Goal: Check status: Check status

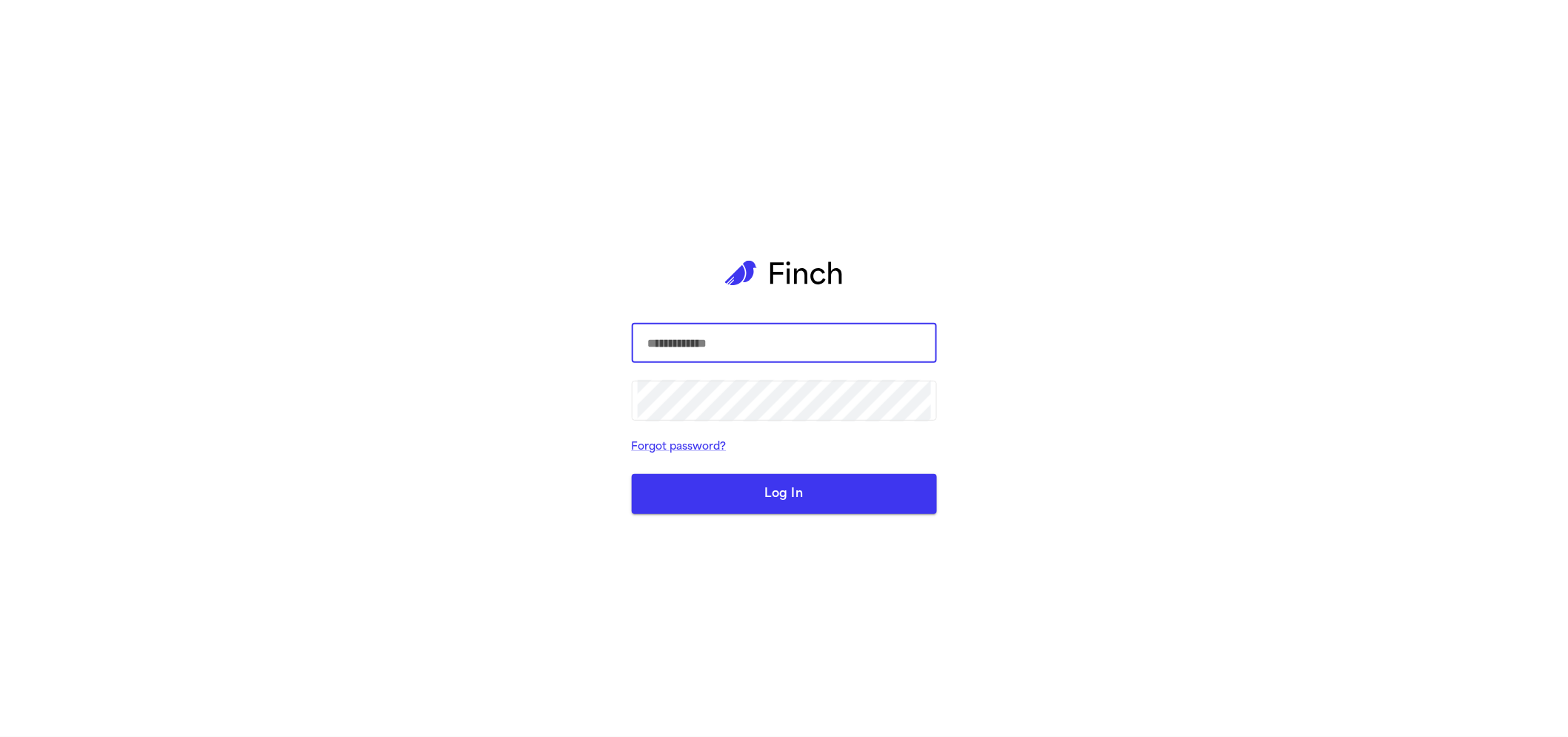
type input "**********"
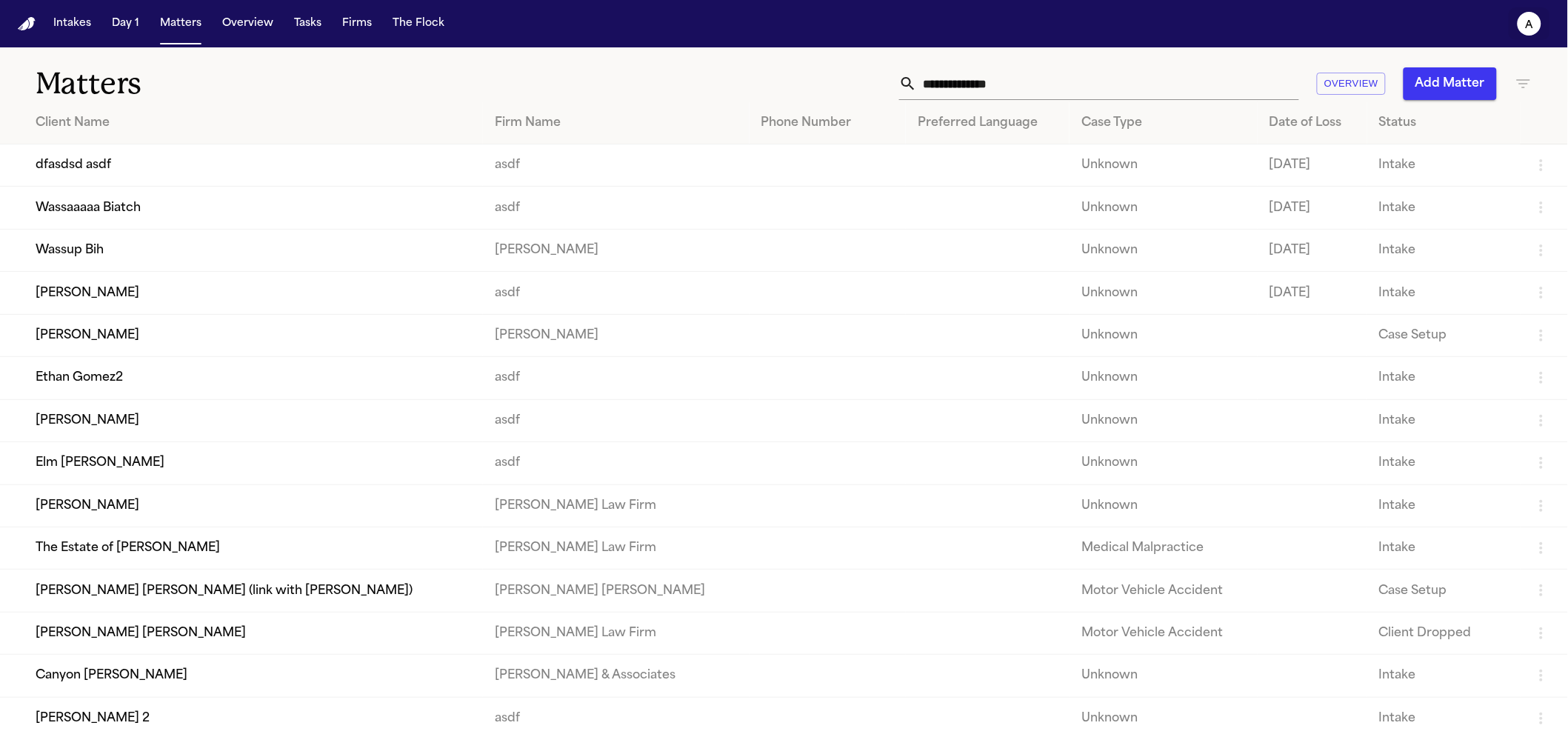
click at [1522, 23] on icon "a" at bounding box center [1529, 23] width 23 height 23
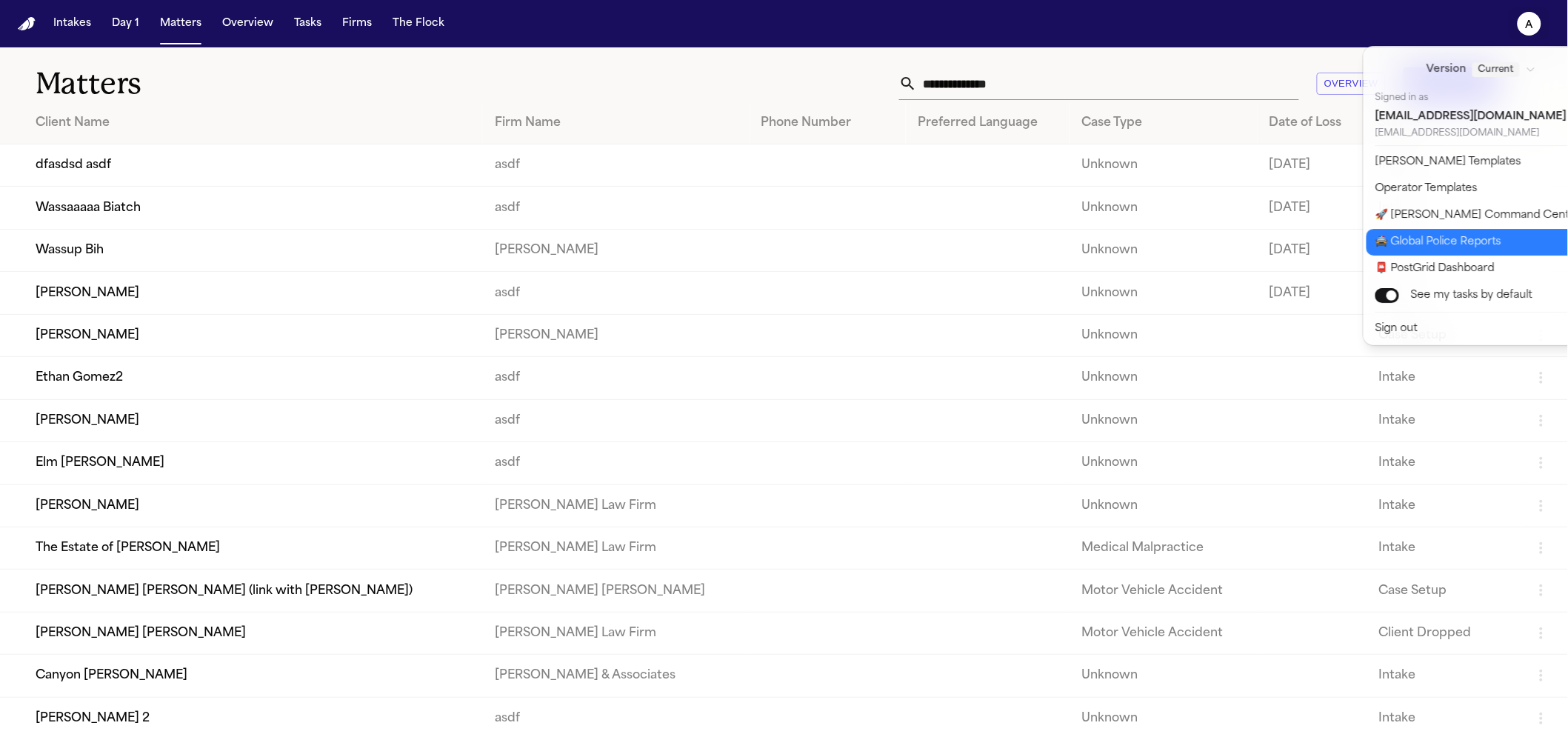
click at [1390, 243] on button "🚔 Global Police Reports" at bounding box center [1491, 242] width 247 height 27
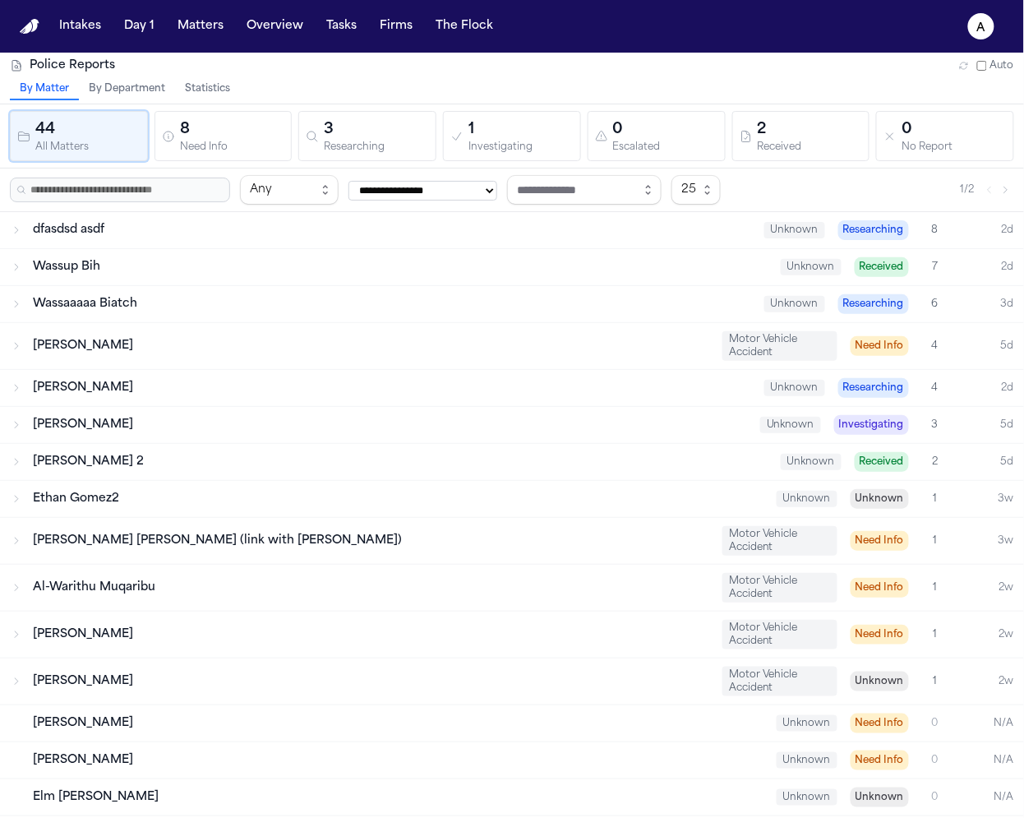
click at [192, 83] on button "Statistics" at bounding box center [207, 89] width 65 height 21
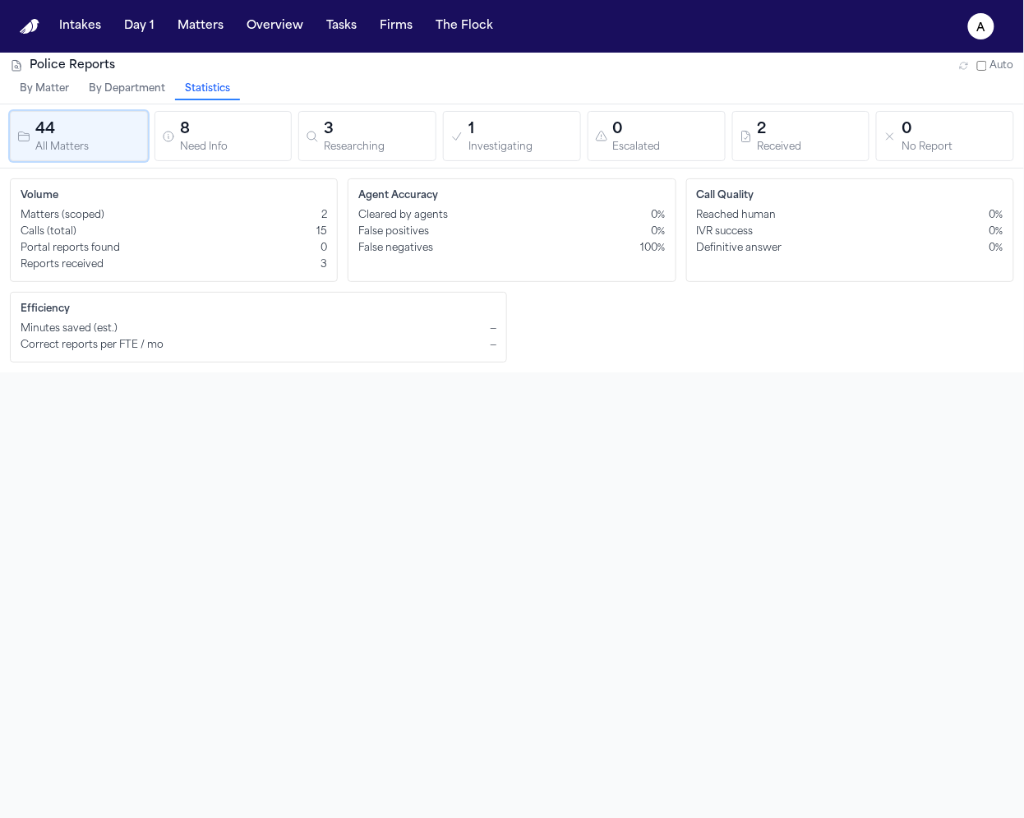
click at [611, 401] on div "Police Reports Auto By Matter By Department Statistics 44 All Matters 8 Need In…" at bounding box center [512, 462] width 1024 height 818
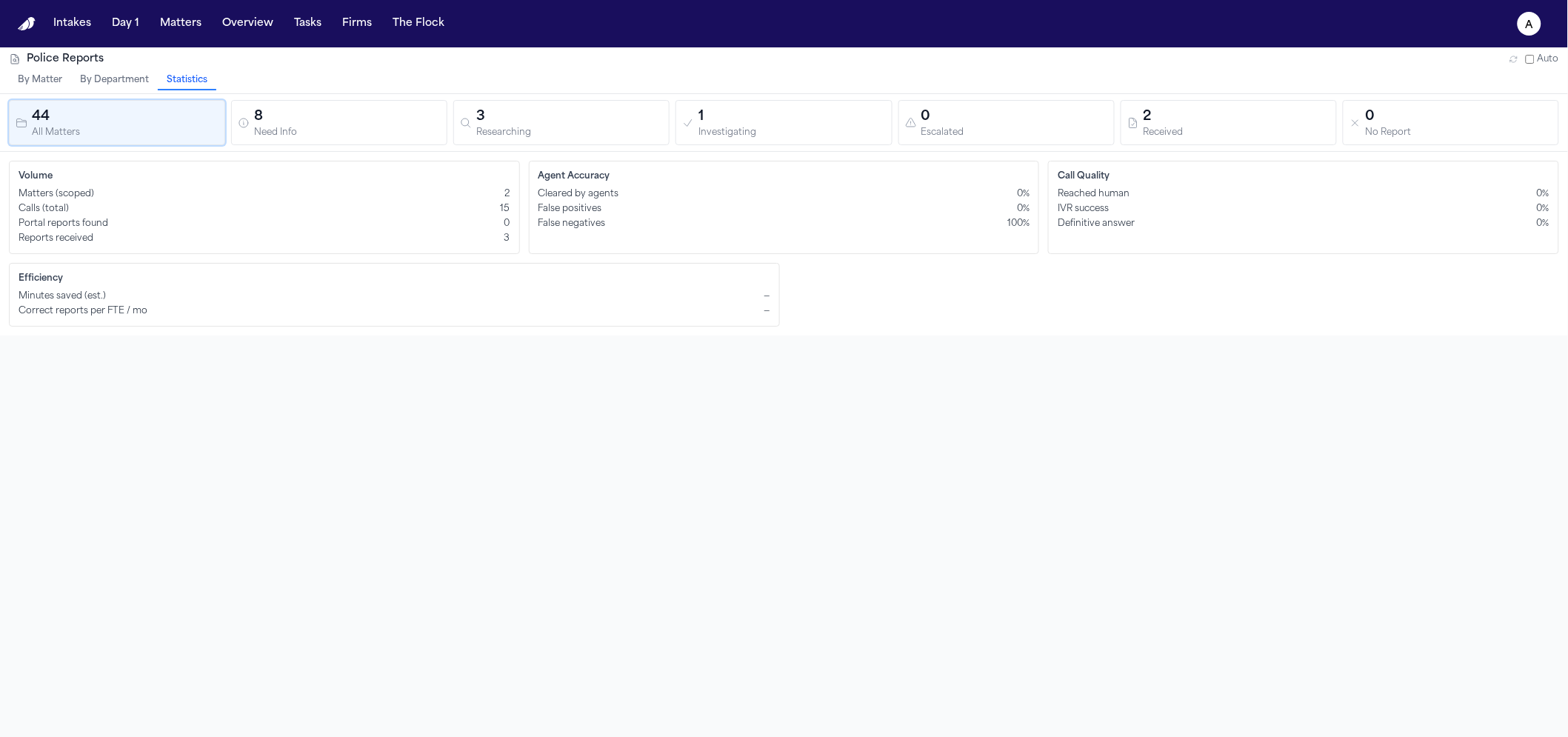
click at [843, 366] on div "Police Reports Auto By Matter By Department Statistics 44 All Matters 8 Need In…" at bounding box center [784, 416] width 1568 height 737
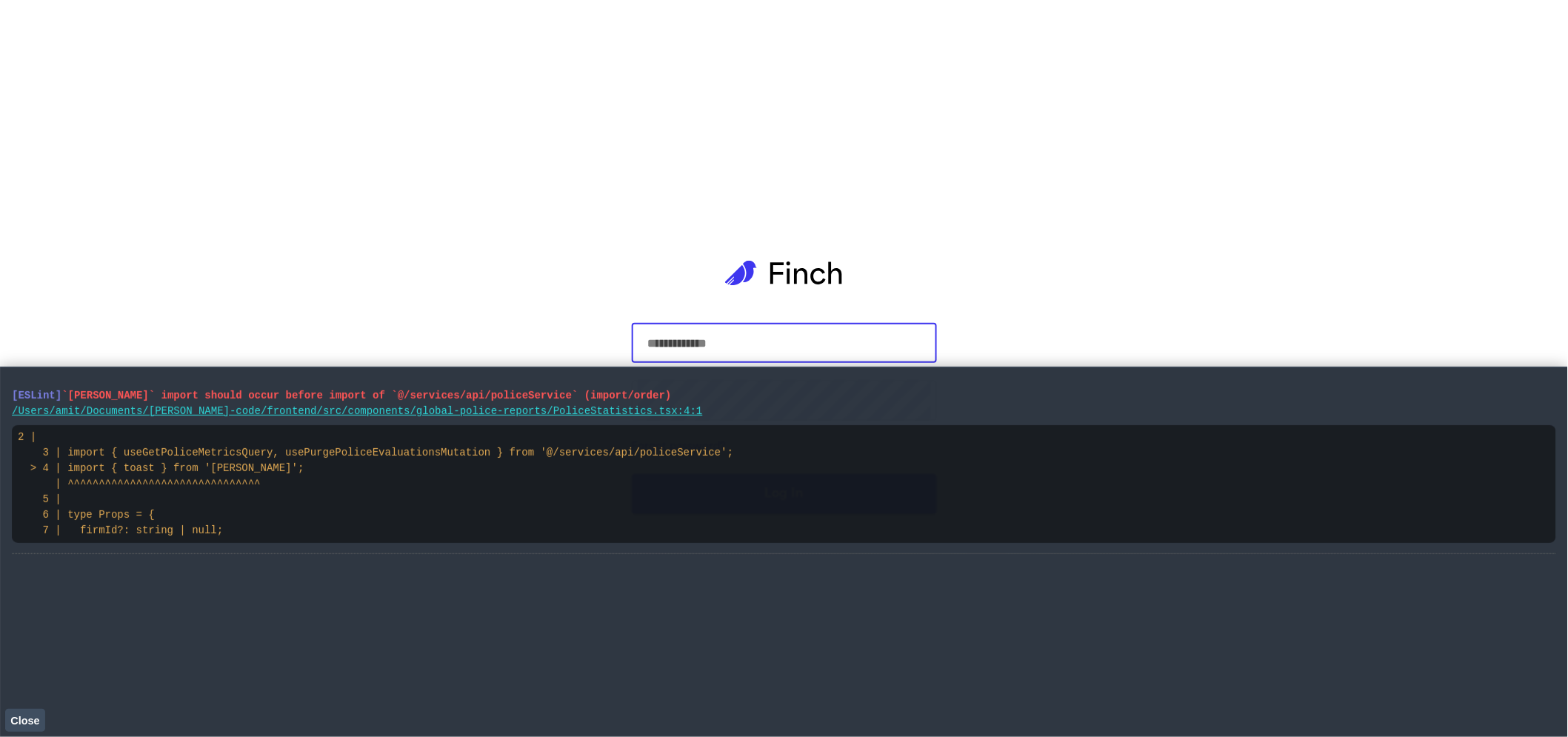
type input "**********"
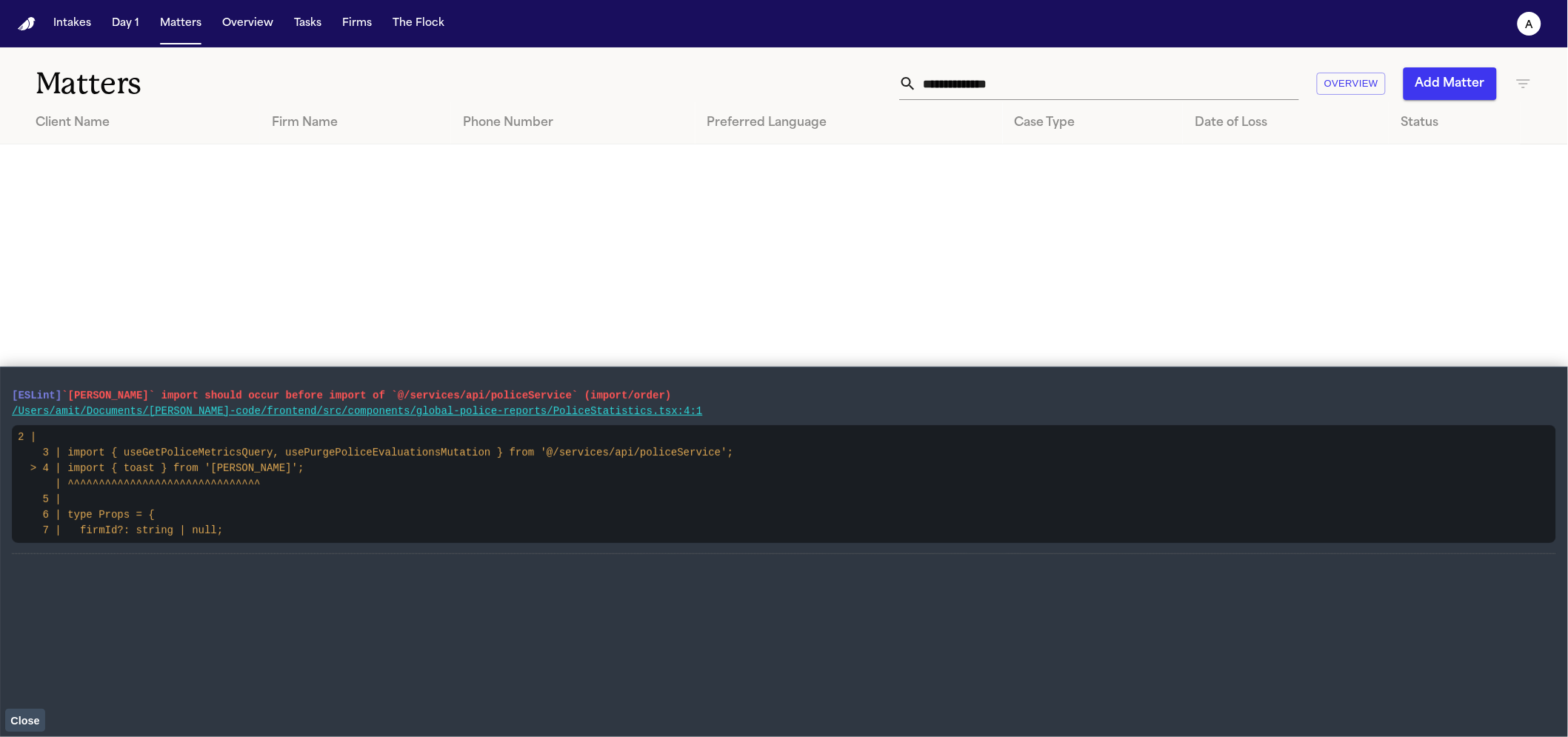
click at [410, 32] on button "The Flock" at bounding box center [418, 24] width 64 height 27
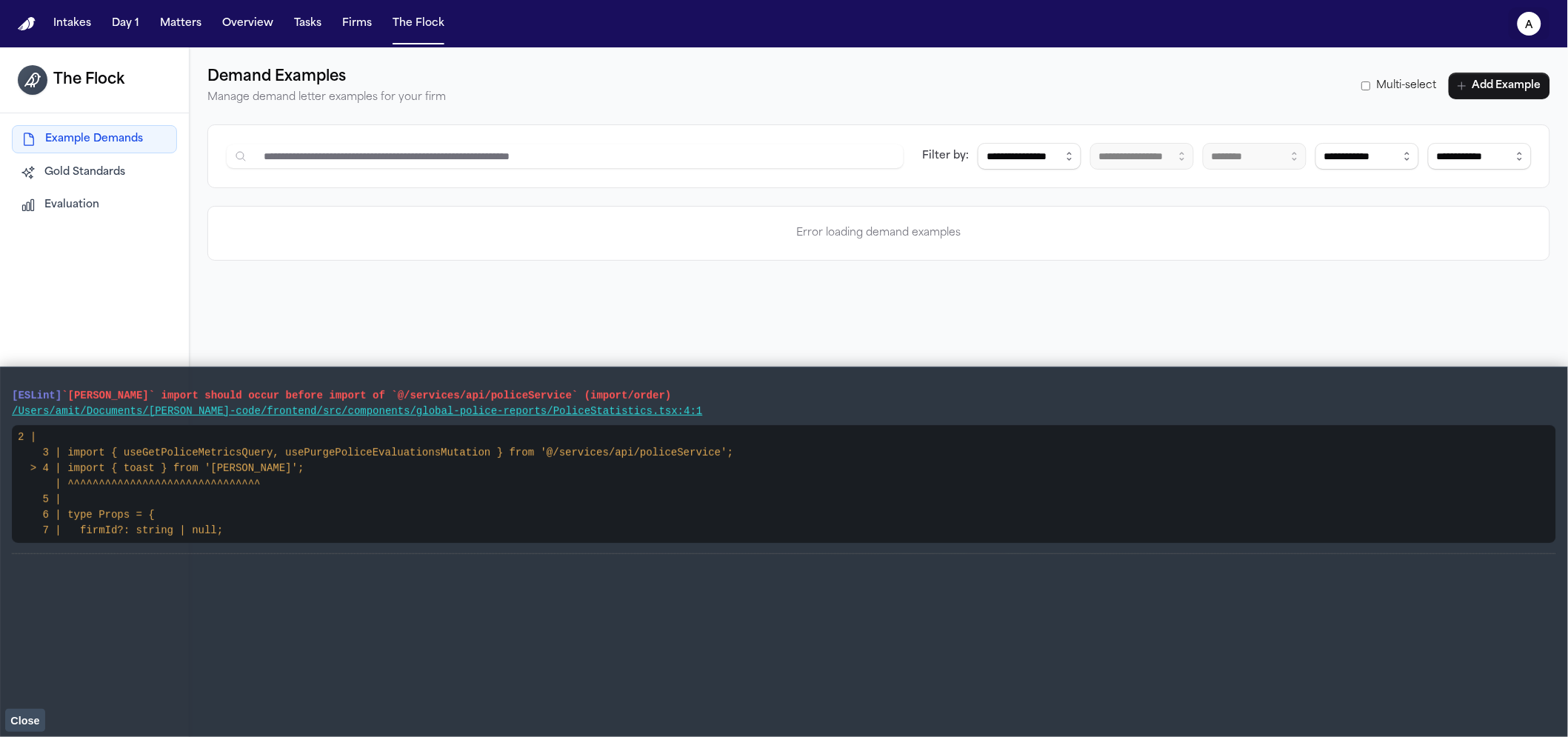
click at [1517, 22] on button "a" at bounding box center [1530, 23] width 41 height 32
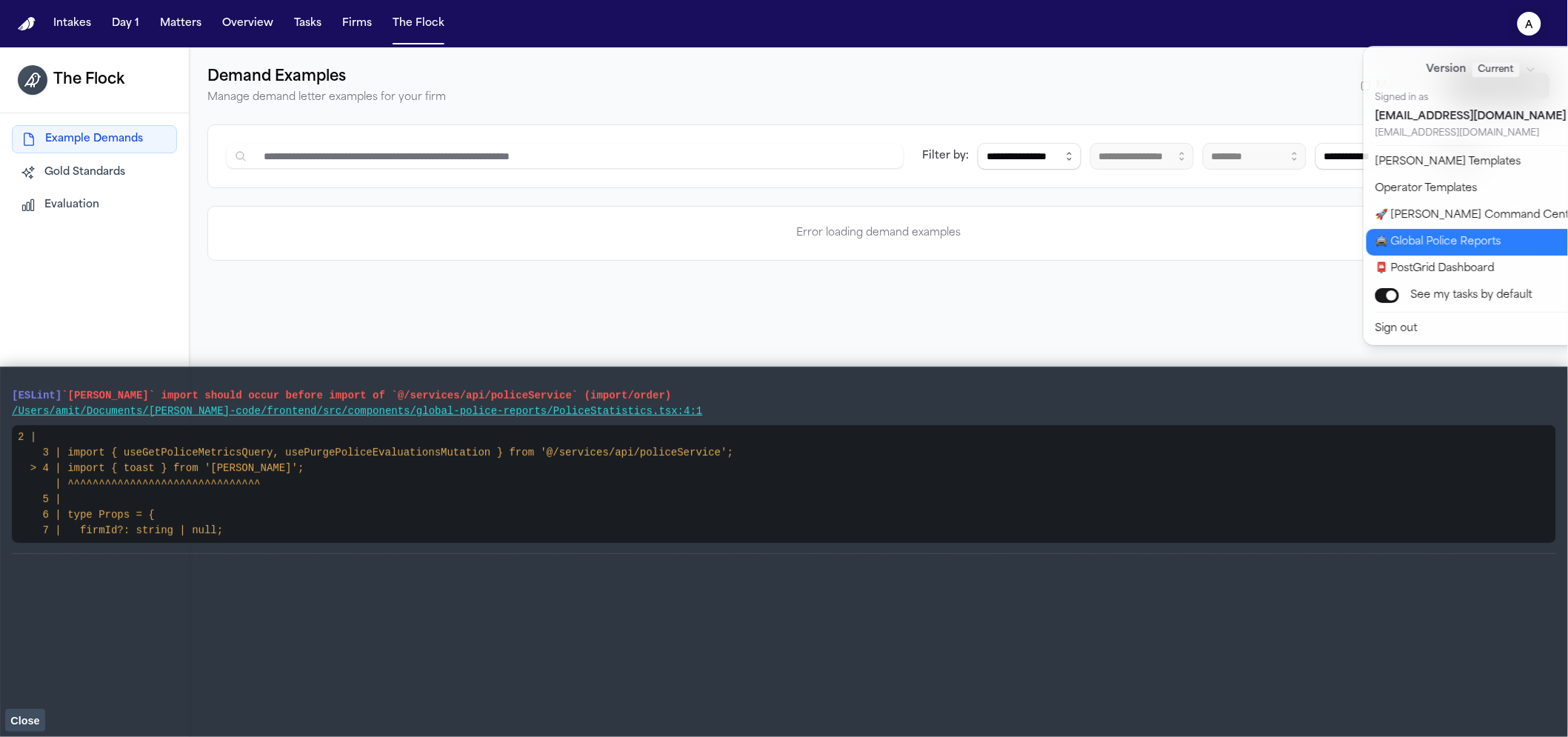
click at [1420, 248] on button "🚔 Global Police Reports" at bounding box center [1491, 242] width 247 height 27
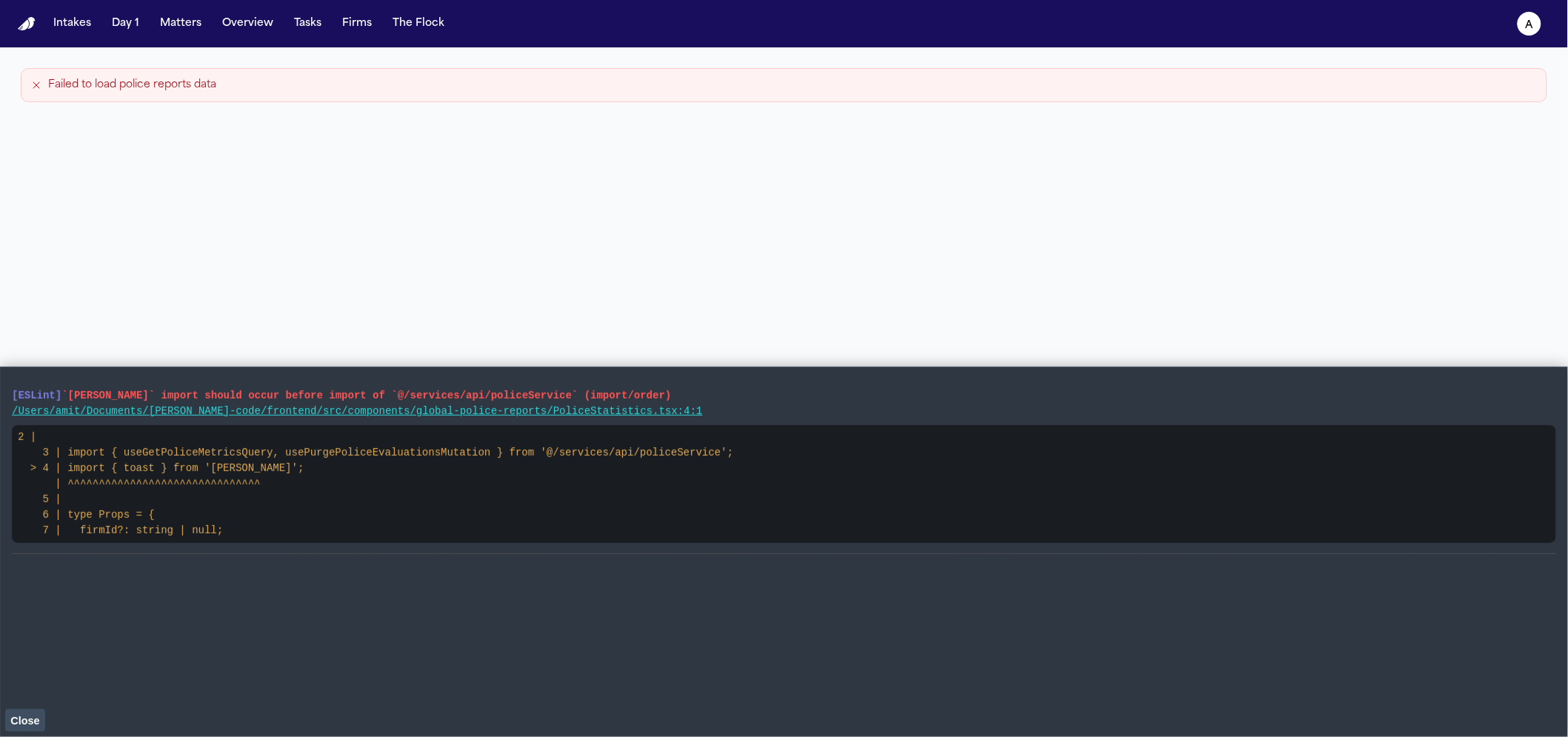
click at [13, 713] on button "Close" at bounding box center [25, 720] width 40 height 23
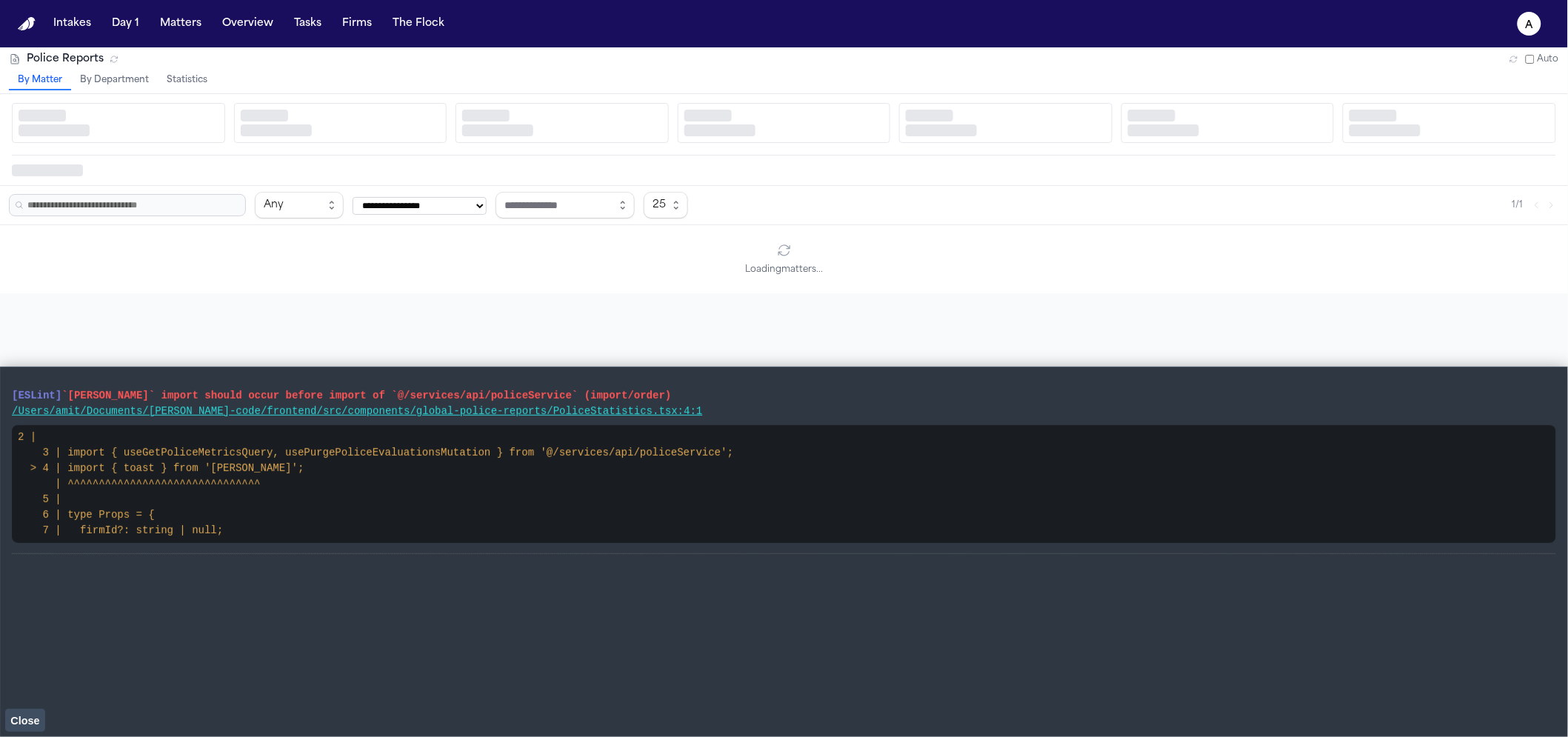
click at [34, 714] on span "Close" at bounding box center [25, 720] width 29 height 12
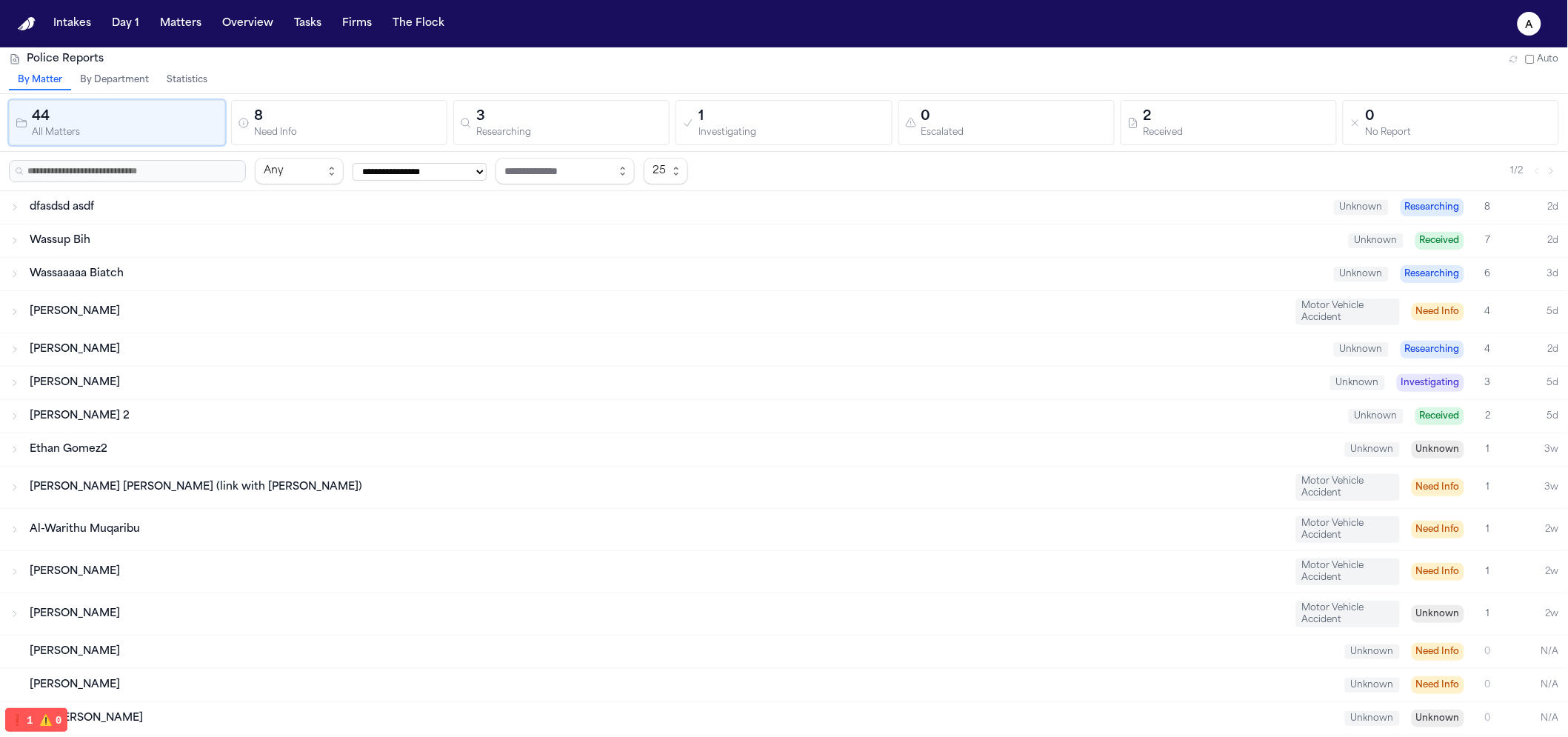
click at [180, 106] on div "44" at bounding box center [124, 116] width 187 height 21
click at [180, 86] on button "Statistics" at bounding box center [187, 80] width 59 height 19
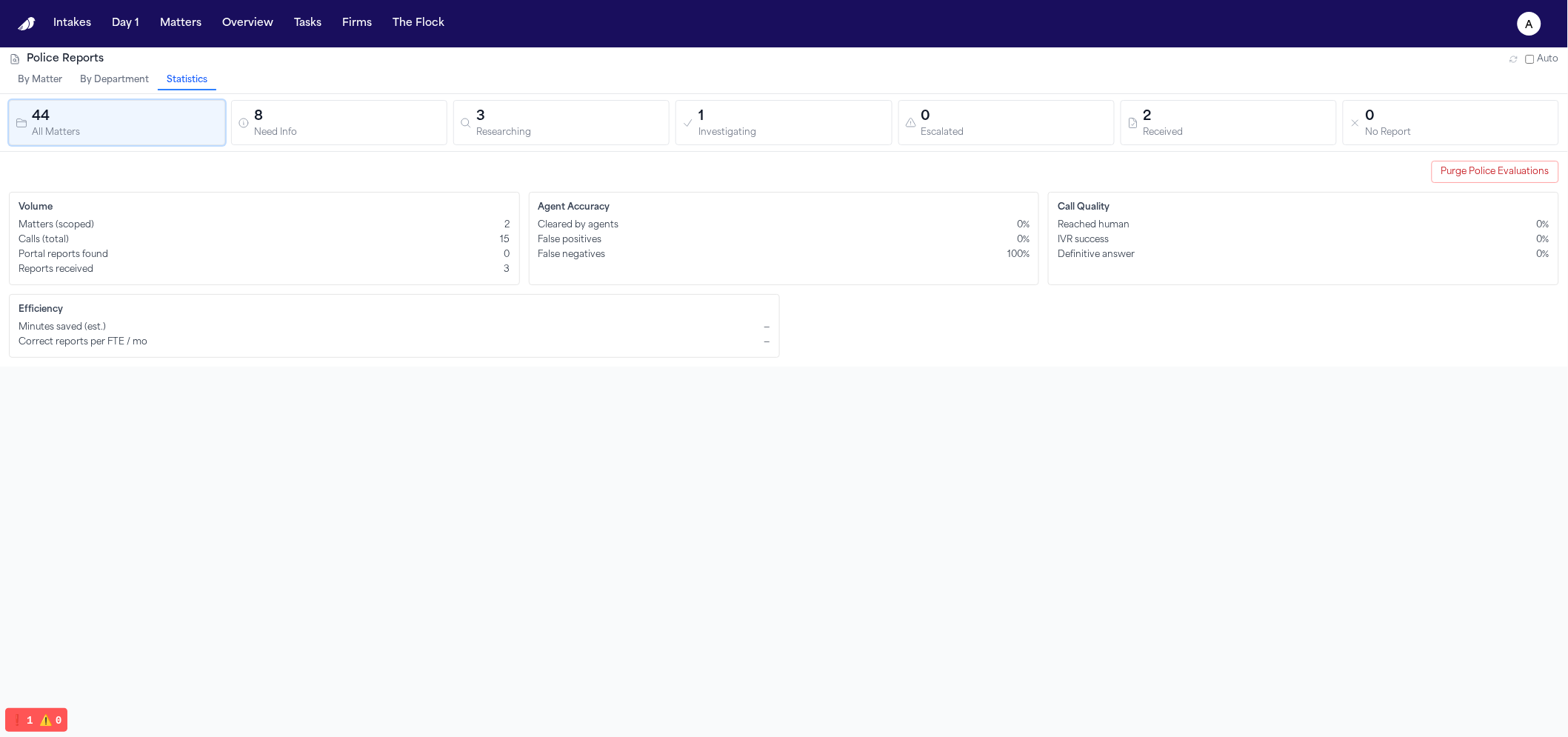
click at [32, 84] on button "By Matter" at bounding box center [40, 80] width 62 height 19
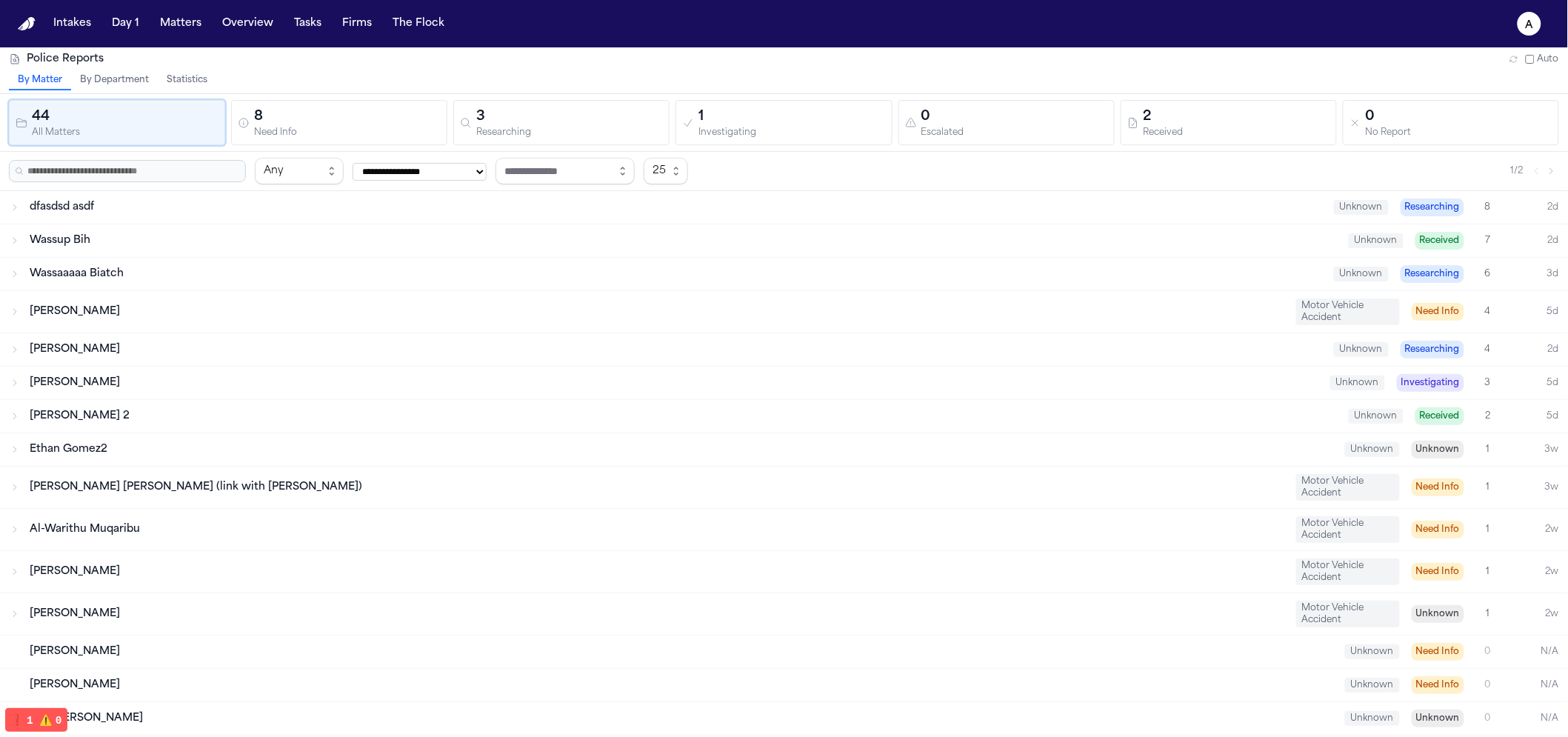
click at [170, 68] on div "Police Reports Auto" at bounding box center [784, 59] width 1568 height 23
click at [178, 76] on button "Statistics" at bounding box center [187, 80] width 59 height 19
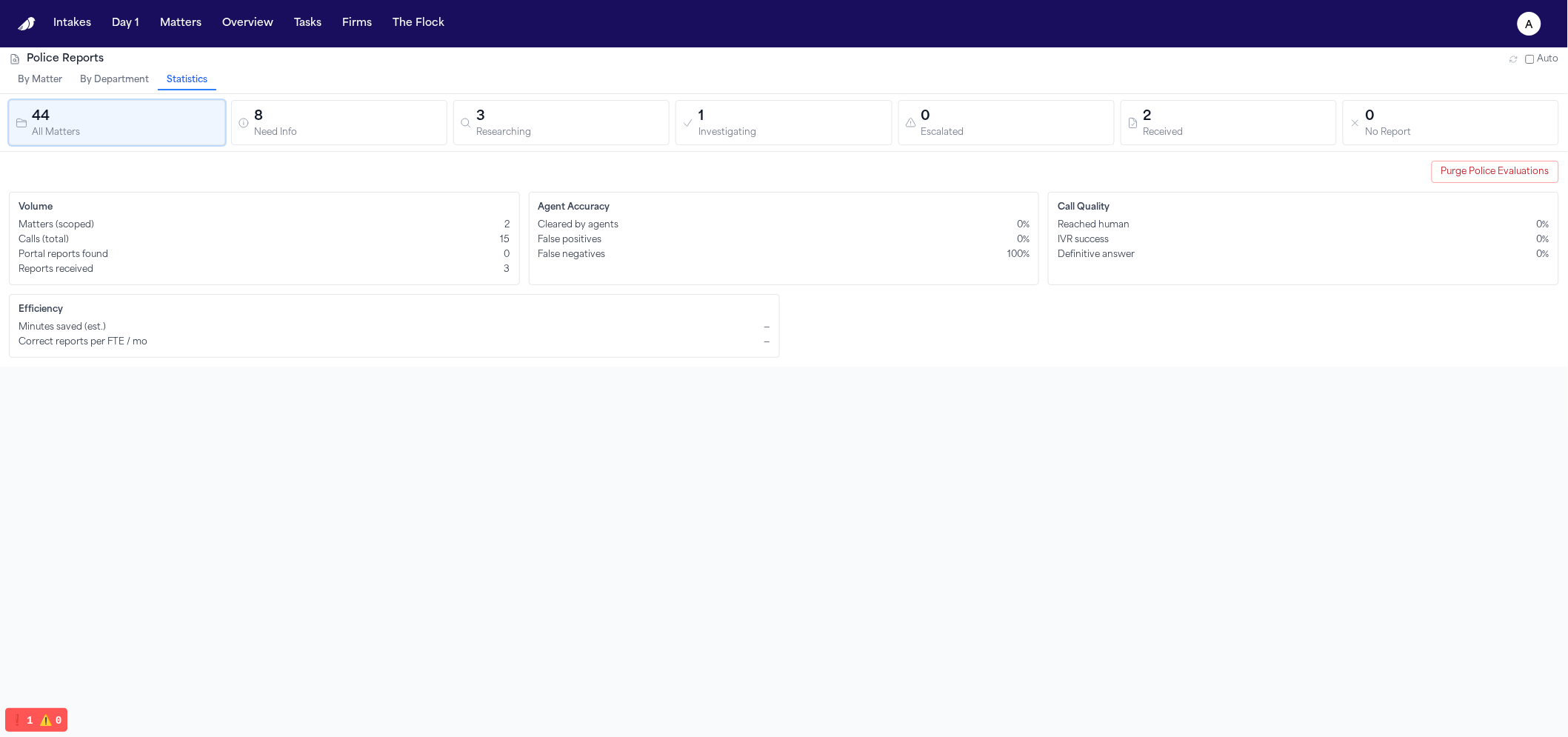
click at [1497, 180] on button "Purge Police Evaluations" at bounding box center [1495, 171] width 127 height 23
click at [862, 377] on div "Police Reports Auto By Matter By Department Statistics 44 All Matters 8 Need In…" at bounding box center [784, 416] width 1568 height 737
click at [167, 32] on button "Matters" at bounding box center [180, 24] width 53 height 27
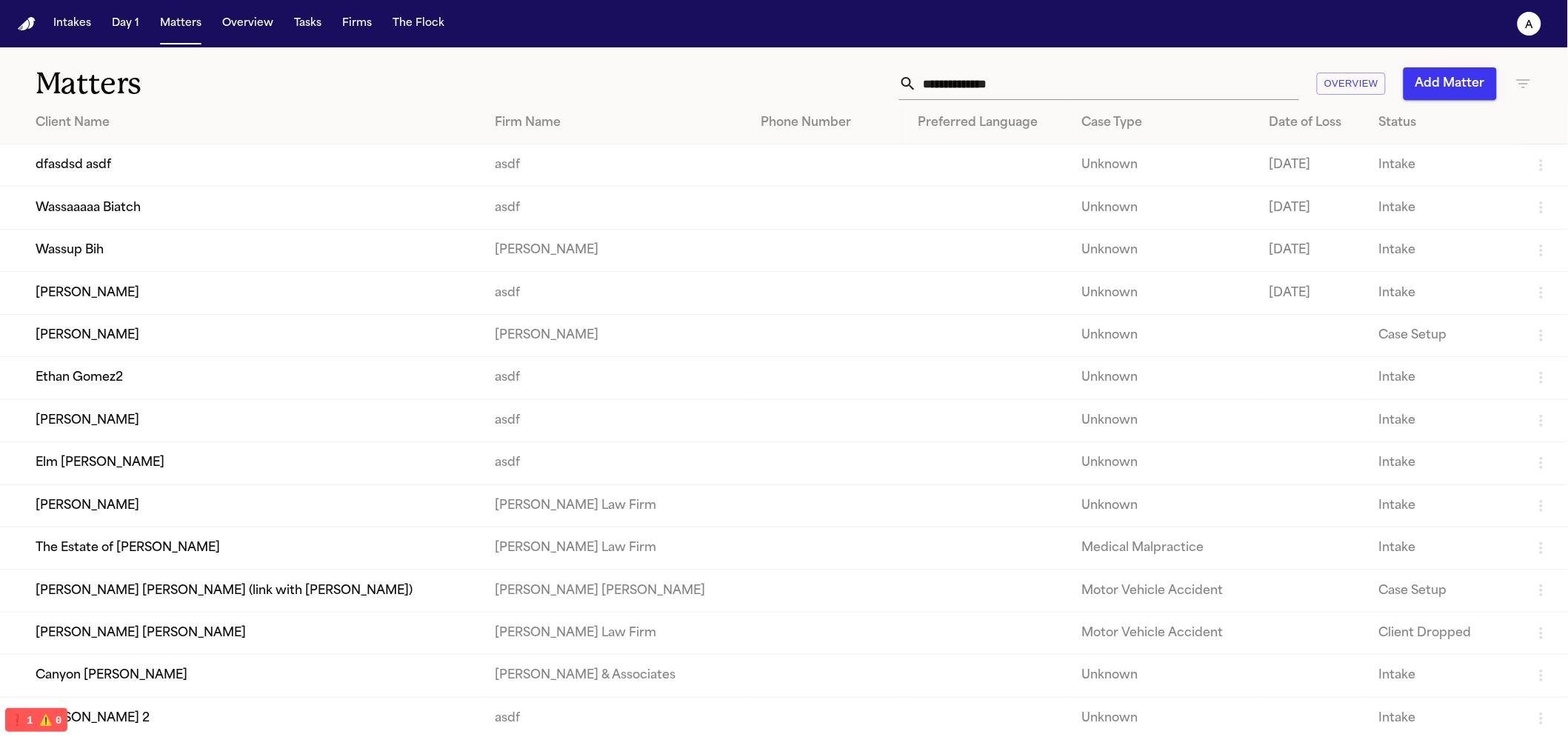
click at [127, 223] on td "Wassaaaaa Biatch" at bounding box center [242, 207] width 483 height 42
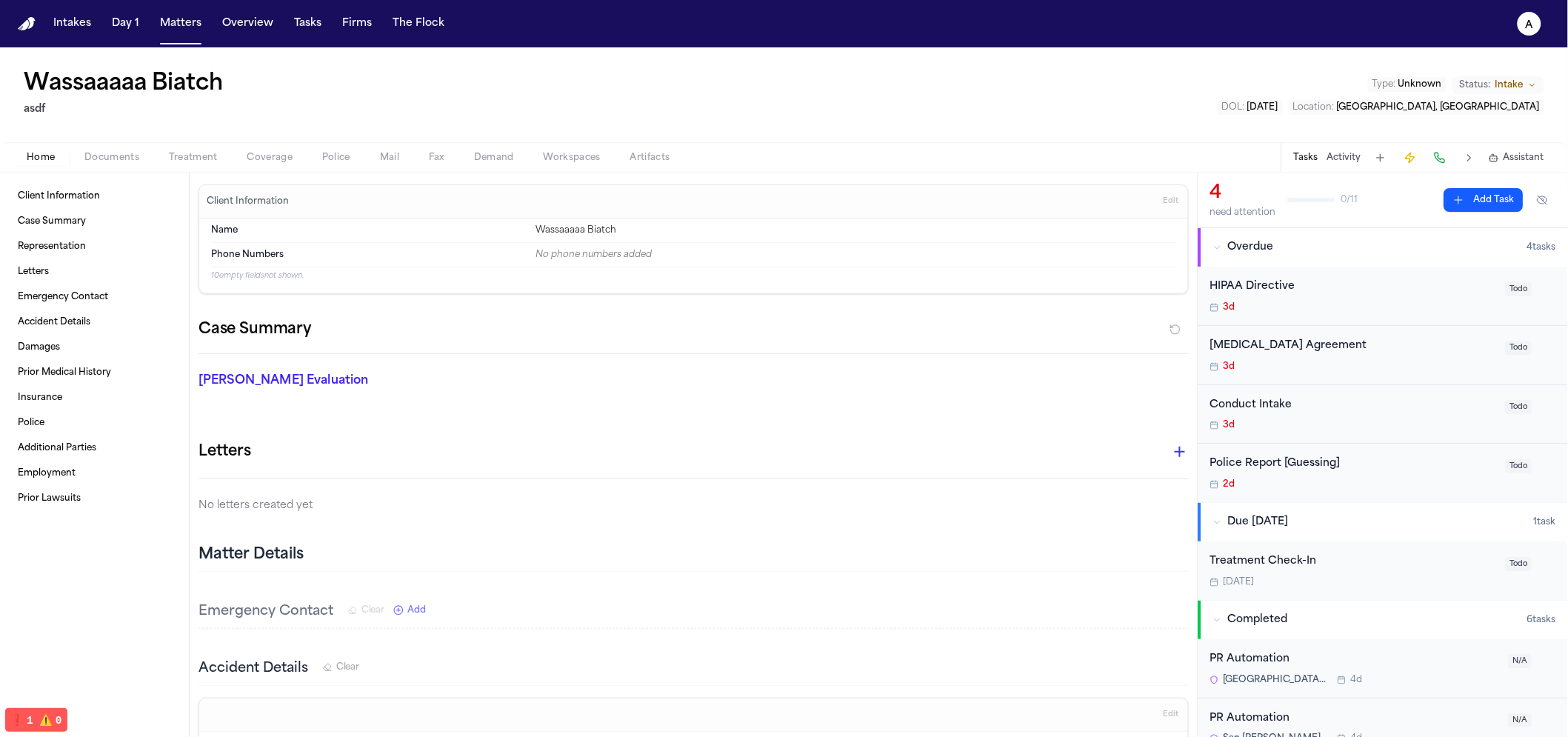
click at [338, 156] on span "Police" at bounding box center [336, 158] width 28 height 12
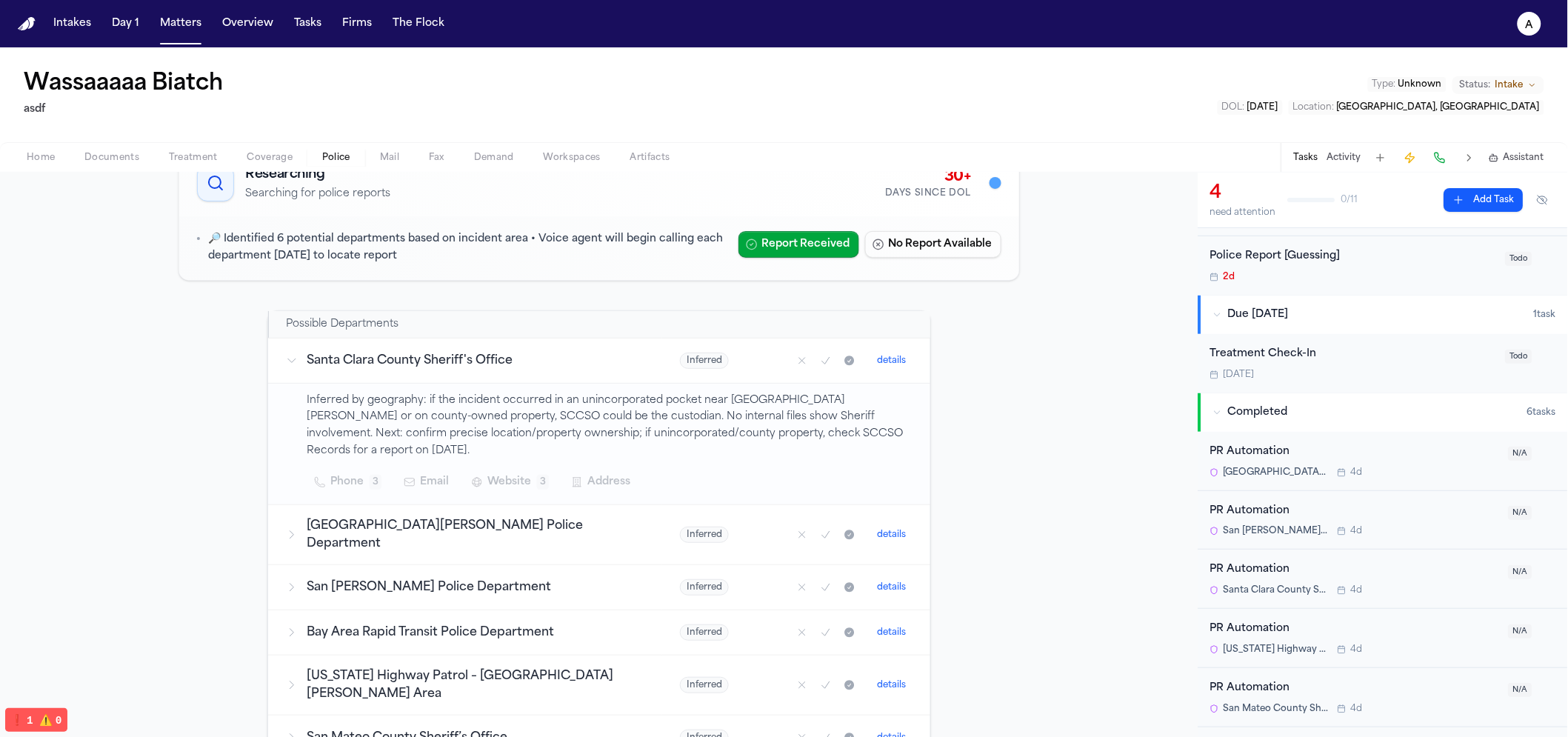
scroll to position [256, 0]
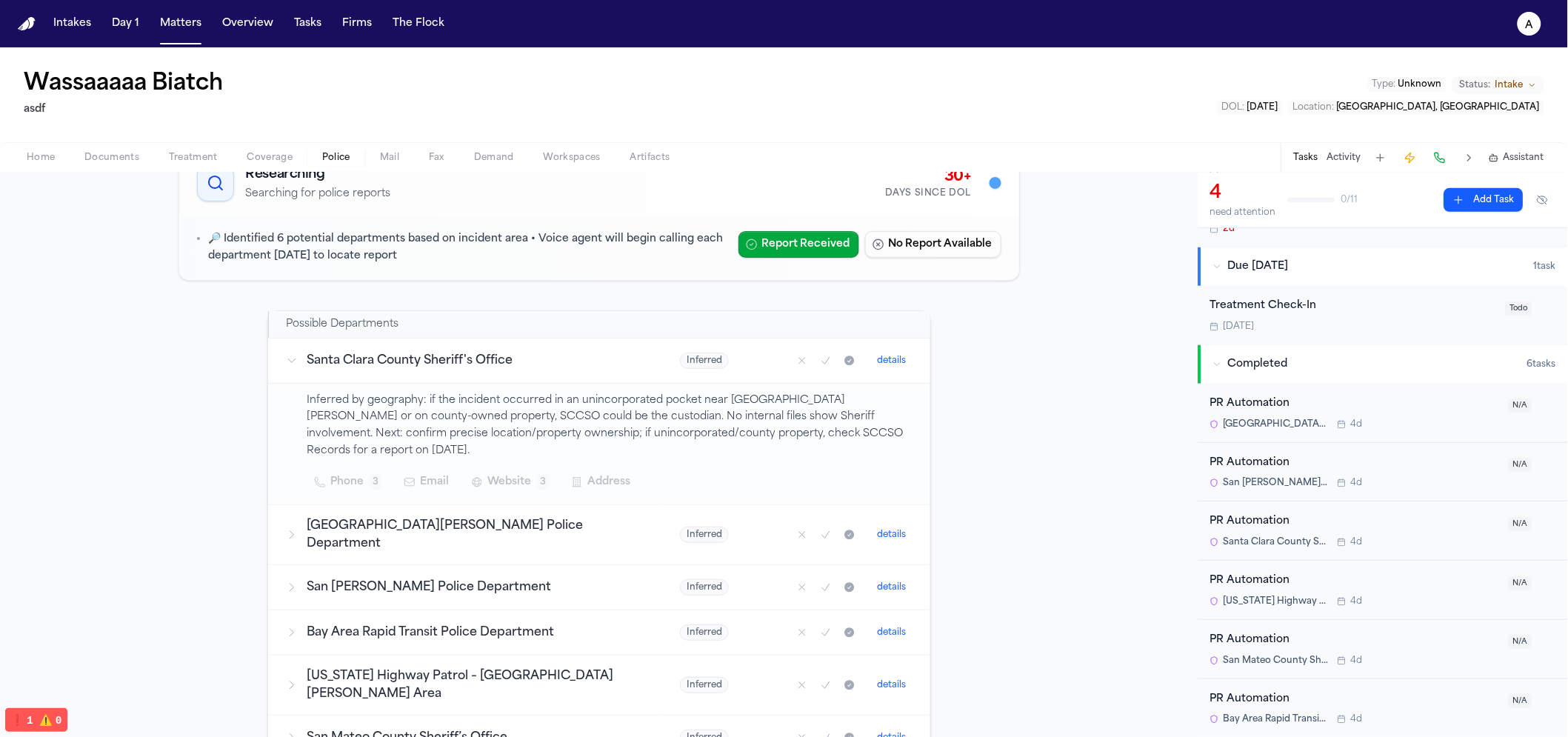
click at [1269, 414] on div "PR Automation San José State University Police Department 4d" at bounding box center [1354, 413] width 289 height 35
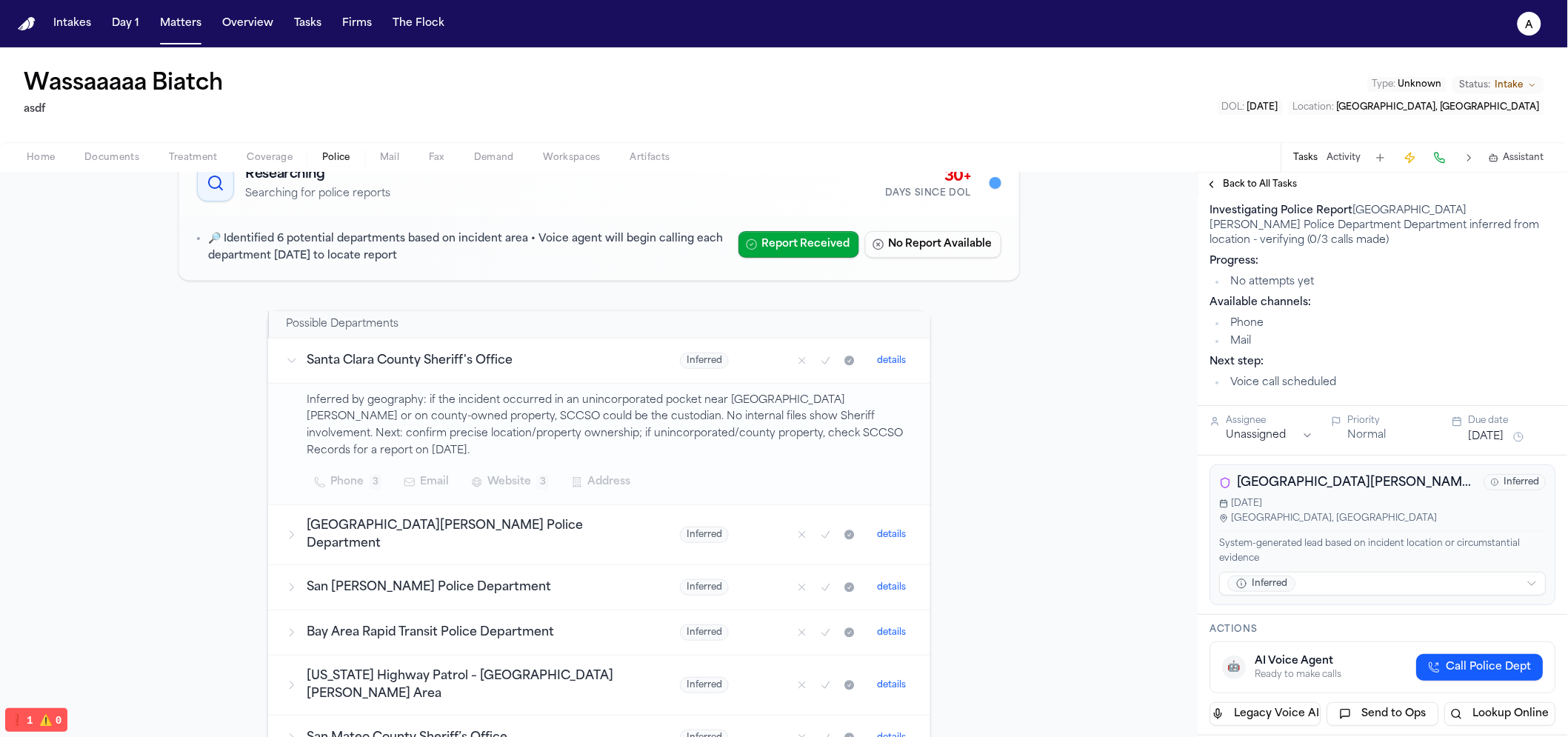
scroll to position [105, 0]
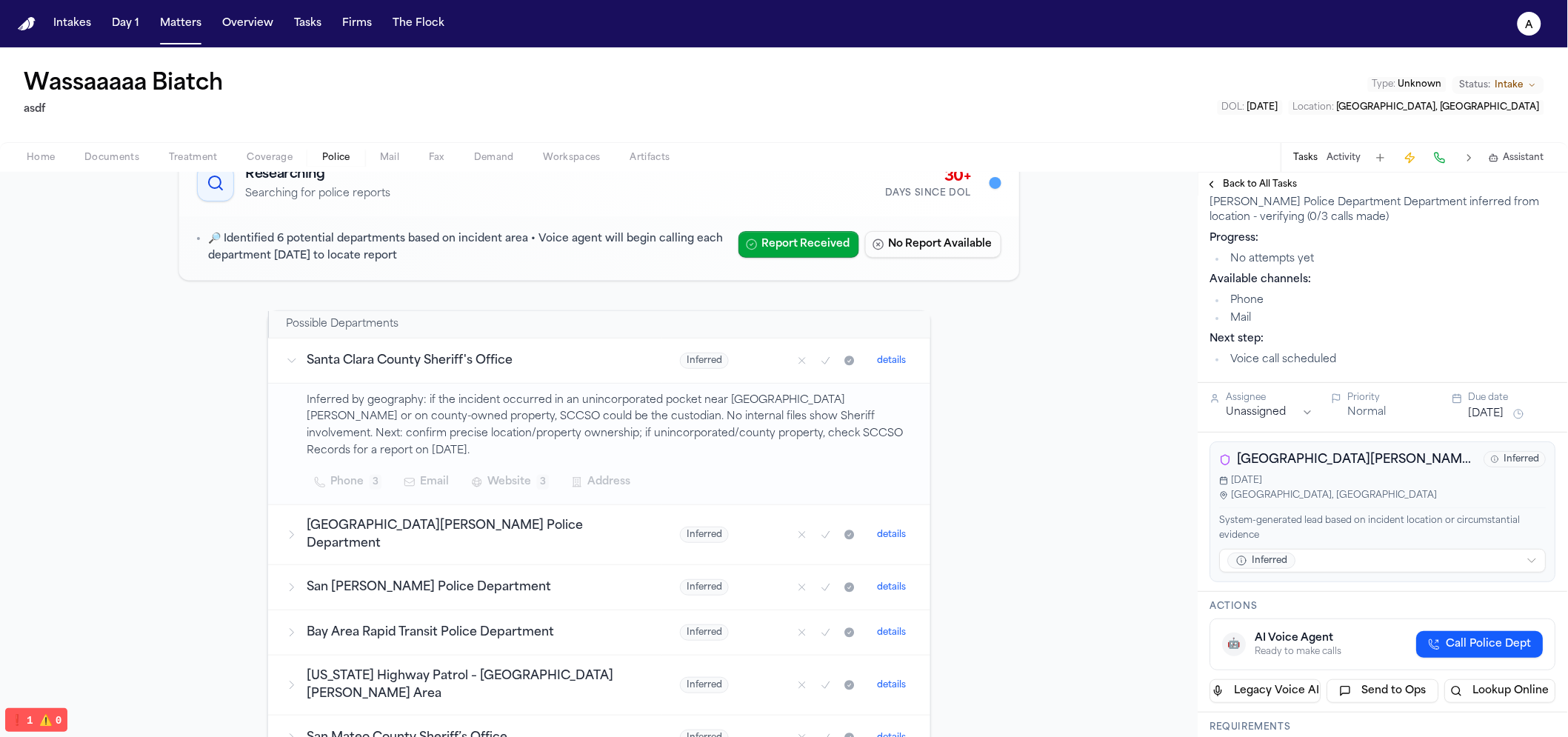
click at [1455, 638] on span "Call Police Dept" at bounding box center [1489, 644] width 86 height 14
click at [1357, 624] on button "🤖 AI Voice Agent Active" at bounding box center [1383, 645] width 346 height 55
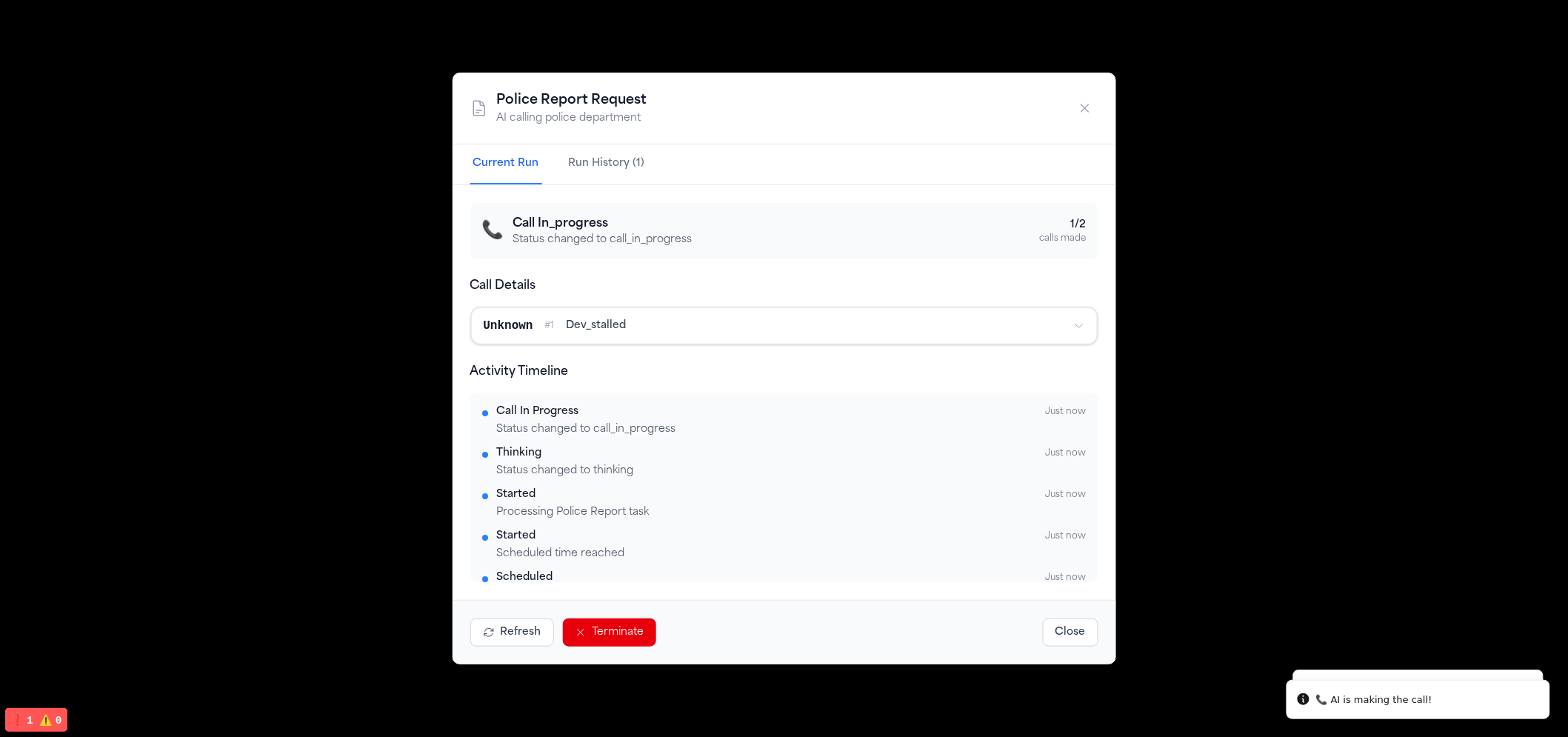
click at [1418, 102] on div "Police Report Request AI calling police department Current Run Run History (1) …" at bounding box center [784, 368] width 1568 height 737
click at [1076, 108] on button "button" at bounding box center [1086, 108] width 27 height 27
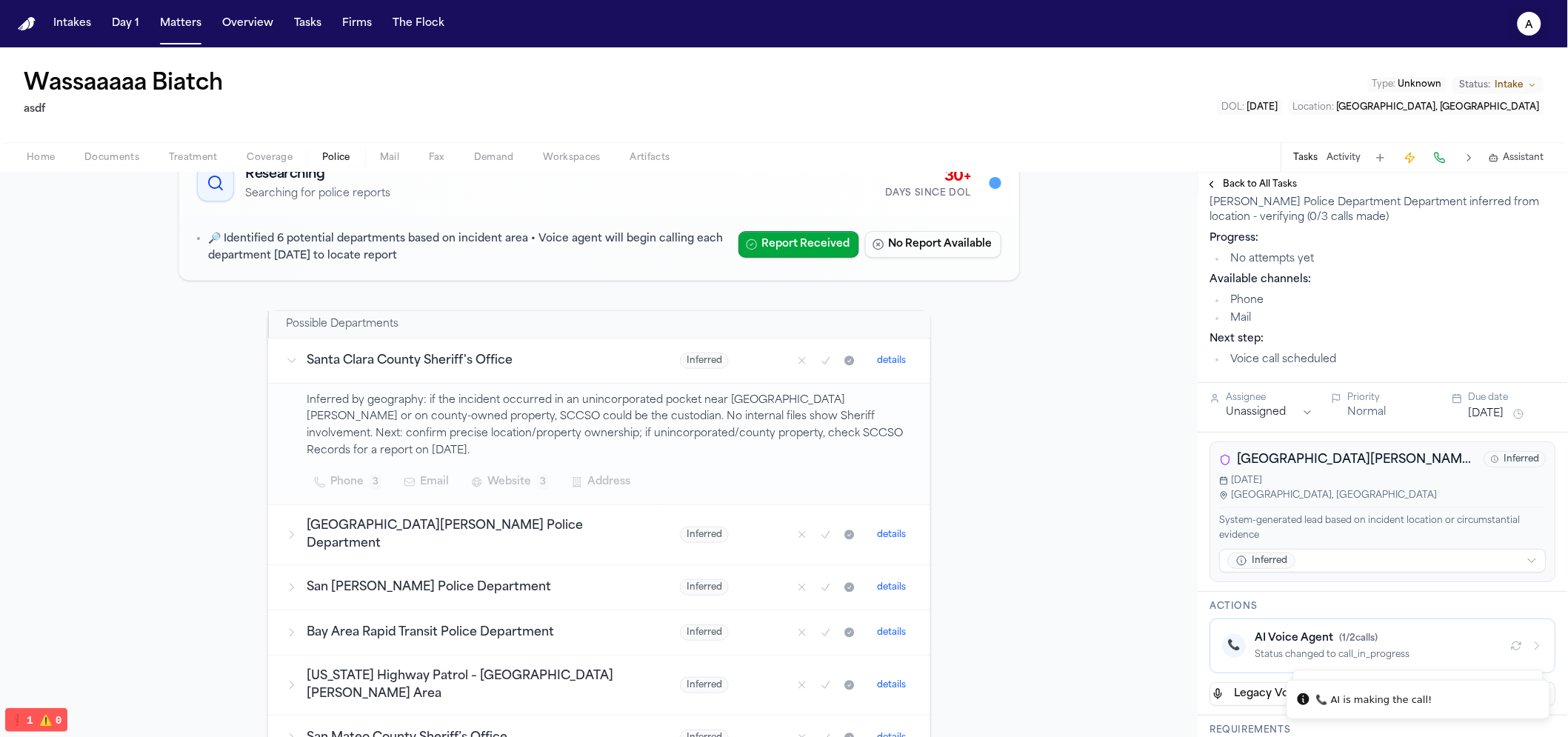
click at [1514, 12] on button "a" at bounding box center [1530, 23] width 41 height 32
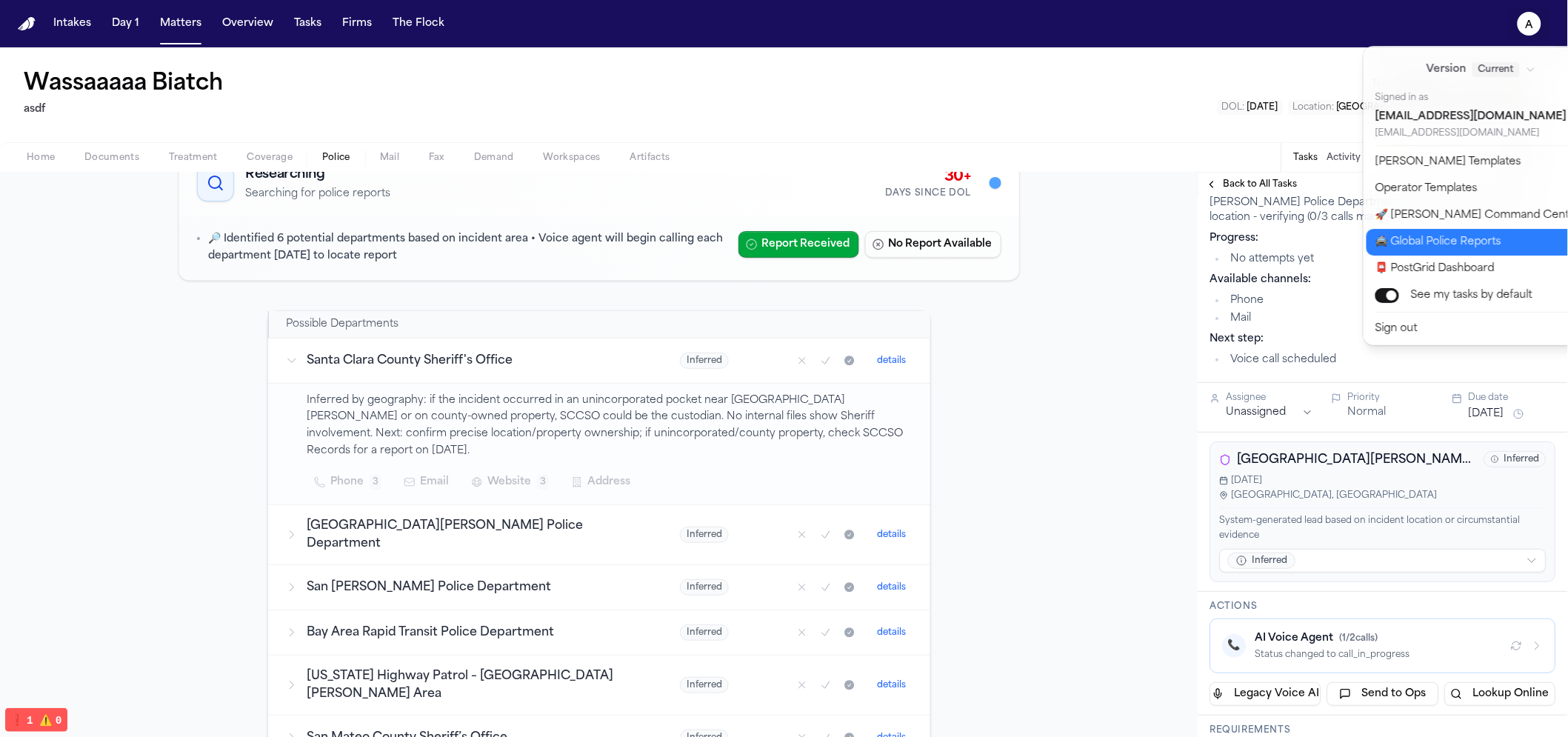
click at [1400, 231] on button "🚔 Global Police Reports" at bounding box center [1491, 242] width 247 height 27
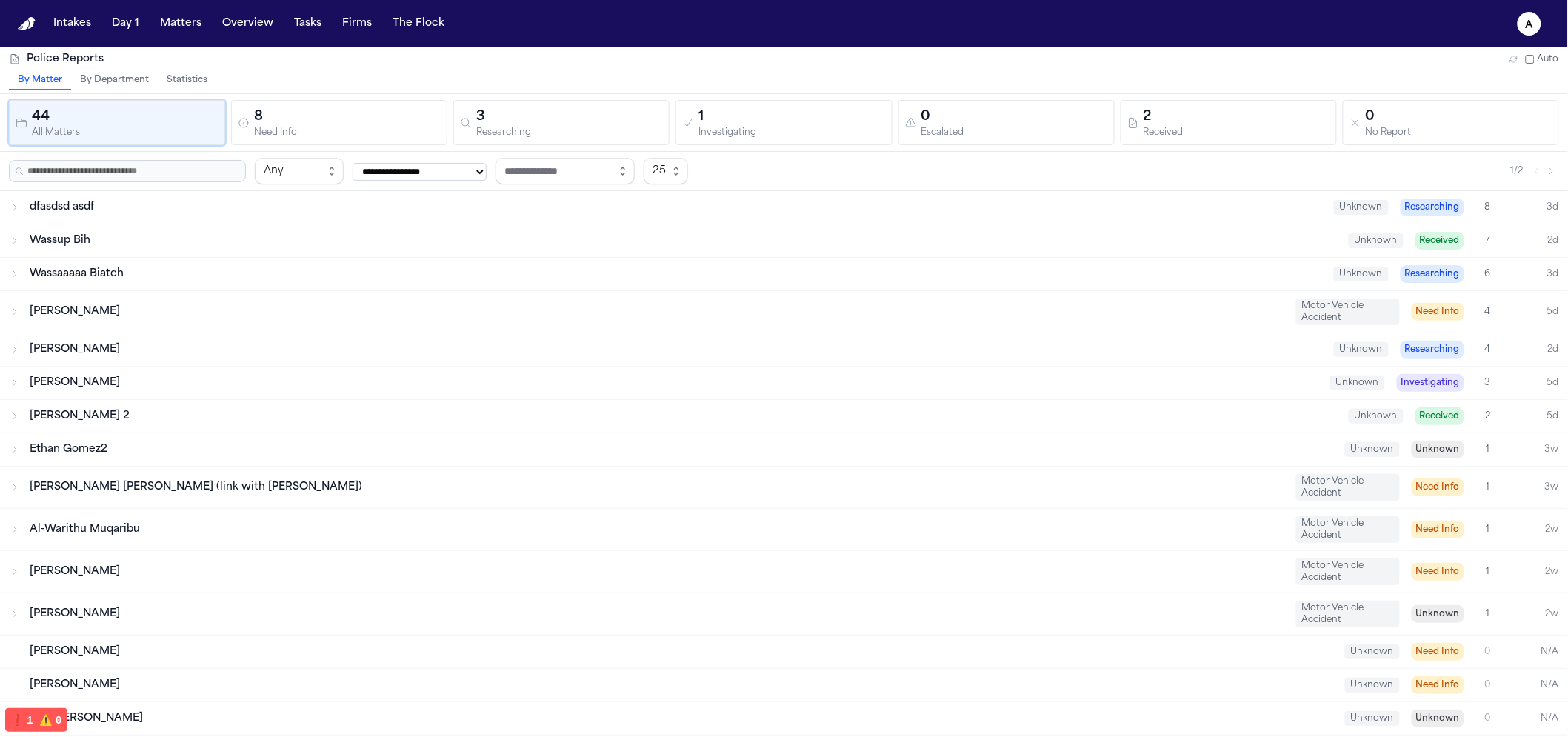
click at [245, 281] on div "Wassaaaaa Biatch Unknown Researching 6 3d" at bounding box center [784, 274] width 1568 height 32
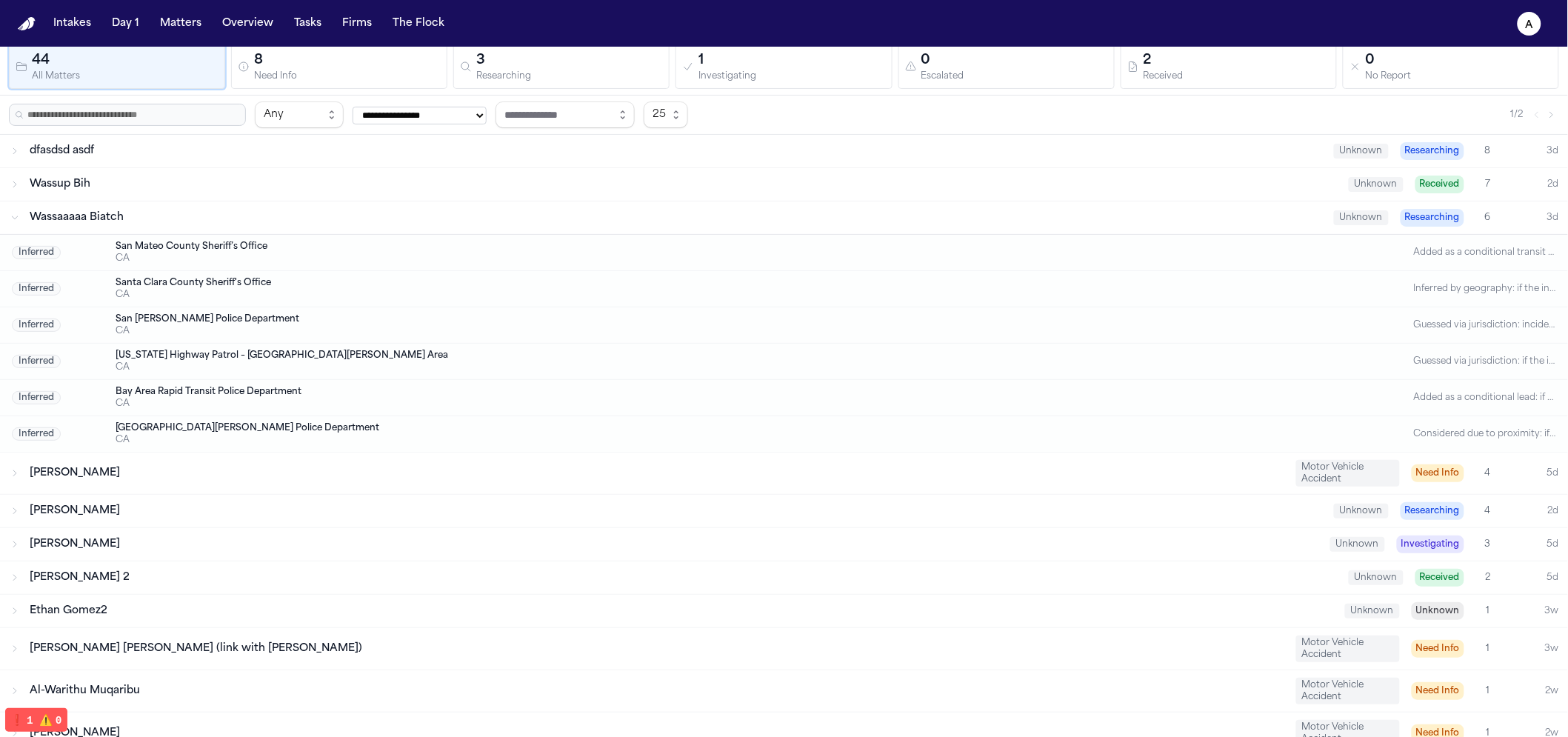
click at [59, 207] on div "Wassaaaaa Biatch Unknown Researching 6 3d" at bounding box center [784, 218] width 1568 height 32
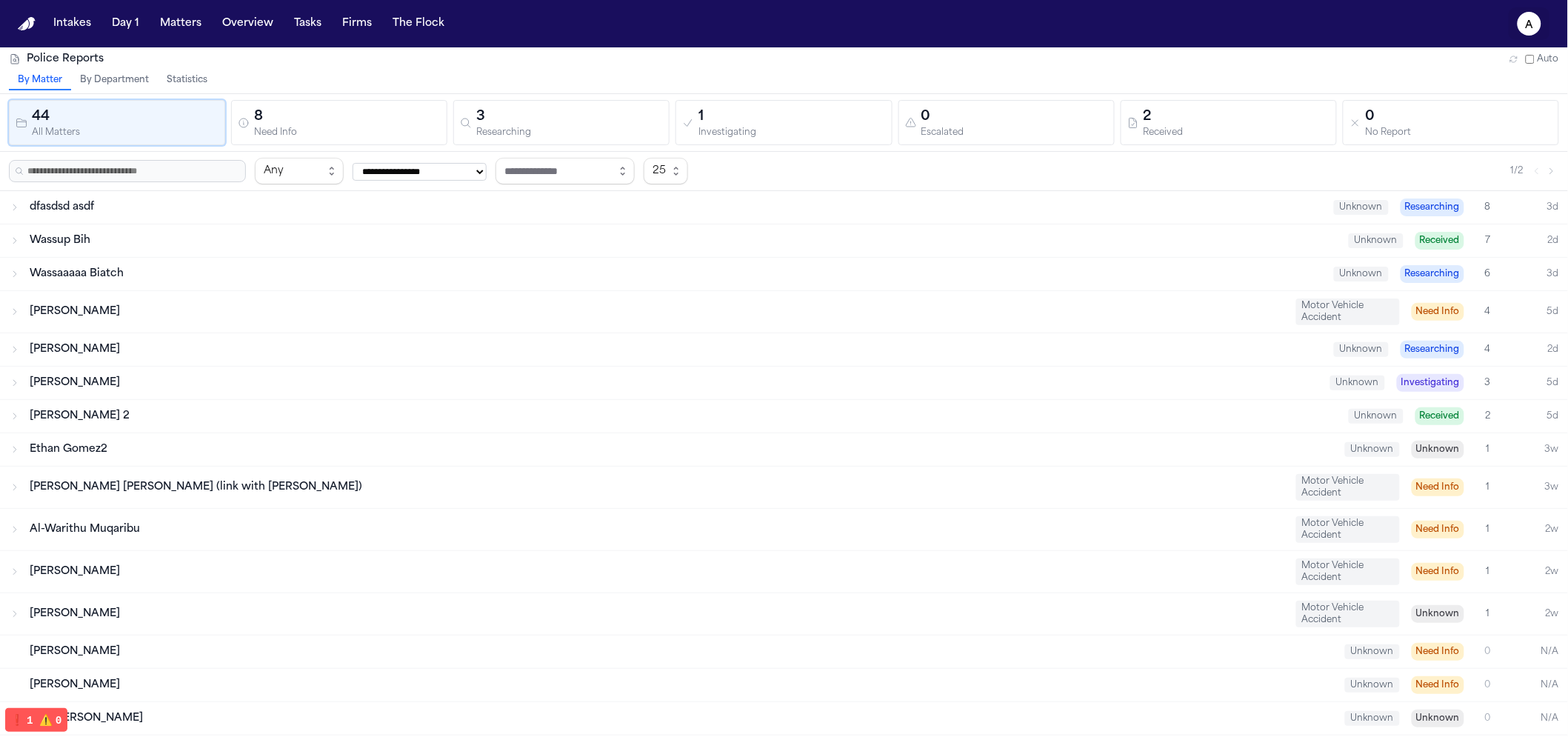
click at [1510, 30] on button "a" at bounding box center [1530, 23] width 41 height 32
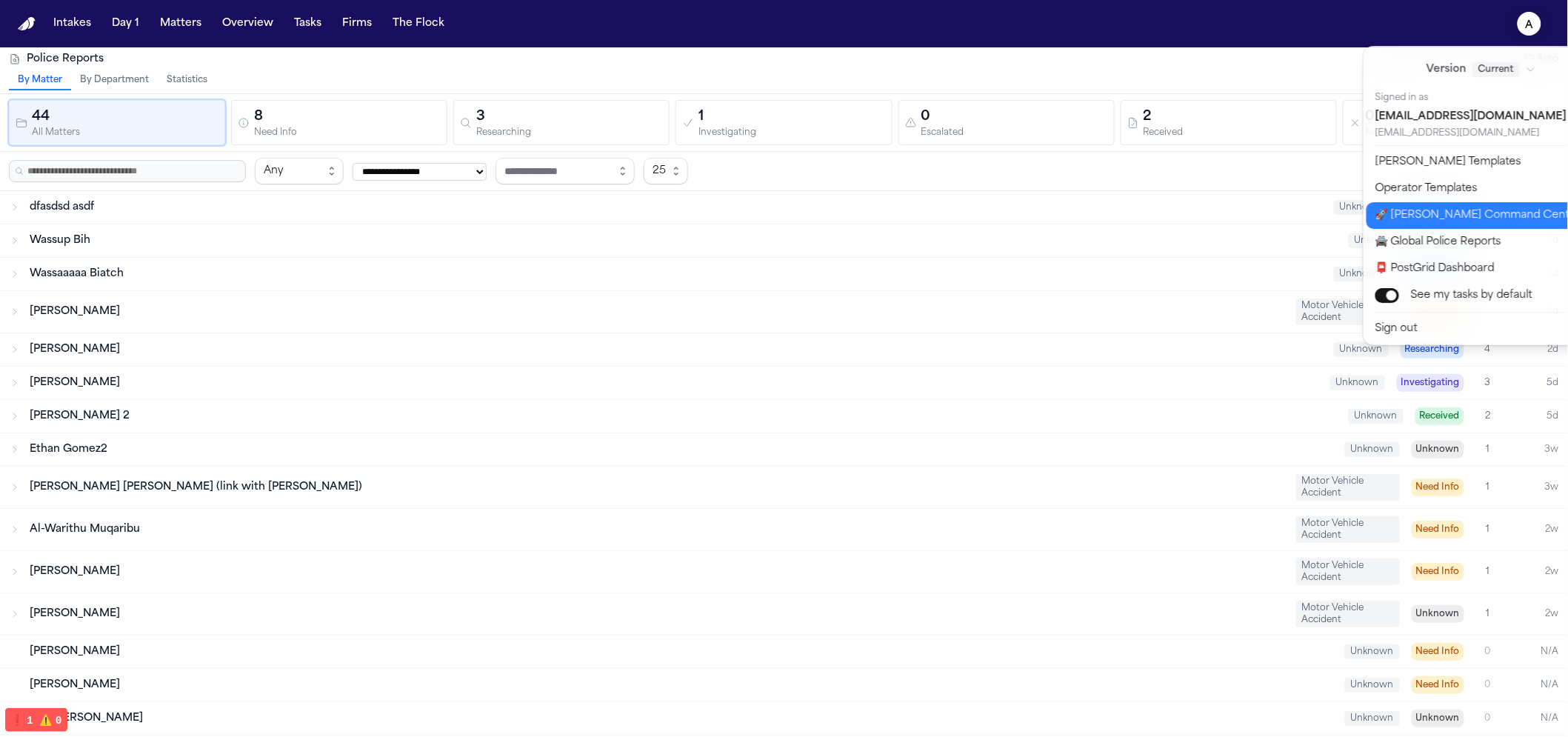
click at [1435, 205] on button "🚀 [PERSON_NAME] Command Center" at bounding box center [1491, 215] width 247 height 27
select select "**"
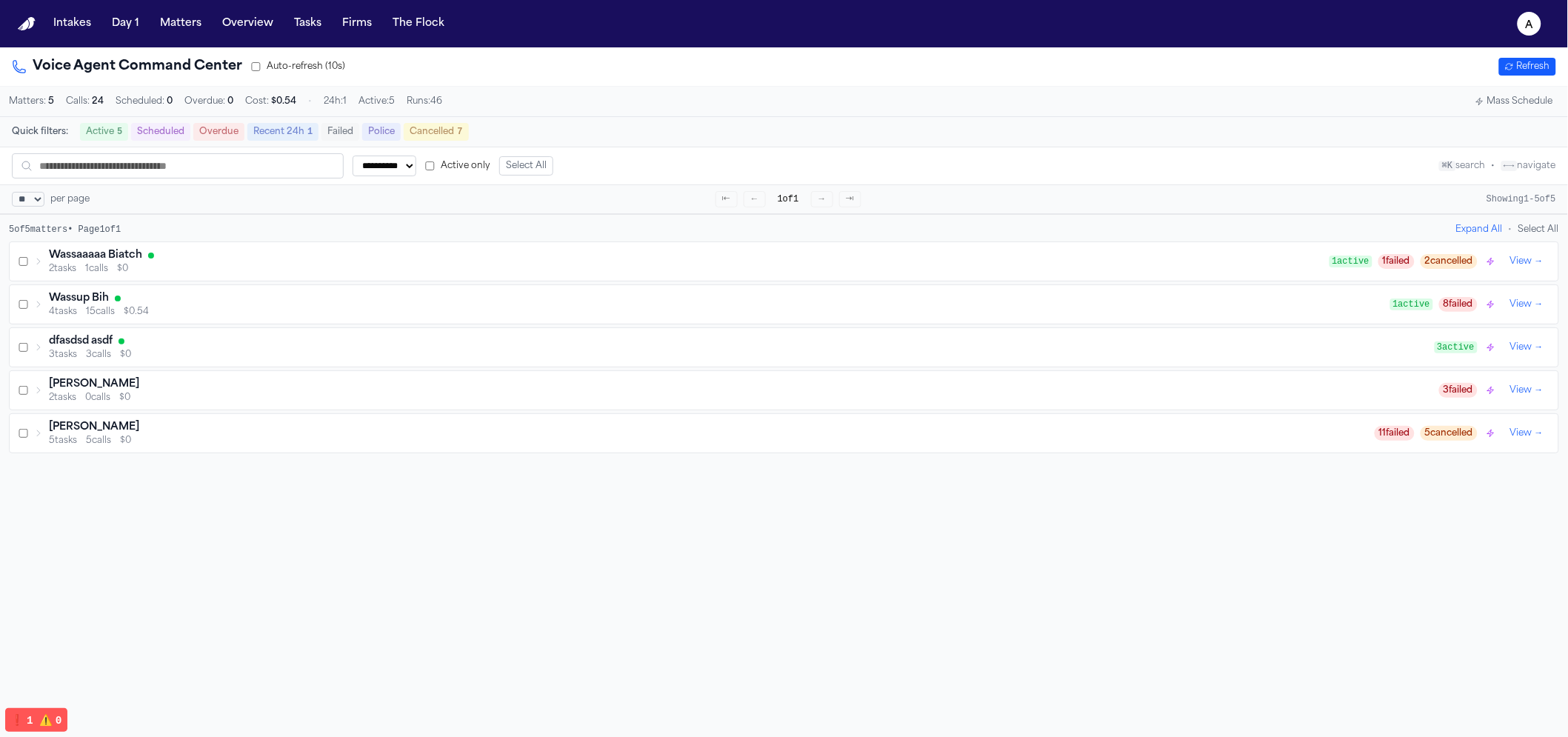
click at [100, 343] on h3 "dfasdsd asdf" at bounding box center [80, 341] width 64 height 14
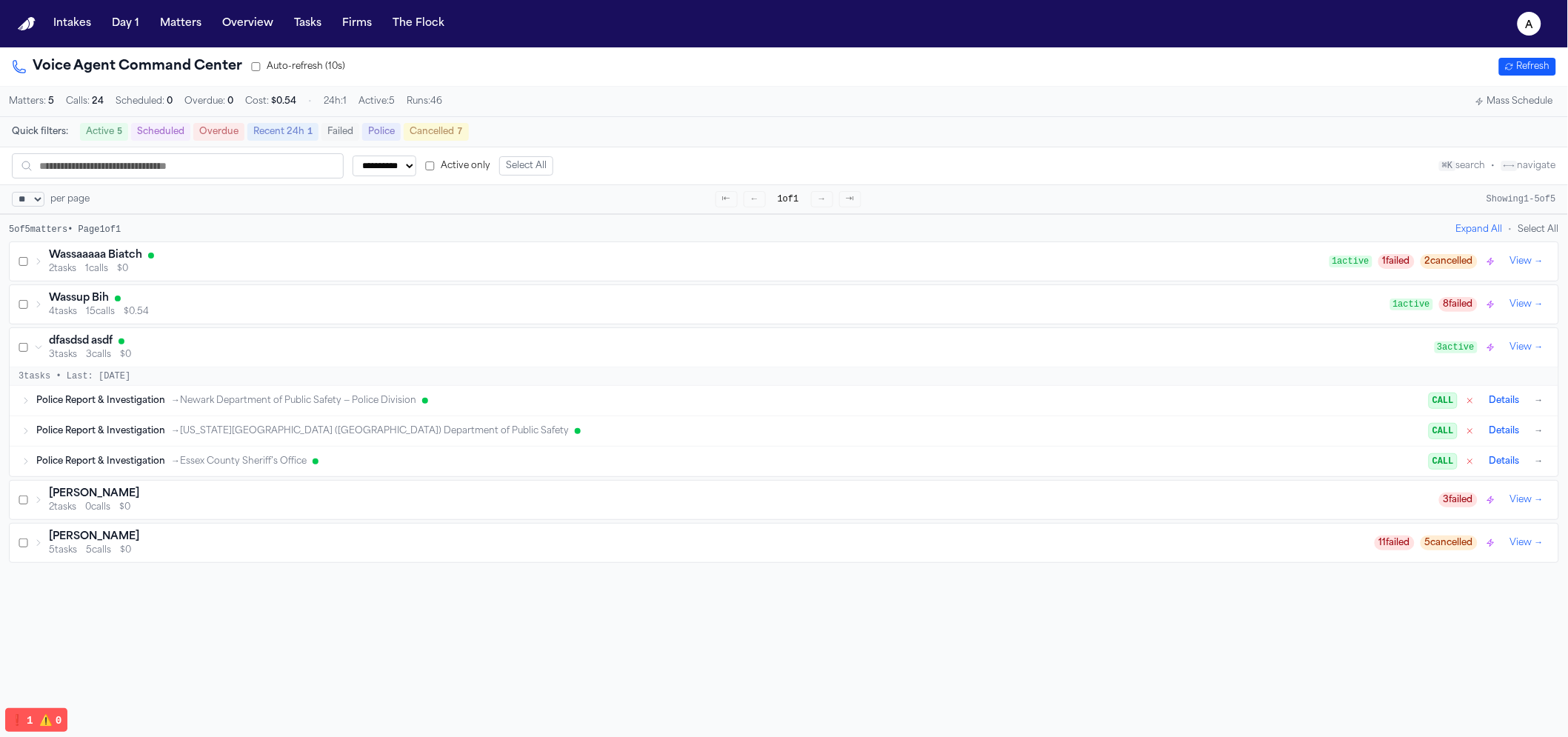
click at [234, 406] on span "→ Newark Department of Public Safety — Police Division" at bounding box center [294, 400] width 245 height 12
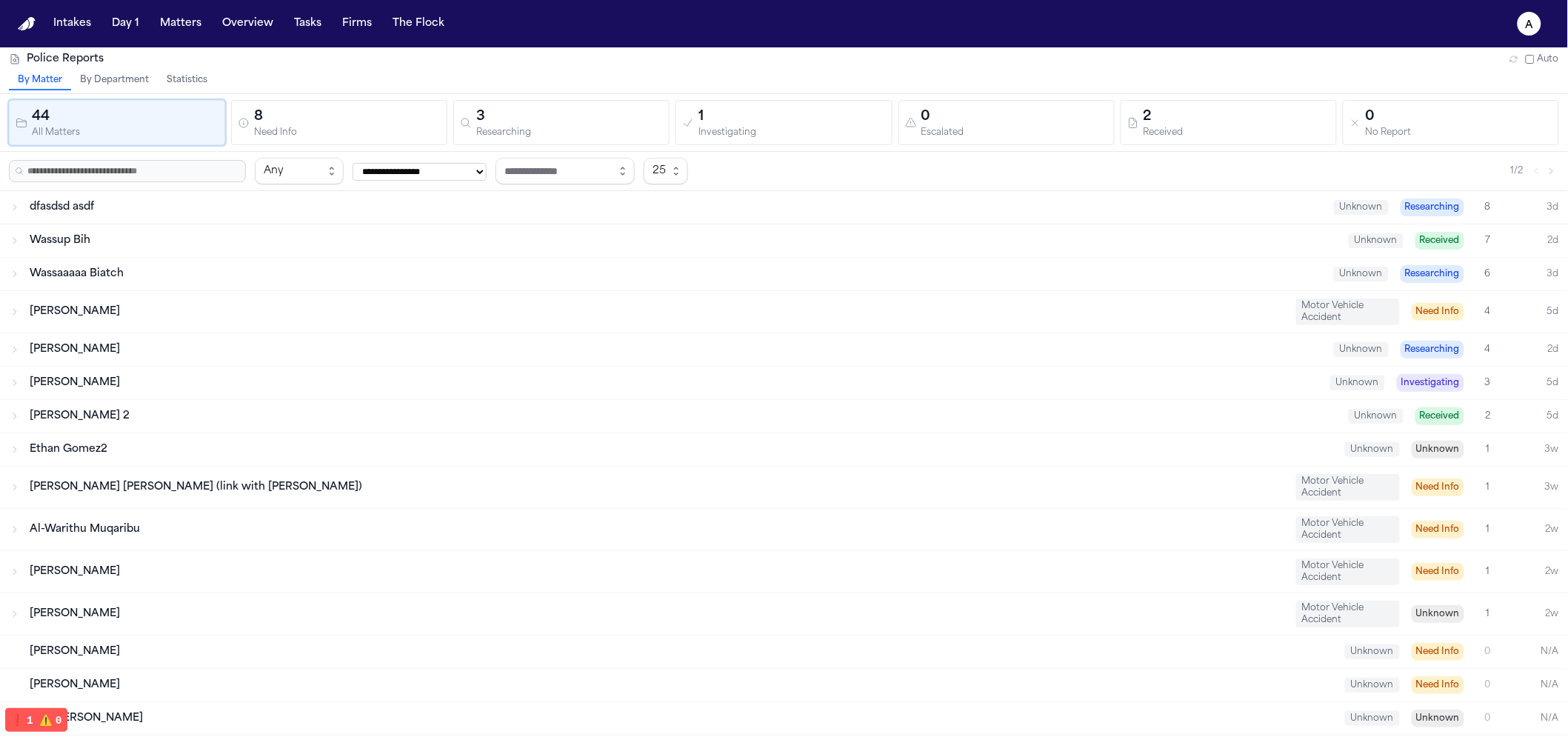
click at [117, 268] on span "Wassaaaaa Biatch" at bounding box center [77, 274] width 94 height 11
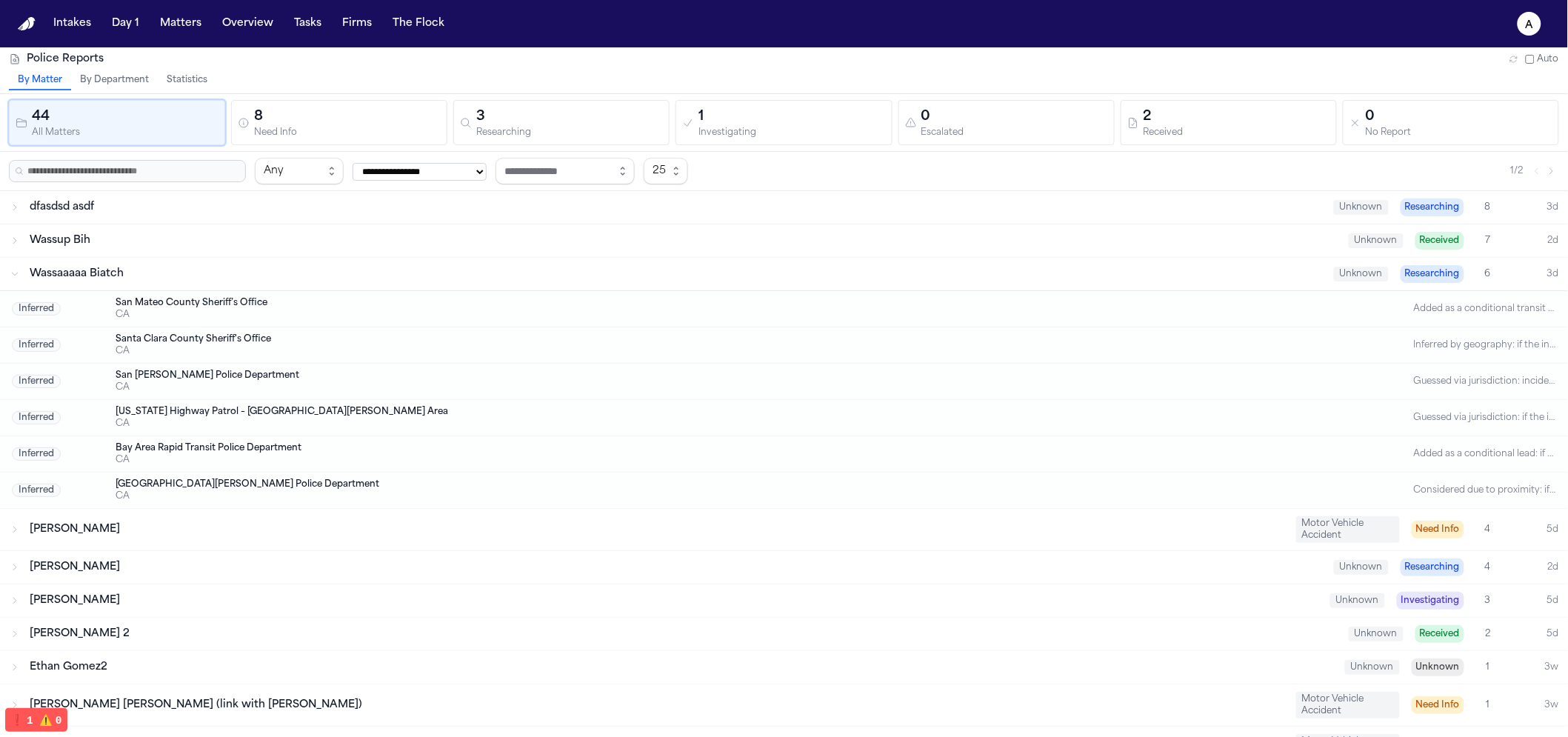
drag, startPoint x: 197, startPoint y: 394, endPoint x: 202, endPoint y: 387, distance: 8.6
click at [197, 393] on div "Inferred San Jose Police Department CA Guessed via jurisdiction: incident city …" at bounding box center [784, 382] width 1568 height 36
click at [48, 273] on span "Wassaaaaa Biatch" at bounding box center [77, 274] width 94 height 11
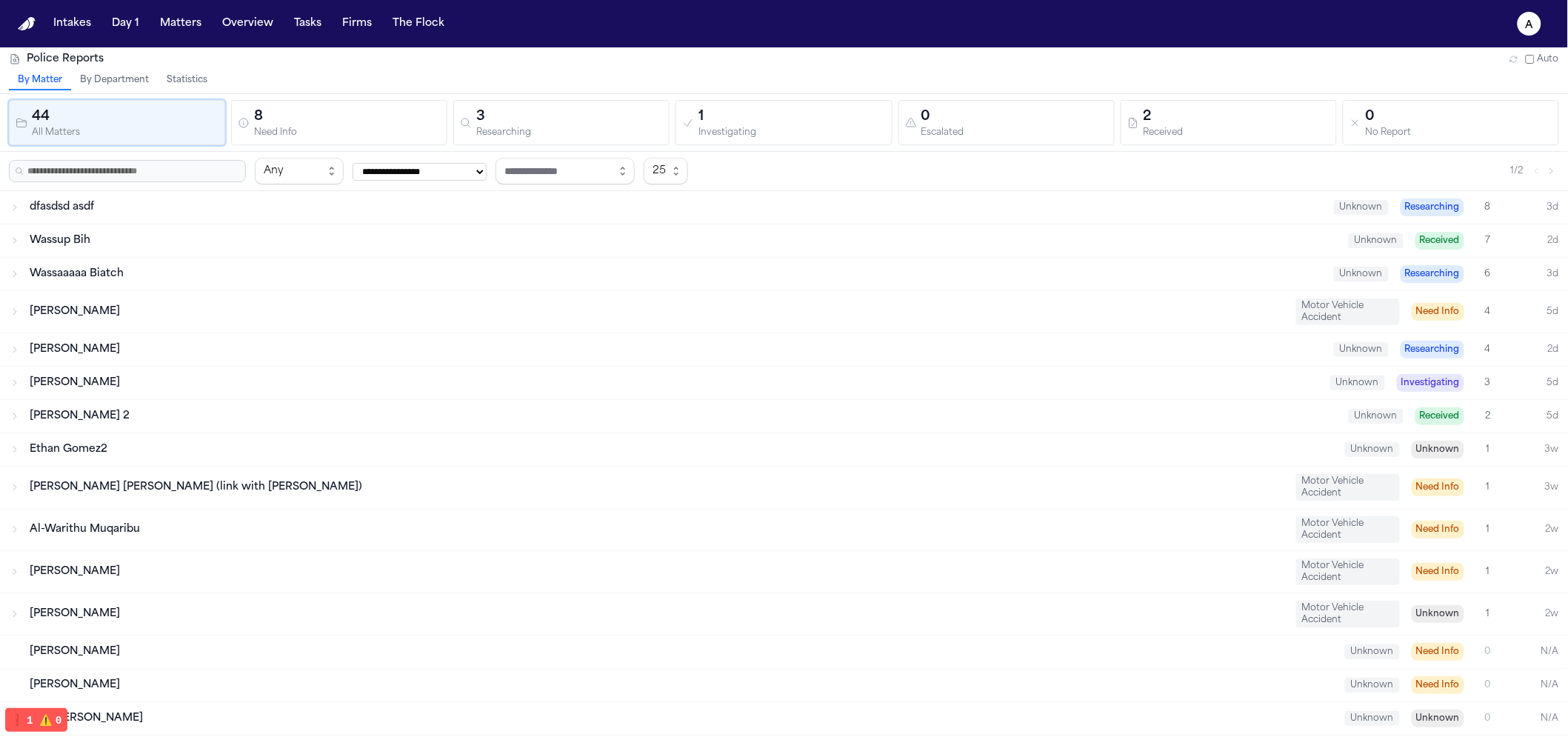
click at [48, 273] on span "Wassaaaaa Biatch" at bounding box center [77, 274] width 94 height 11
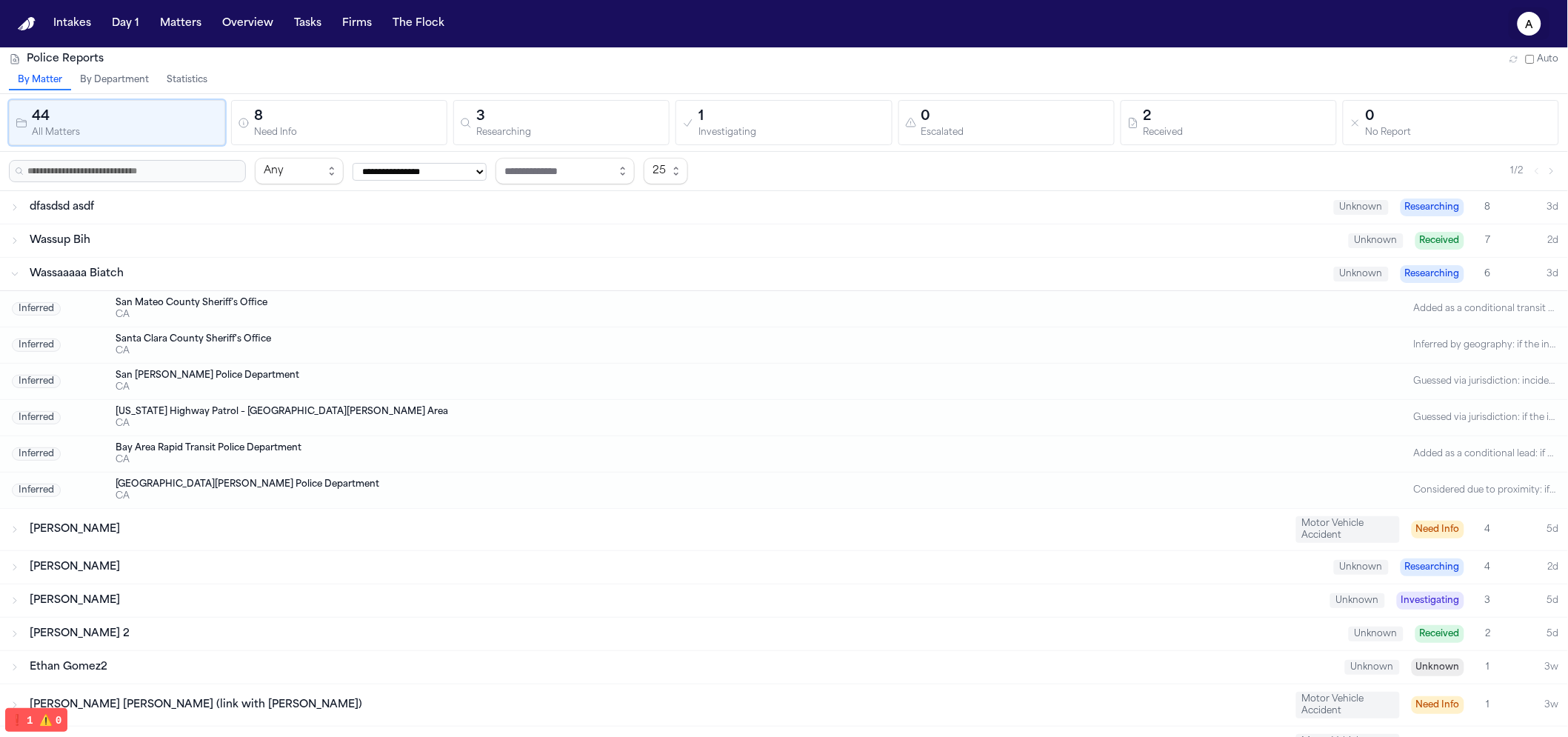
click at [1521, 35] on button "a" at bounding box center [1530, 23] width 41 height 32
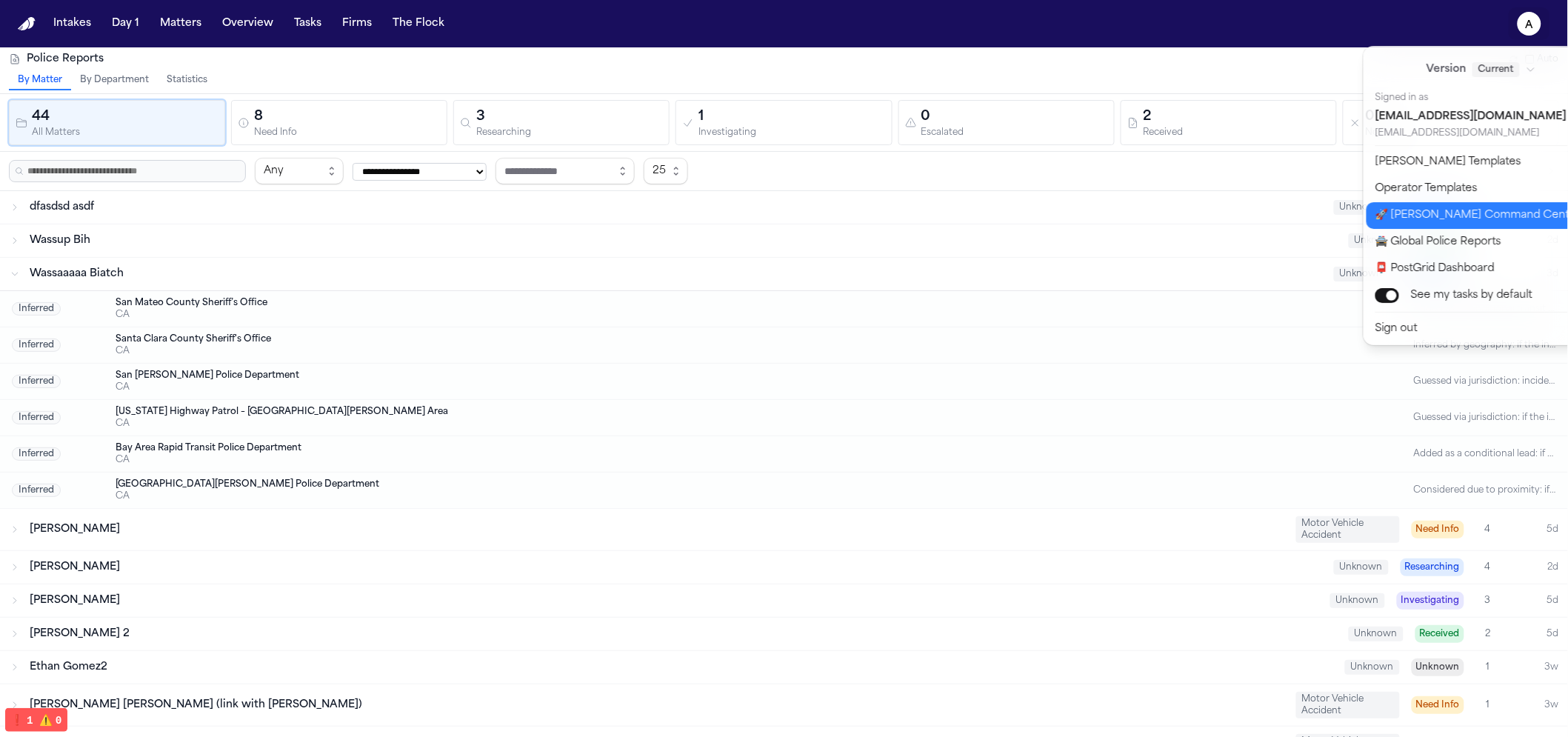
drag, startPoint x: 1407, startPoint y: 159, endPoint x: 1433, endPoint y: 223, distance: 69.1
click at [1433, 223] on div "Version Current Signed in as admin@finchlegal.com admin@finchlegal.com Bland Te…" at bounding box center [1490, 196] width 252 height 299
click at [1433, 223] on button "🚀 Bland Command Center" at bounding box center [1491, 215] width 247 height 27
select select "**"
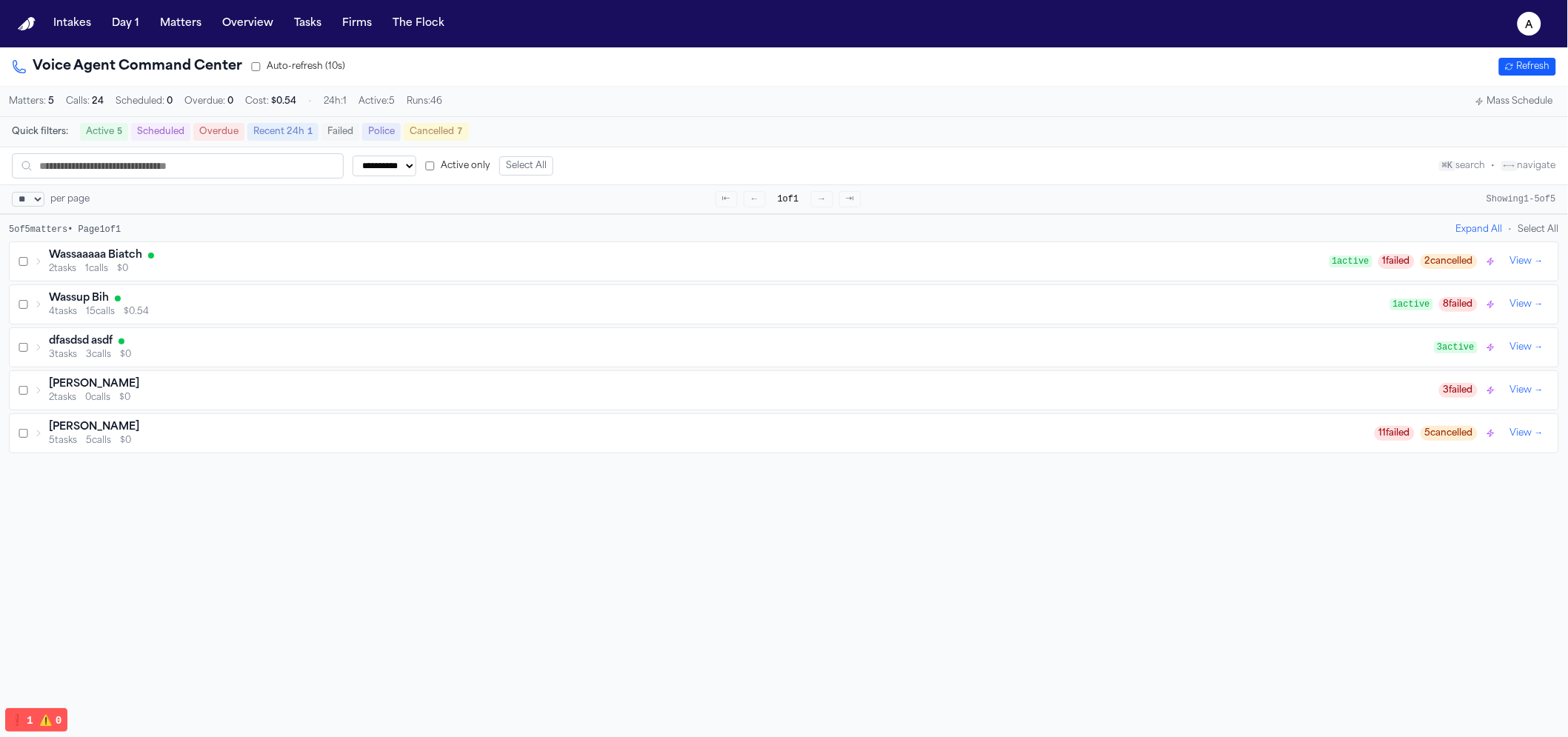
click at [181, 259] on div "Wassaaaaa Biatch" at bounding box center [688, 255] width 1281 height 14
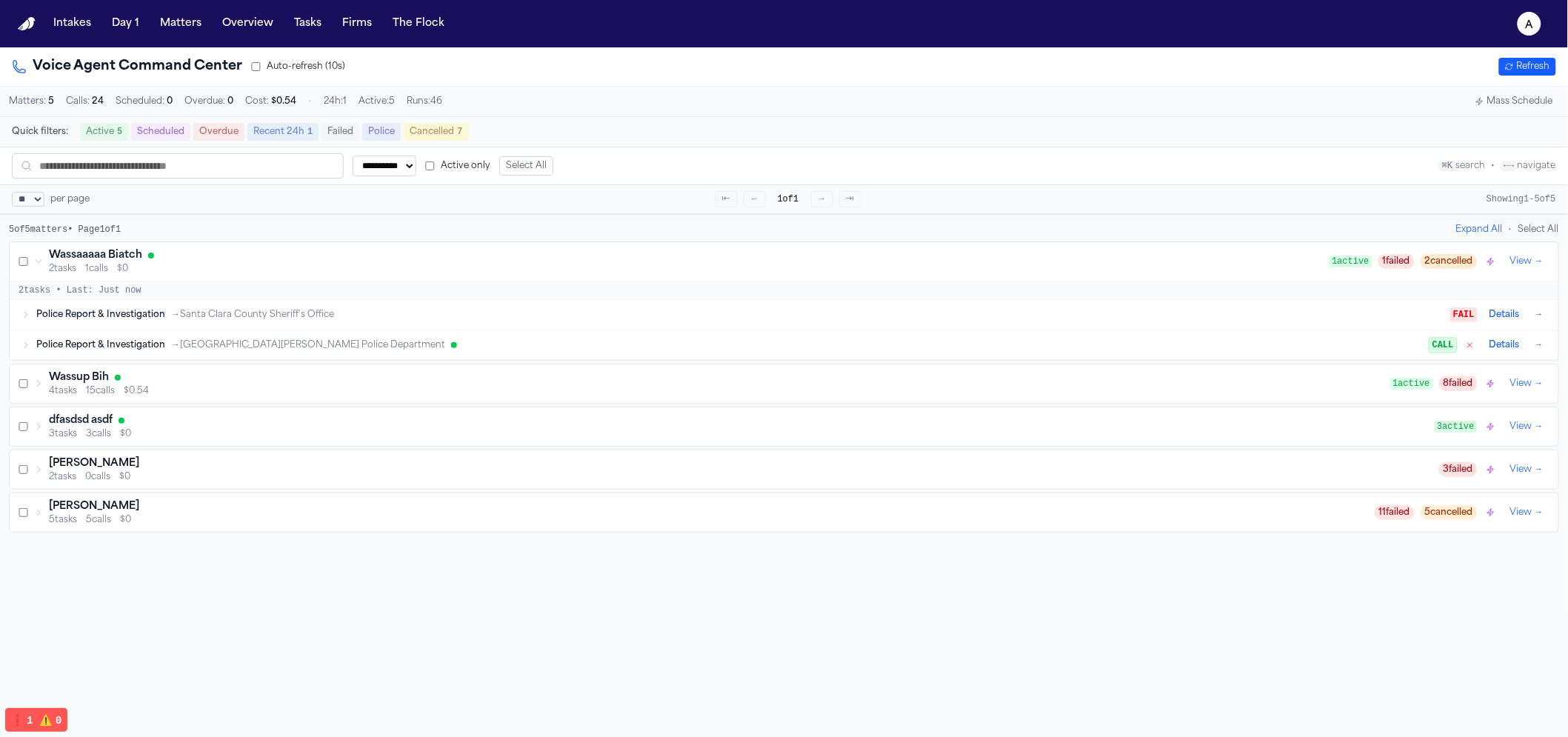
click at [273, 348] on span "→ San José State University Police Department" at bounding box center [308, 345] width 274 height 12
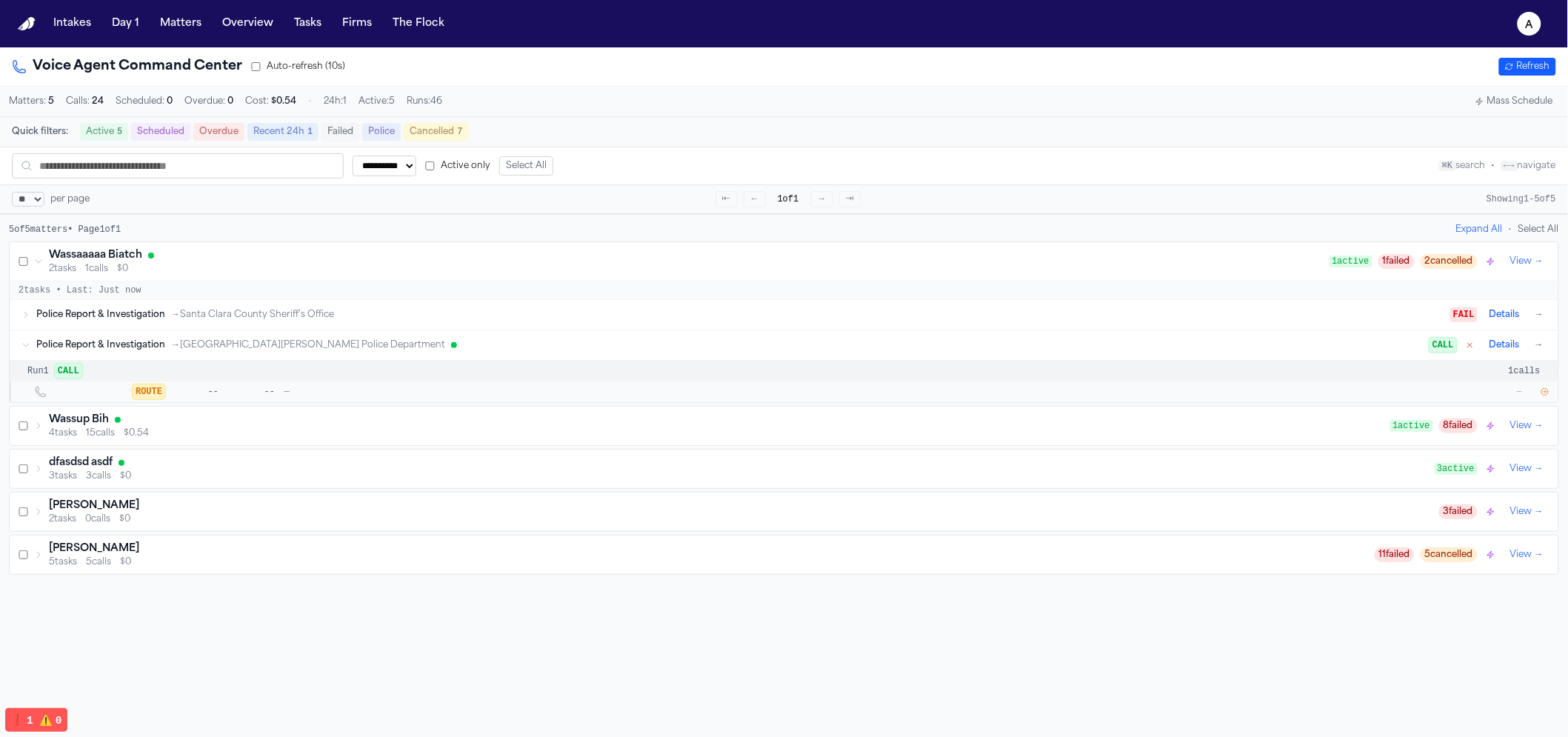
click at [1541, 396] on icon "button" at bounding box center [1545, 392] width 9 height 9
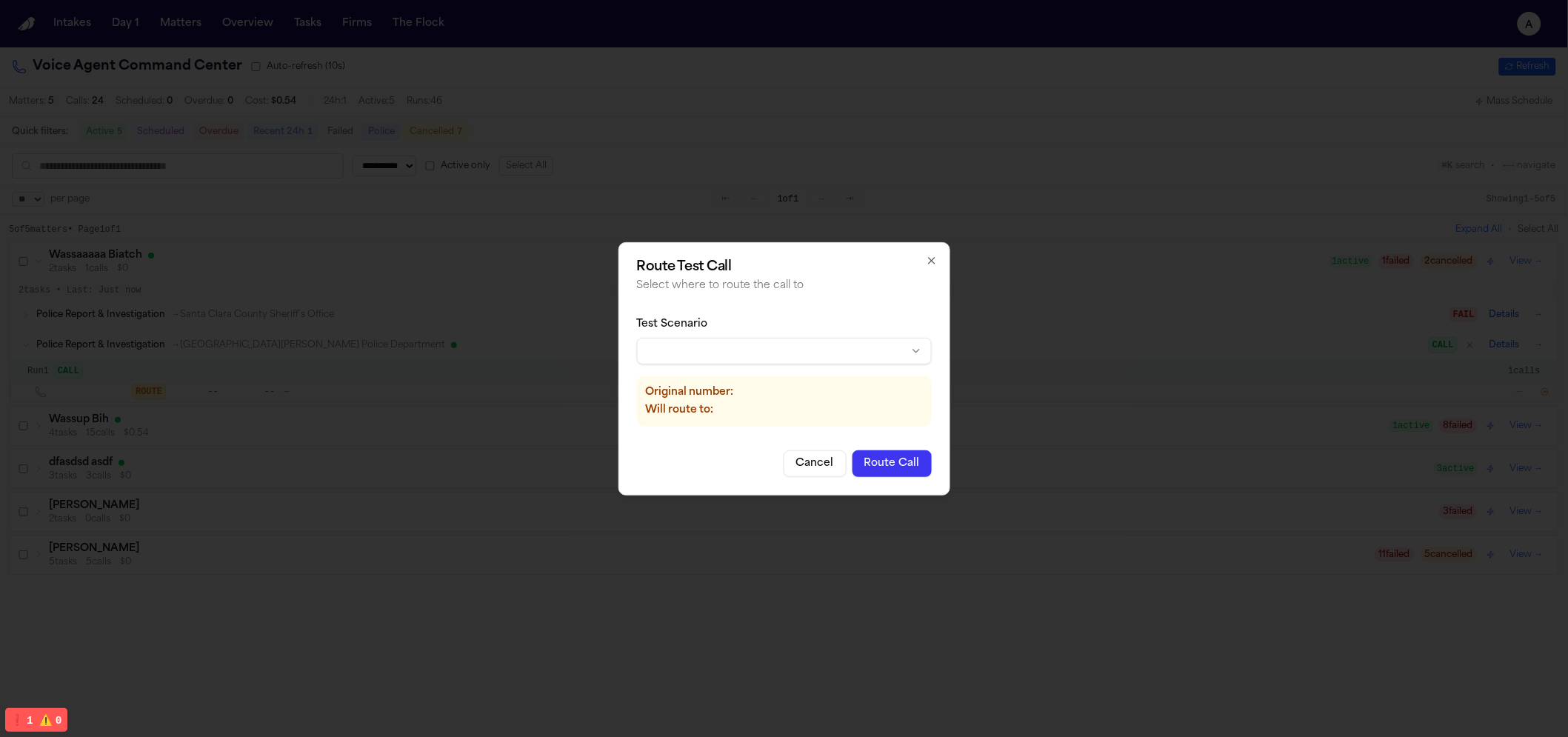
click at [825, 344] on body "**********" at bounding box center [784, 368] width 1568 height 737
click at [876, 448] on div "Route Test Call Select where to route the call to Test Scenario Amit's phone (d…" at bounding box center [784, 368] width 332 height 253
click at [880, 456] on button "Route Call" at bounding box center [892, 464] width 79 height 27
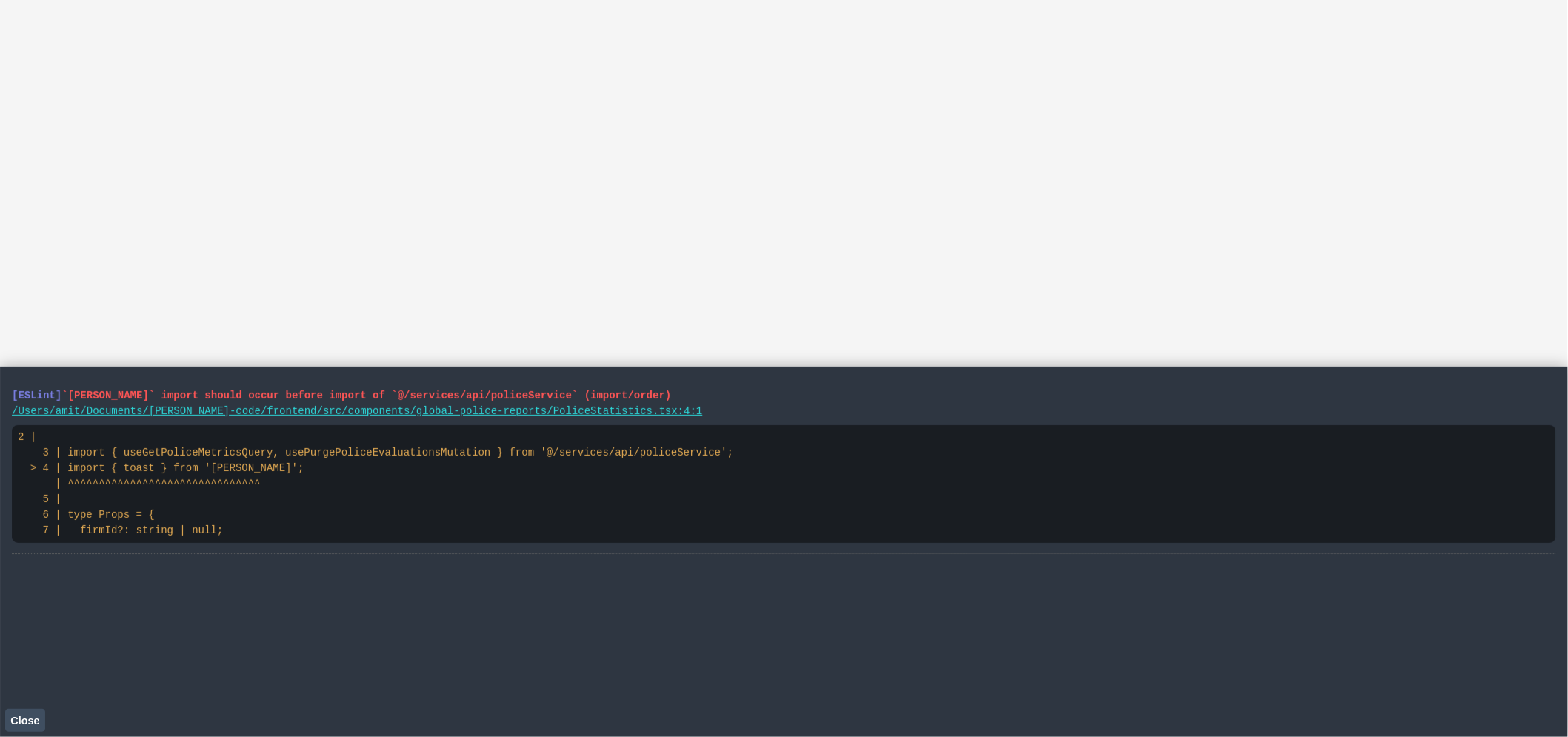
select select "**"
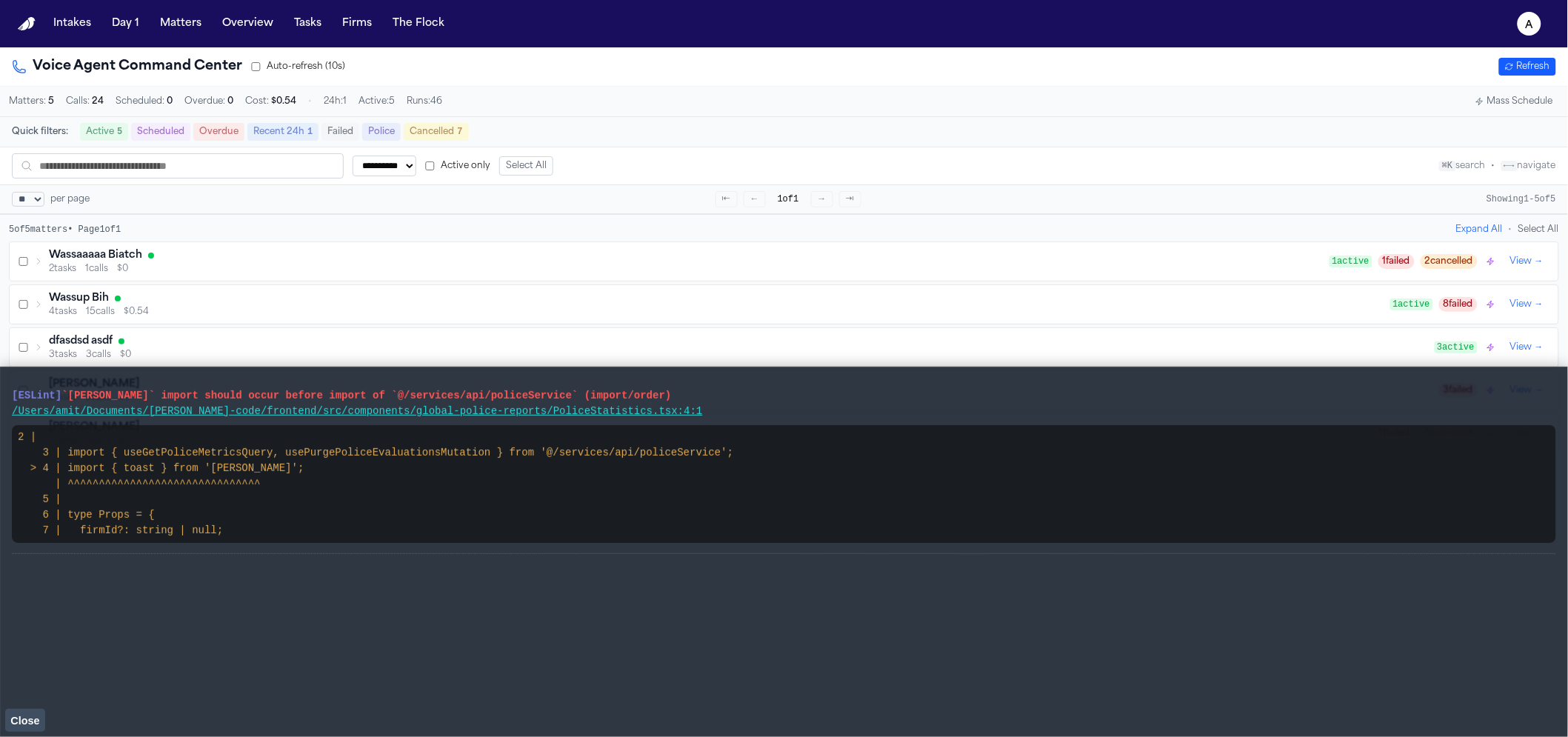
click at [37, 726] on button "Close" at bounding box center [25, 720] width 40 height 23
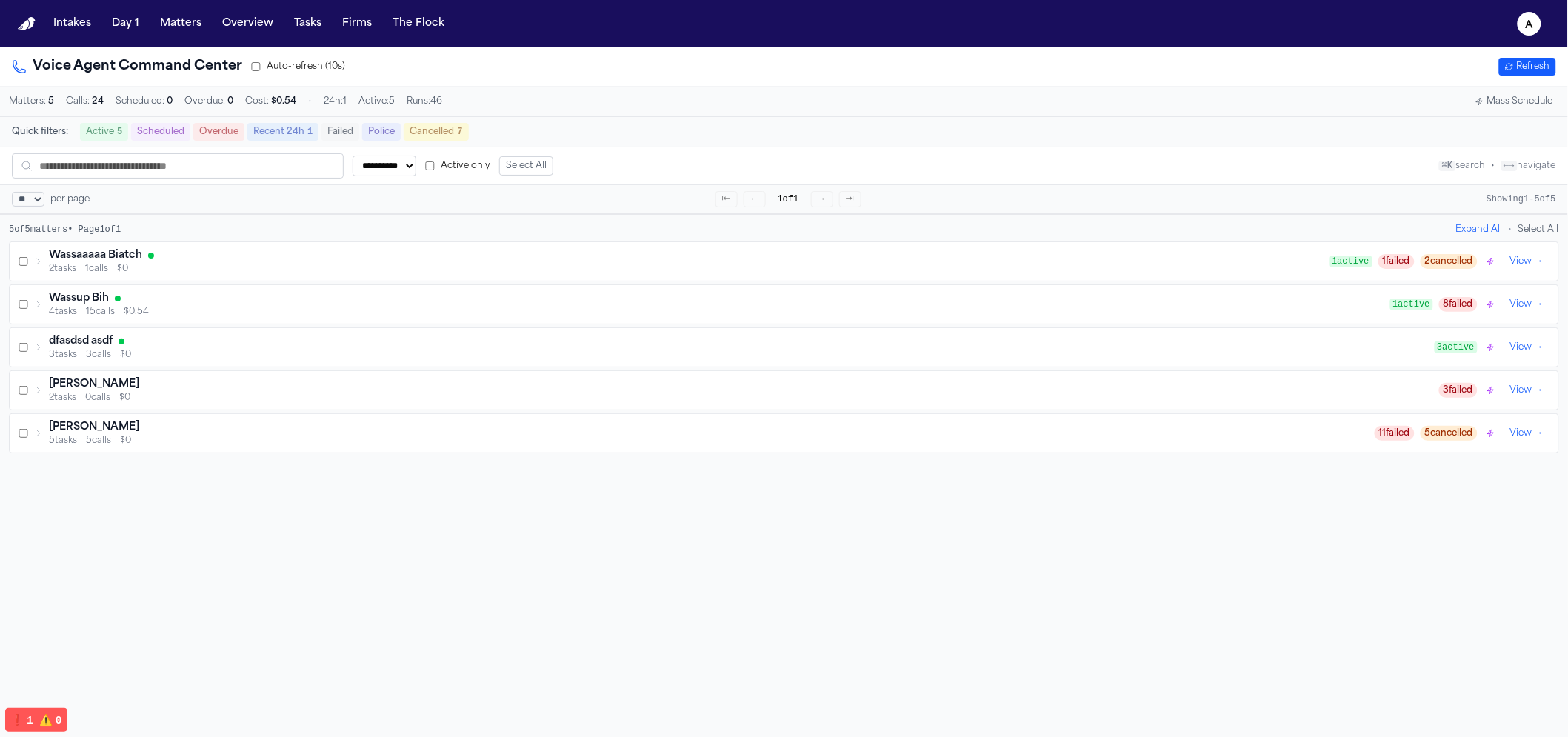
click at [40, 261] on icon at bounding box center [39, 261] width 9 height 9
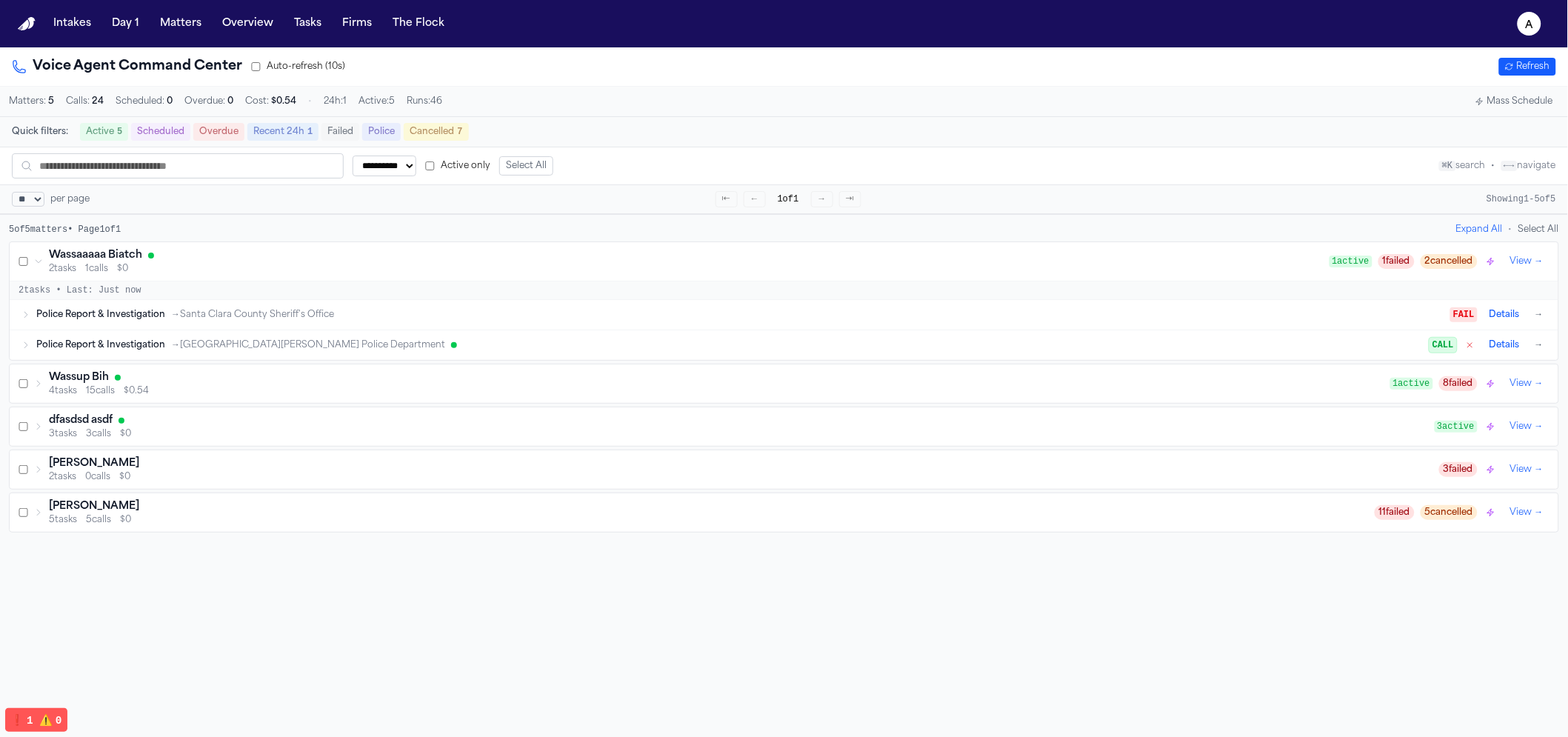
click at [1536, 354] on div "Police Report & Investigation → San José State University Police Department CAL…" at bounding box center [784, 345] width 1549 height 30
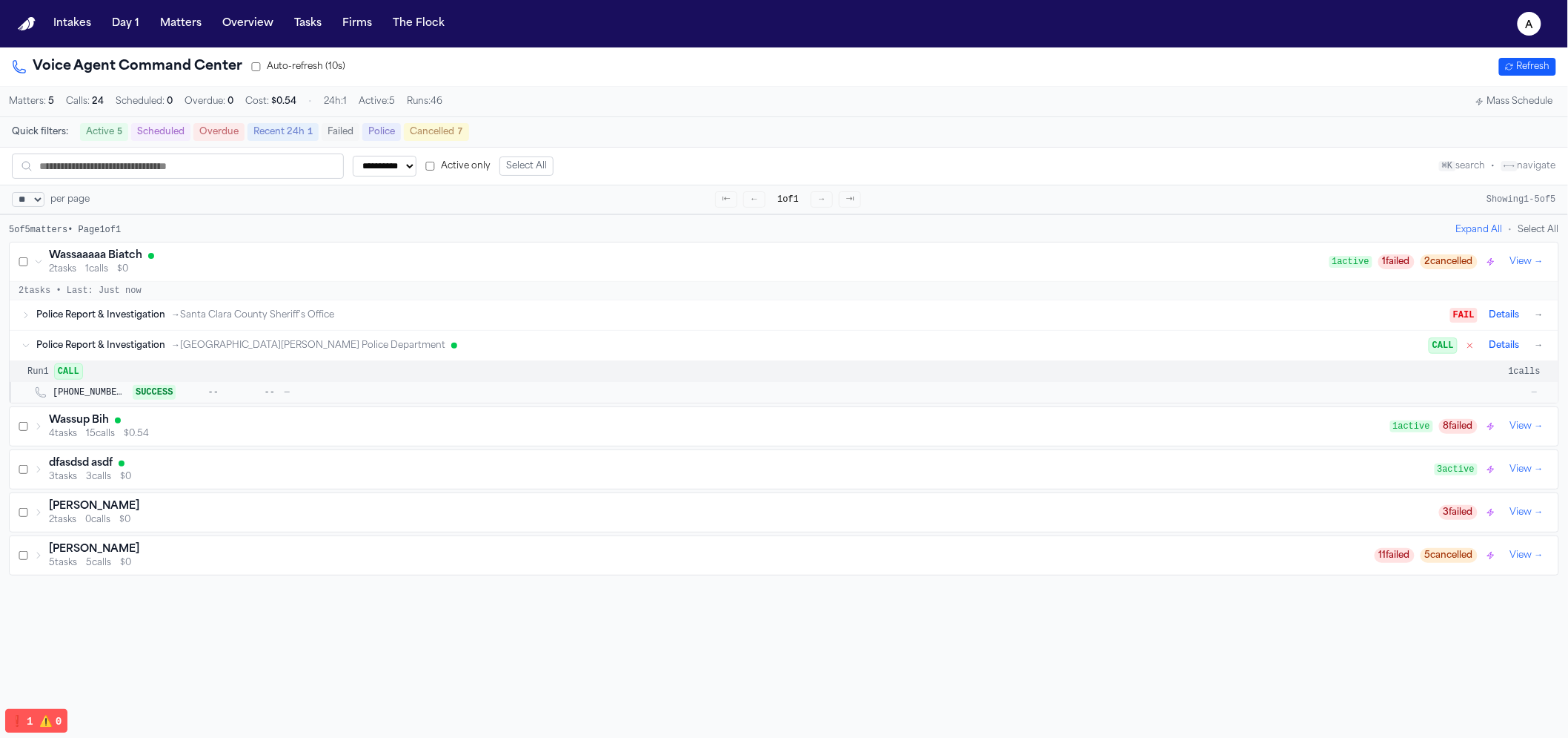
click at [1532, 353] on button "→" at bounding box center [1539, 346] width 14 height 14
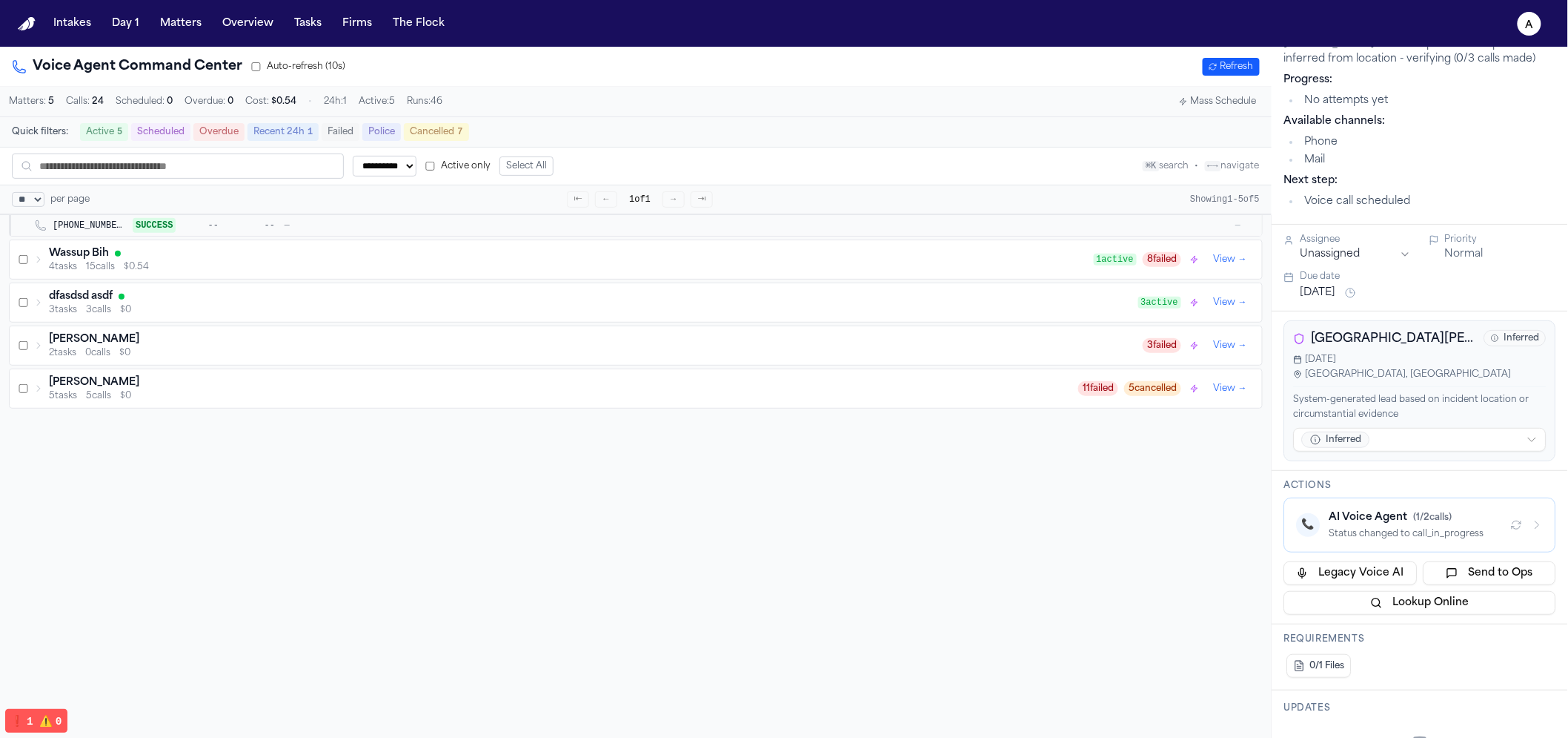
scroll to position [337, 0]
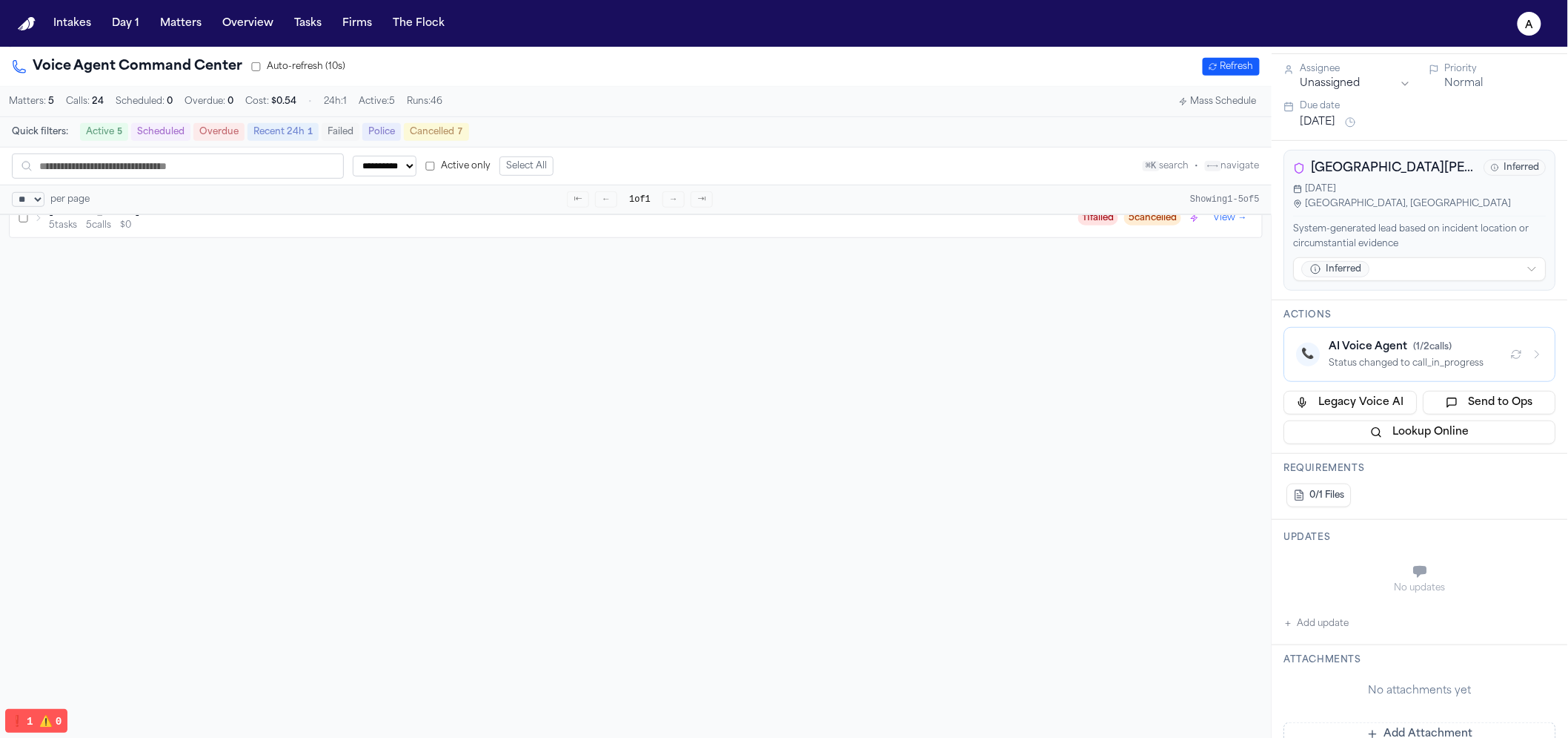
click at [1385, 346] on div "AI Voice Agent ( 1 / 2 calls)" at bounding box center [1415, 347] width 170 height 14
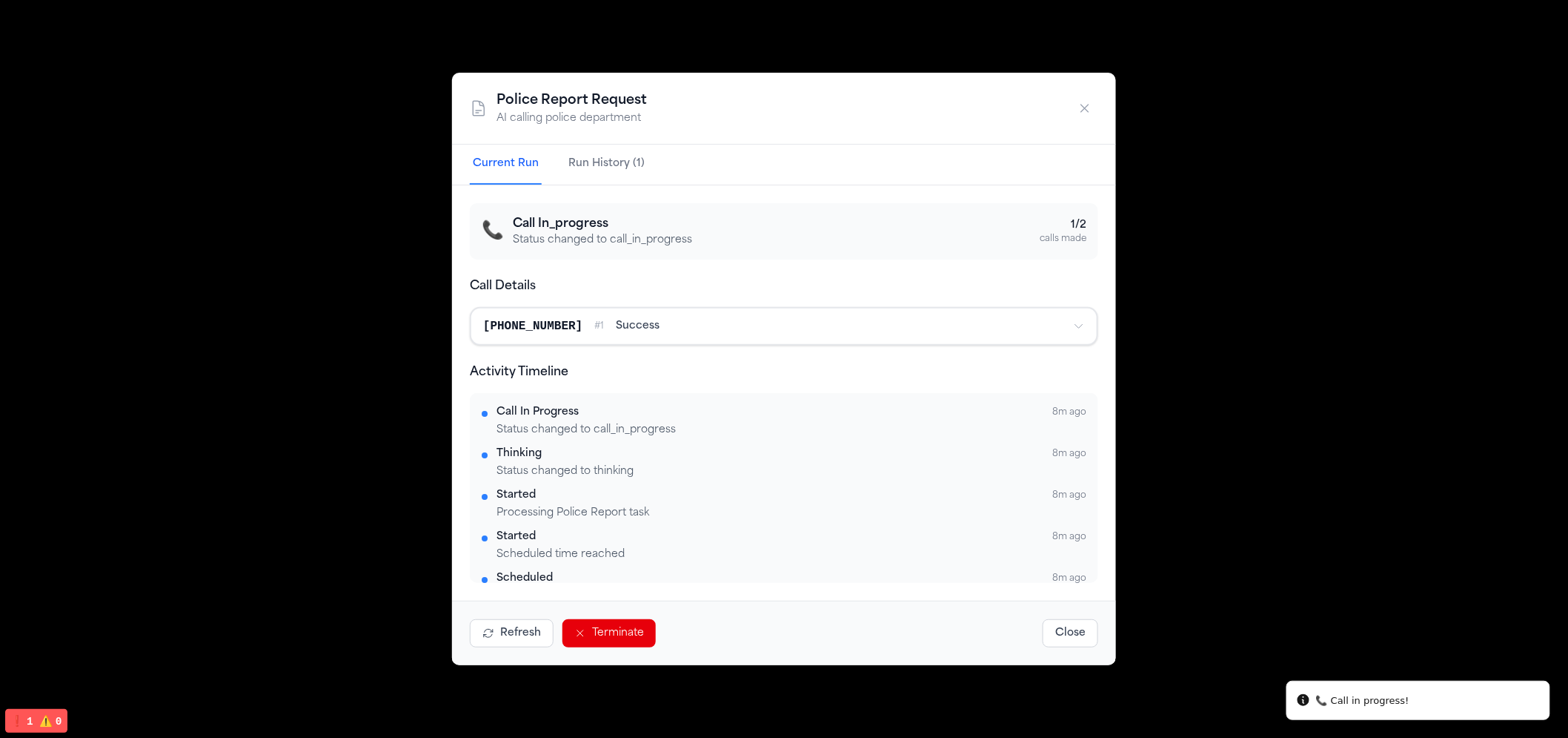
click at [616, 639] on button "Terminate" at bounding box center [610, 632] width 94 height 28
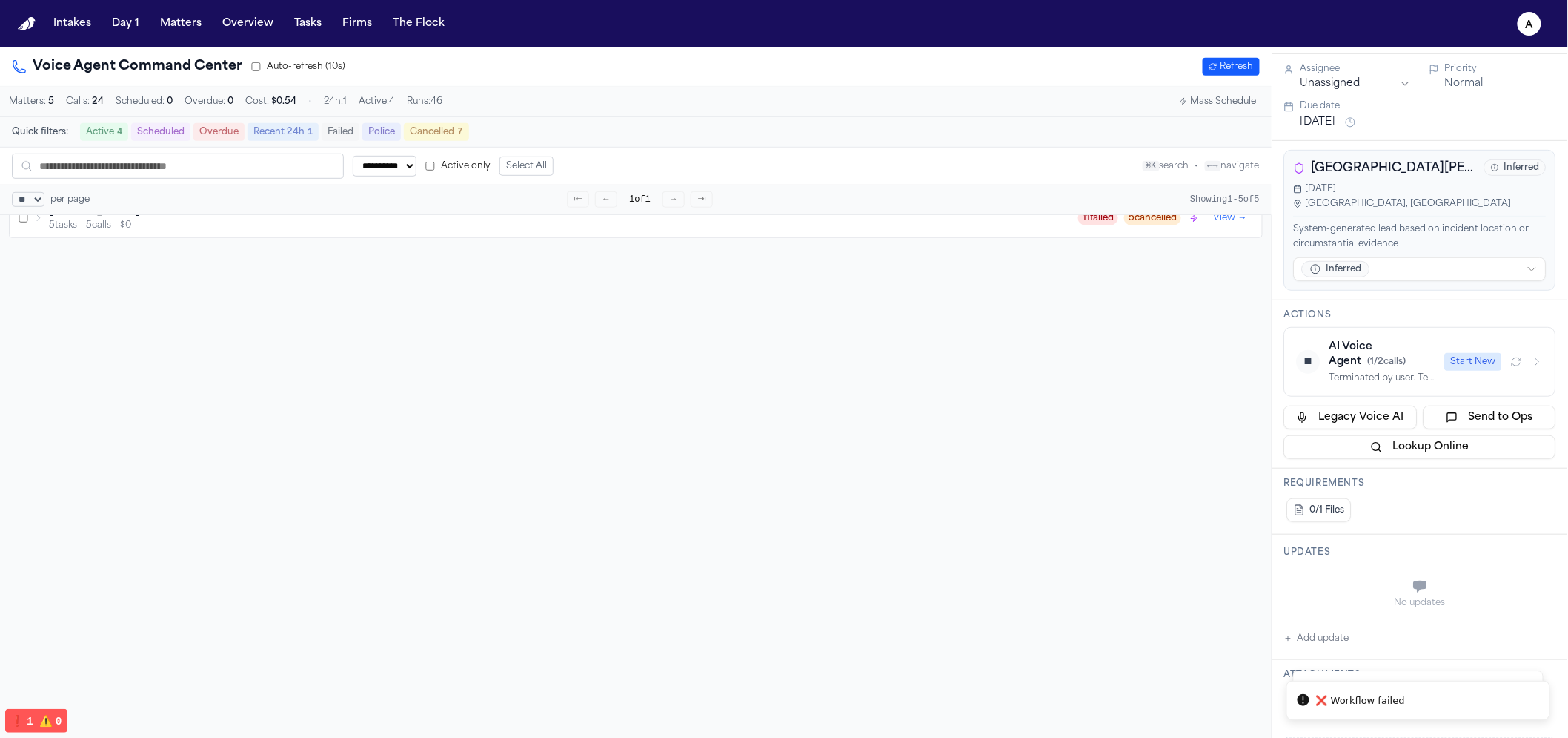
click at [1404, 373] on div "Terminated by user. Temporal workflow terminated." at bounding box center [1383, 378] width 106 height 12
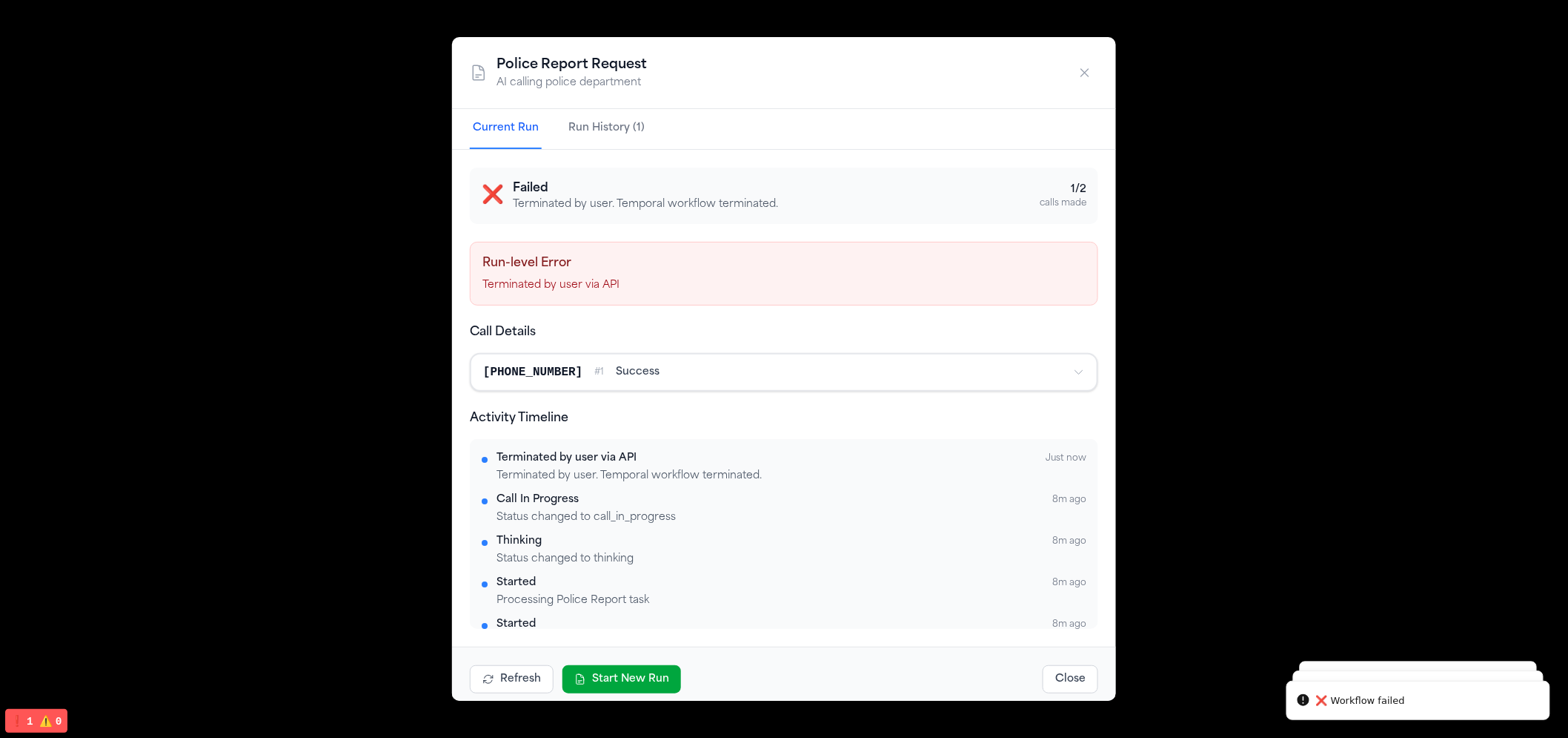
click at [647, 681] on button "Start New Run" at bounding box center [622, 678] width 119 height 28
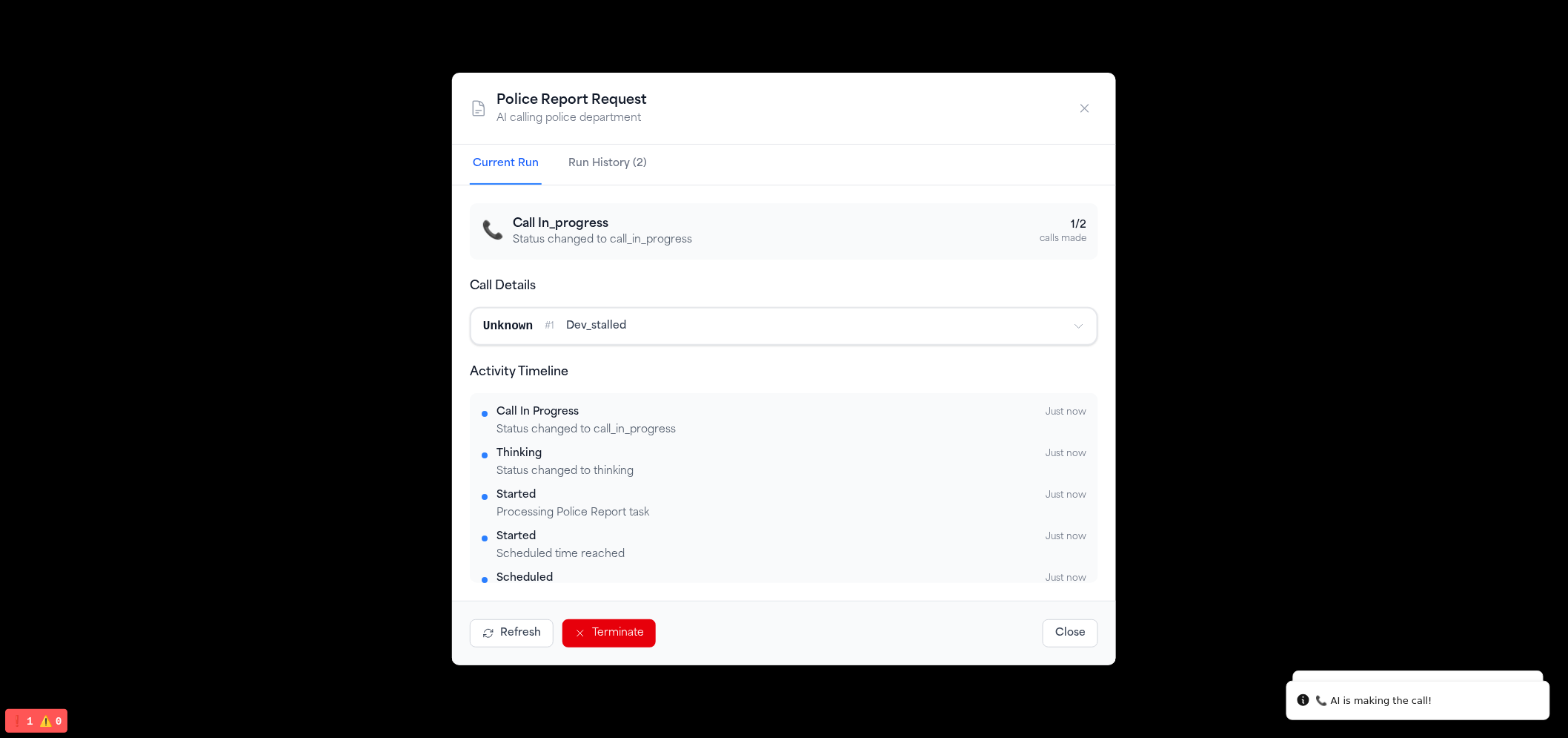
scroll to position [381, 0]
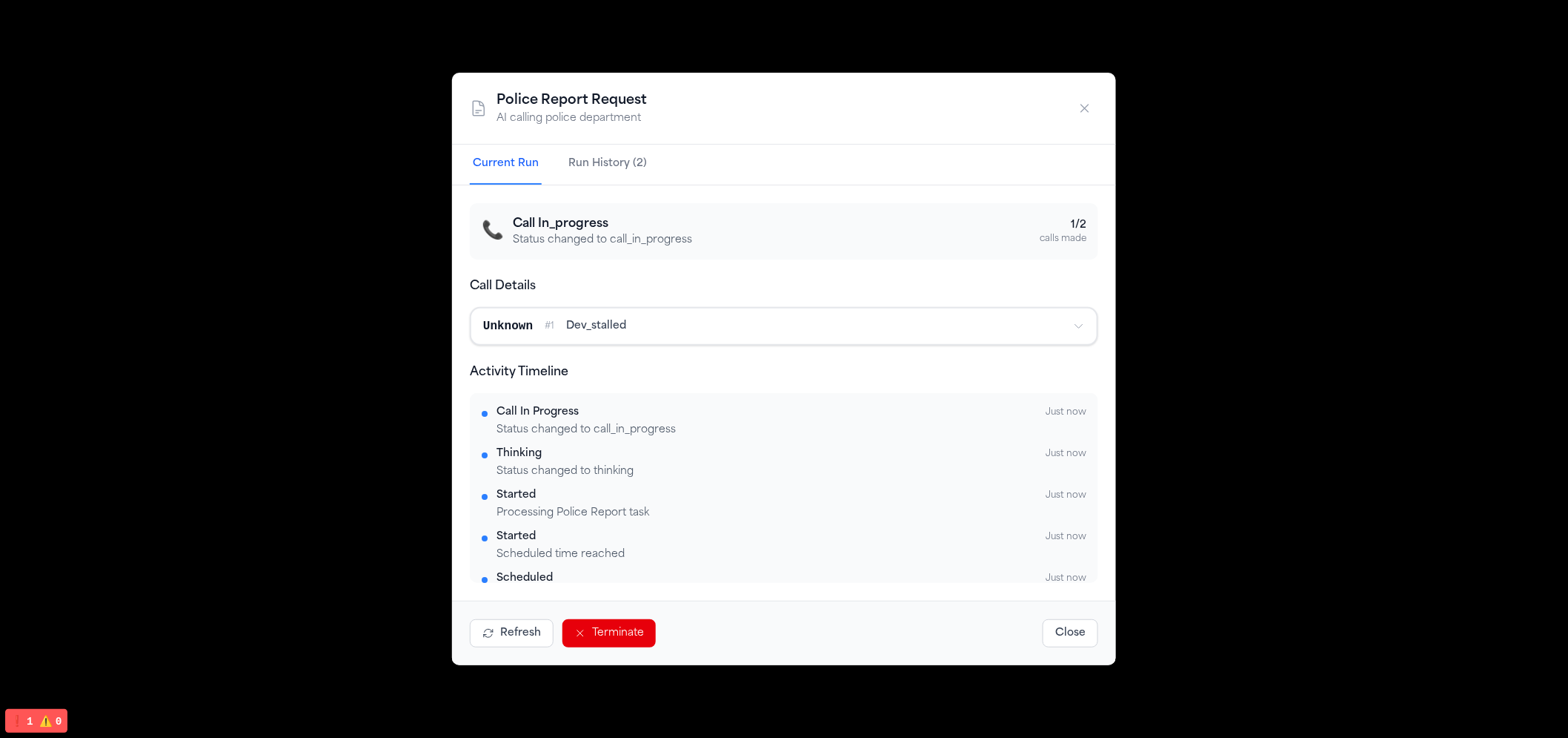
click at [1078, 118] on button "button" at bounding box center [1086, 108] width 27 height 27
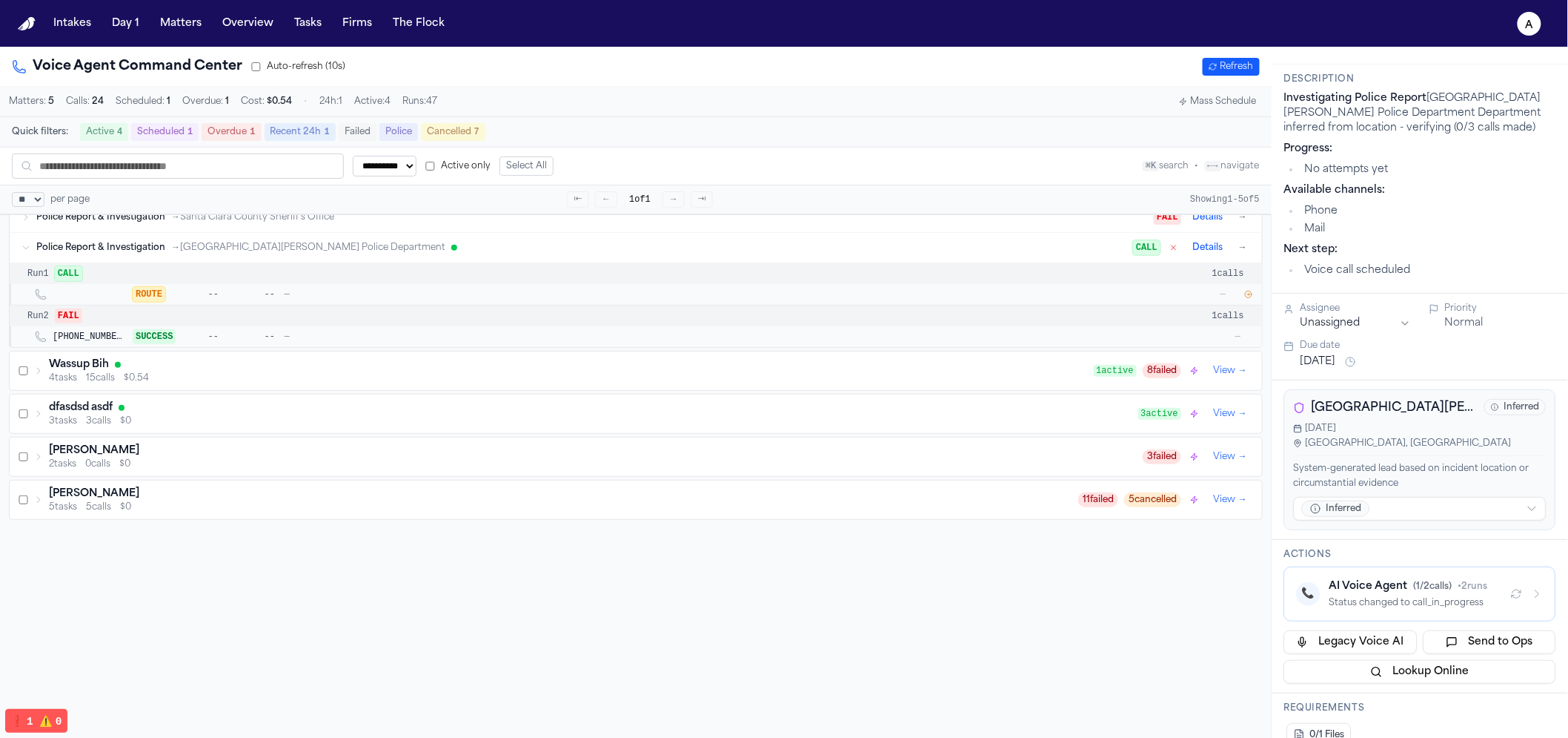
scroll to position [0, 0]
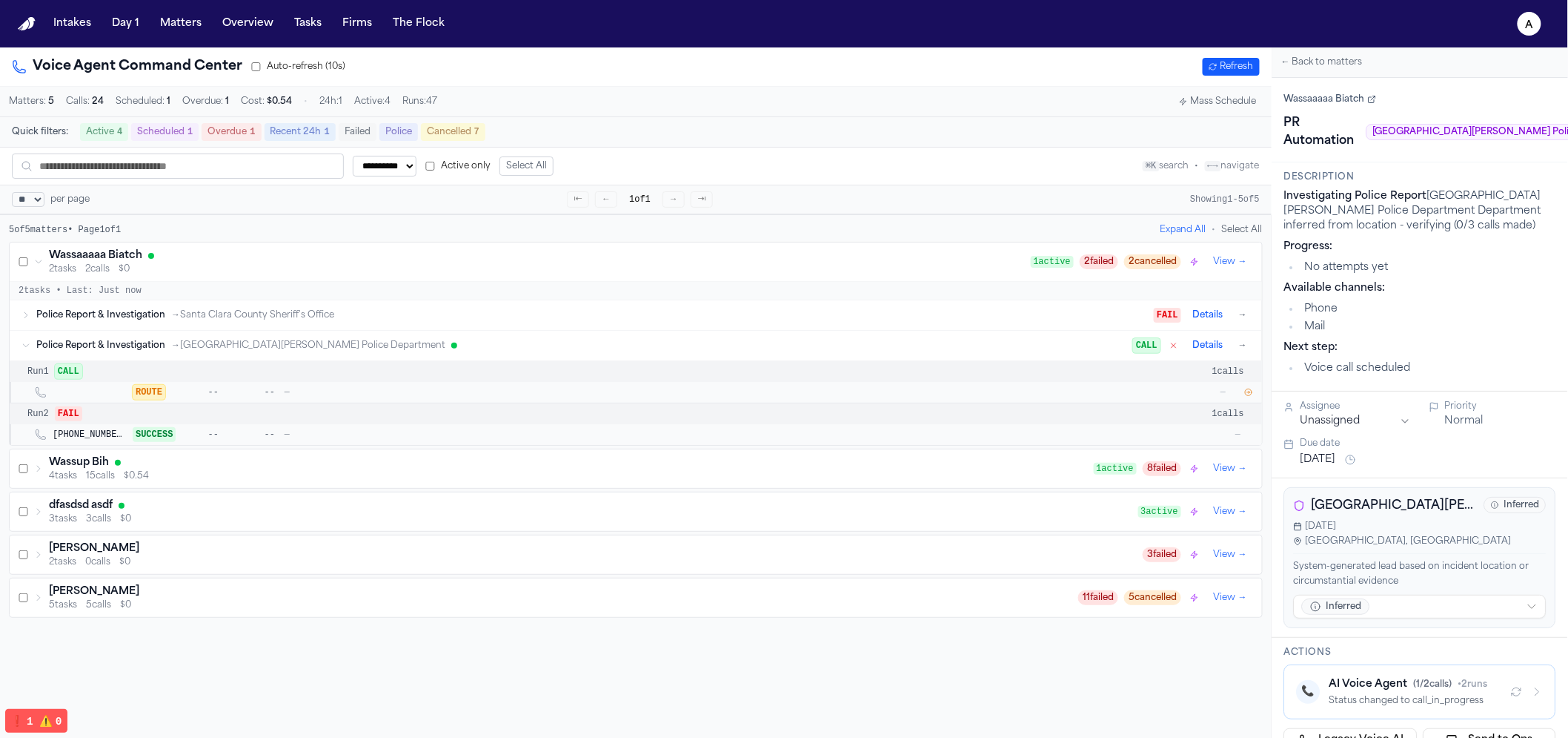
click at [285, 352] on span "→ San José State University Police Department" at bounding box center [308, 346] width 274 height 12
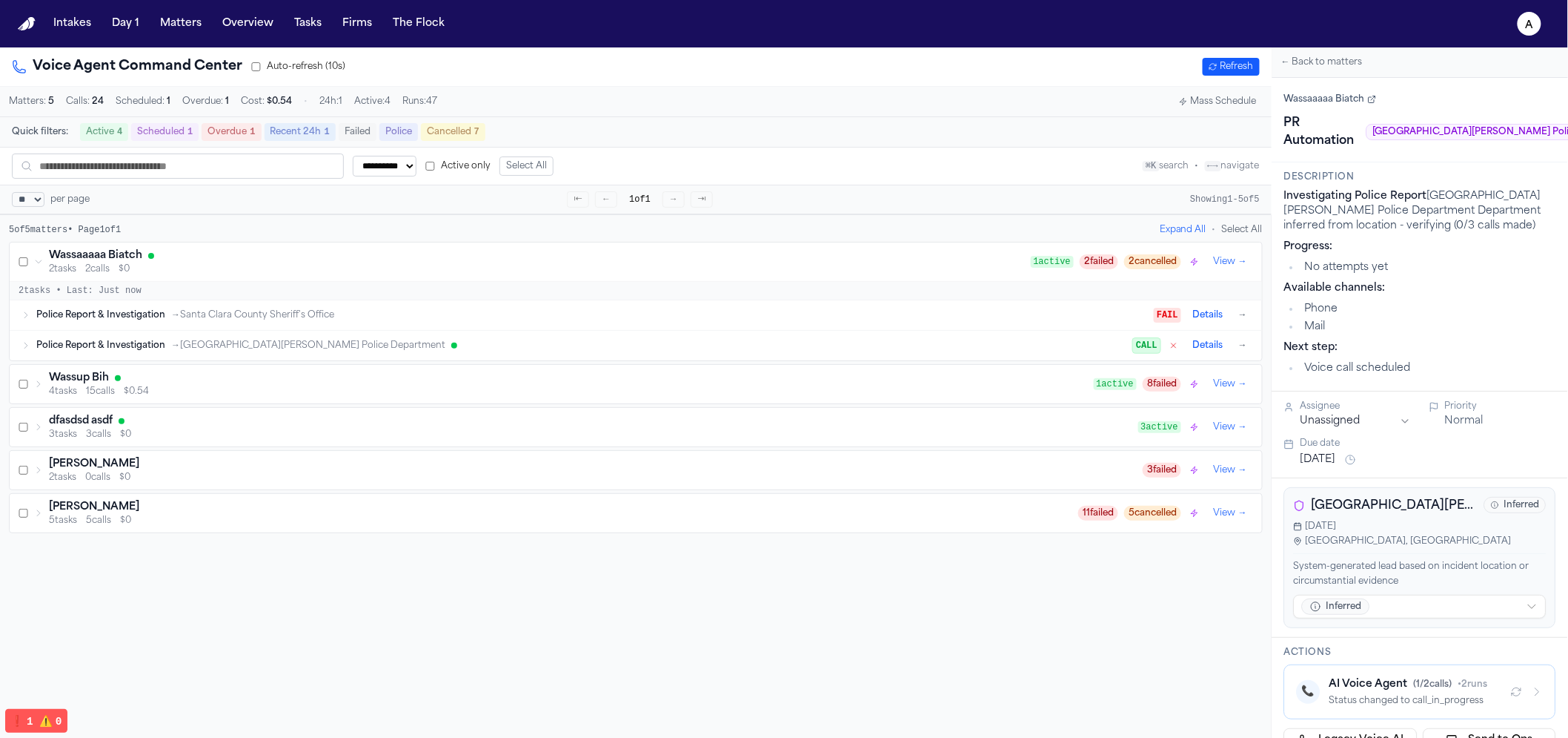
click at [187, 366] on div "Wassaaaaa Biatch 2 tasks 2 calls $0 1 active 2 failed 2 cancelled View → 2 task…" at bounding box center [636, 387] width 1254 height 291
click at [186, 361] on div "Police Report & Investigation → San José State University Police Department CAL…" at bounding box center [636, 346] width 1252 height 30
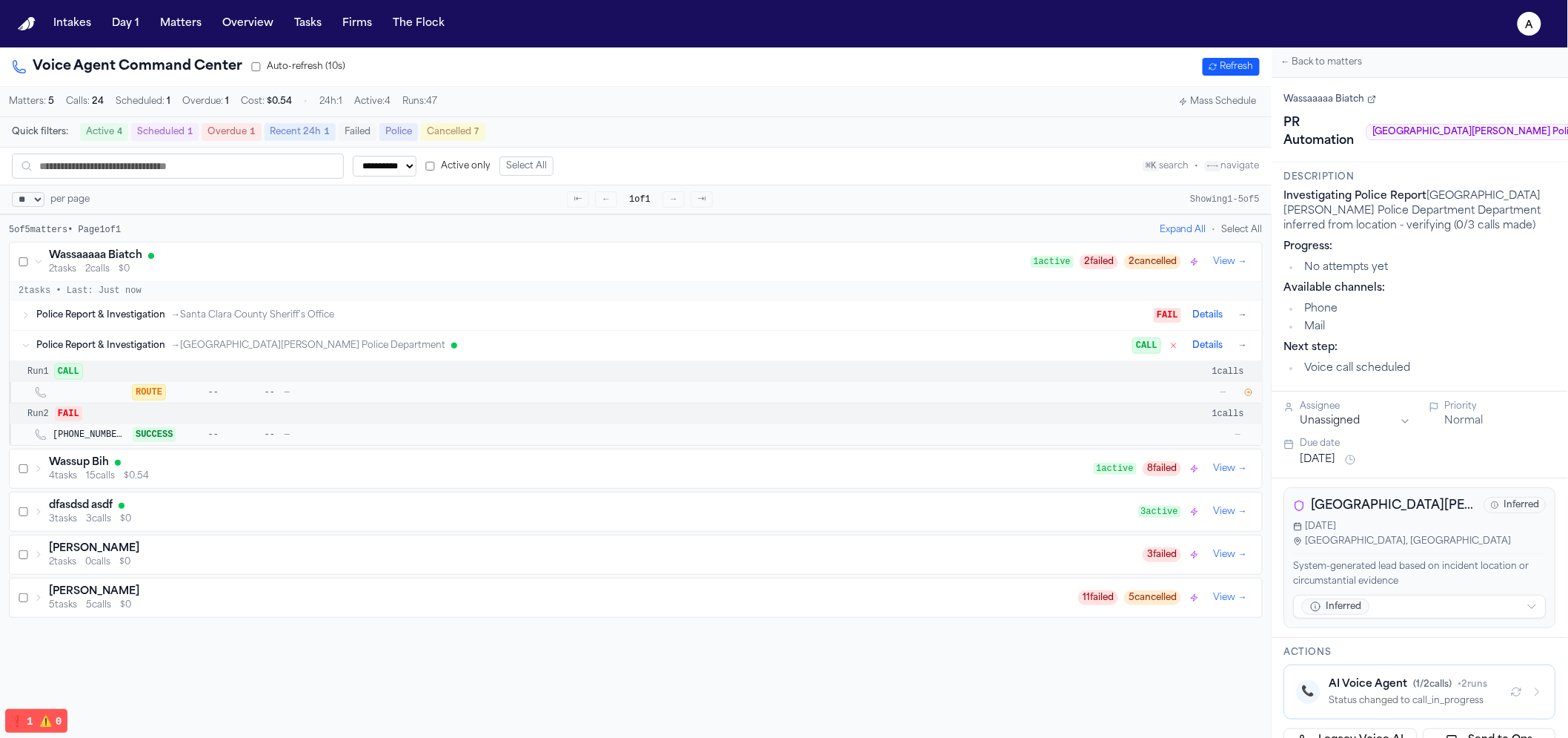
click at [1242, 393] on div at bounding box center [1249, 392] width 14 height 14
click at [1242, 393] on button "button" at bounding box center [1249, 392] width 14 height 14
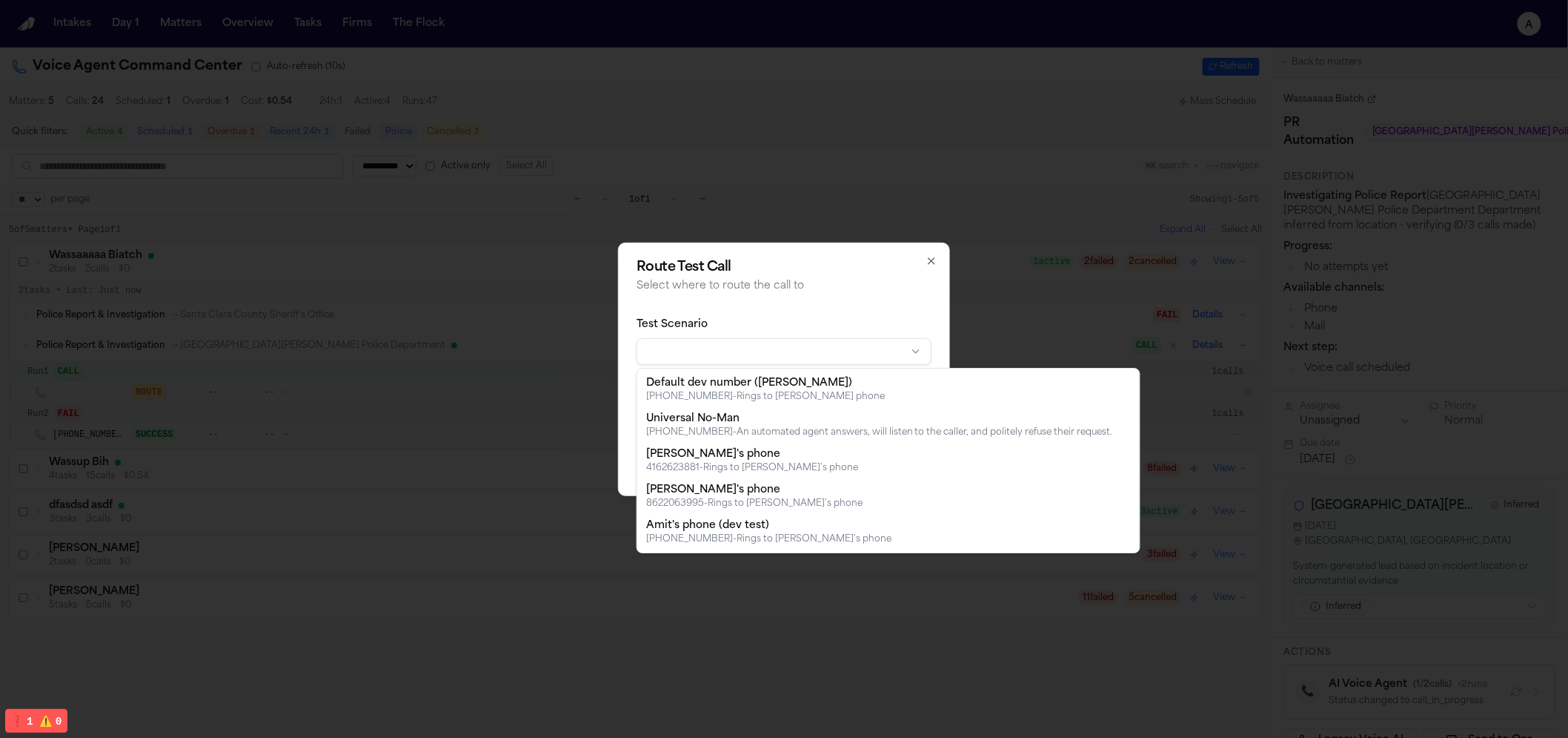
click at [807, 364] on body "**********" at bounding box center [784, 369] width 1568 height 738
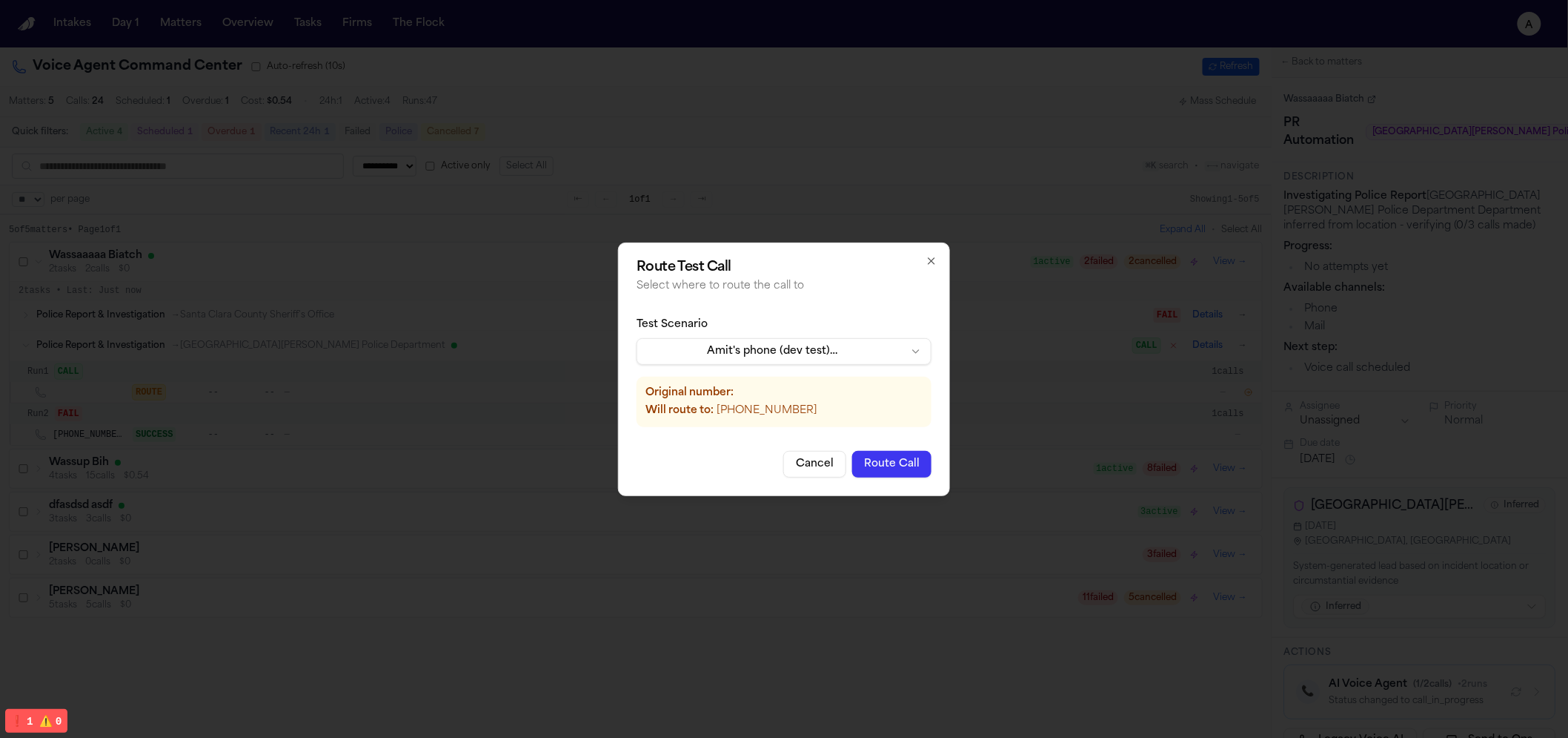
click at [875, 473] on button "Route Call" at bounding box center [892, 465] width 79 height 27
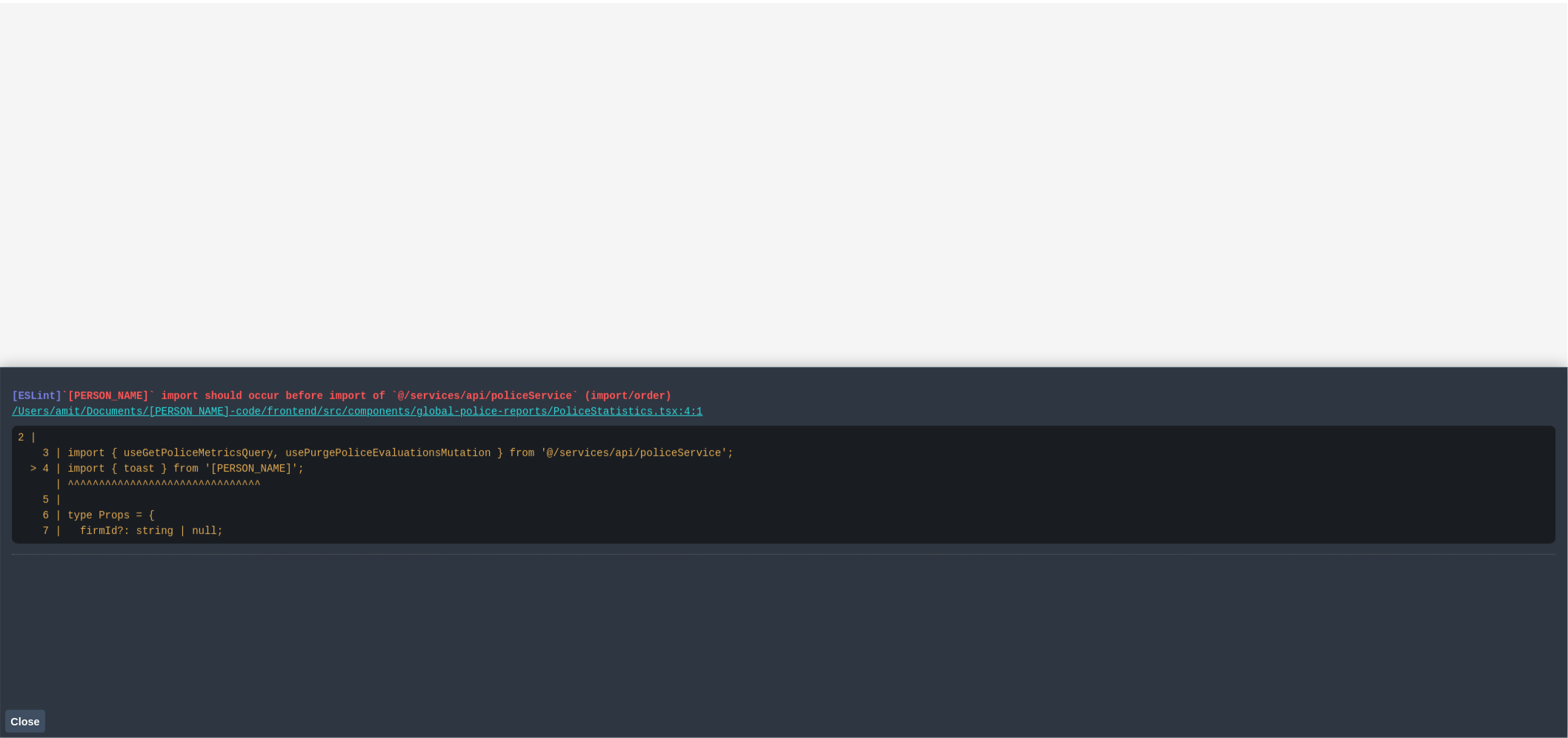
select select "**"
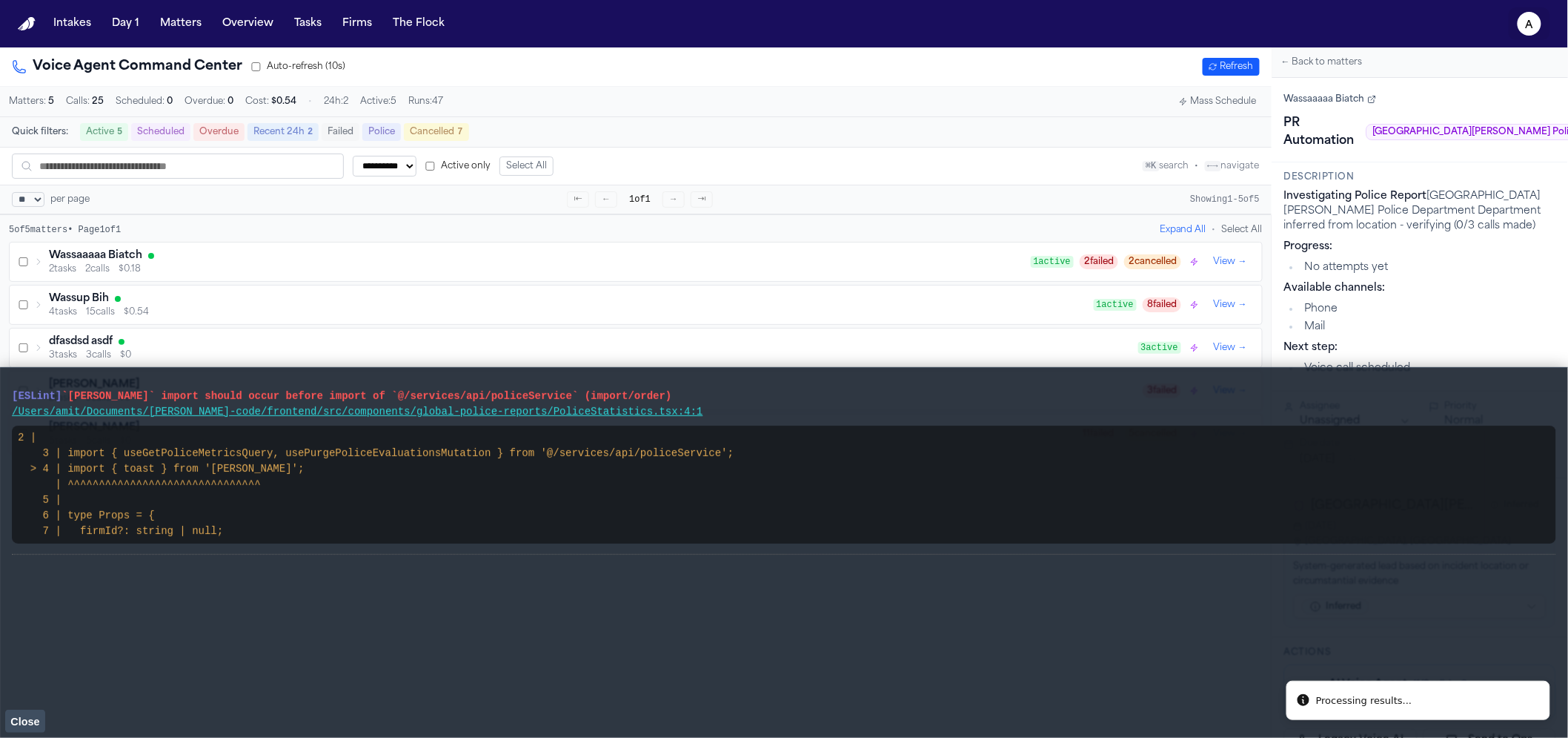
click at [1520, 31] on icon "a" at bounding box center [1530, 23] width 23 height 23
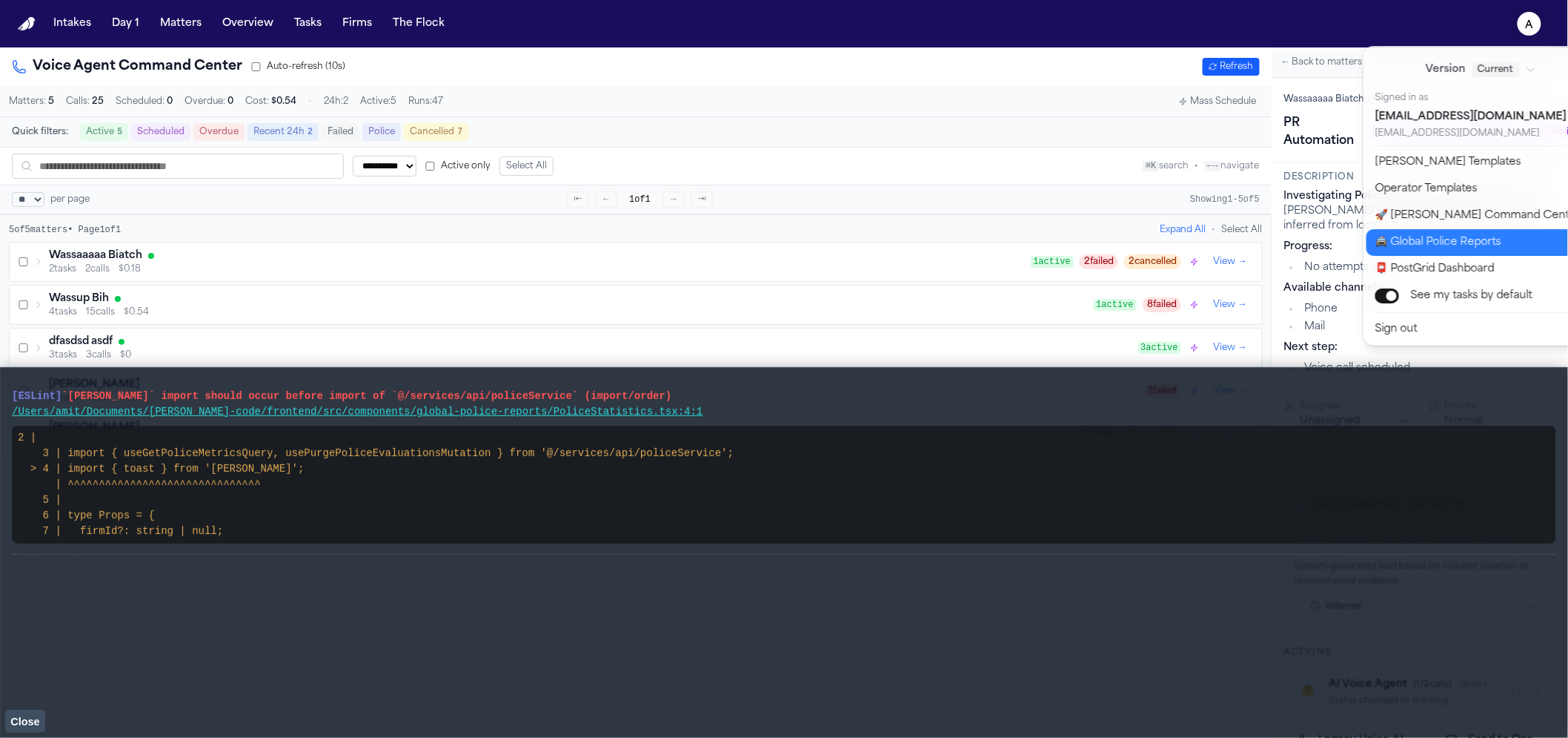
click at [1458, 236] on button "🚔 Global Police Reports" at bounding box center [1490, 243] width 247 height 27
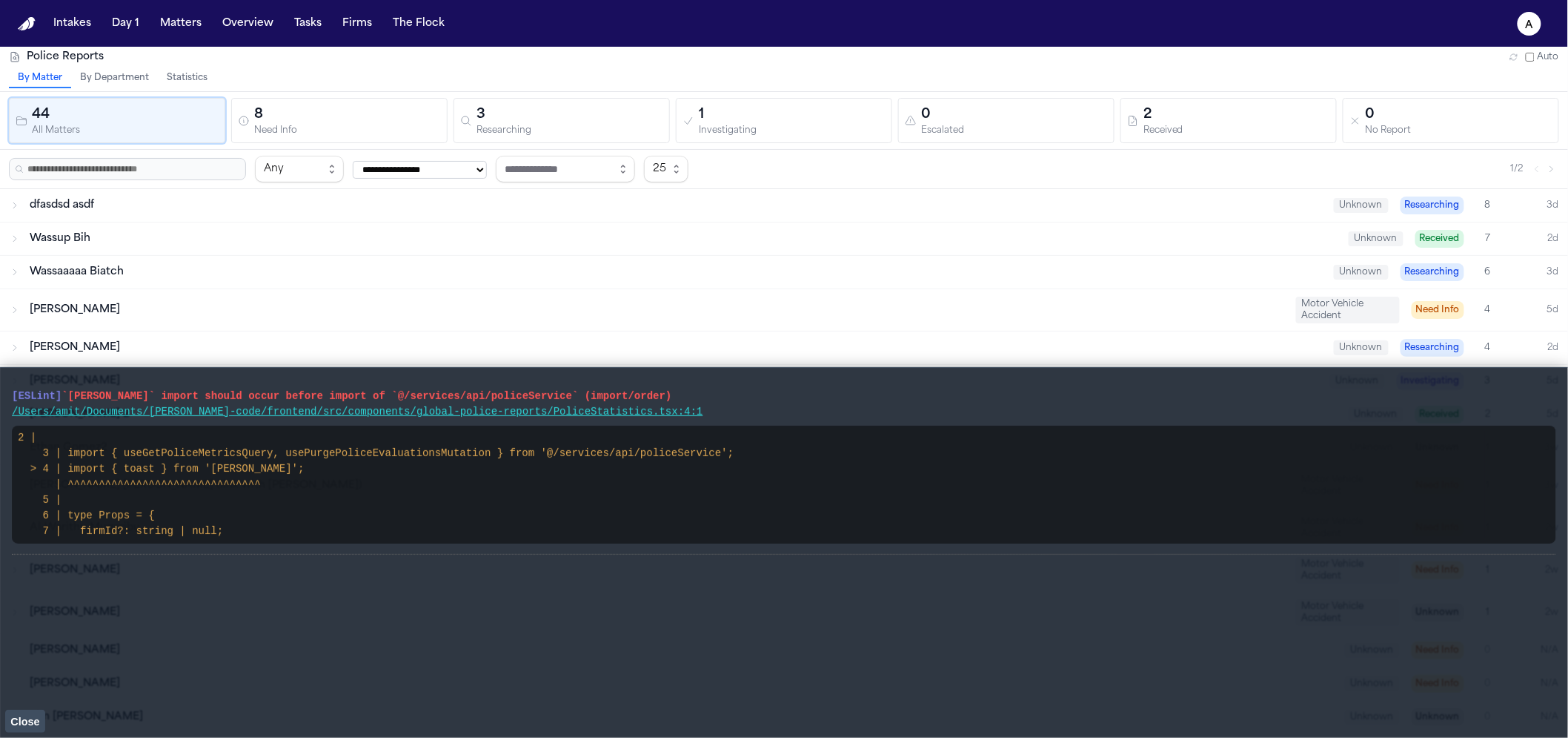
scroll to position [3, 0]
click at [204, 79] on button "Statistics" at bounding box center [187, 78] width 59 height 19
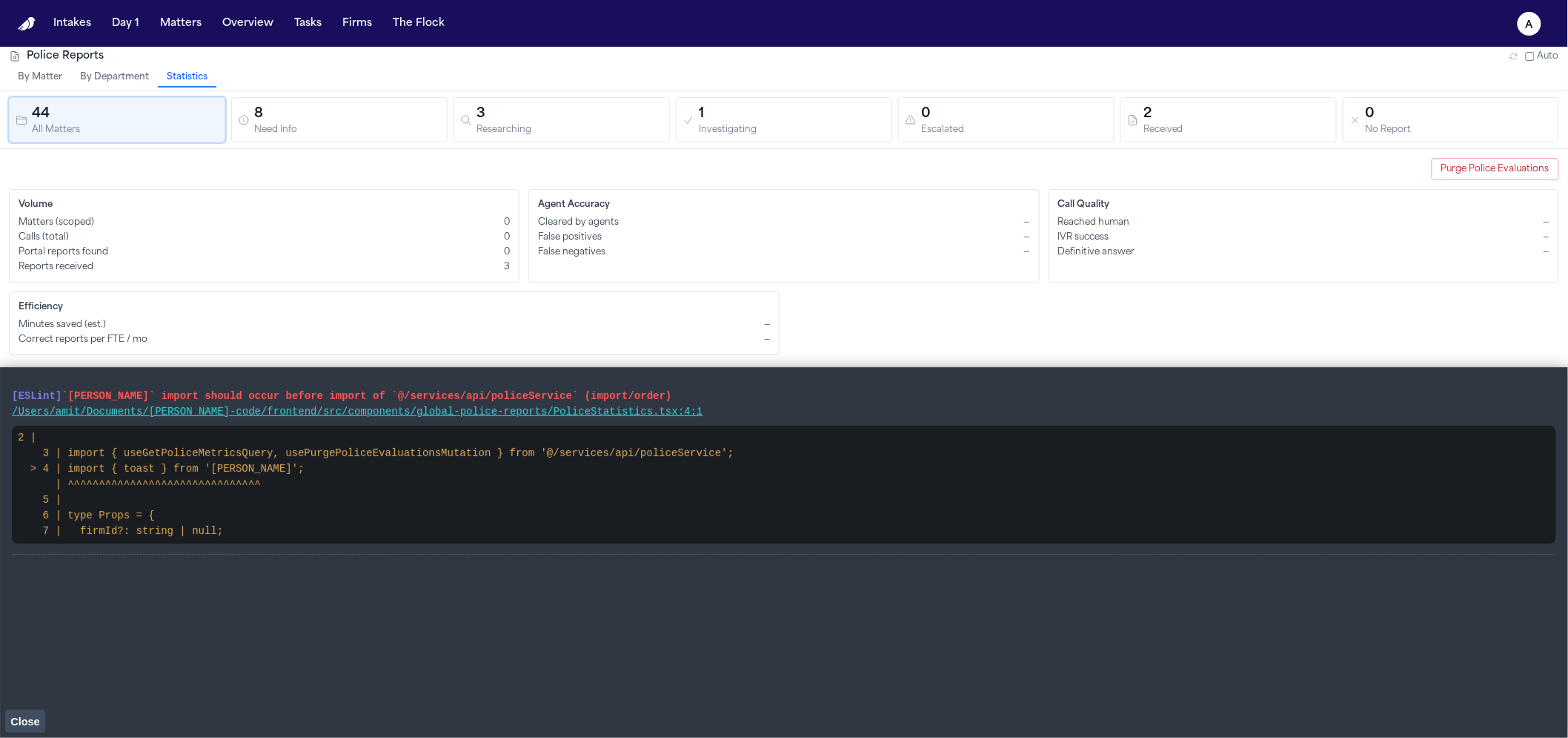
click at [37, 711] on button "Close" at bounding box center [25, 721] width 40 height 23
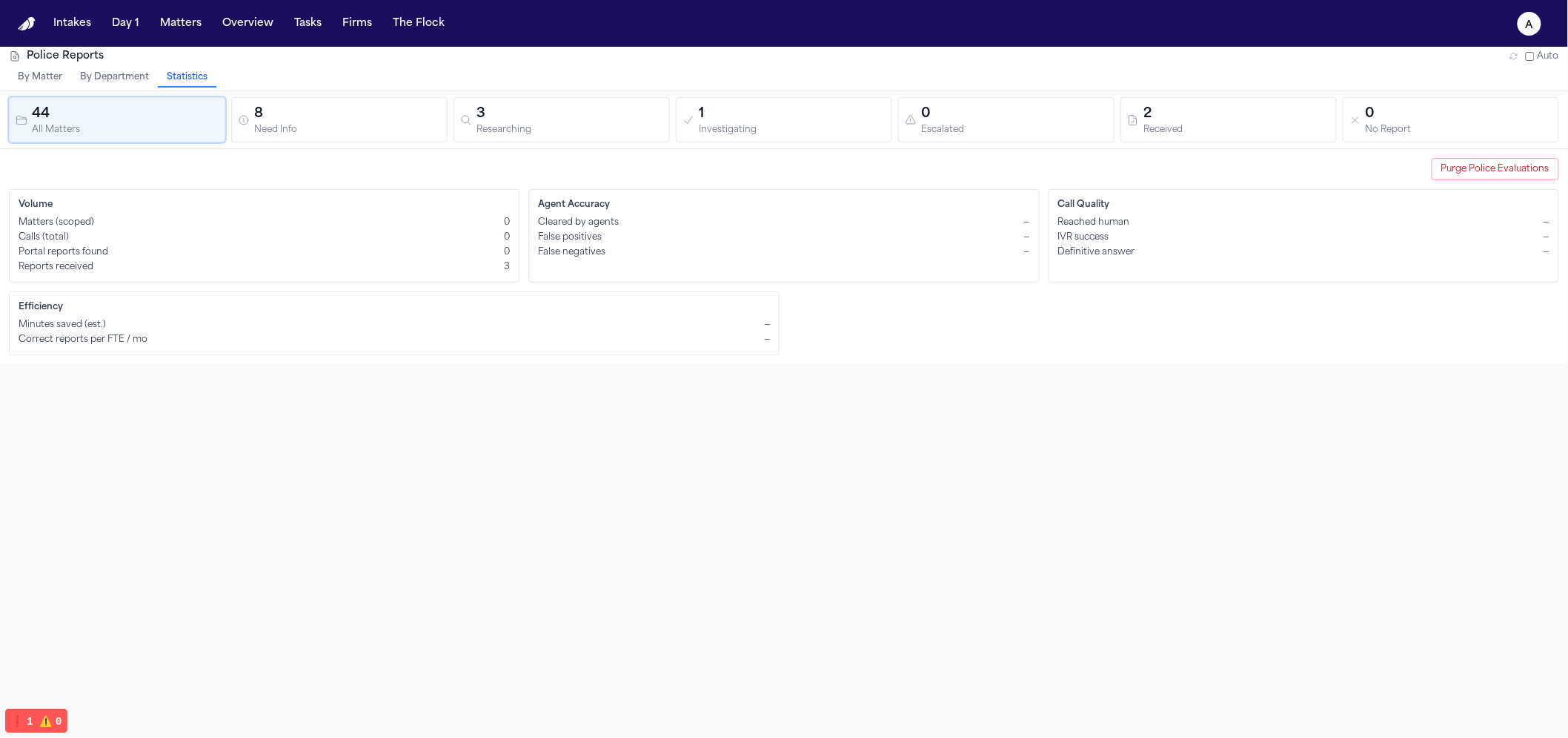
click at [641, 519] on div "Police Reports Auto By Matter By Department Statistics 44 All Matters 8 Need In…" at bounding box center [784, 413] width 1568 height 738
select select "**"
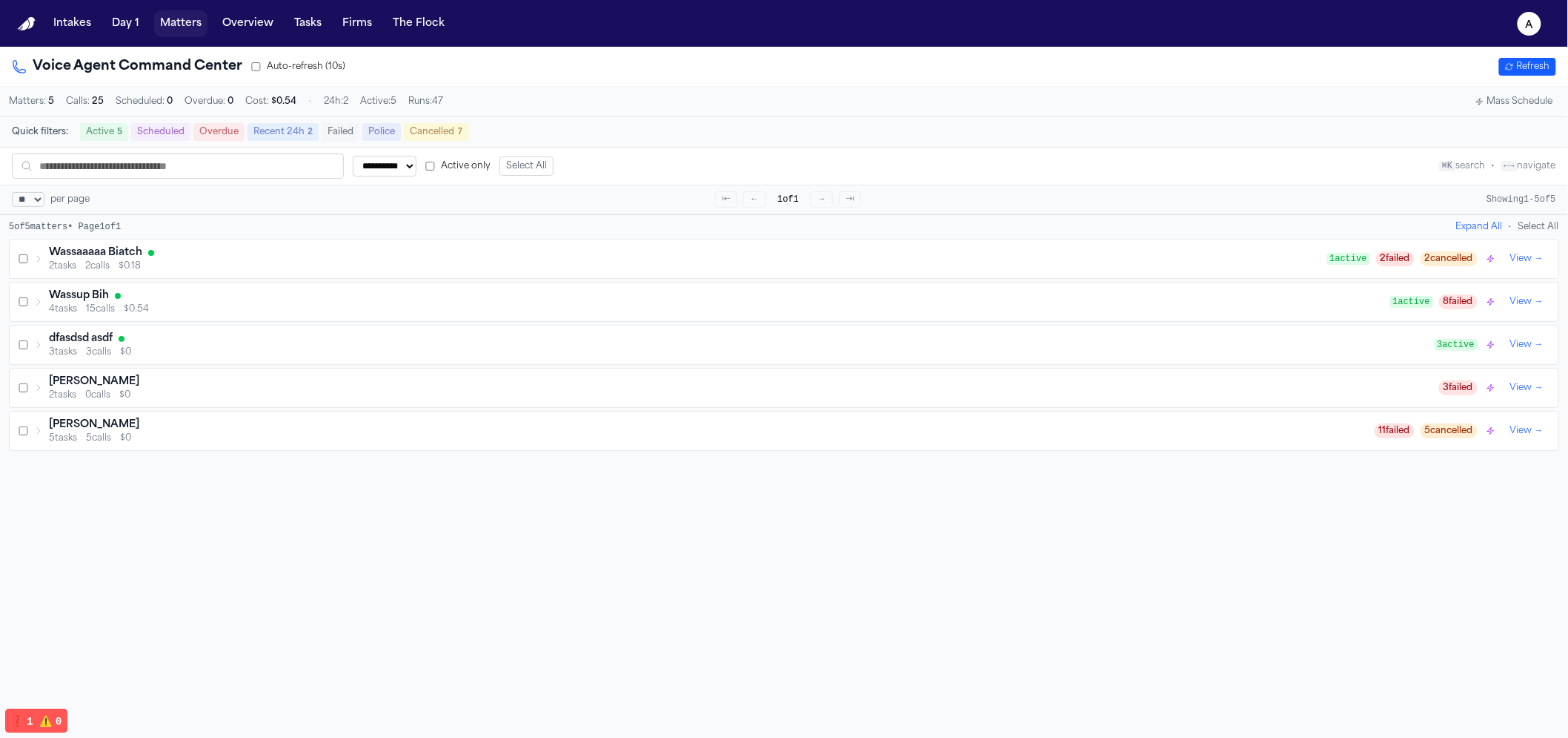
click at [173, 30] on button "Matters" at bounding box center [180, 24] width 53 height 27
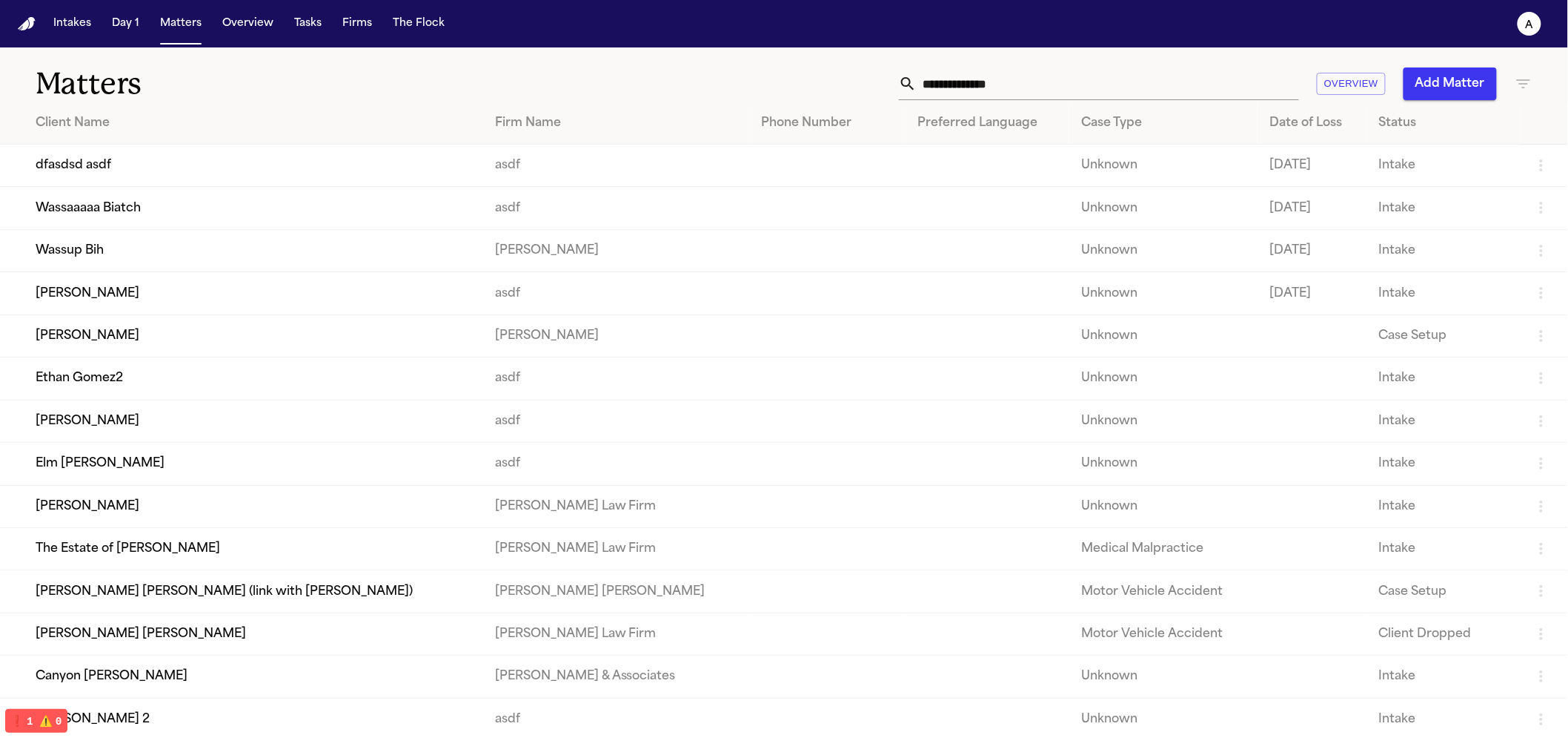
click at [92, 205] on td "Wassaaaaa Biatch" at bounding box center [242, 208] width 483 height 42
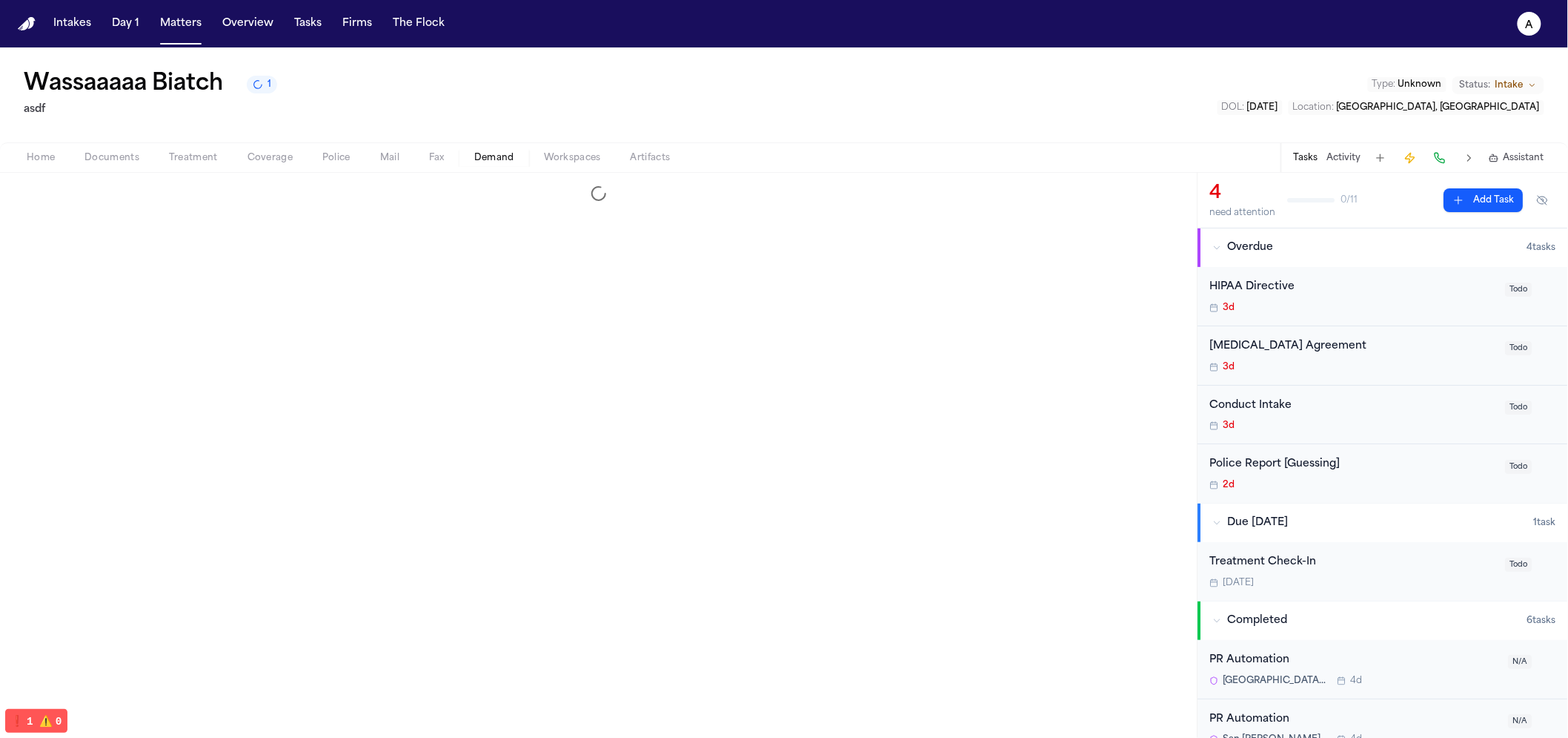
click at [502, 156] on span "Demand" at bounding box center [494, 158] width 40 height 12
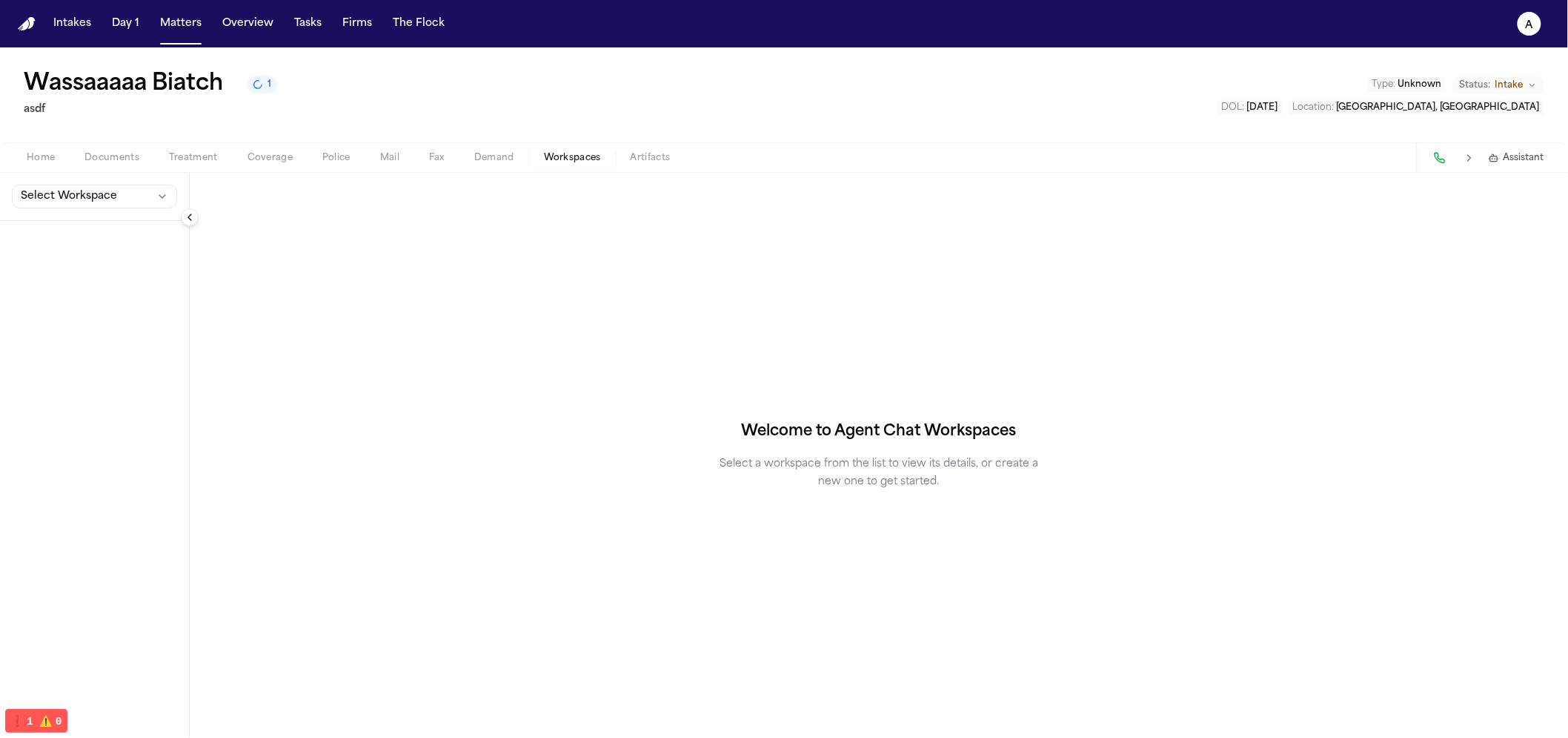
click at [601, 164] on button "Workspaces" at bounding box center [573, 158] width 87 height 18
click at [669, 161] on span "Artifacts" at bounding box center [651, 158] width 40 height 12
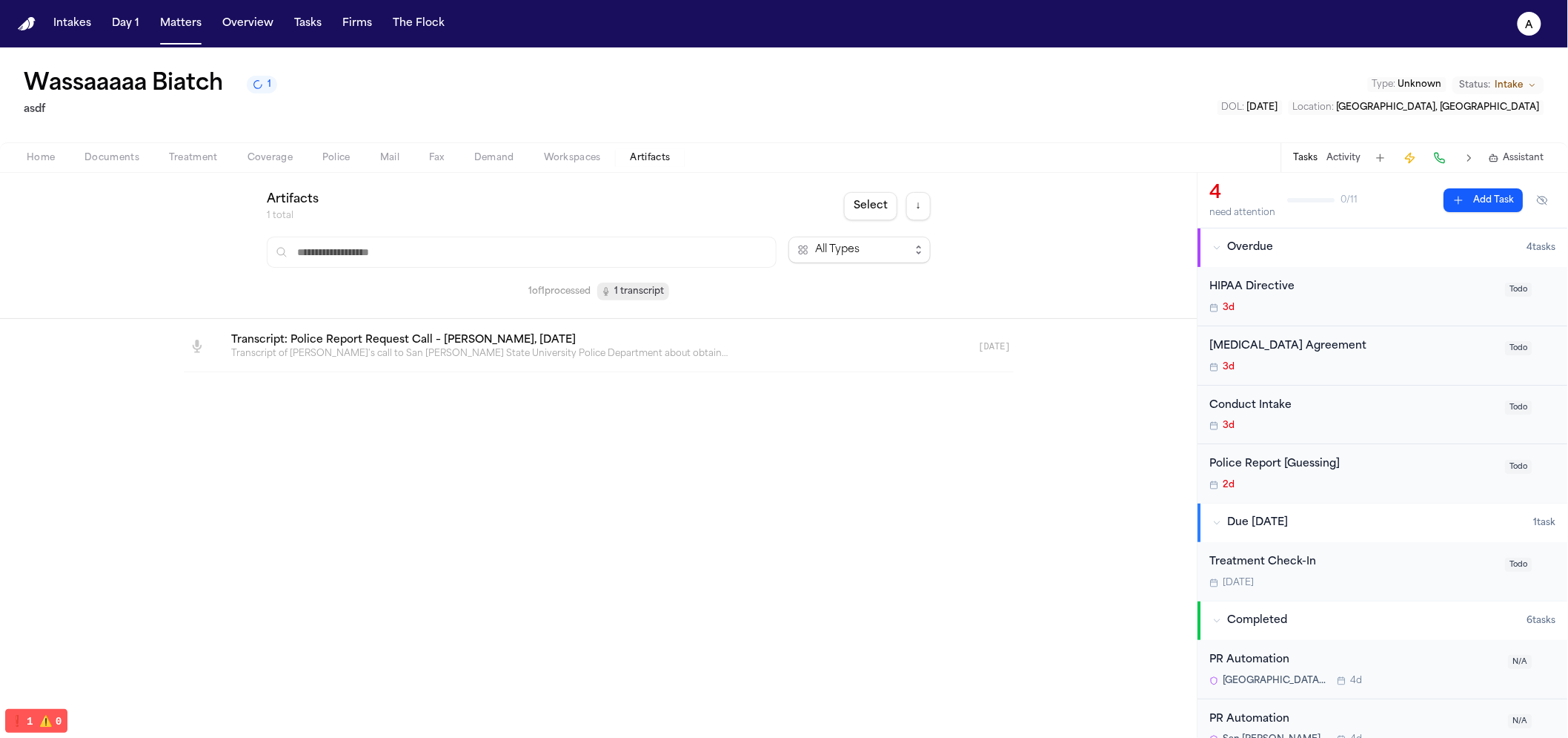
click at [362, 161] on button "Police" at bounding box center [336, 158] width 58 height 18
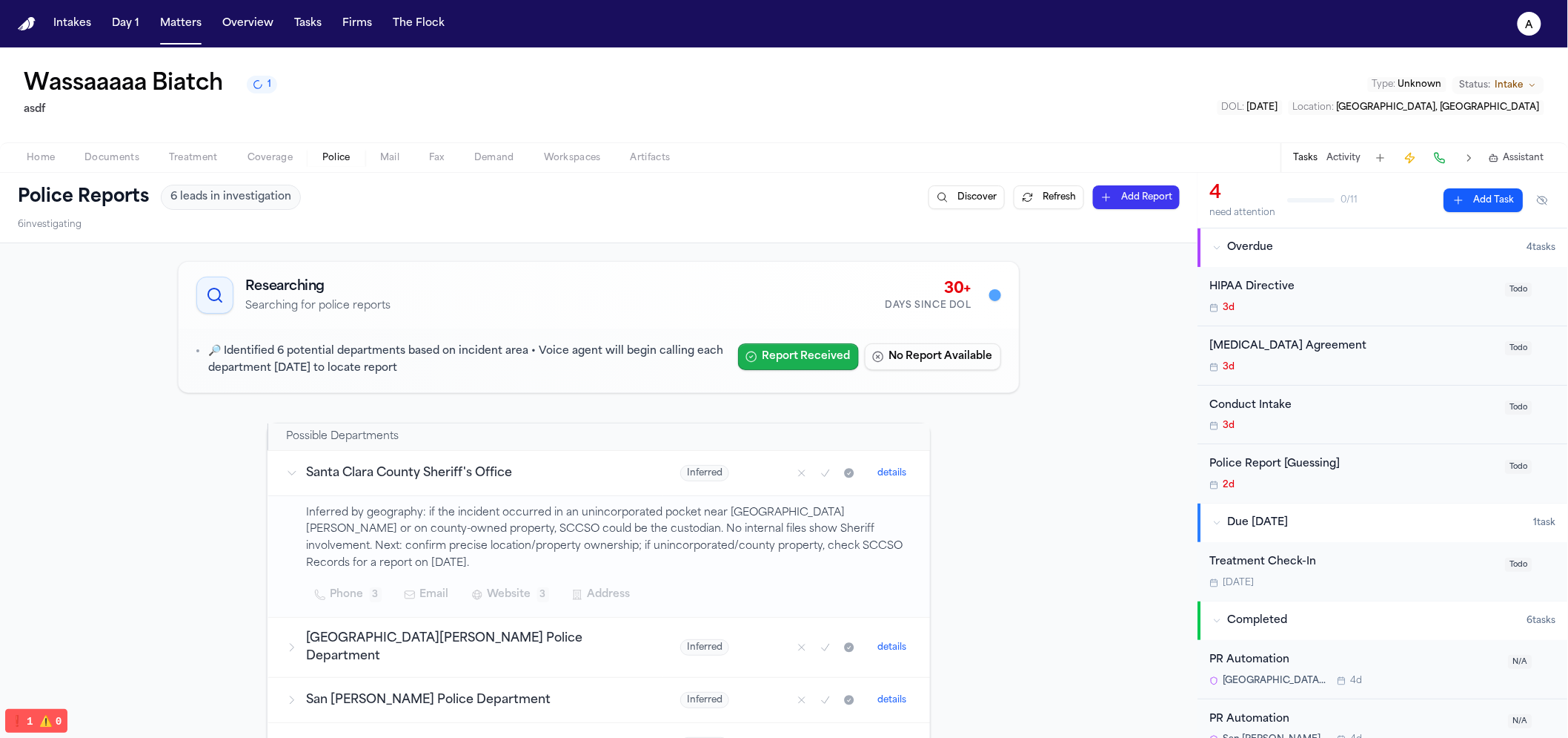
click at [784, 363] on button "Report Received" at bounding box center [799, 357] width 121 height 27
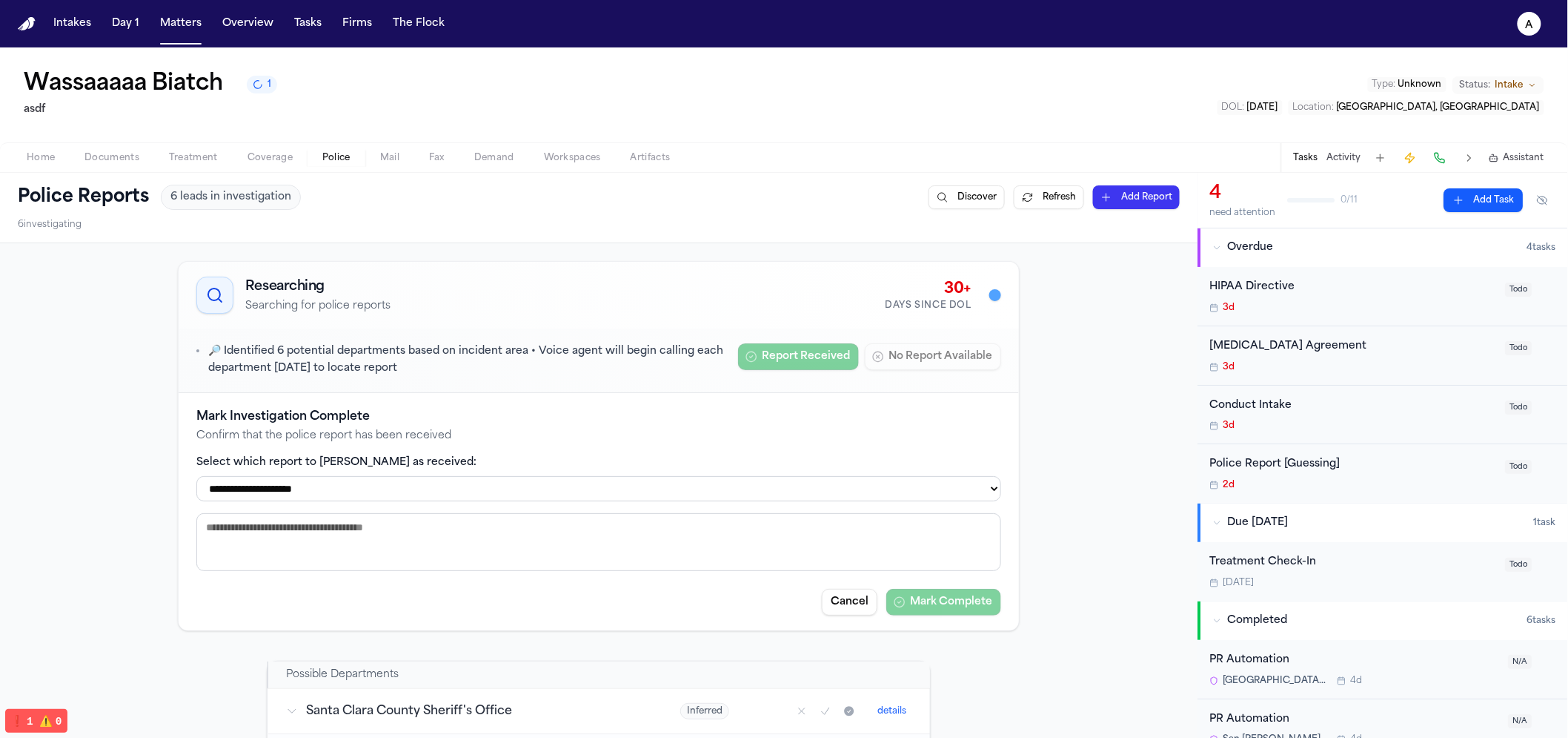
click at [452, 500] on select "**********" at bounding box center [599, 489] width 805 height 25
select select "**********"
click at [197, 477] on select "**********" at bounding box center [599, 489] width 805 height 25
click at [940, 613] on button "Mark Complete" at bounding box center [943, 603] width 115 height 27
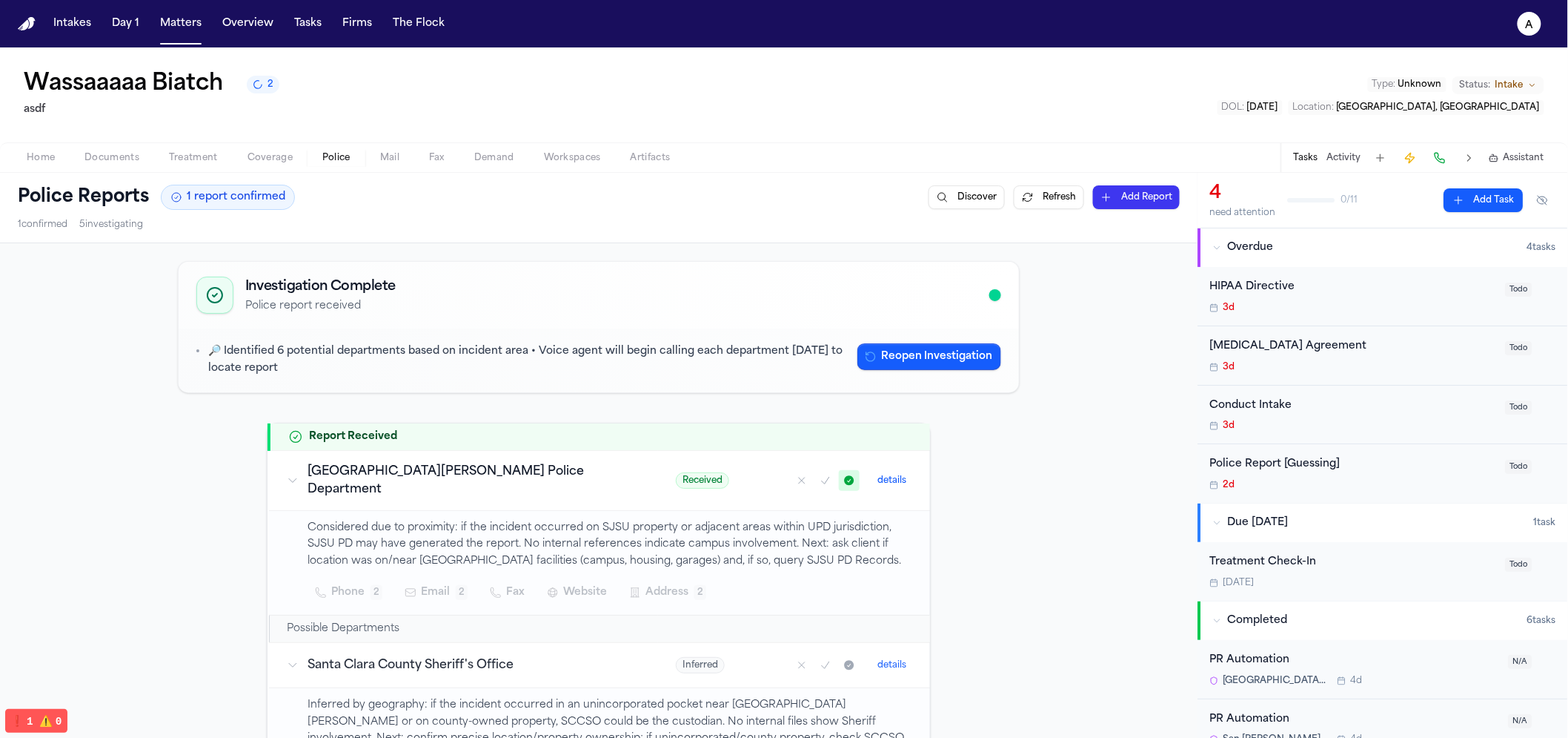
click at [1514, 28] on button "a" at bounding box center [1530, 23] width 41 height 32
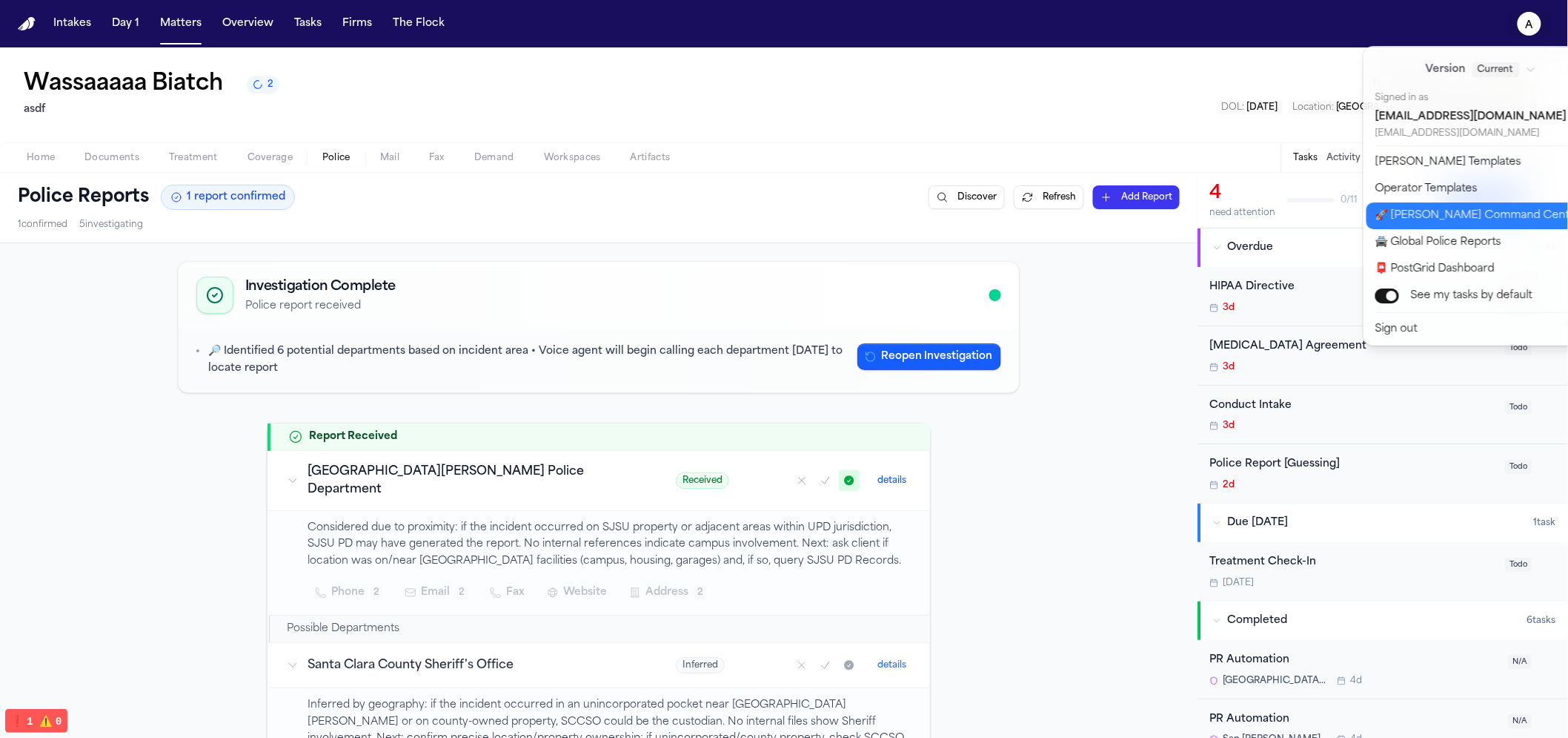
click at [1461, 225] on button "🚀 [PERSON_NAME] Command Center" at bounding box center [1490, 216] width 247 height 27
select select "**"
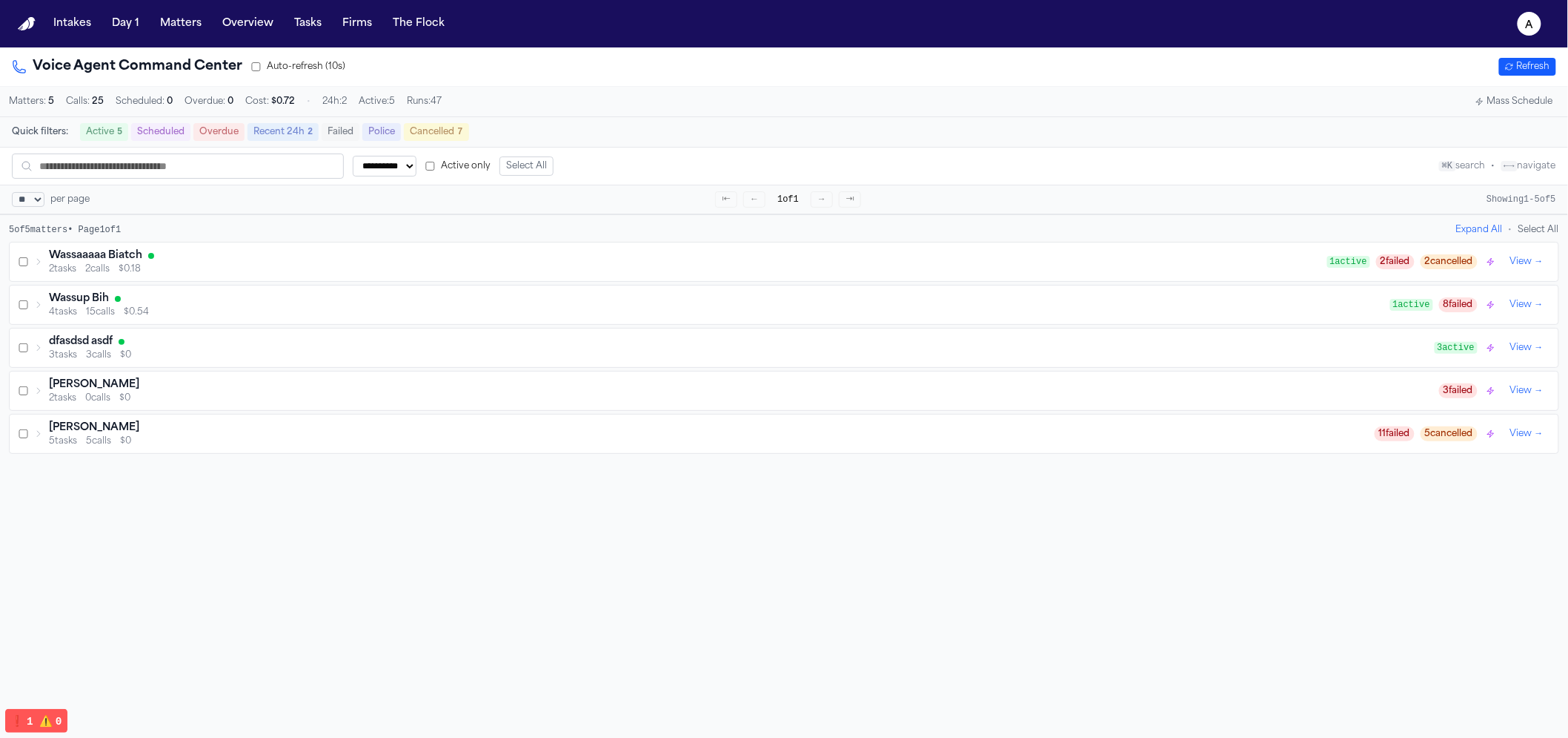
click at [154, 259] on div at bounding box center [151, 255] width 6 height 6
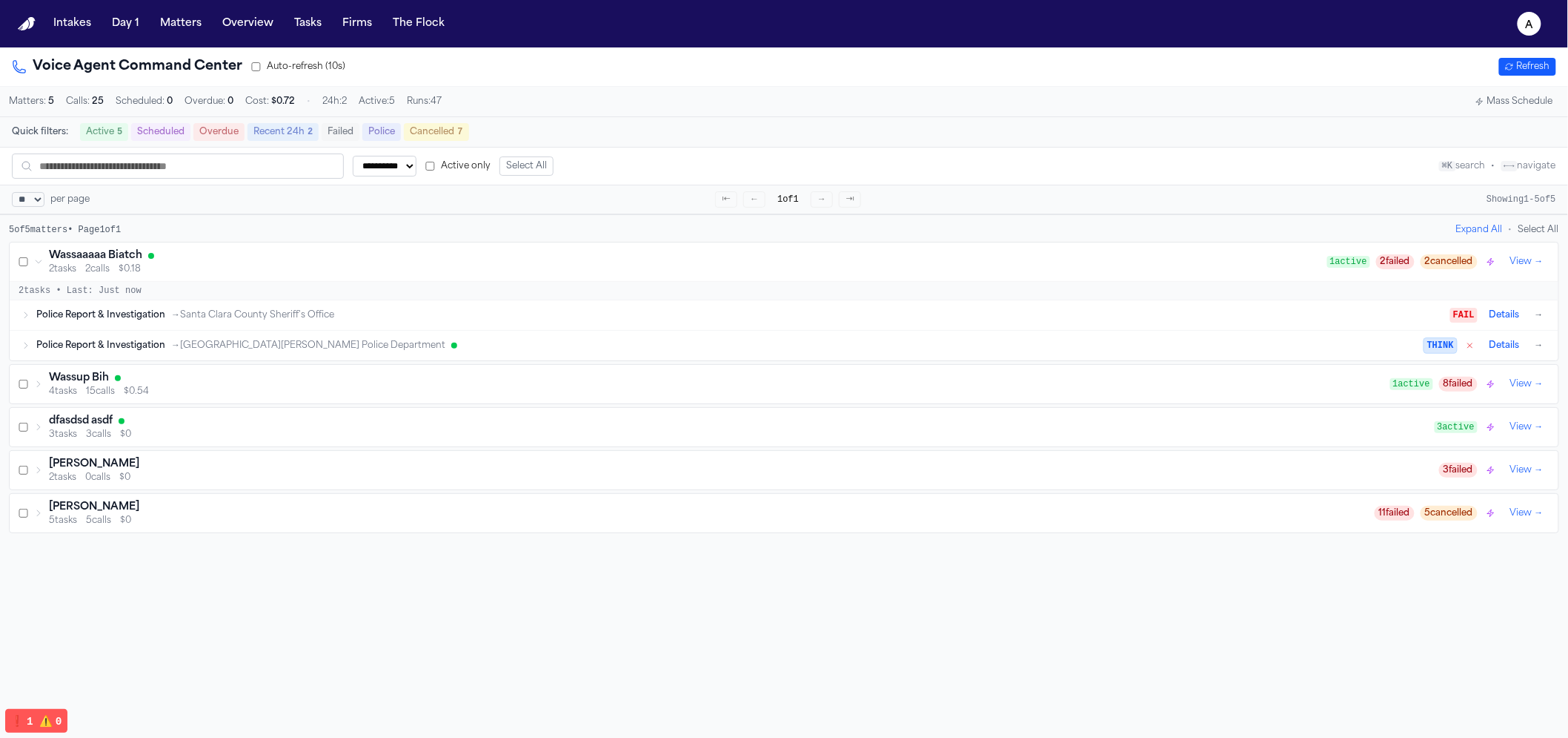
click at [1514, 56] on div "Voice Agent Command Center Auto-refresh (10s) Refresh" at bounding box center [784, 66] width 1545 height 21
click at [1520, 35] on button "a" at bounding box center [1530, 23] width 41 height 32
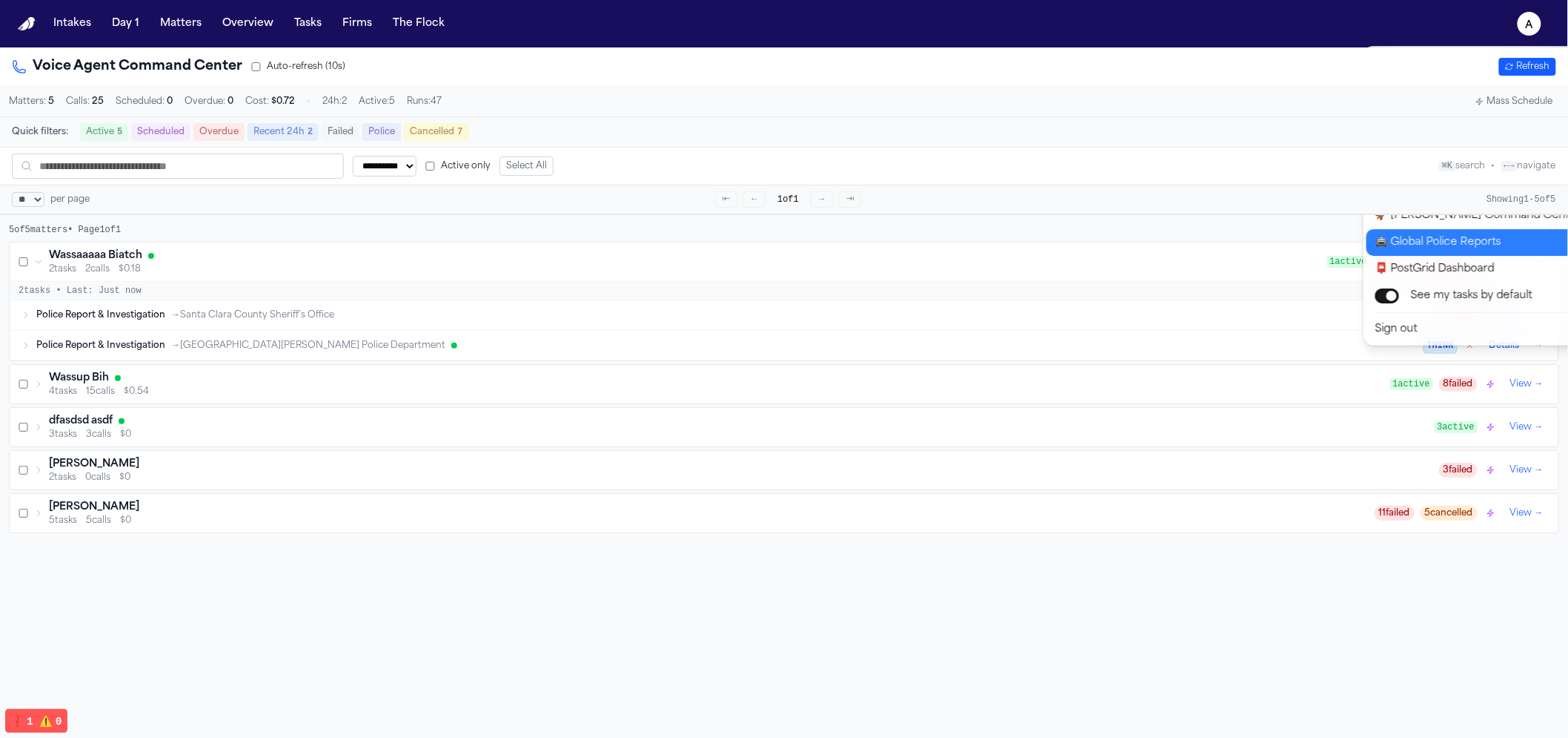
click at [1429, 240] on button "🚔 Global Police Reports" at bounding box center [1490, 243] width 247 height 27
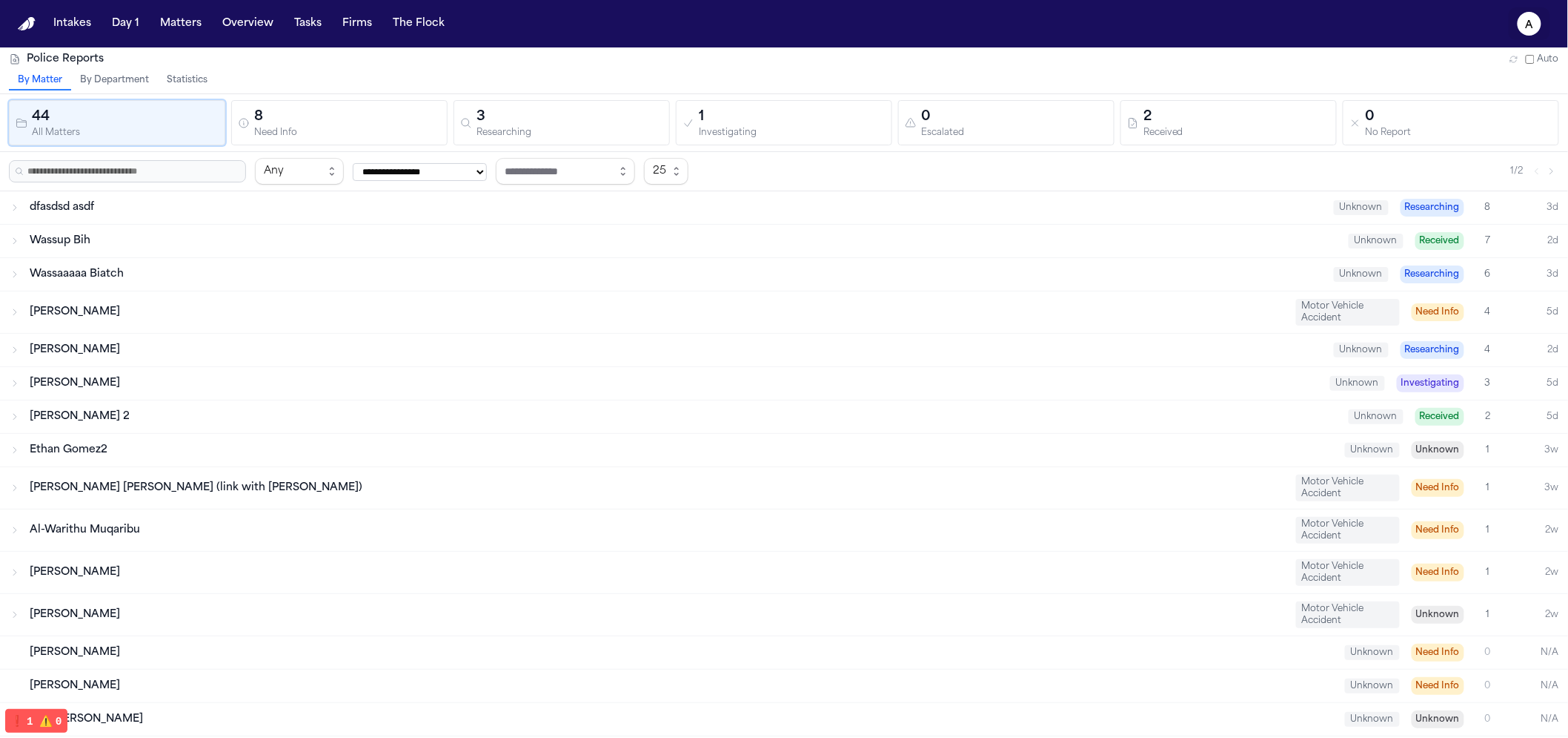
click at [1528, 12] on icon "a" at bounding box center [1530, 23] width 23 height 23
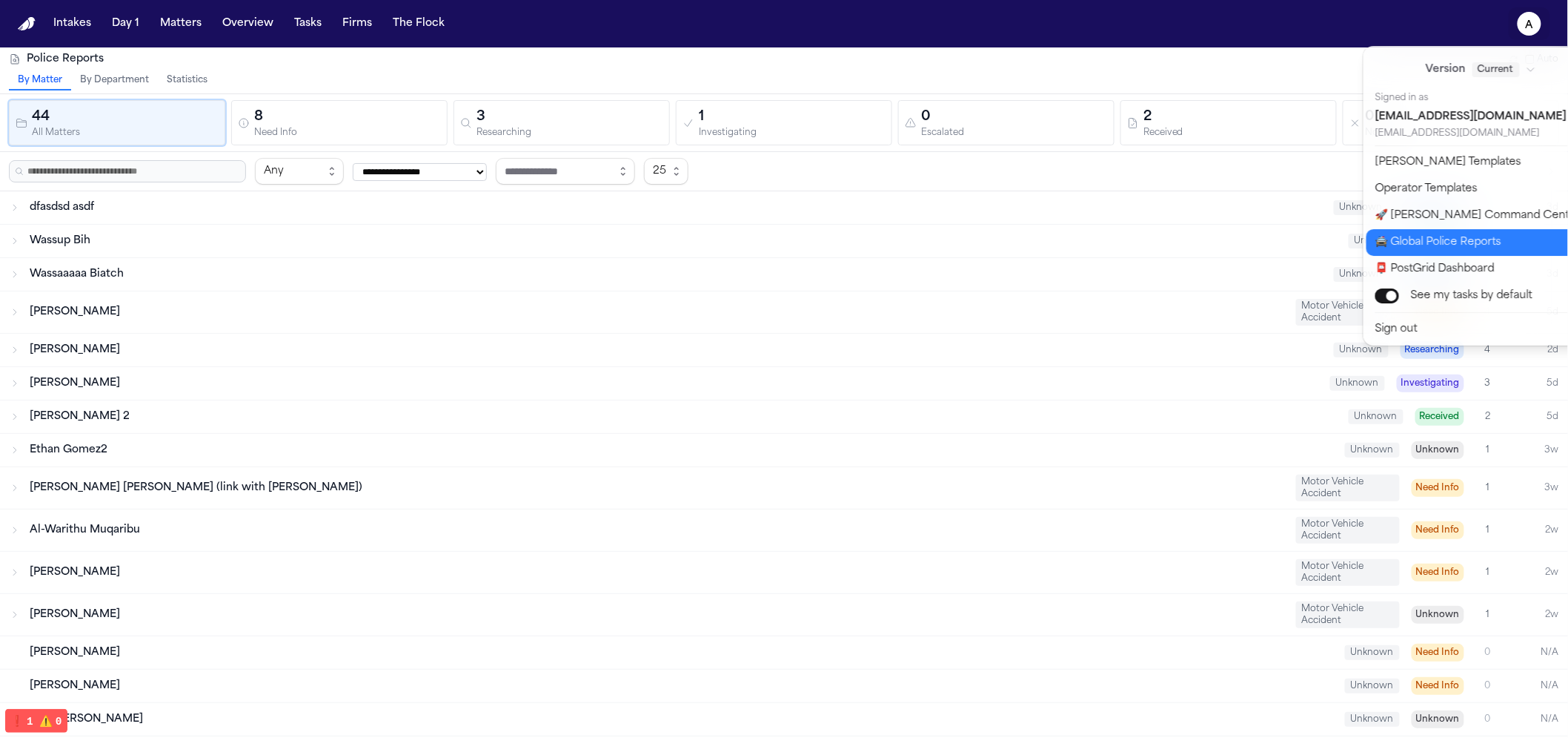
click at [1417, 235] on button "🚔 Global Police Reports" at bounding box center [1490, 243] width 247 height 27
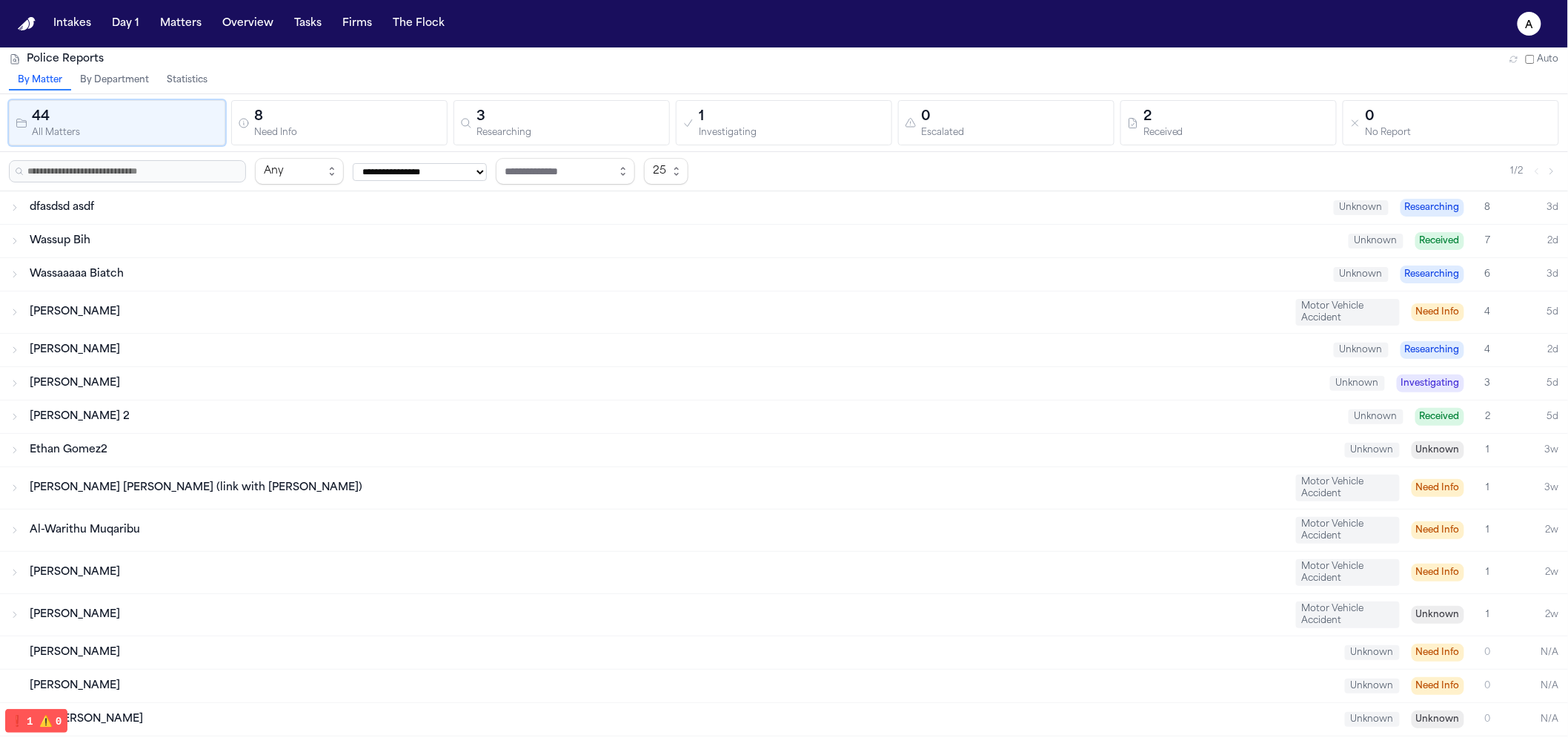
click at [173, 75] on button "Statistics" at bounding box center [187, 80] width 59 height 19
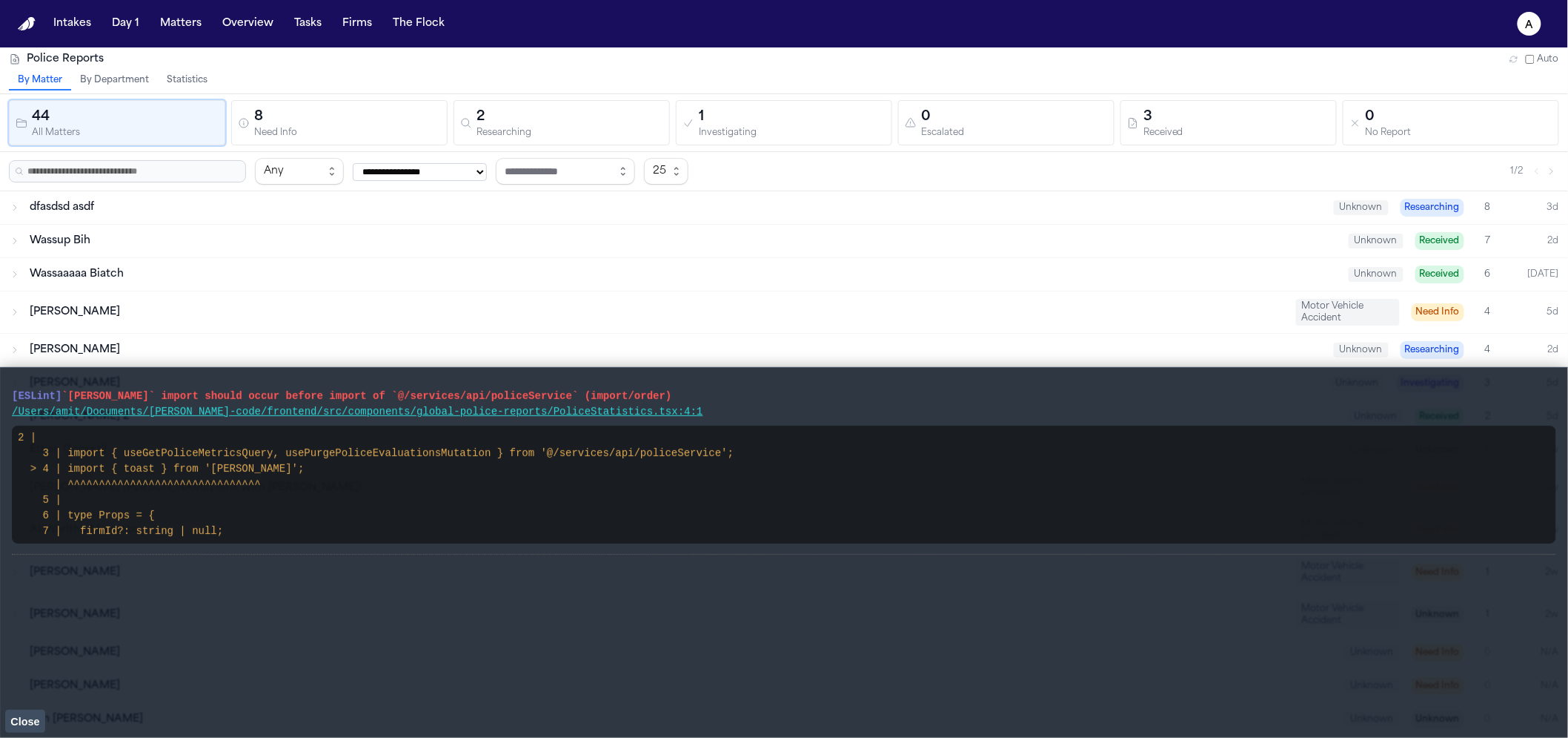
click at [56, 715] on div "[ESLint] `[PERSON_NAME]` import should occur before import of `@/services/api/p…" at bounding box center [784, 553] width 1545 height 346
click at [57, 715] on div "[ESLint] `[PERSON_NAME]` import should occur before import of `@/services/api/p…" at bounding box center [784, 553] width 1545 height 346
click at [36, 715] on button "Close" at bounding box center [25, 721] width 40 height 23
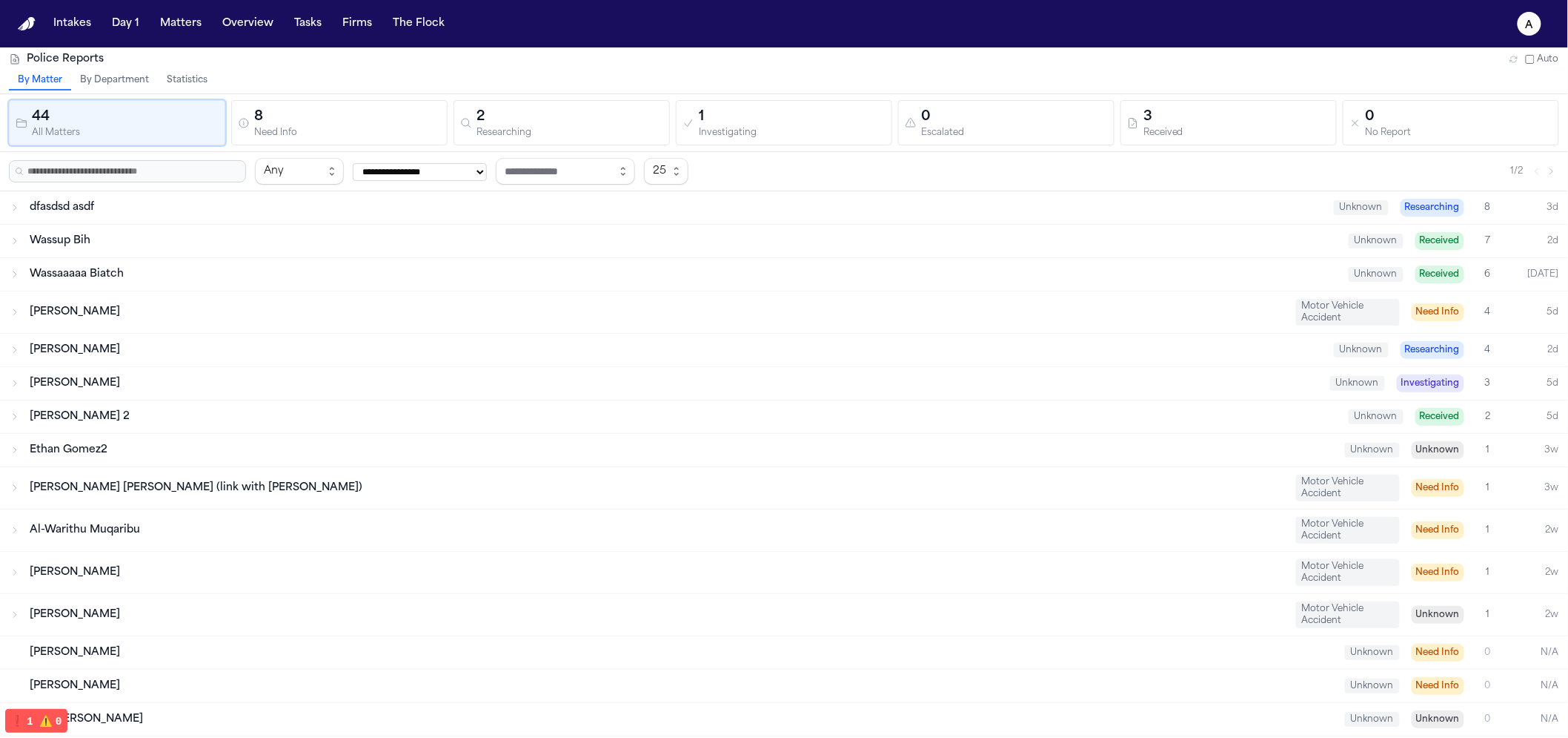
click at [189, 76] on button "Statistics" at bounding box center [187, 80] width 59 height 19
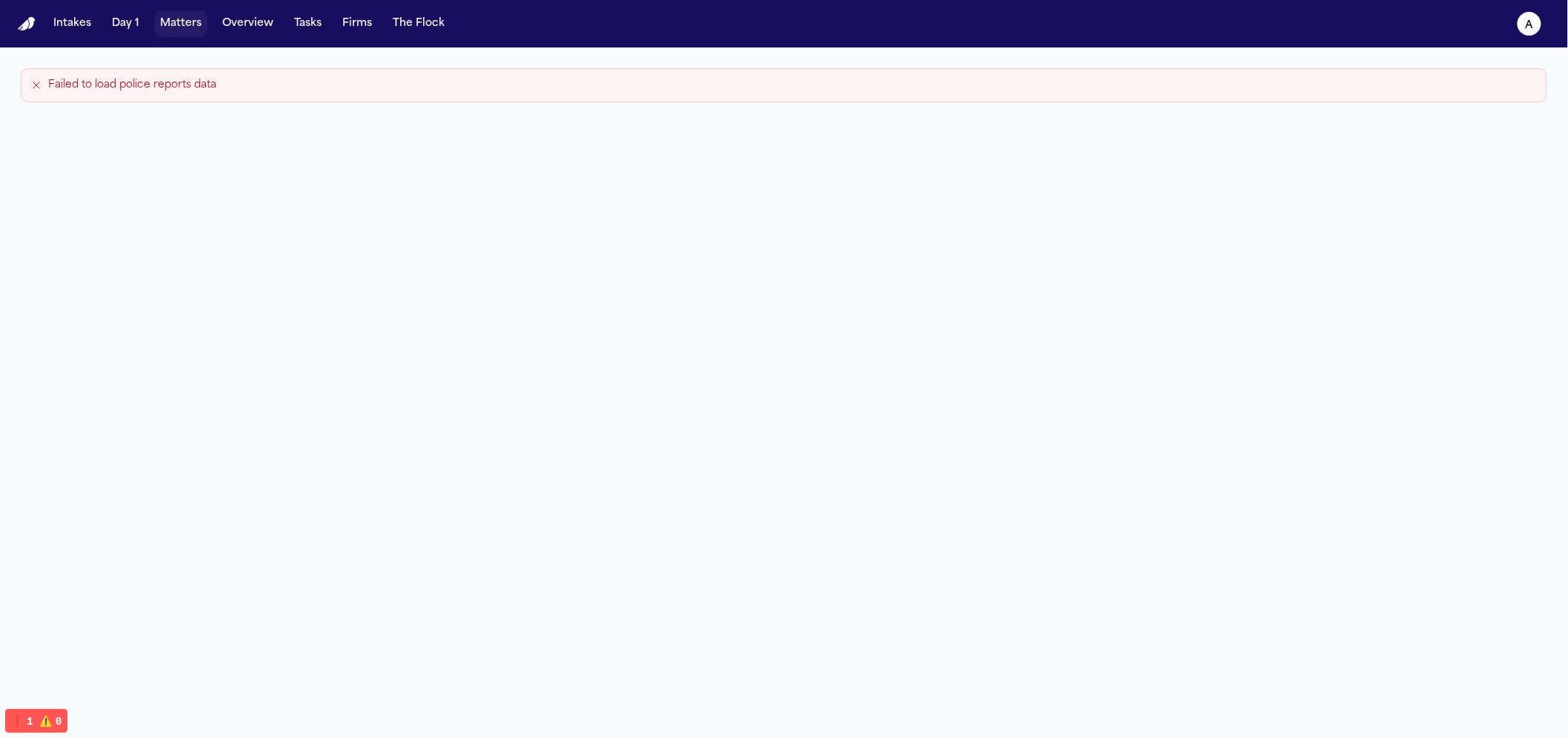
click at [216, 27] on button "Overview" at bounding box center [248, 24] width 63 height 27
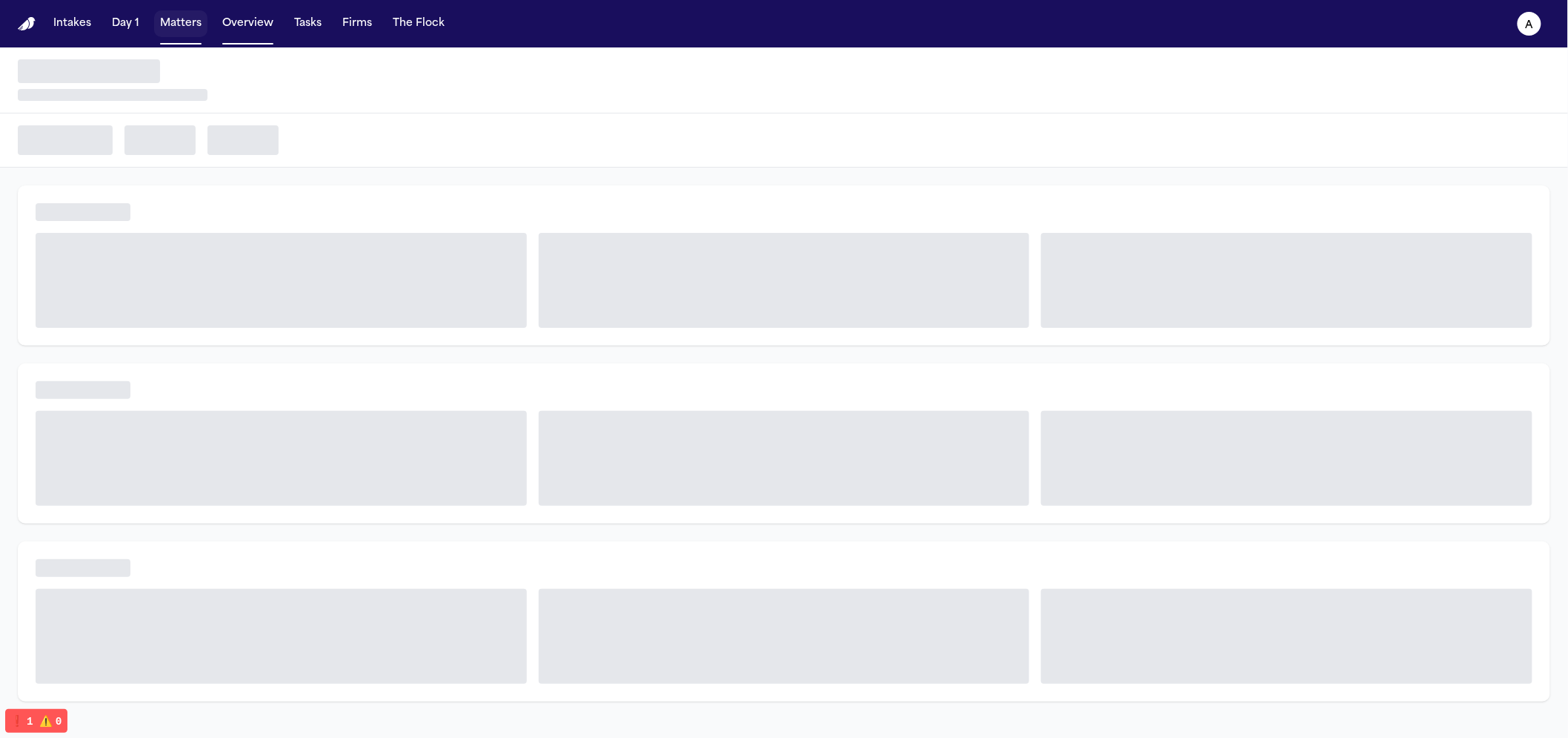
click at [187, 28] on button "Matters" at bounding box center [180, 24] width 53 height 27
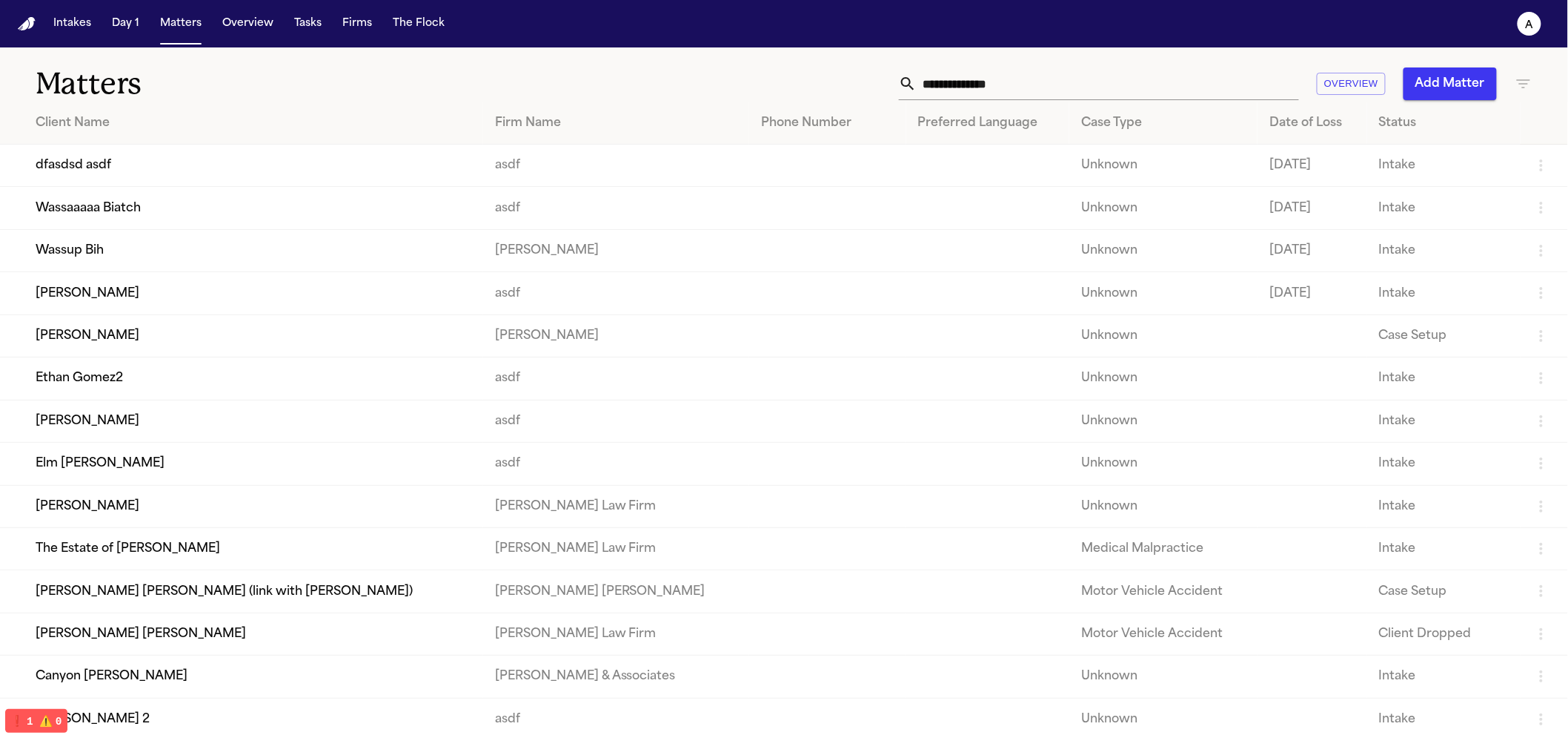
click at [221, 226] on td "Wassaaaaa Biatch" at bounding box center [242, 208] width 483 height 42
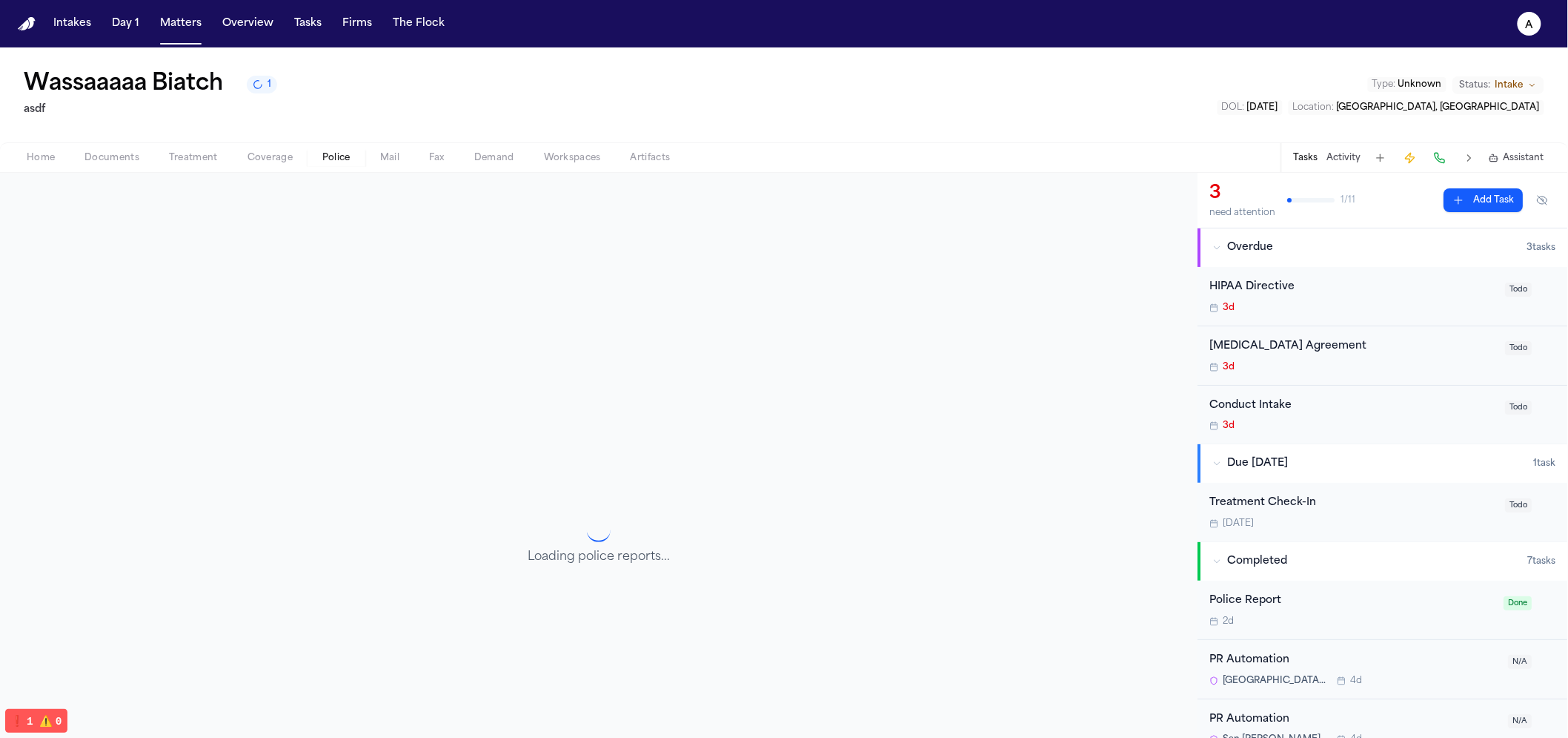
click at [315, 158] on button "Police" at bounding box center [336, 158] width 58 height 18
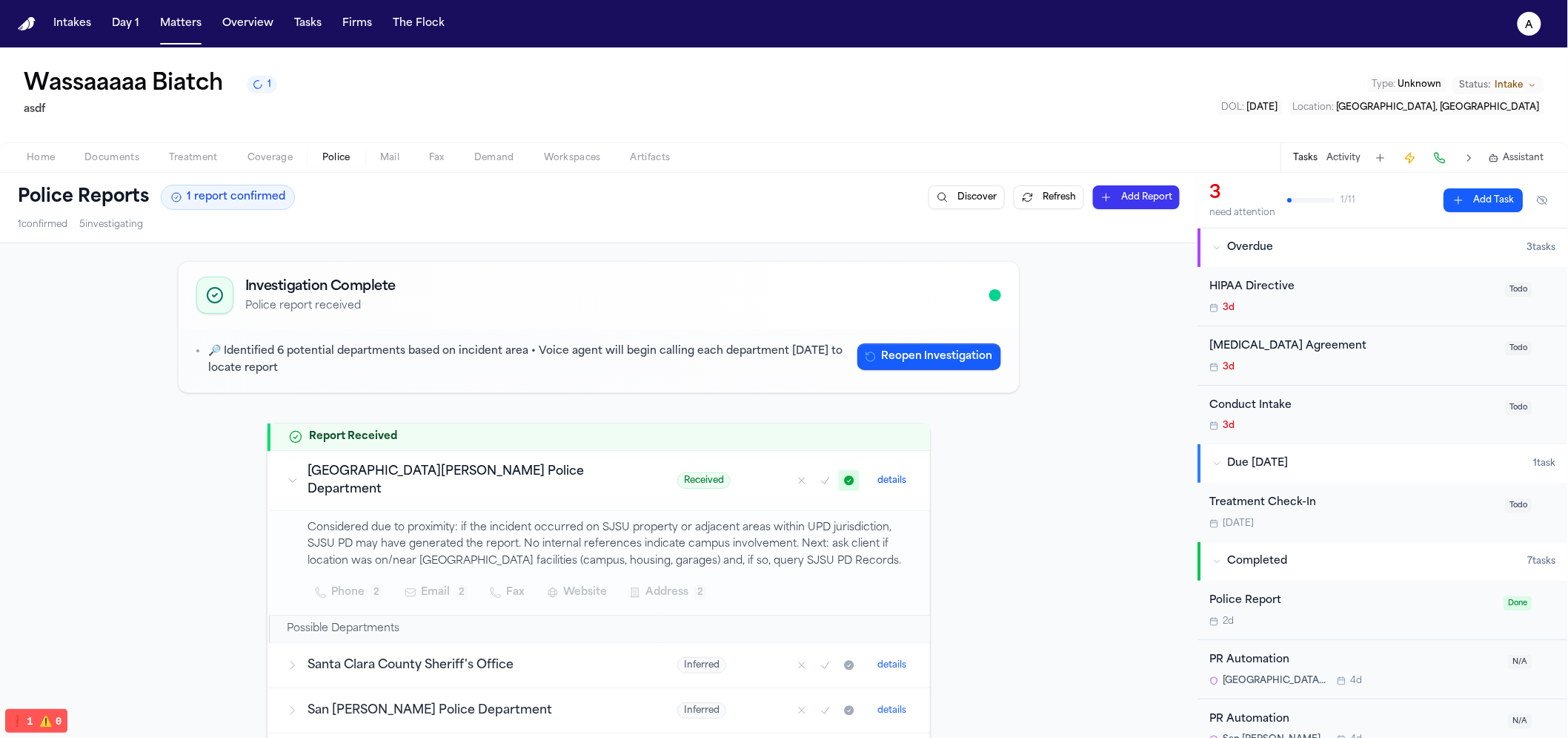
click at [867, 355] on icon "button" at bounding box center [871, 356] width 9 height 9
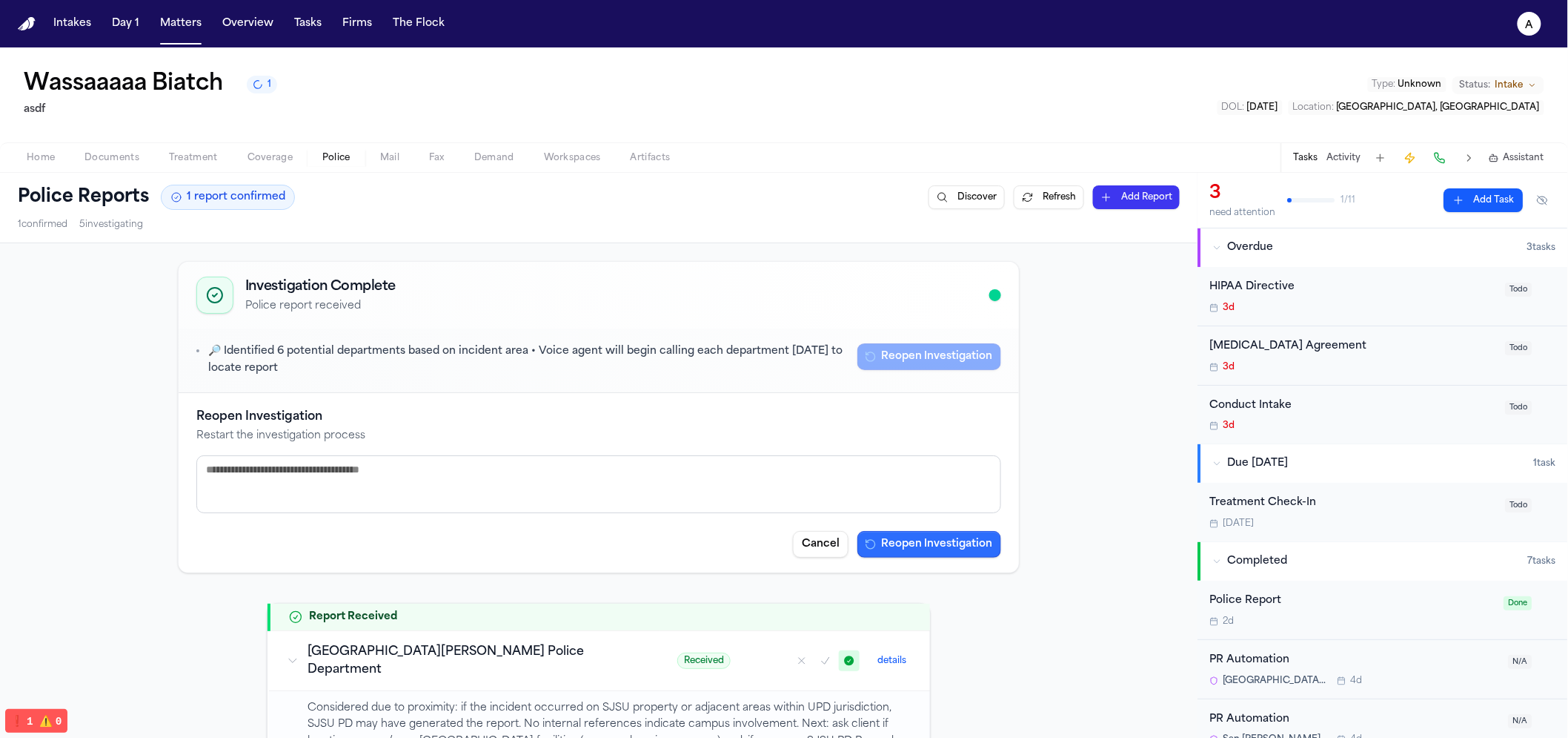
click at [912, 544] on button "Reopen Investigation" at bounding box center [929, 545] width 143 height 27
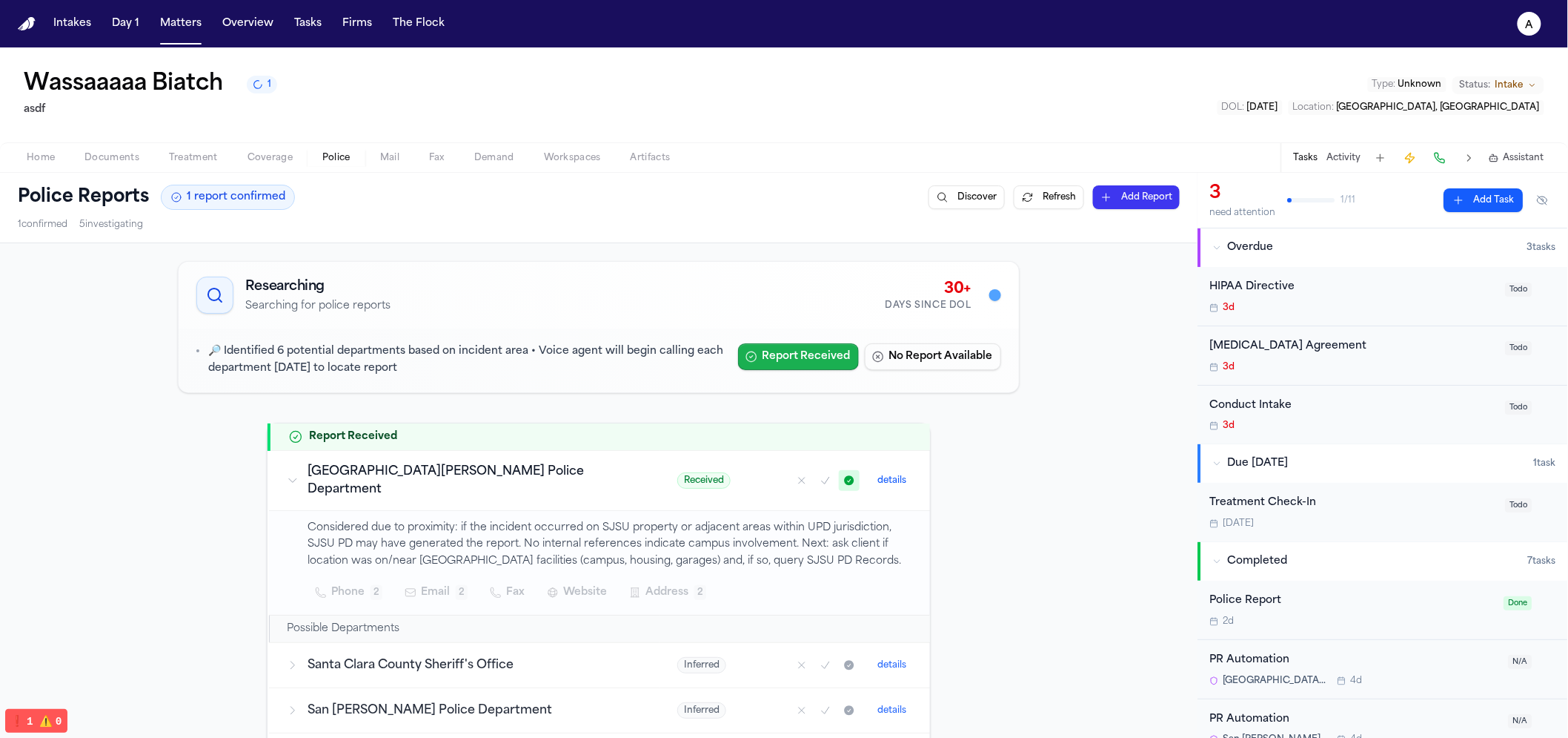
click at [831, 345] on button "Report Received" at bounding box center [799, 357] width 121 height 27
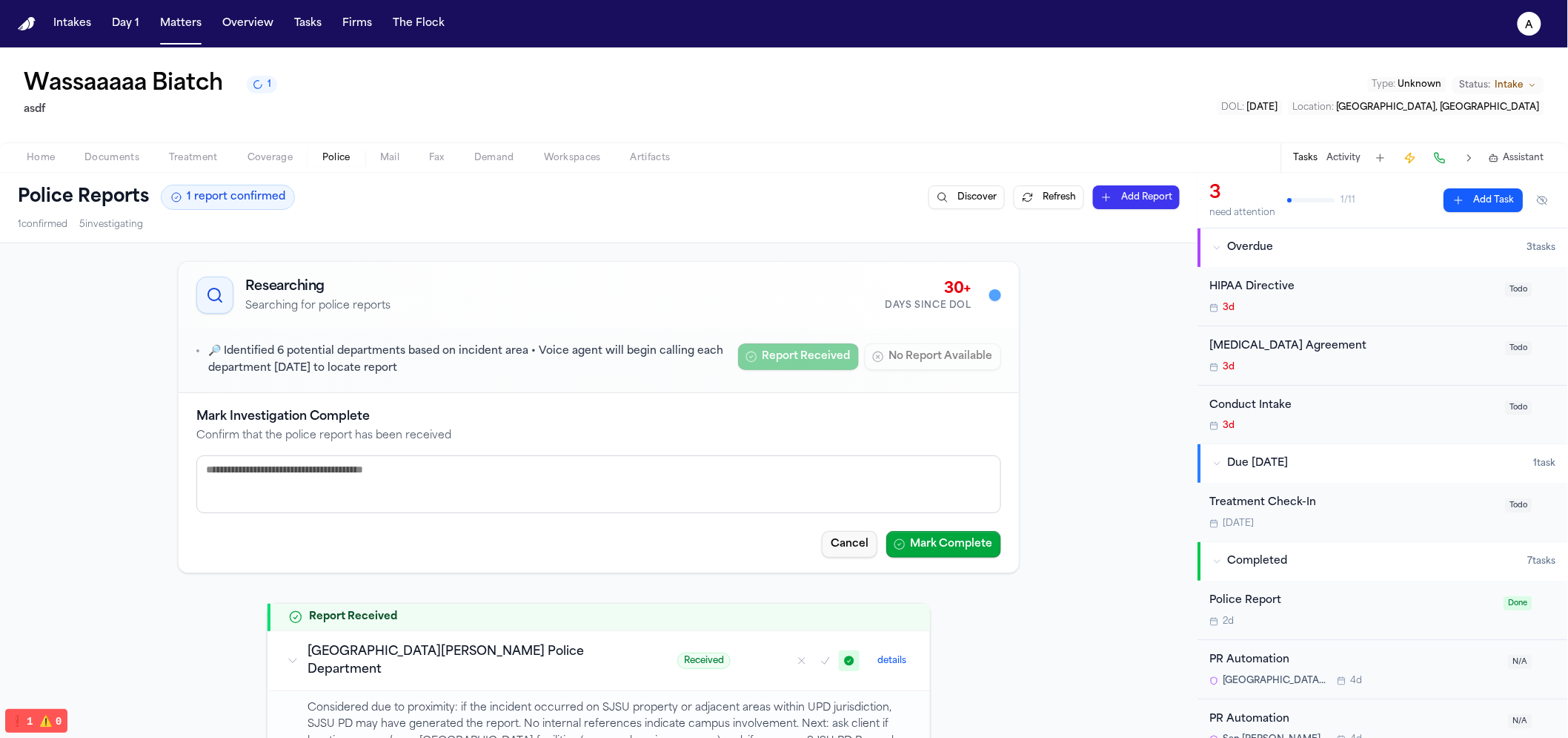
click at [843, 542] on button "Cancel" at bounding box center [850, 545] width 56 height 27
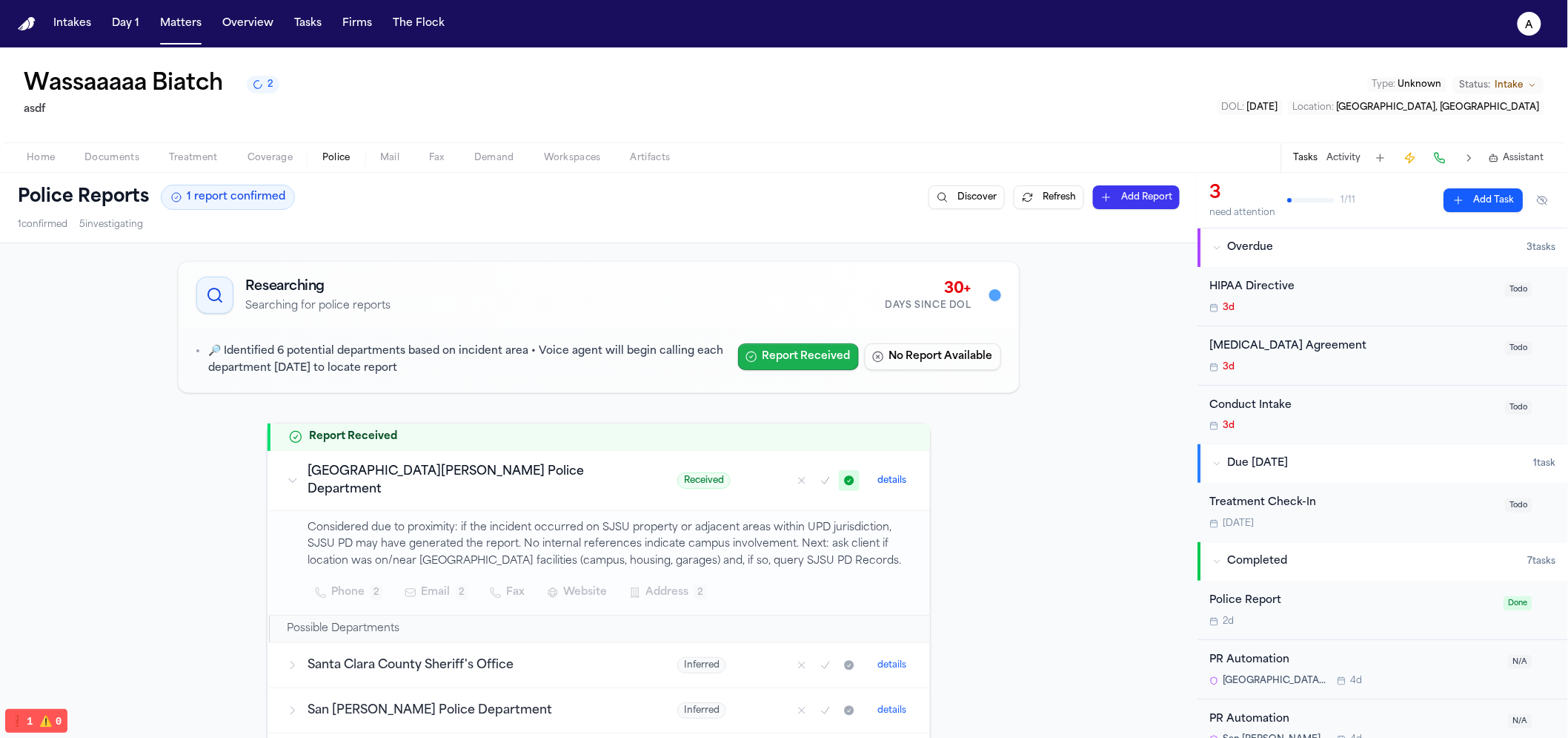
click at [802, 350] on button "Report Received" at bounding box center [799, 357] width 121 height 27
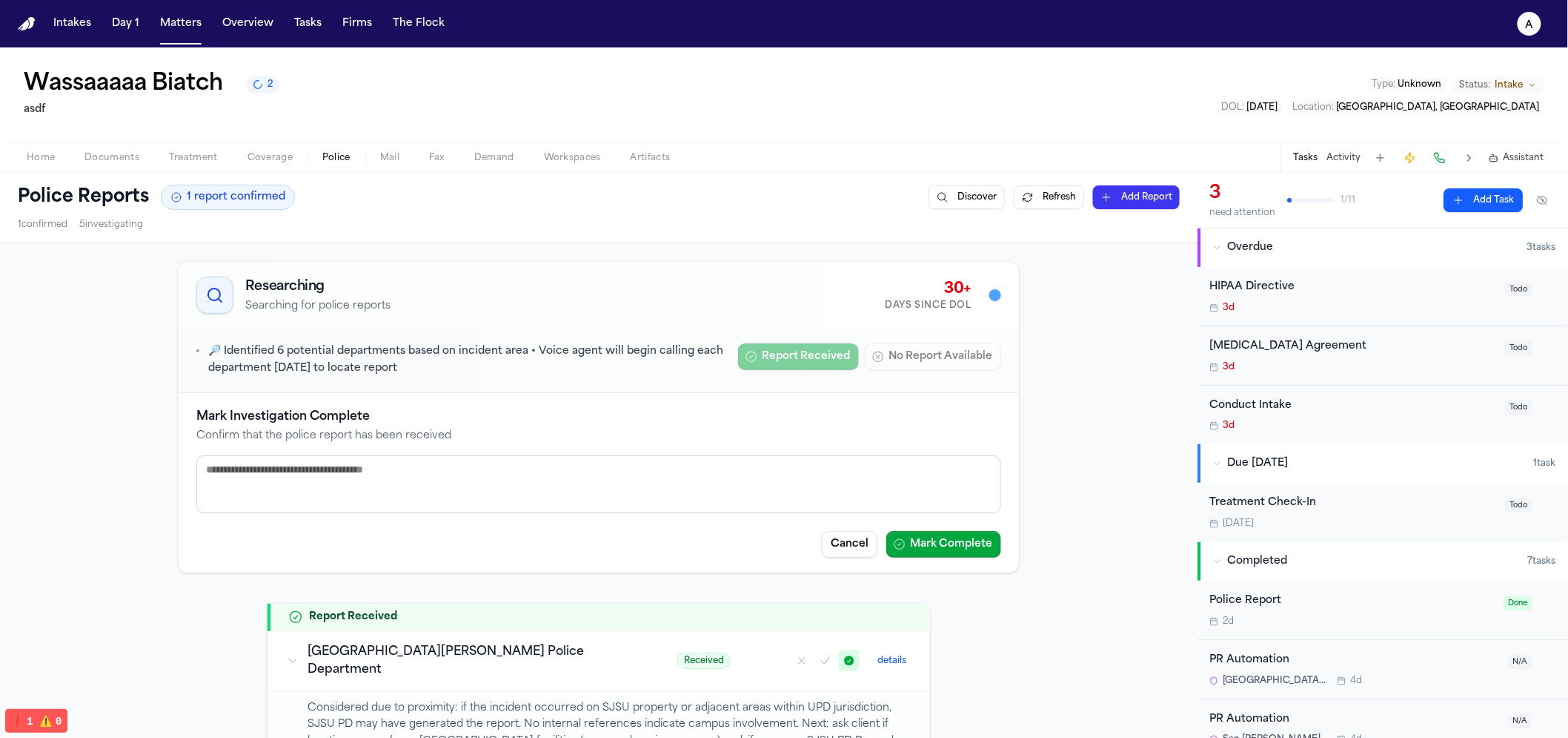
click at [469, 465] on textarea at bounding box center [599, 484] width 805 height 58
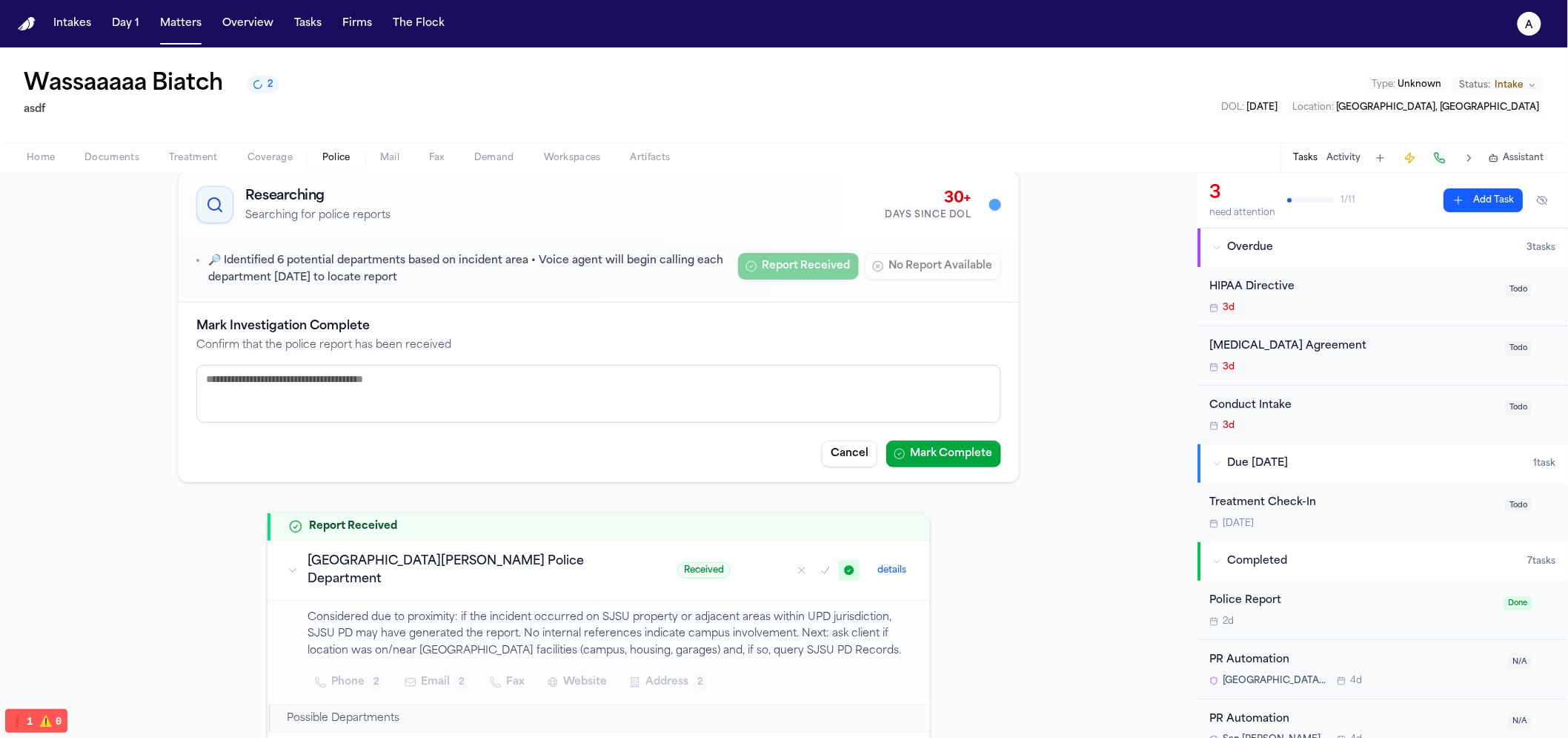
scroll to position [121, 0]
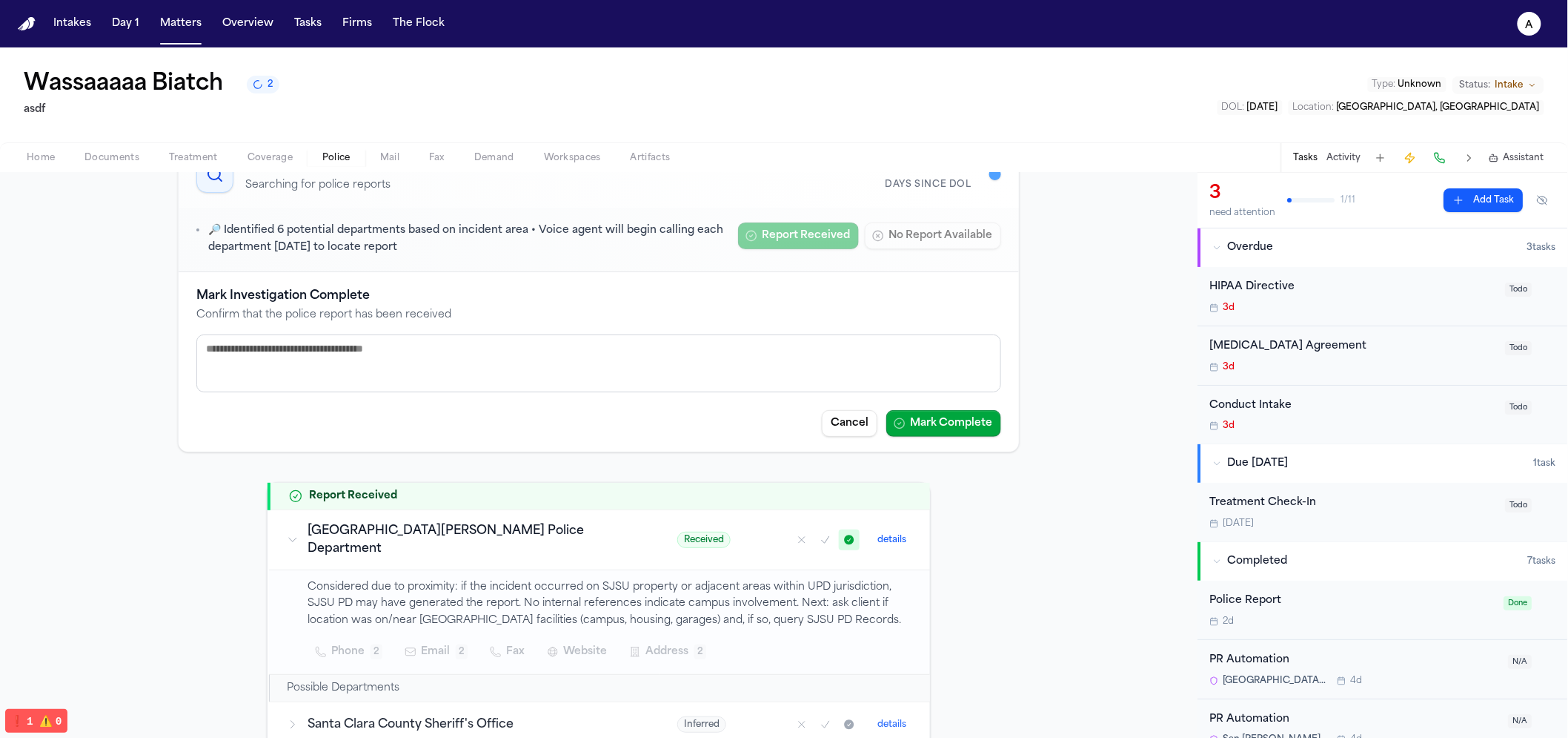
click at [839, 538] on button "Mark as received" at bounding box center [849, 540] width 21 height 21
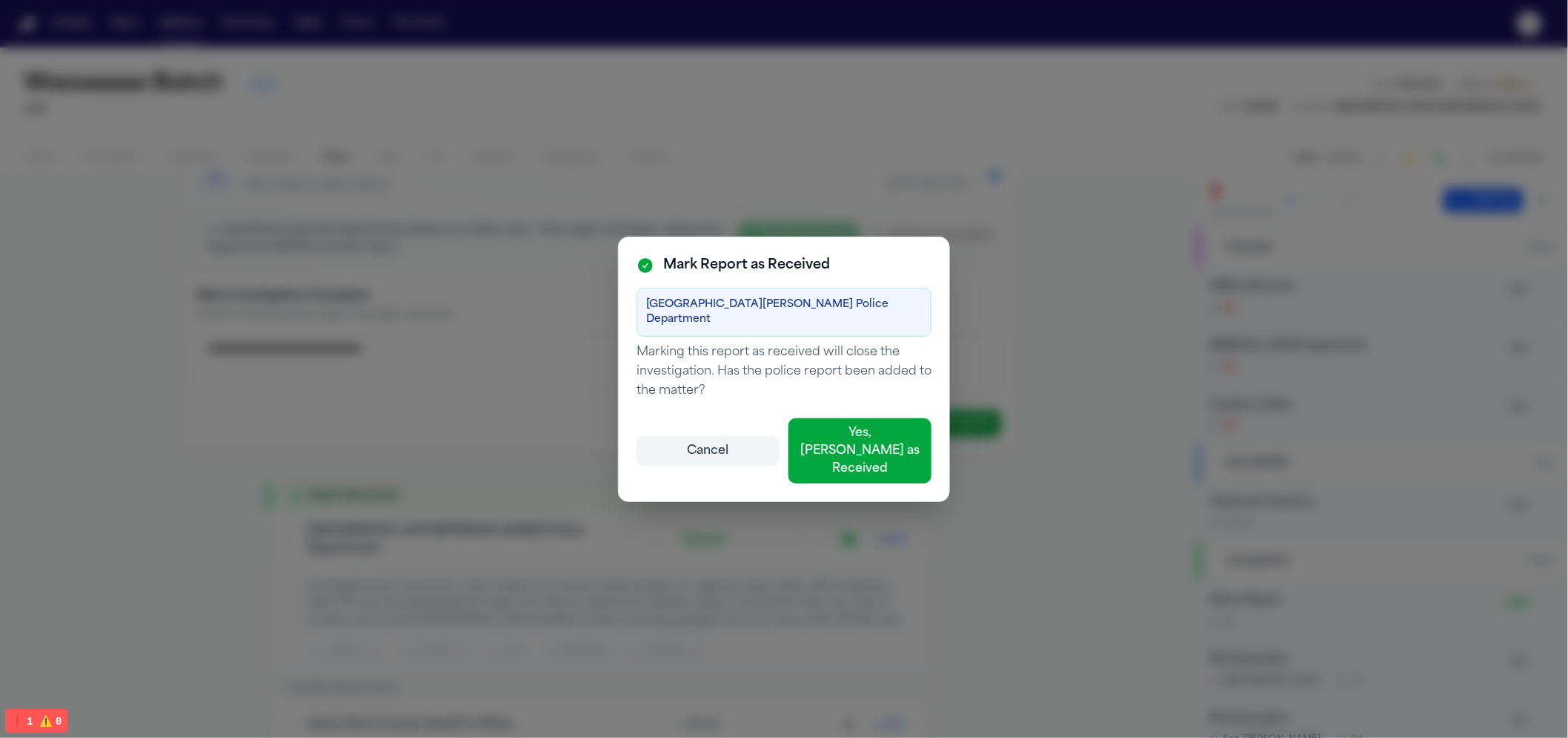
click at [720, 443] on button "Cancel" at bounding box center [708, 450] width 143 height 30
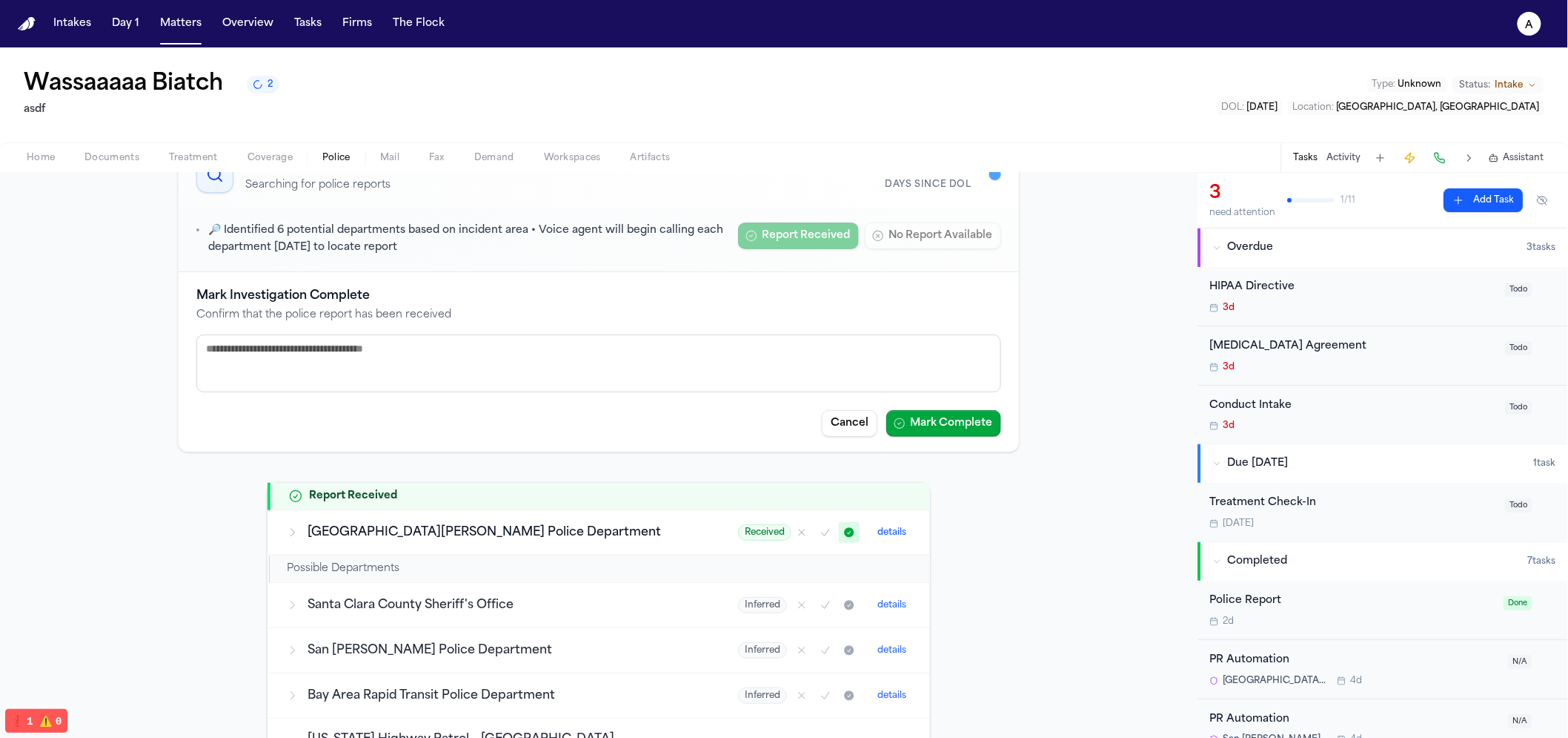
click at [364, 527] on div "[GEOGRAPHIC_DATA][PERSON_NAME] Police Department" at bounding box center [494, 532] width 416 height 18
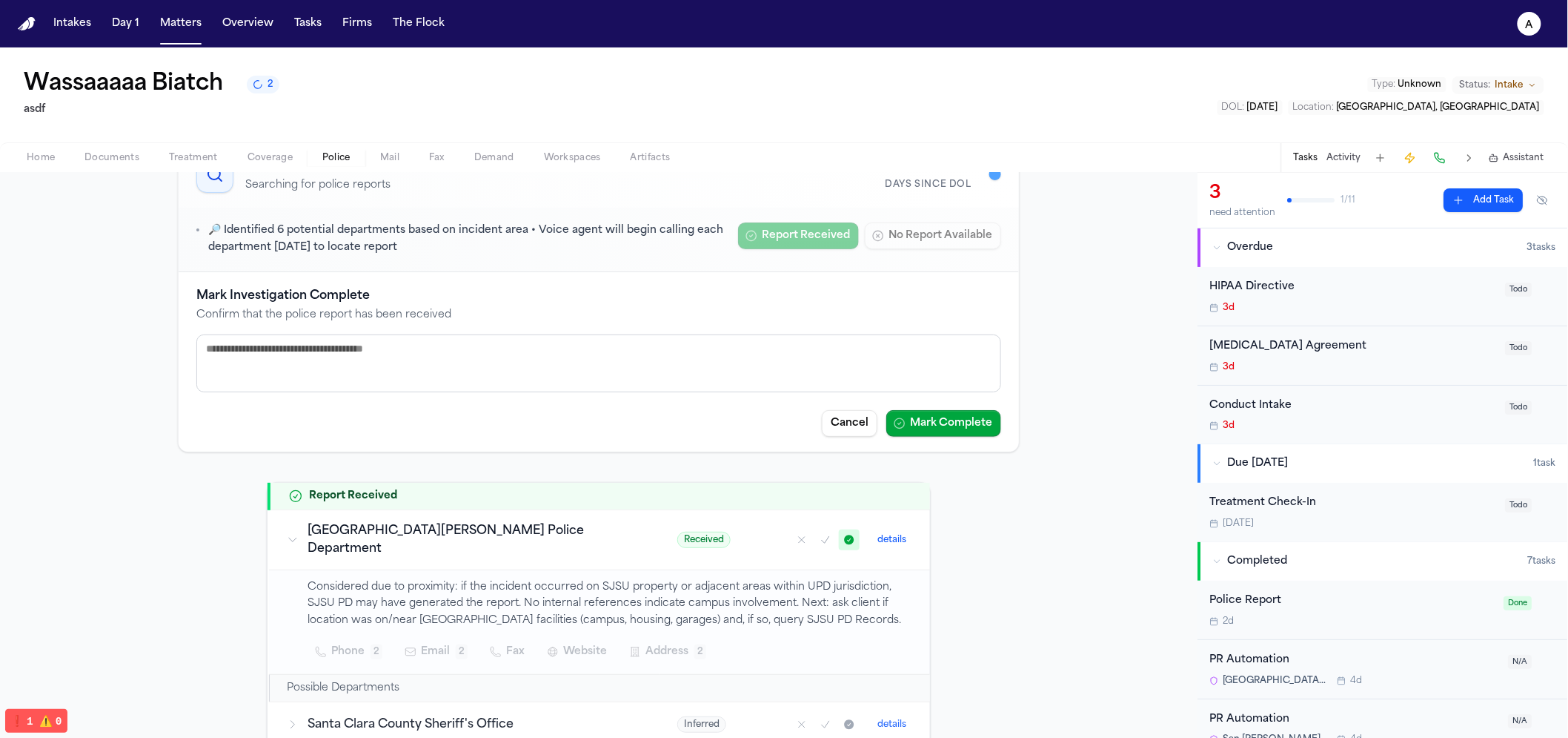
click at [894, 534] on button "details" at bounding box center [892, 540] width 41 height 18
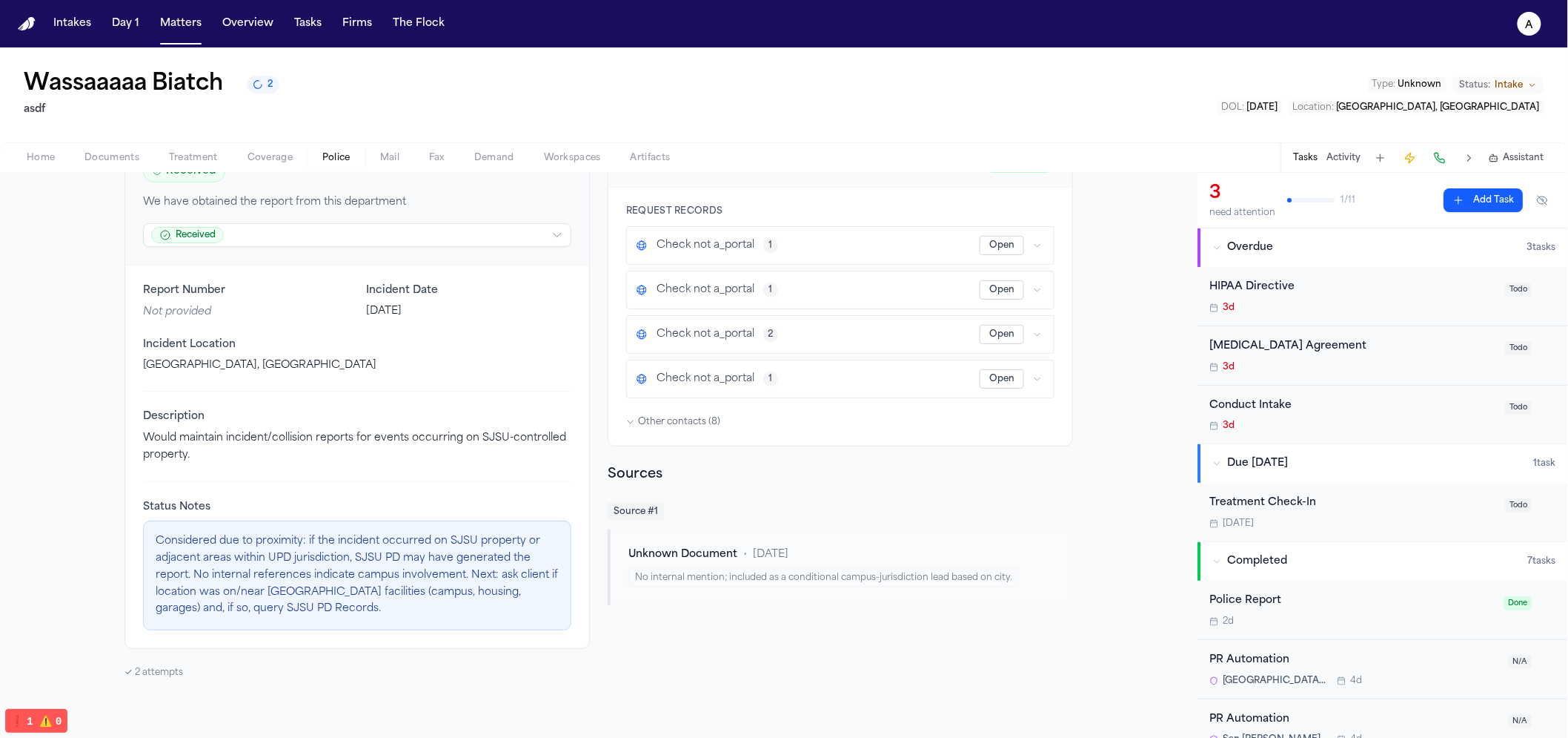
scroll to position [50, 0]
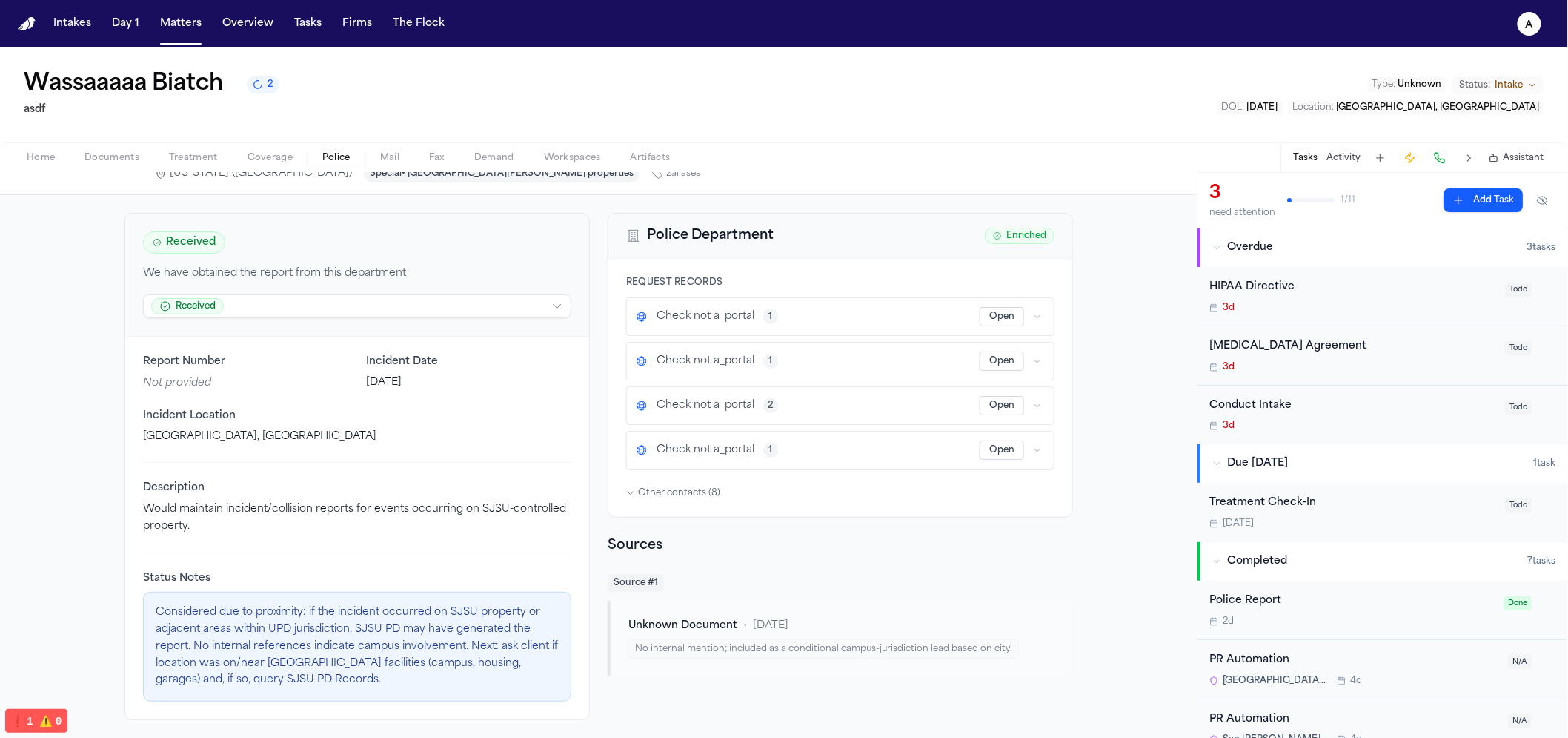
click at [225, 305] on html "Intakes Day 1 Matters Overview Tasks Firms The Flock a Wassaaaaa Biatch 2 asdf …" at bounding box center [784, 369] width 1568 height 738
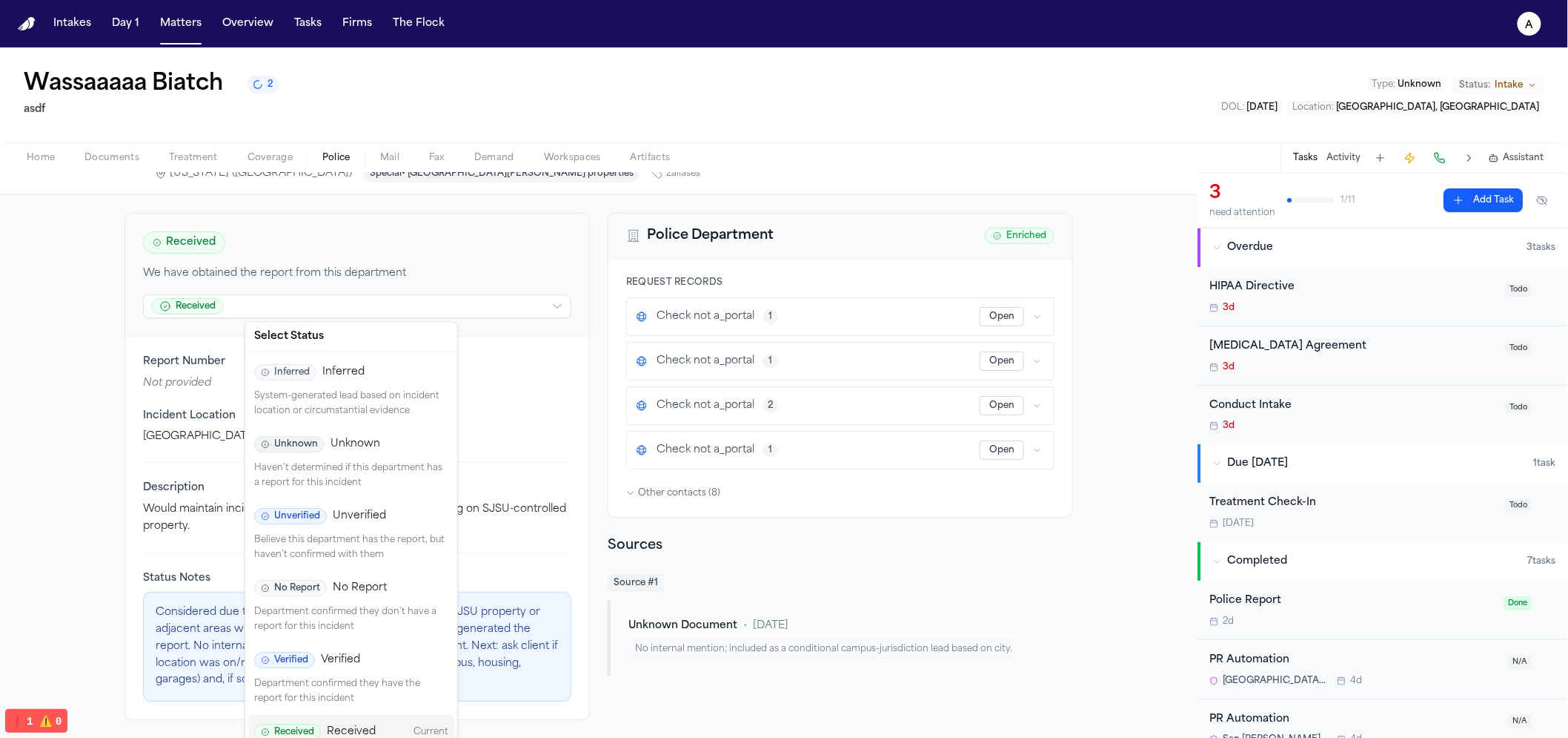
click at [343, 526] on div "Unverified Unverified Believe this department has the report, but haven't confi…" at bounding box center [351, 535] width 206 height 72
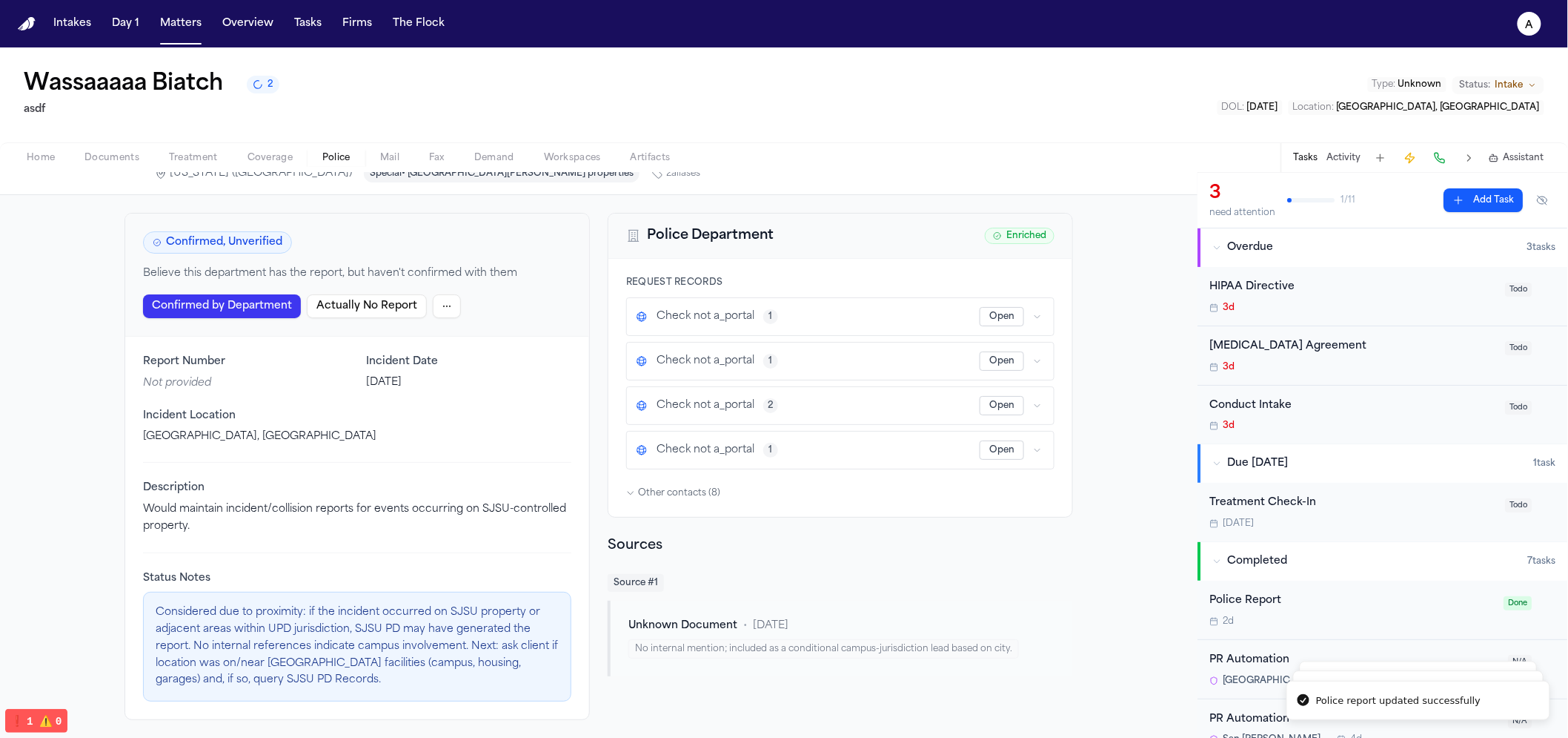
click at [327, 156] on span "Police" at bounding box center [336, 158] width 28 height 12
click at [219, 309] on button "Confirmed by Department" at bounding box center [222, 306] width 158 height 23
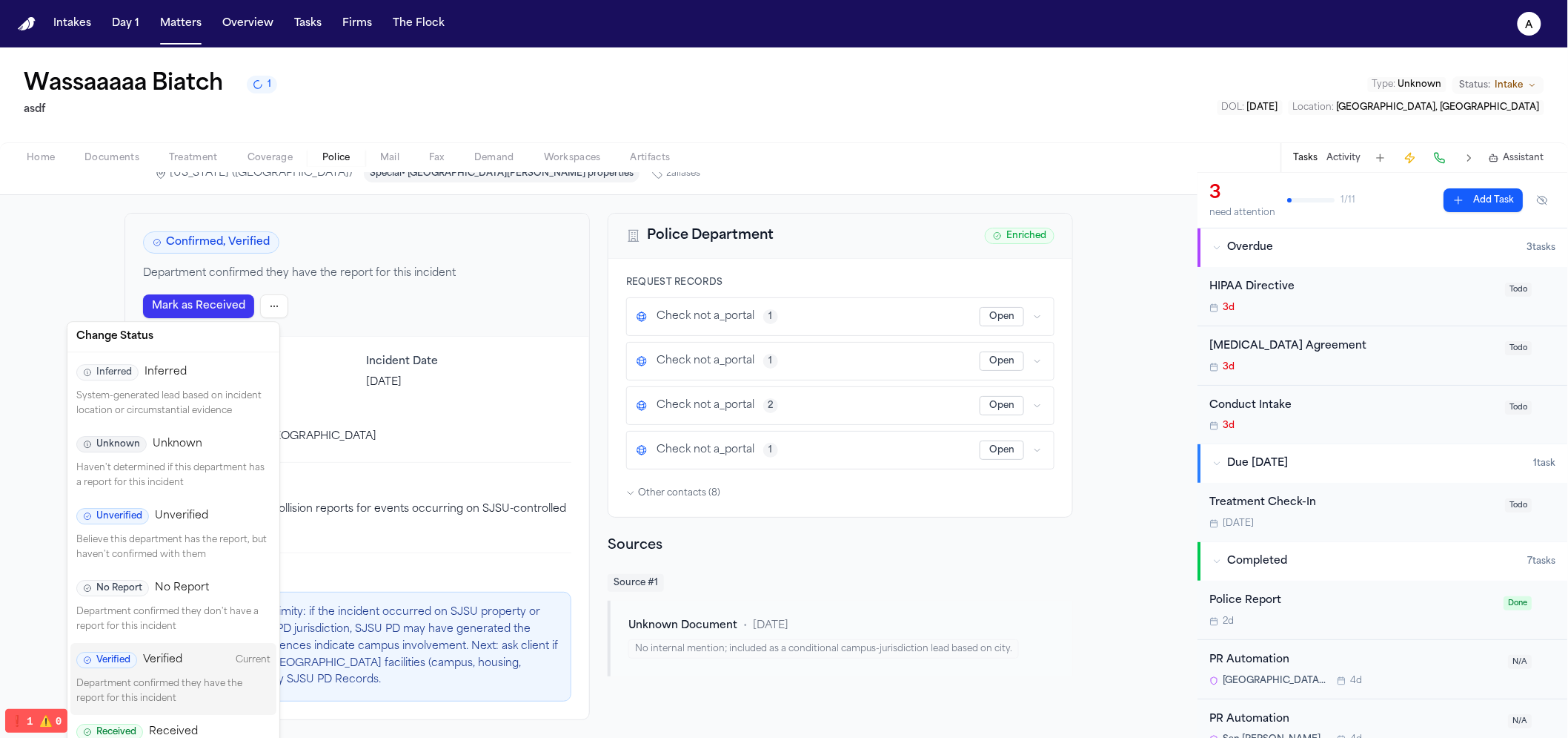
click at [264, 311] on html "Intakes Day 1 Matters Overview Tasks Firms The Flock a Wassaaaaa Biatch 1 asdf …" at bounding box center [784, 369] width 1568 height 738
click at [202, 540] on p "Believe this department has the report, but haven't confirmed with them" at bounding box center [173, 548] width 194 height 29
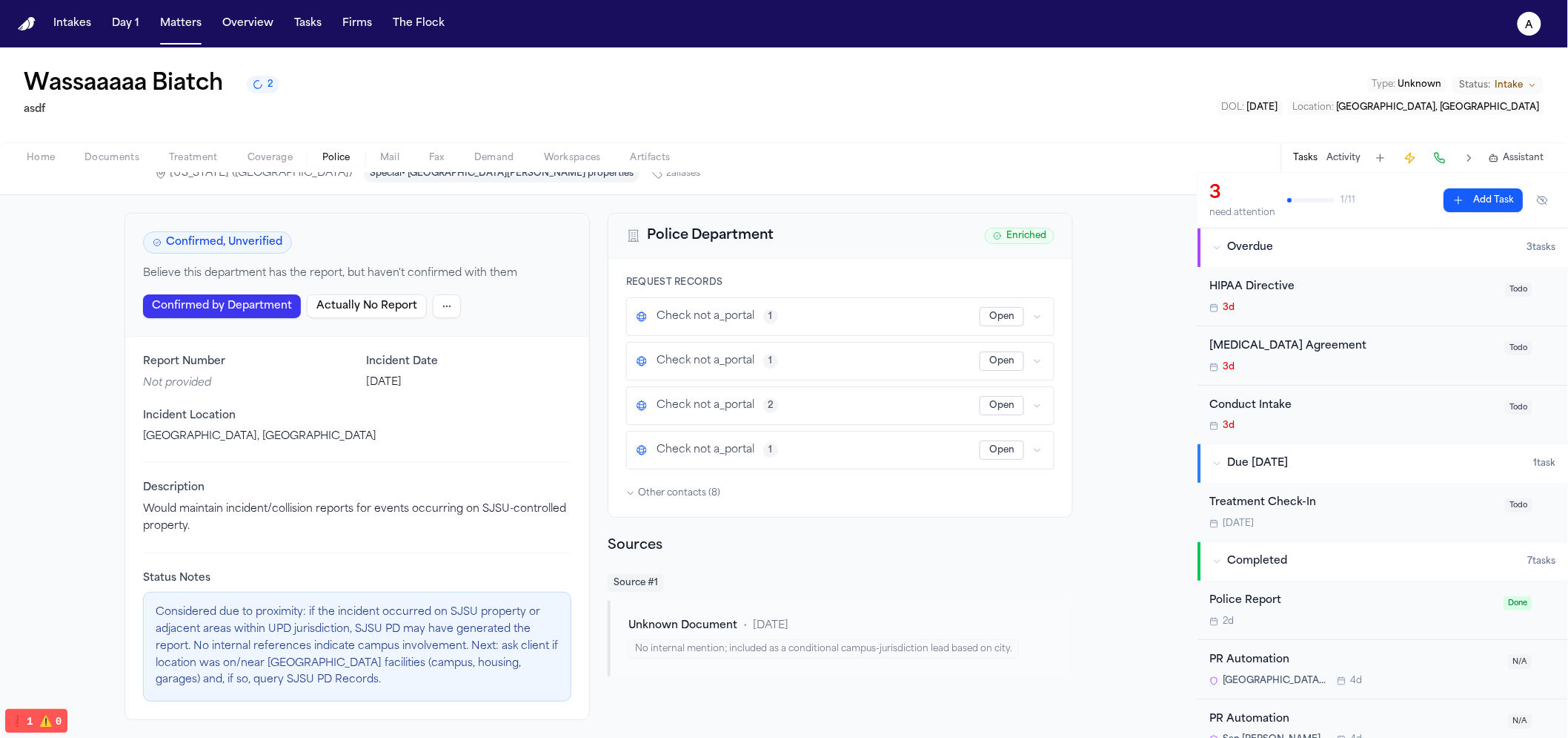
click at [231, 298] on button "Confirmed by Department" at bounding box center [222, 306] width 158 height 23
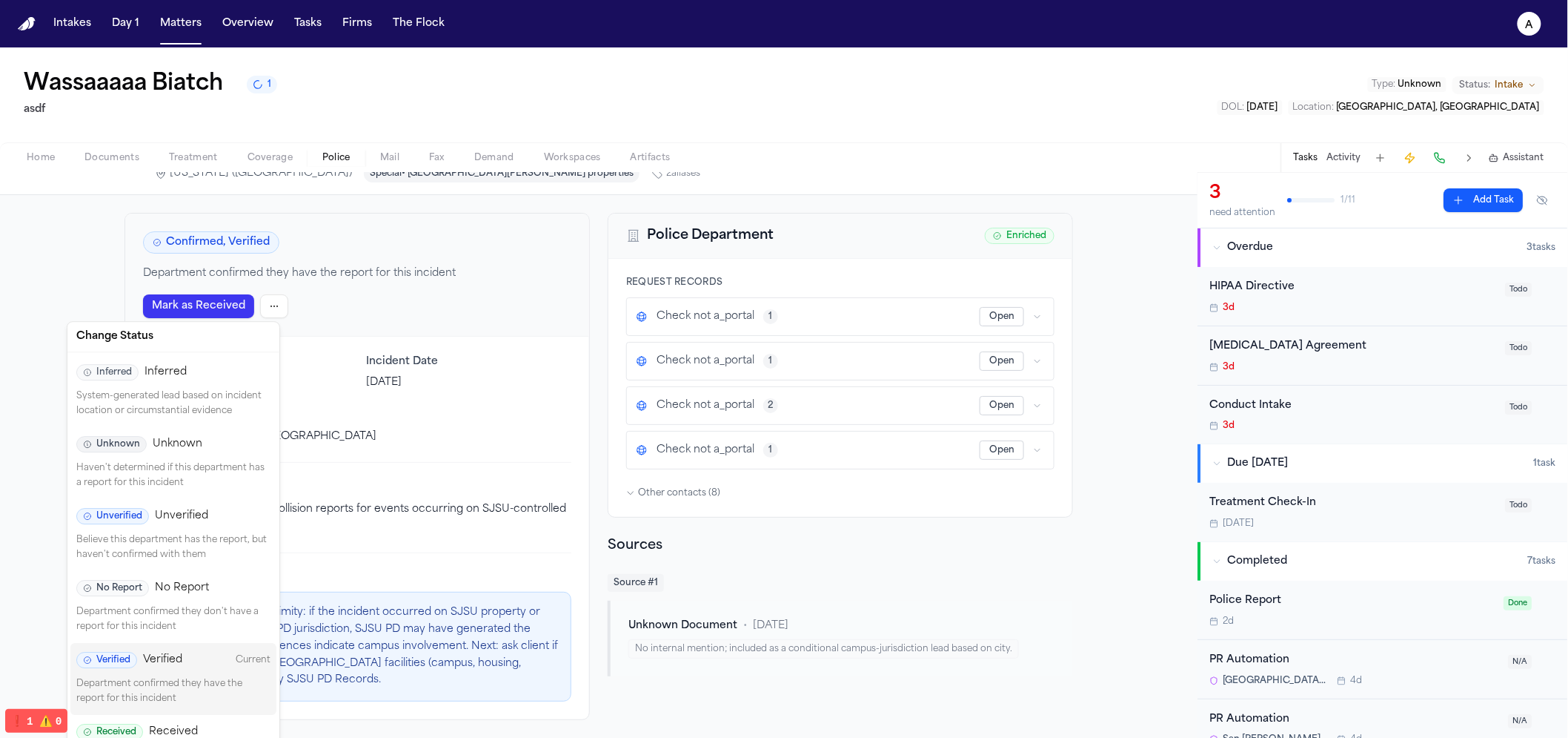
click at [255, 301] on html "Intakes Day 1 Matters Overview Tasks Firms The Flock a Wassaaaaa Biatch 1 asdf …" at bounding box center [784, 369] width 1568 height 738
click at [178, 548] on p "Believe this department has the report, but haven't confirmed with them" at bounding box center [173, 548] width 194 height 29
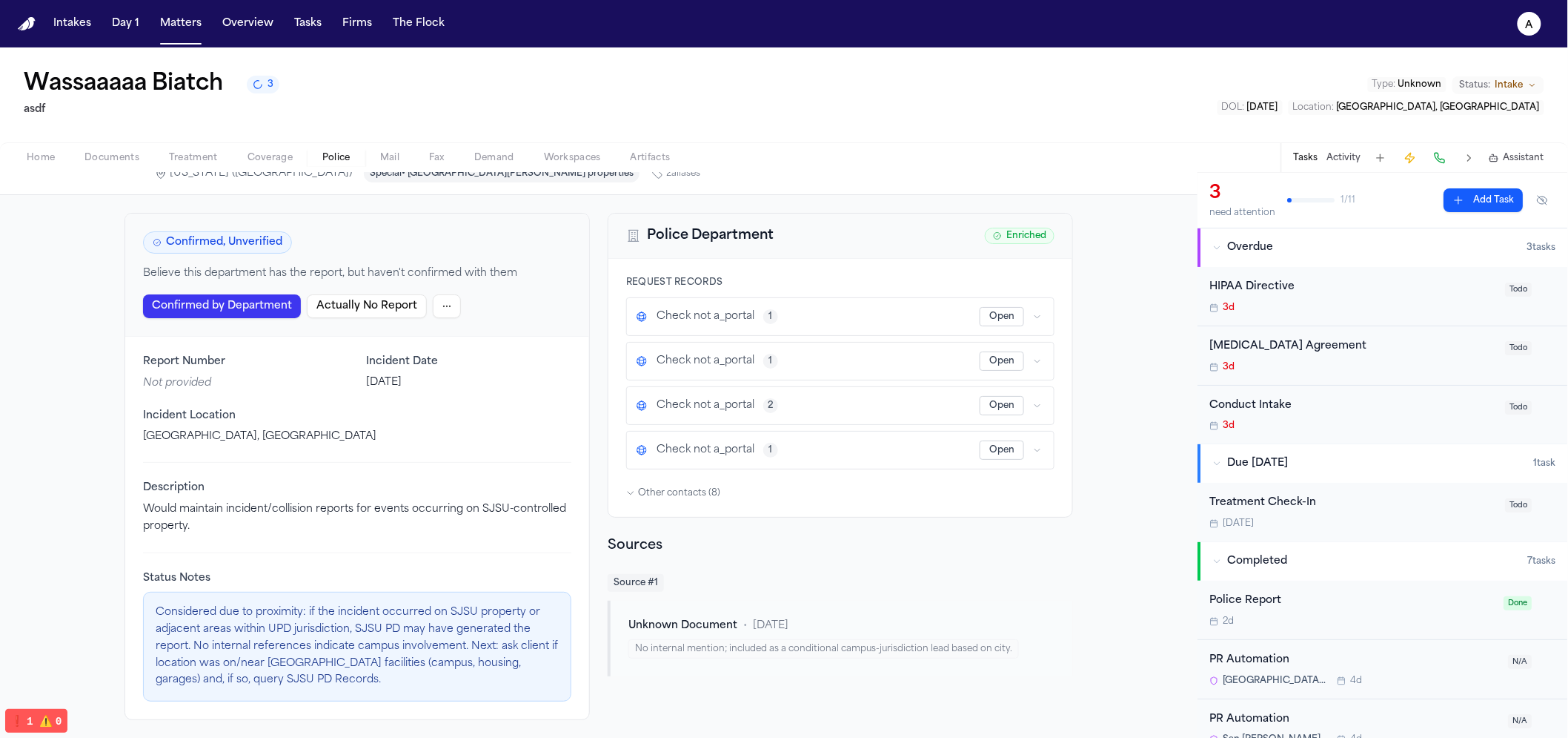
click at [255, 302] on button "Confirmed by Department" at bounding box center [222, 306] width 158 height 23
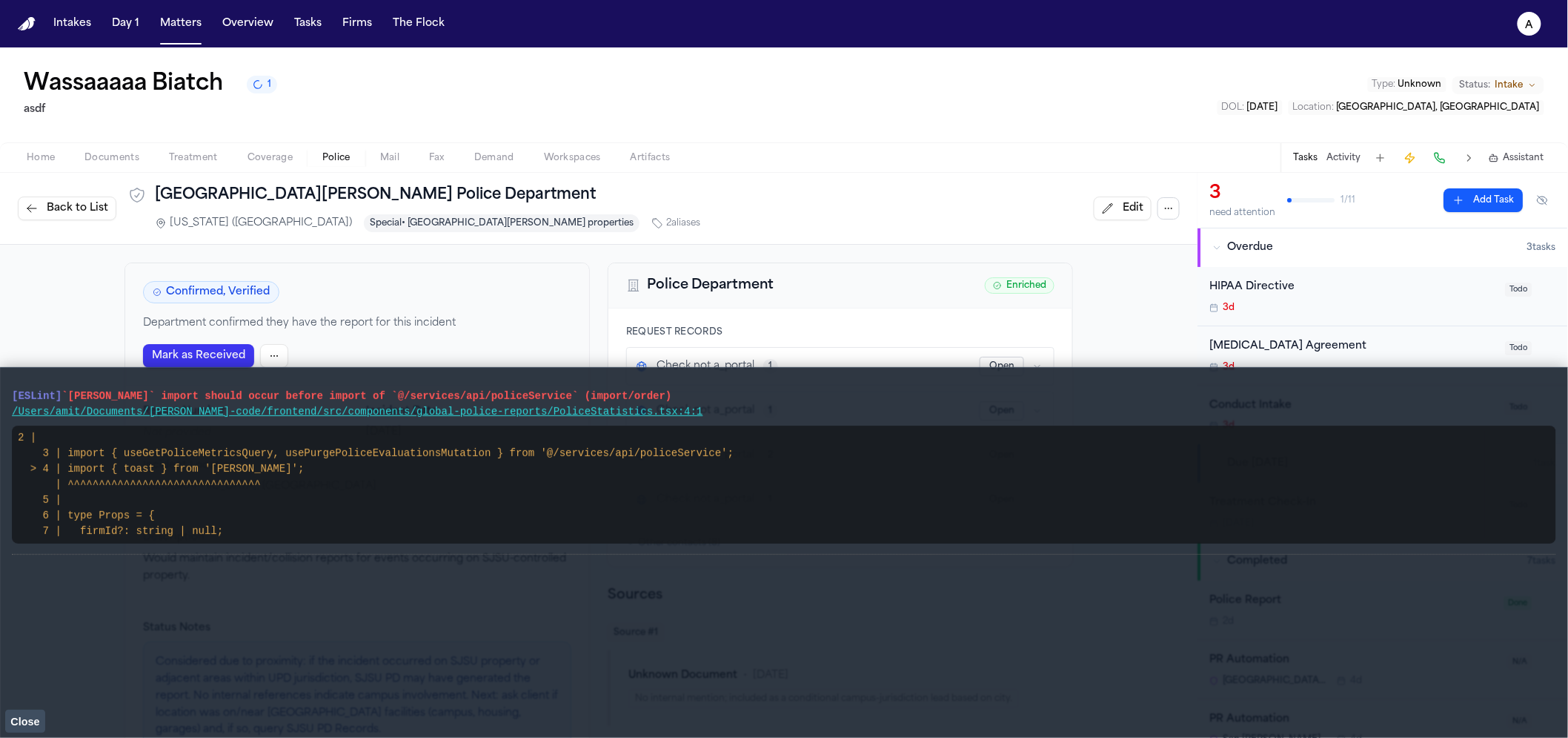
click at [43, 716] on button "Close" at bounding box center [25, 721] width 40 height 23
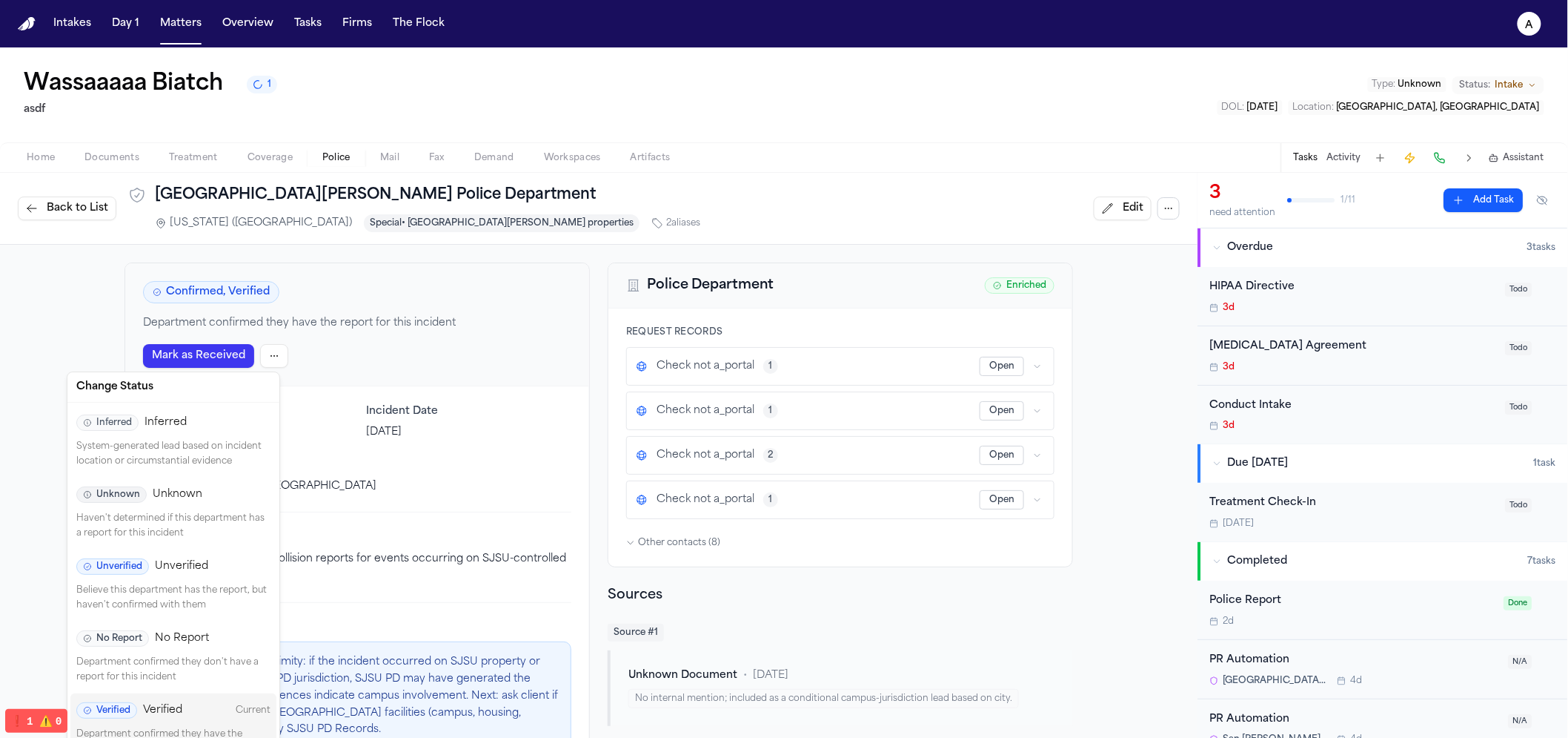
click at [260, 362] on html "Intakes Day 1 Matters Overview Tasks Firms The Flock a Wassaaaaa Biatch 1 asdf …" at bounding box center [784, 369] width 1568 height 738
click at [189, 559] on span "Unverified" at bounding box center [181, 567] width 53 height 14
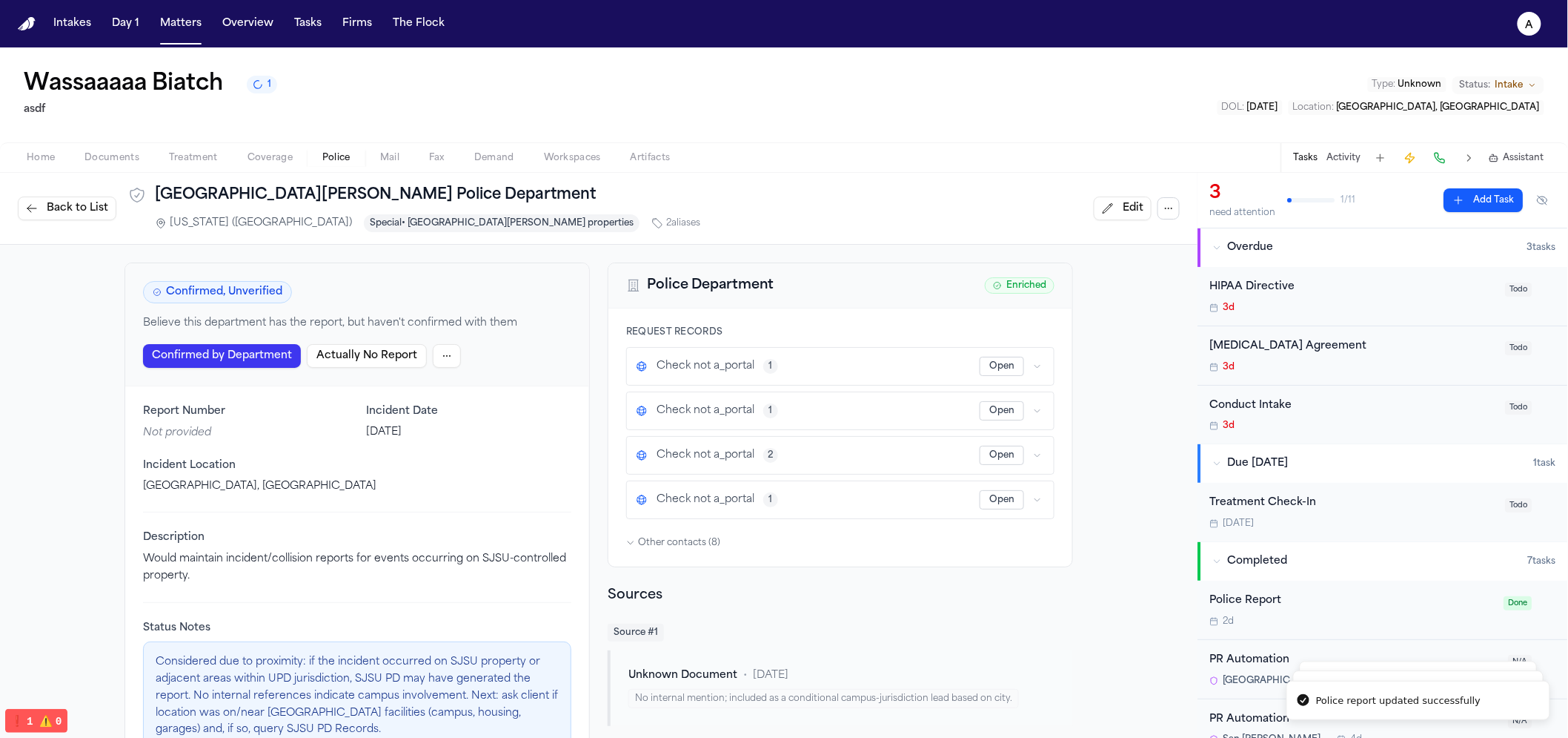
click at [439, 340] on div "Confirmed, Unverified Believe this department has the report, but haven't confi…" at bounding box center [357, 325] width 464 height 123
click at [443, 363] on html "Police report updated successfully Police reports refreshed and orchestration t…" at bounding box center [784, 369] width 1568 height 738
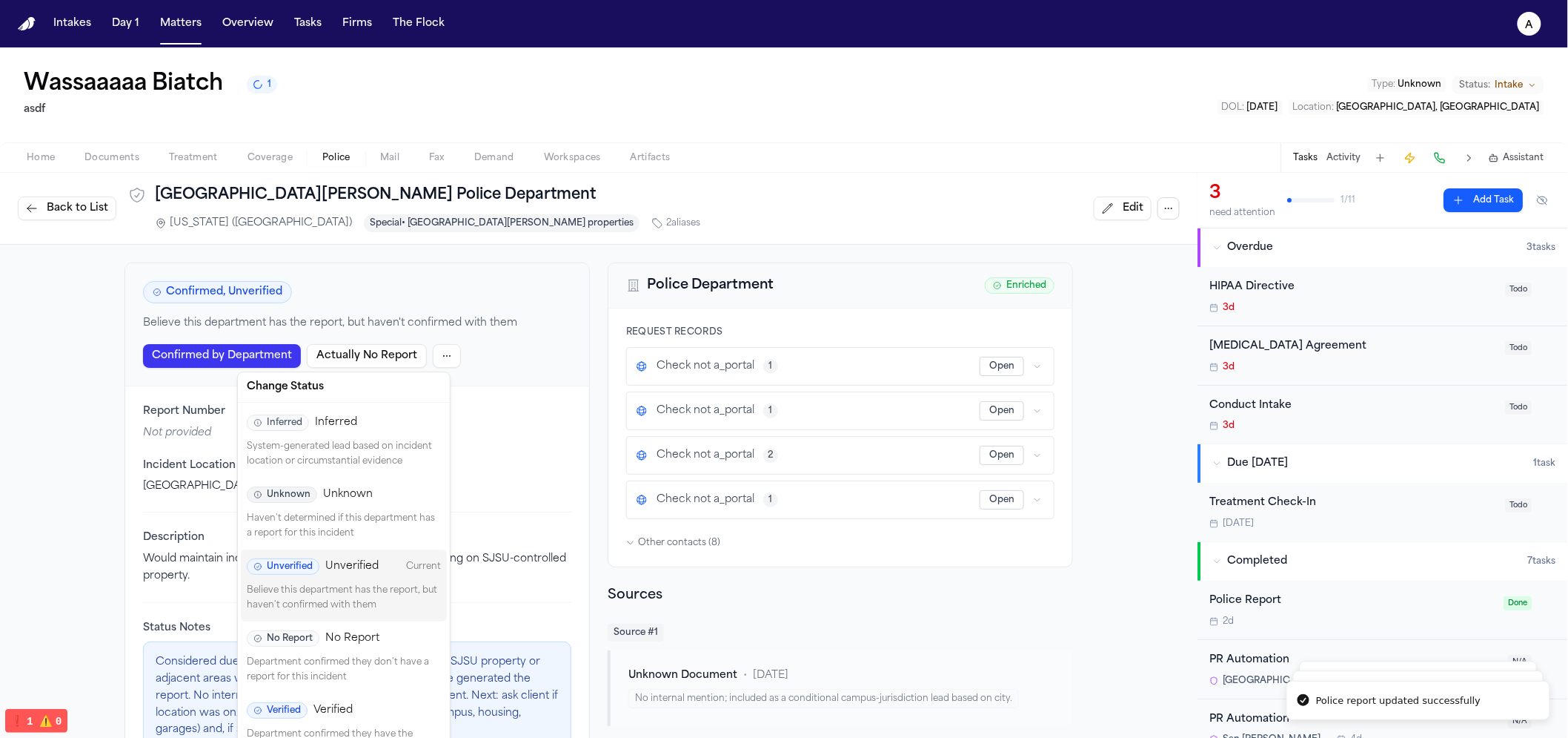
click at [329, 706] on span "Verified" at bounding box center [334, 710] width 40 height 14
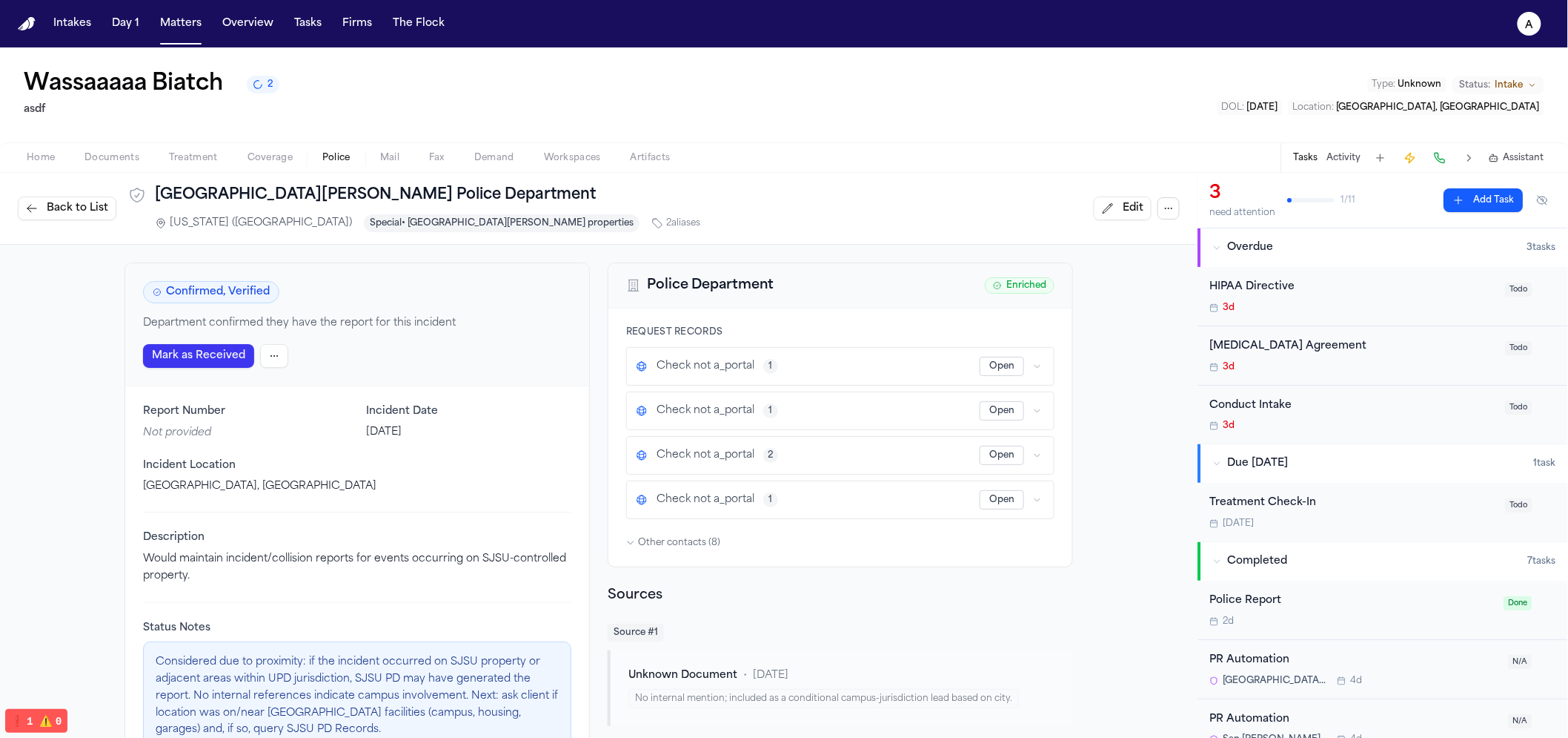
click at [402, 38] on nav "Intakes Day 1 Matters Overview Tasks Firms The Flock a" at bounding box center [784, 23] width 1568 height 48
click at [1531, 32] on icon "a" at bounding box center [1530, 23] width 23 height 23
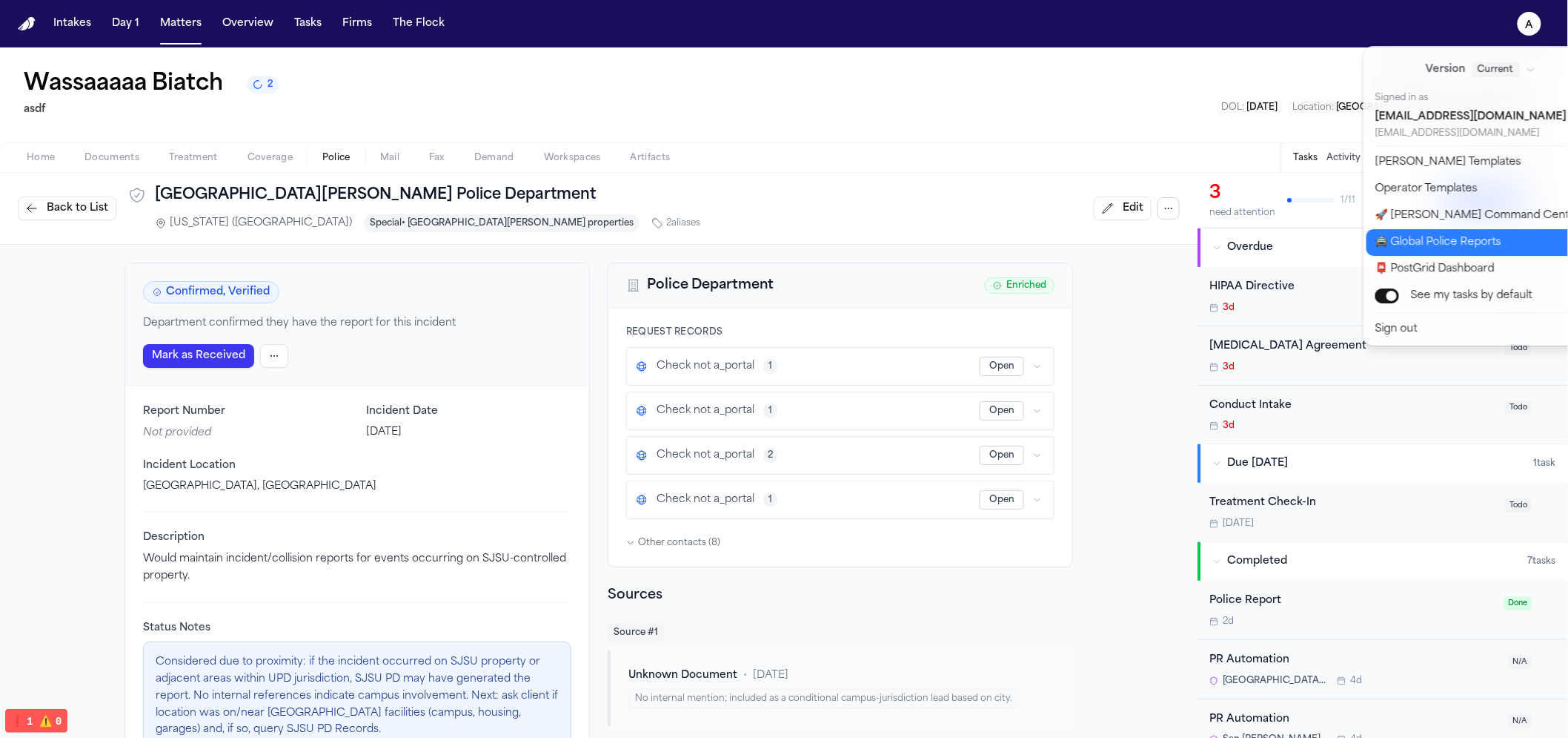
click at [1433, 250] on button "🚔 Global Police Reports" at bounding box center [1490, 243] width 247 height 27
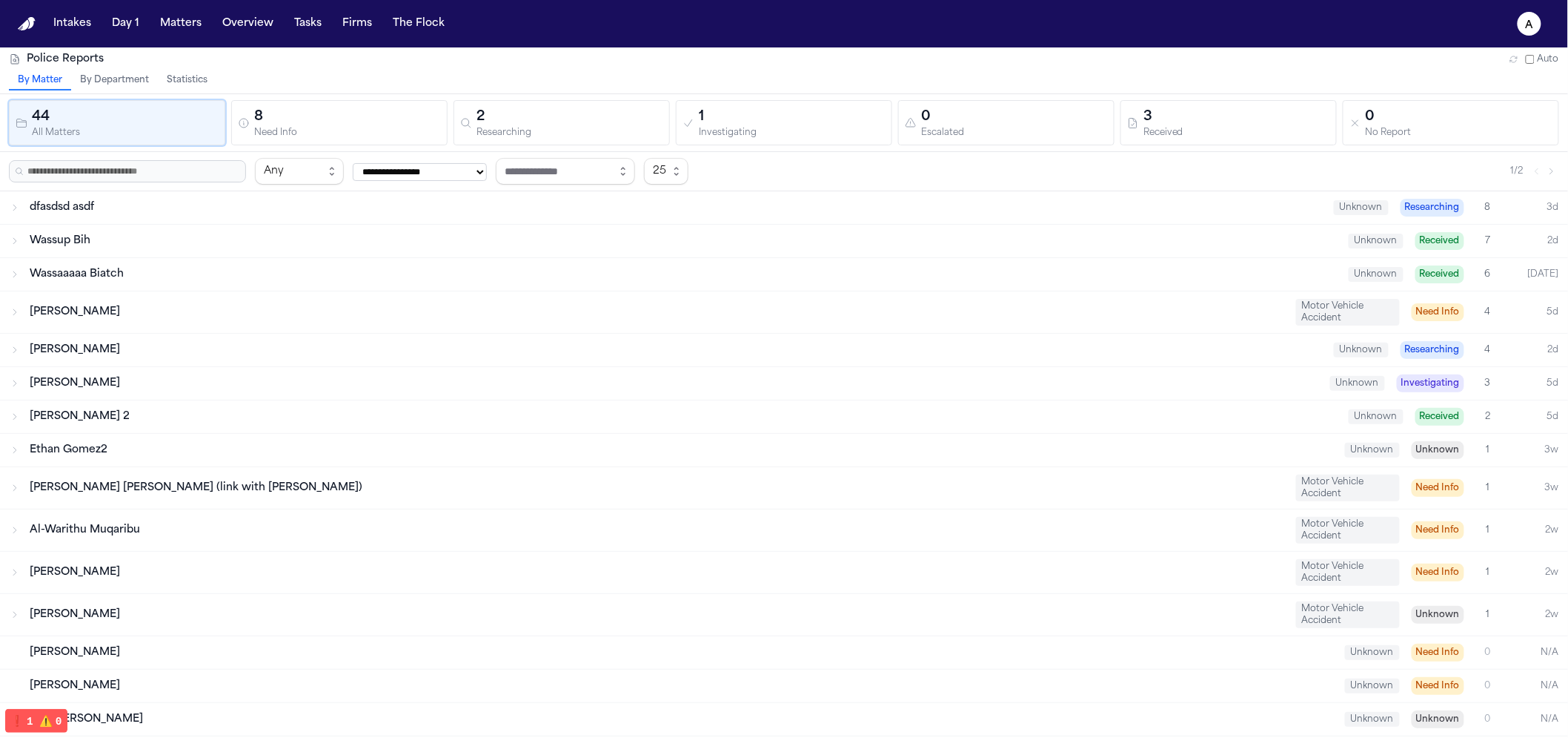
click at [184, 86] on button "Statistics" at bounding box center [187, 80] width 59 height 19
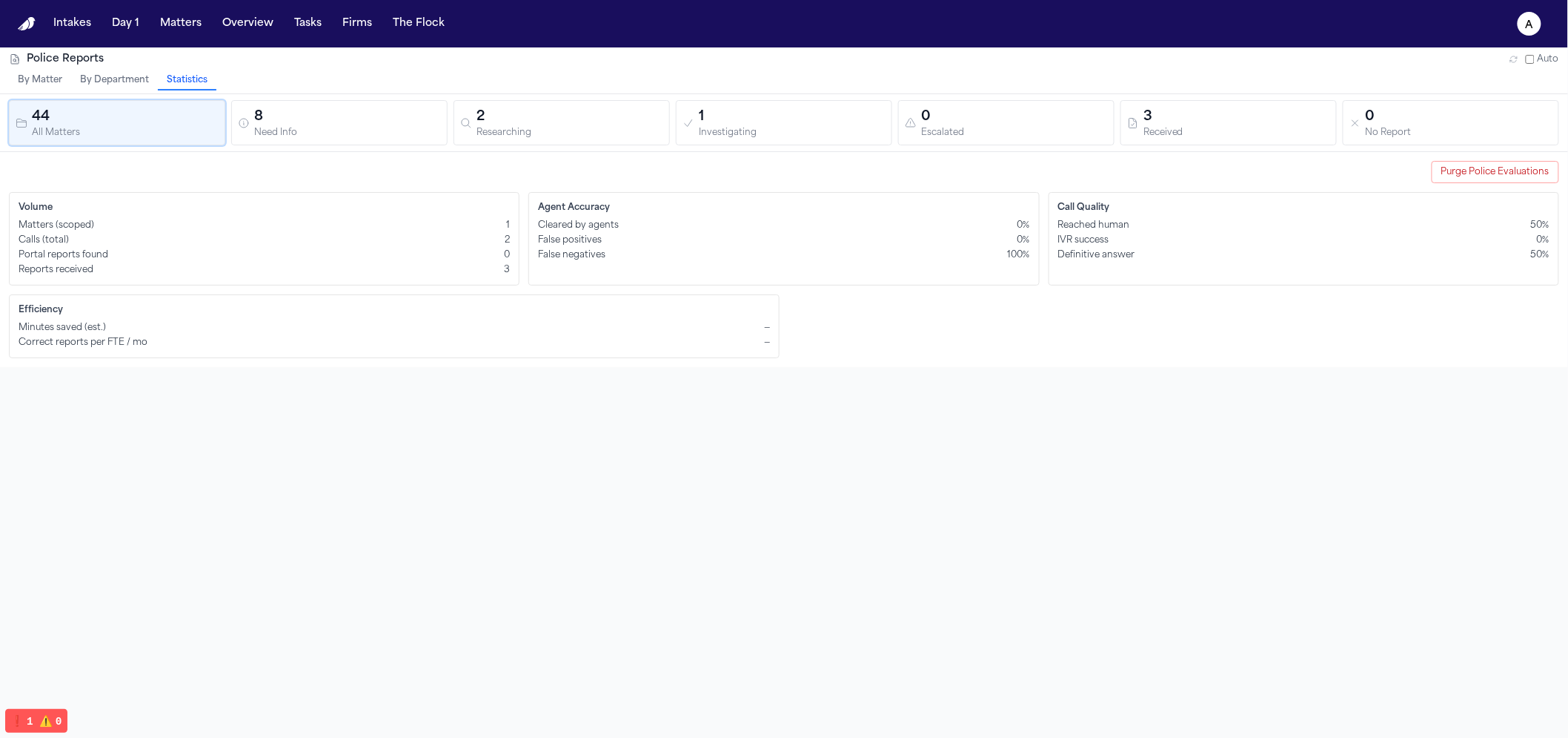
drag, startPoint x: 921, startPoint y: 494, endPoint x: 939, endPoint y: 490, distance: 18.4
click at [921, 494] on div "Police Reports Auto By Matter By Department Statistics 44 All Matters 8 Need In…" at bounding box center [784, 417] width 1568 height 738
click at [814, 244] on div "False positives 0%" at bounding box center [784, 240] width 491 height 12
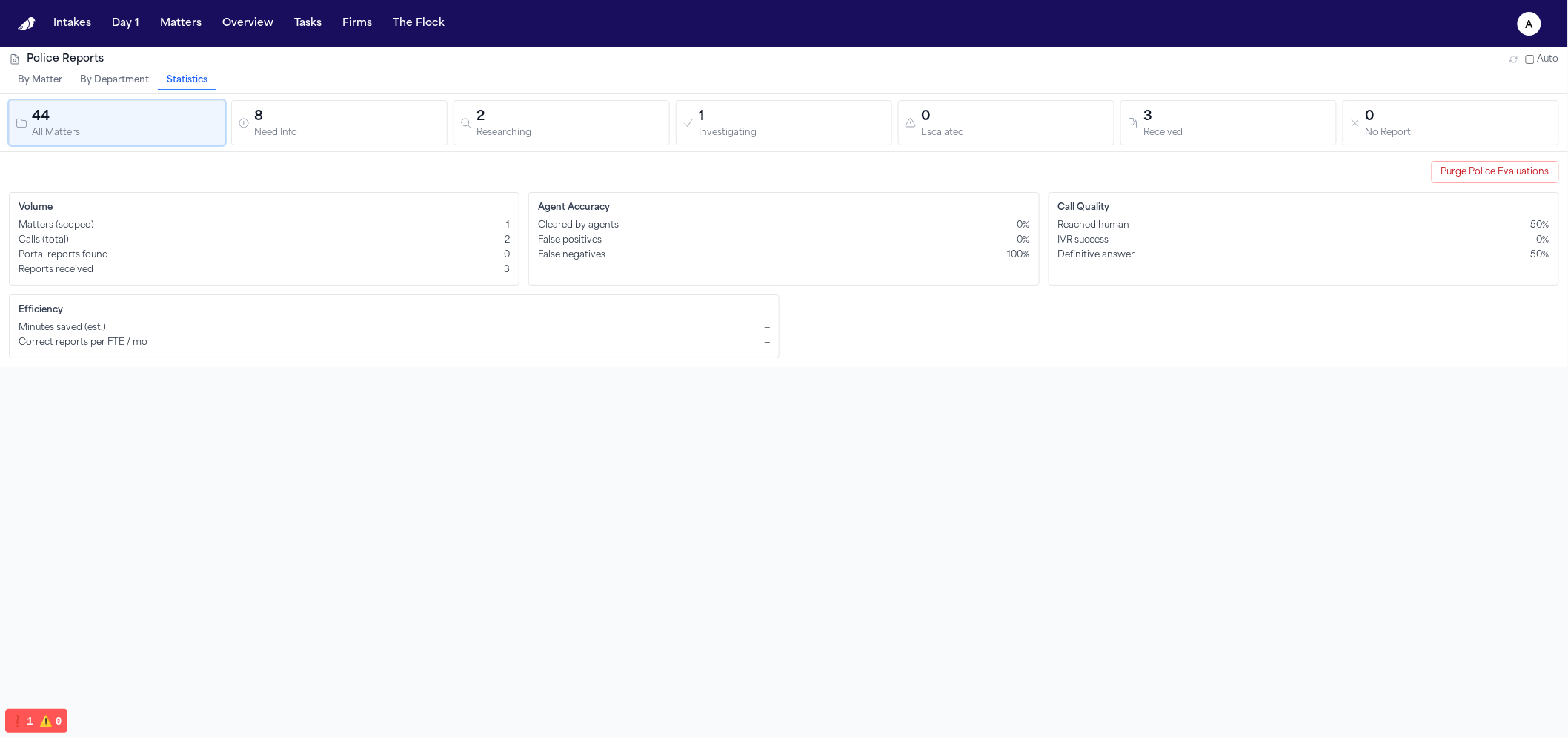
click at [922, 444] on div "Police Reports Auto By Matter By Department Statistics 44 All Matters 8 Need In…" at bounding box center [784, 417] width 1568 height 738
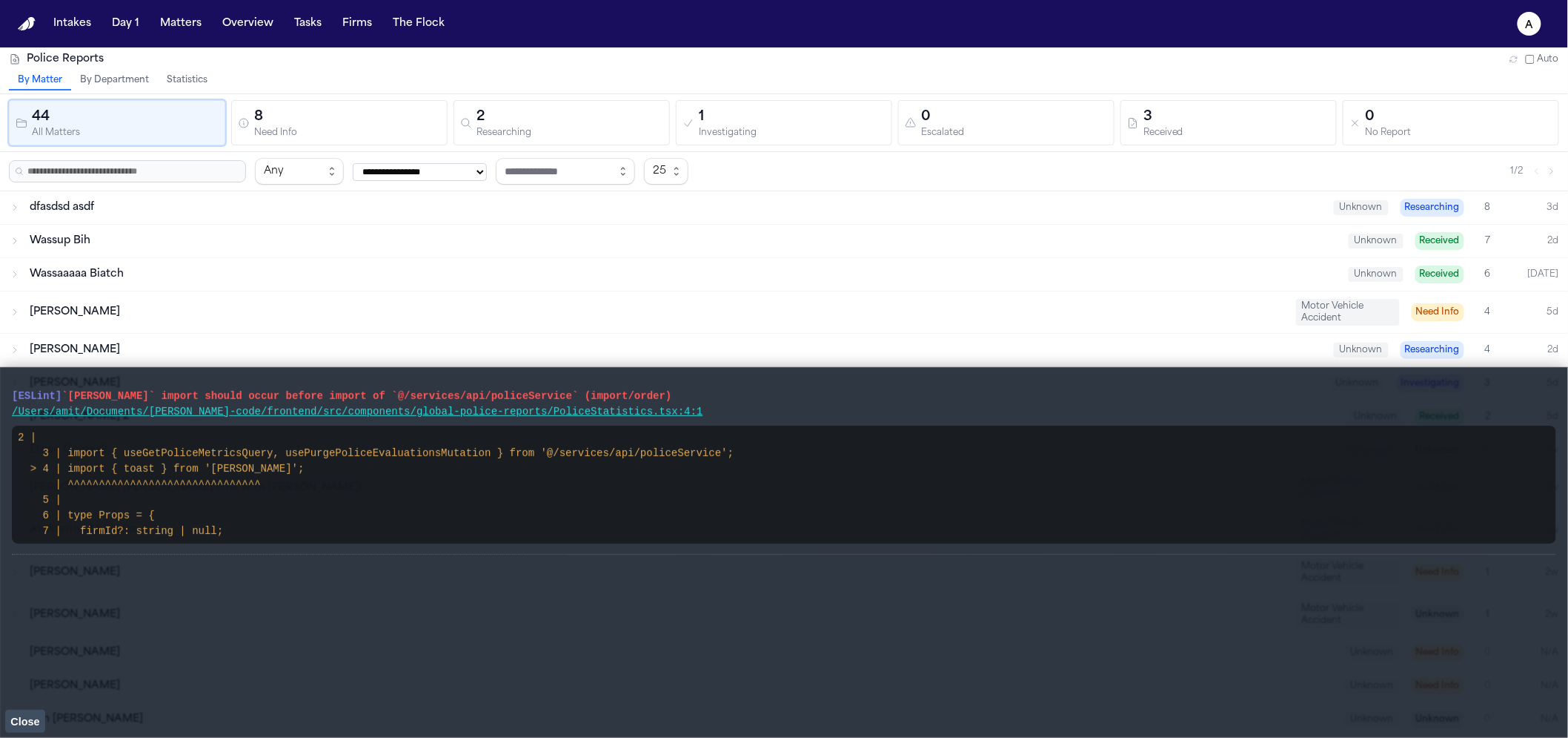
click at [206, 77] on button "Statistics" at bounding box center [187, 80] width 59 height 19
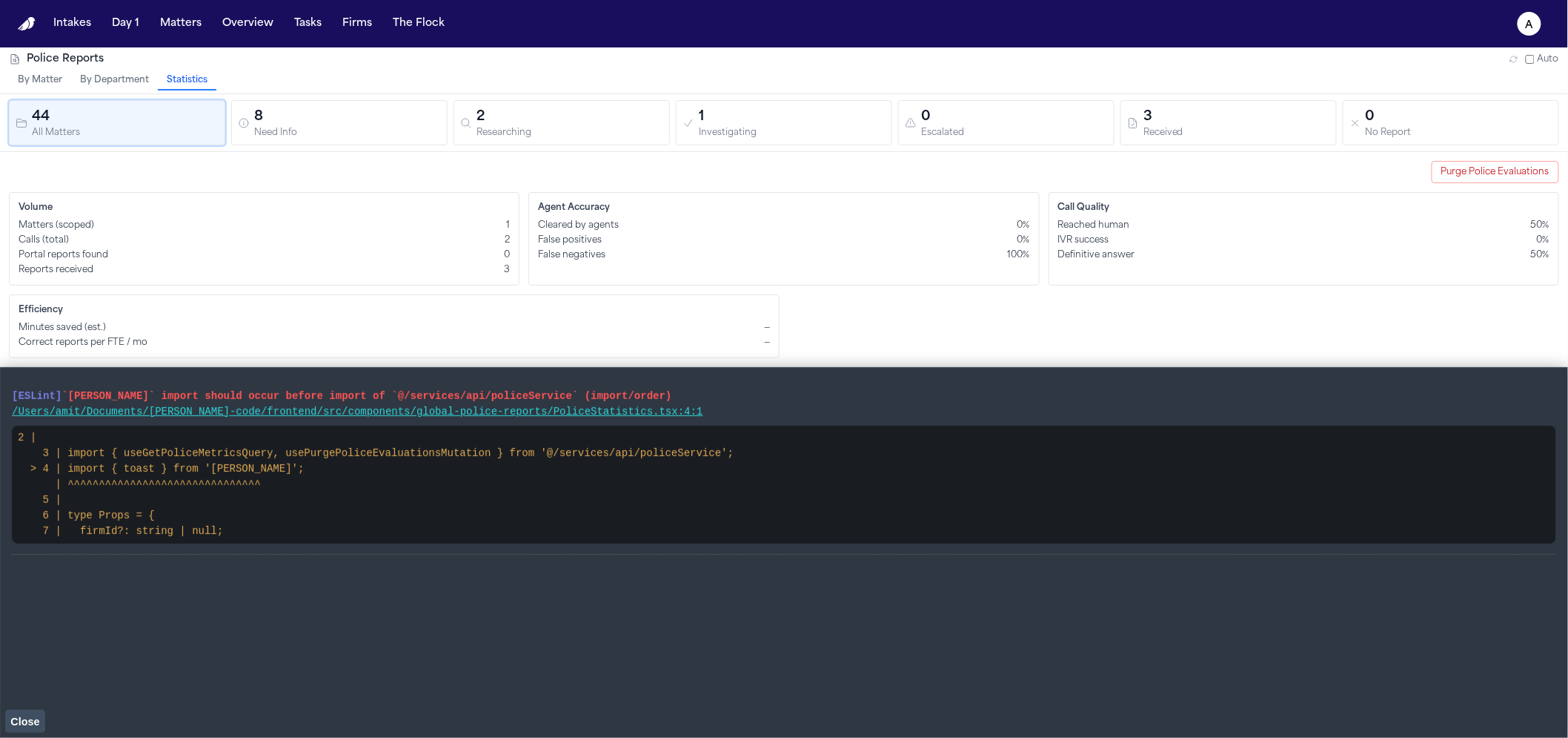
click at [41, 711] on button "Close" at bounding box center [25, 721] width 40 height 23
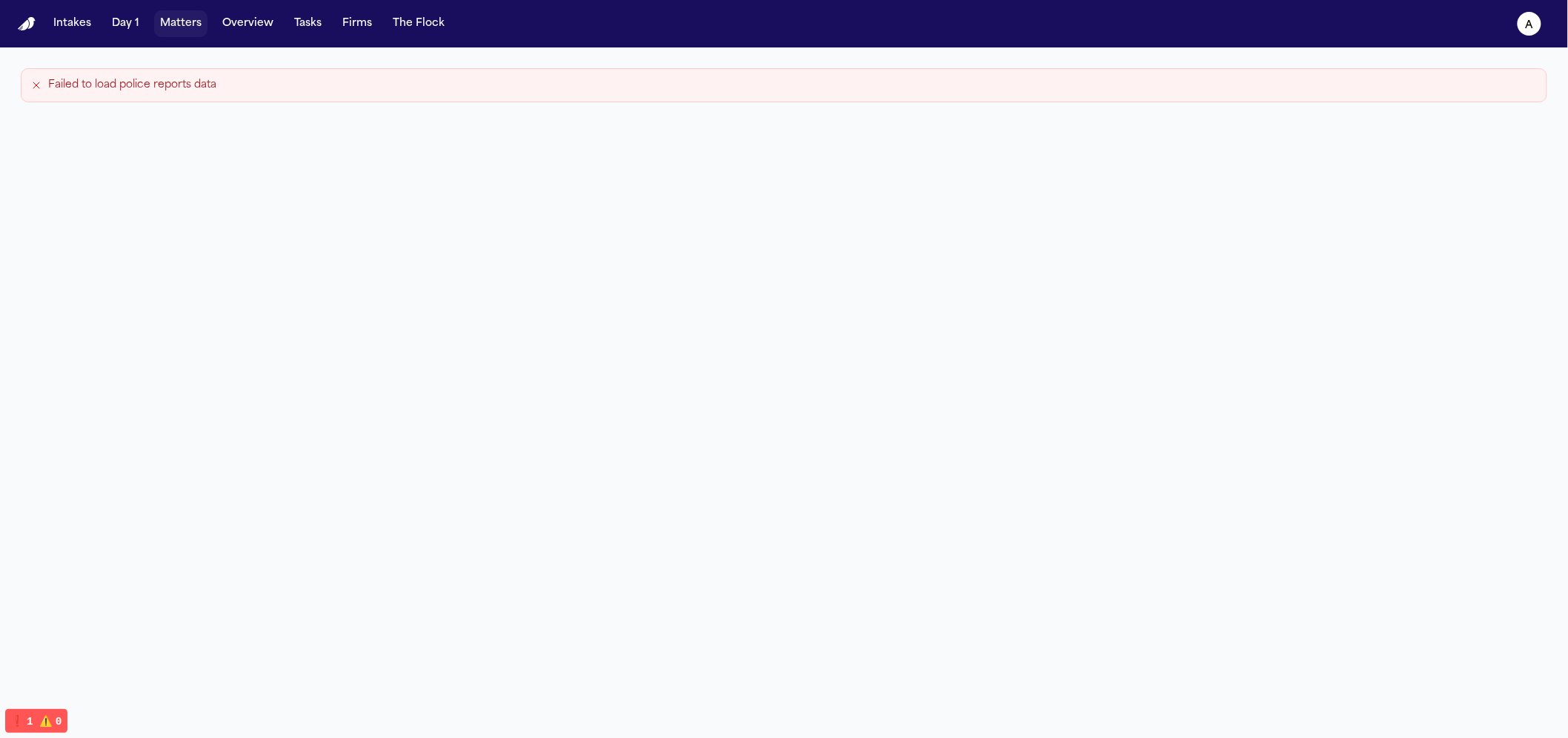
click at [160, 27] on button "Matters" at bounding box center [180, 24] width 53 height 27
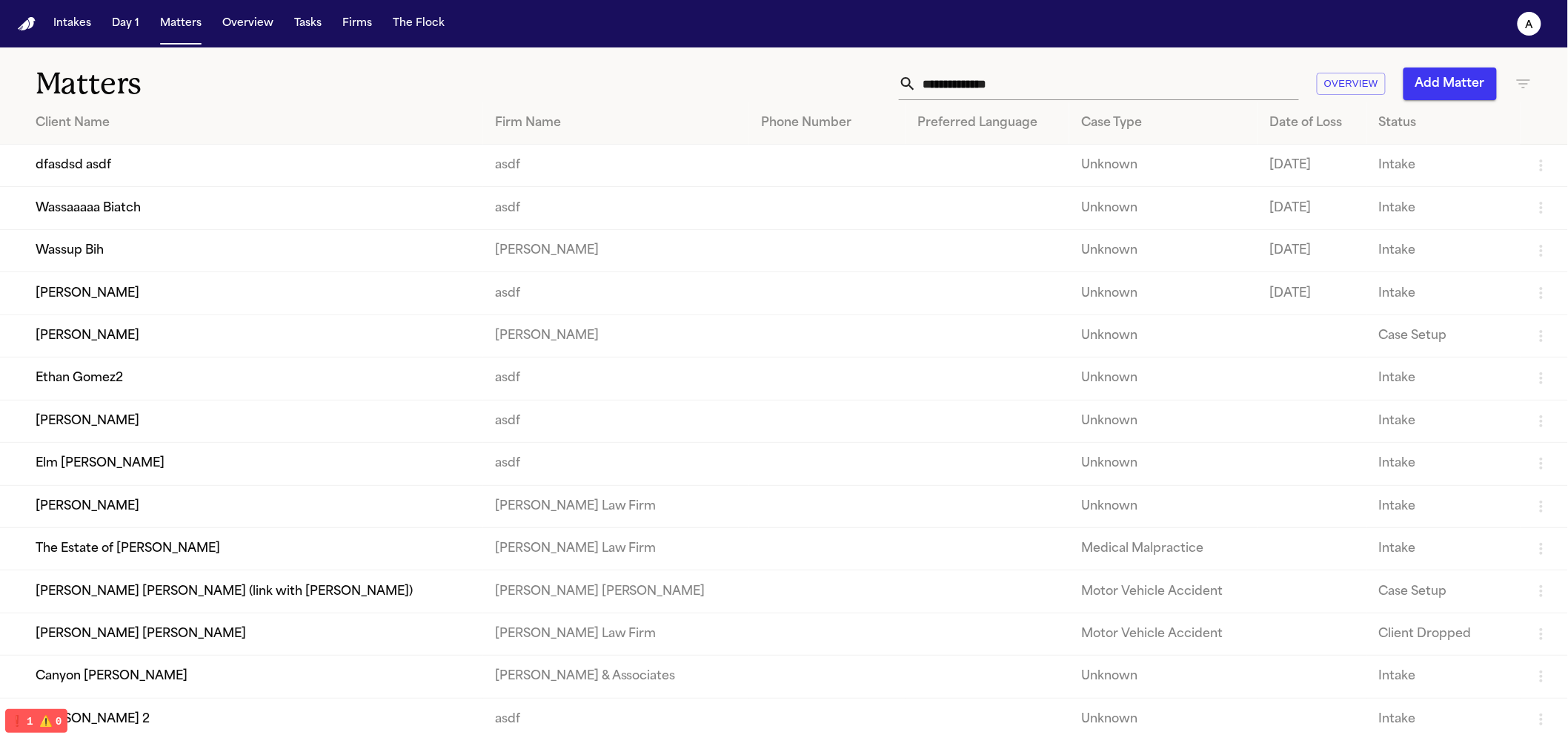
click at [228, 215] on td "Wassaaaaa Biatch" at bounding box center [242, 208] width 483 height 42
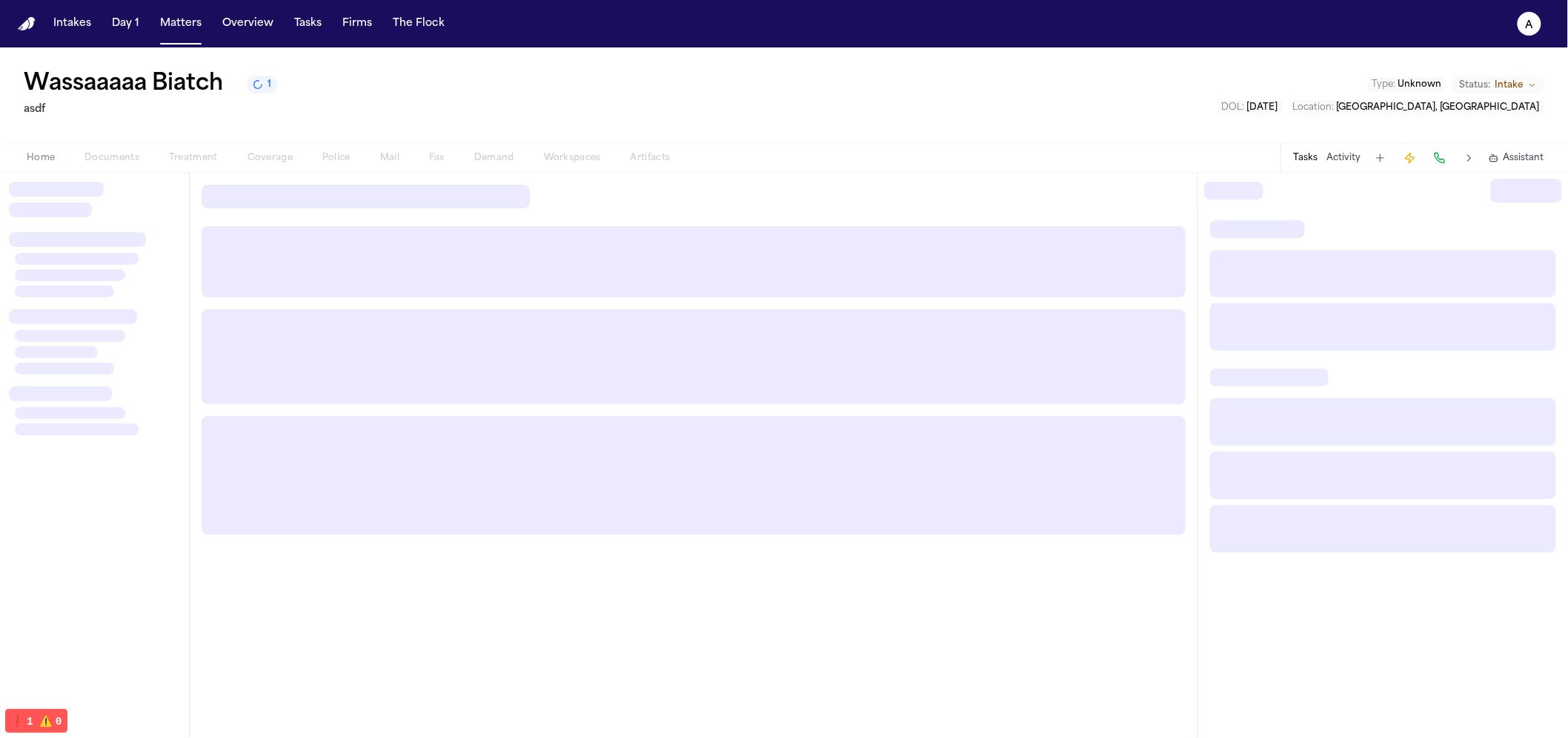
click at [341, 161] on div "Home Documents Treatment Coverage Police Mail Fax Demand Workspaces Artifacts" at bounding box center [348, 158] width 673 height 18
drag, startPoint x: 368, startPoint y: 89, endPoint x: 346, endPoint y: 123, distance: 40.5
click at [367, 91] on div "Wassaaaaa Biatch 1 asdf Type : Unknown Status: Intake DOL : 2025-01-02 Location…" at bounding box center [784, 95] width 1568 height 95
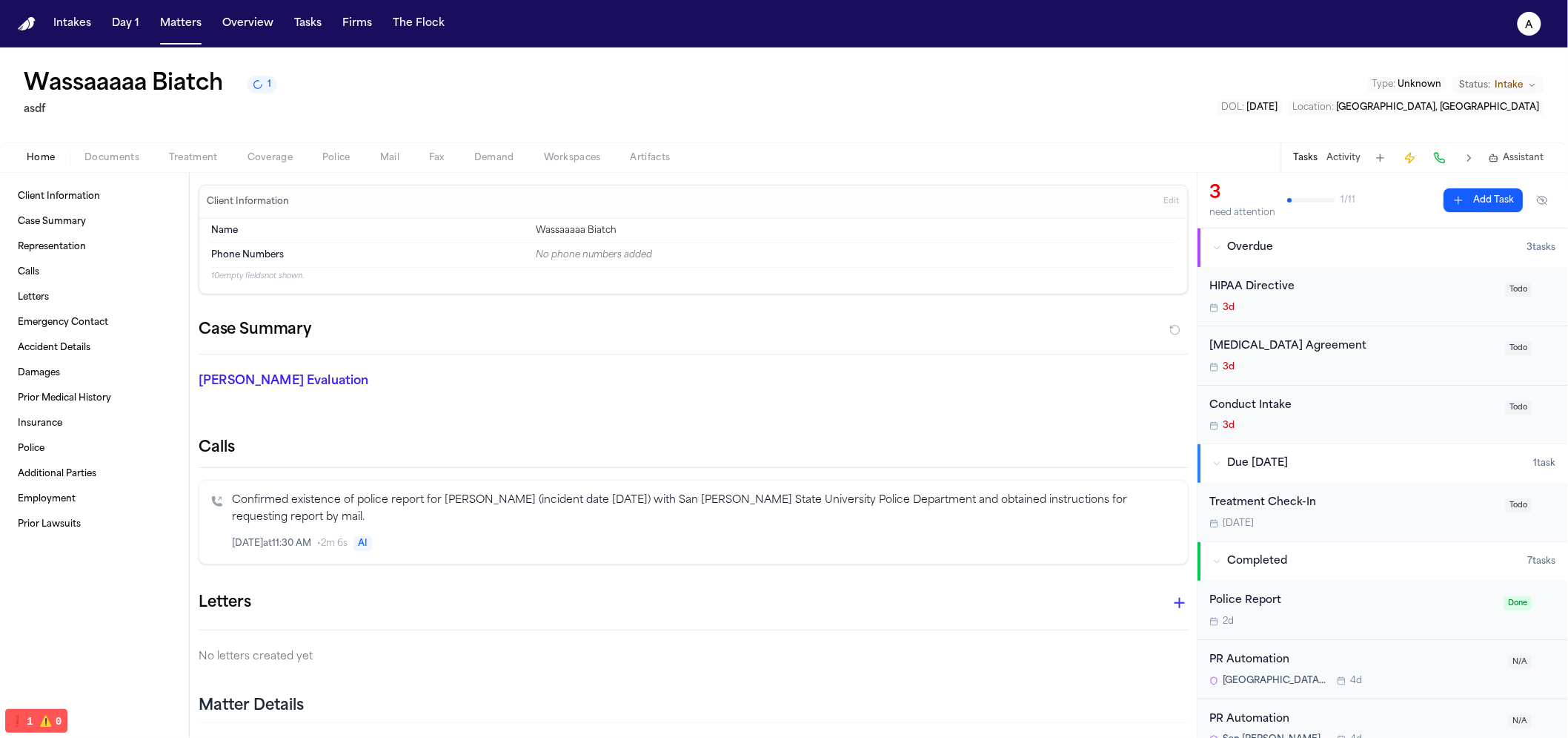
drag, startPoint x: 340, startPoint y: 154, endPoint x: 339, endPoint y: 168, distance: 14.0
click at [340, 154] on span "Police" at bounding box center [336, 158] width 28 height 12
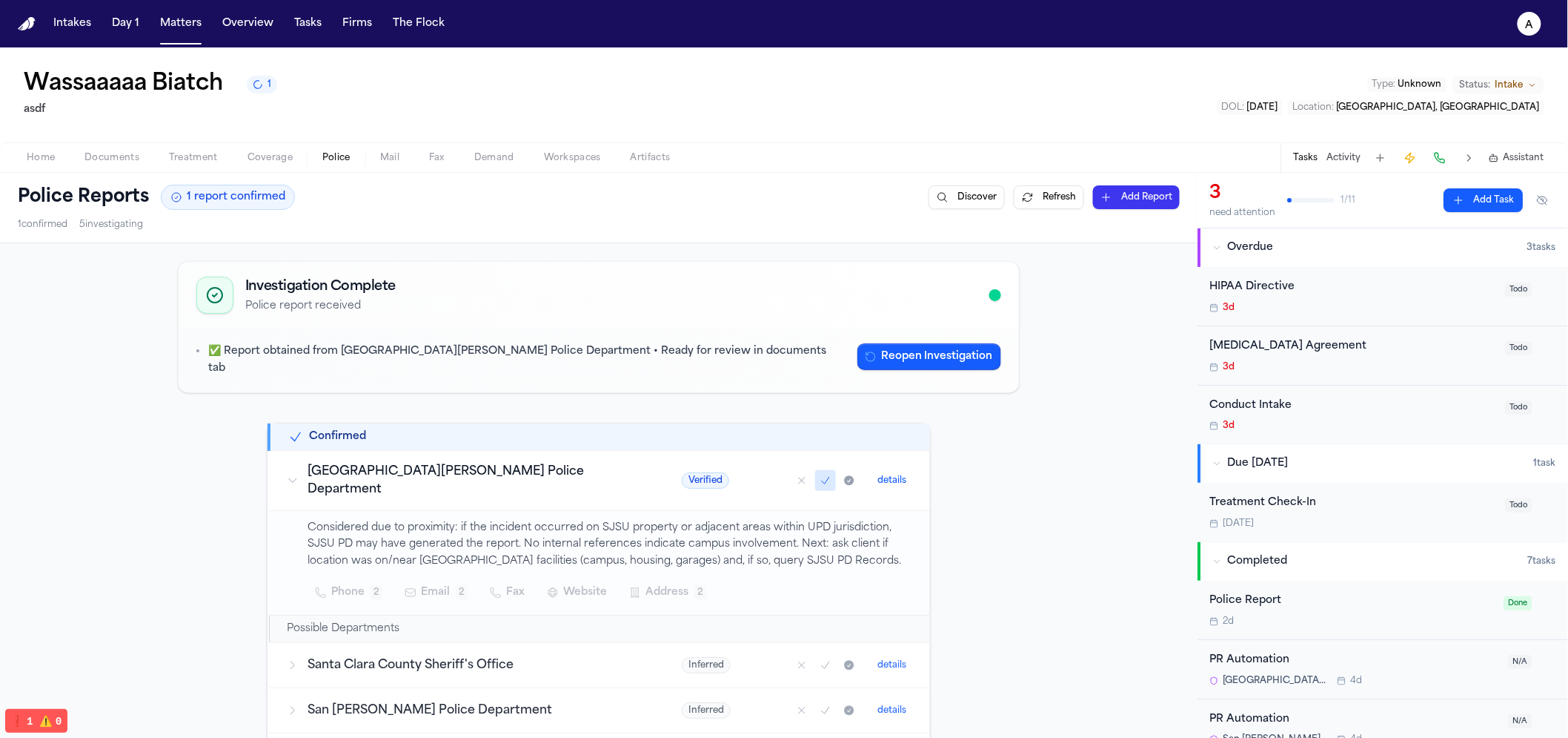
click at [894, 472] on button "details" at bounding box center [892, 481] width 41 height 18
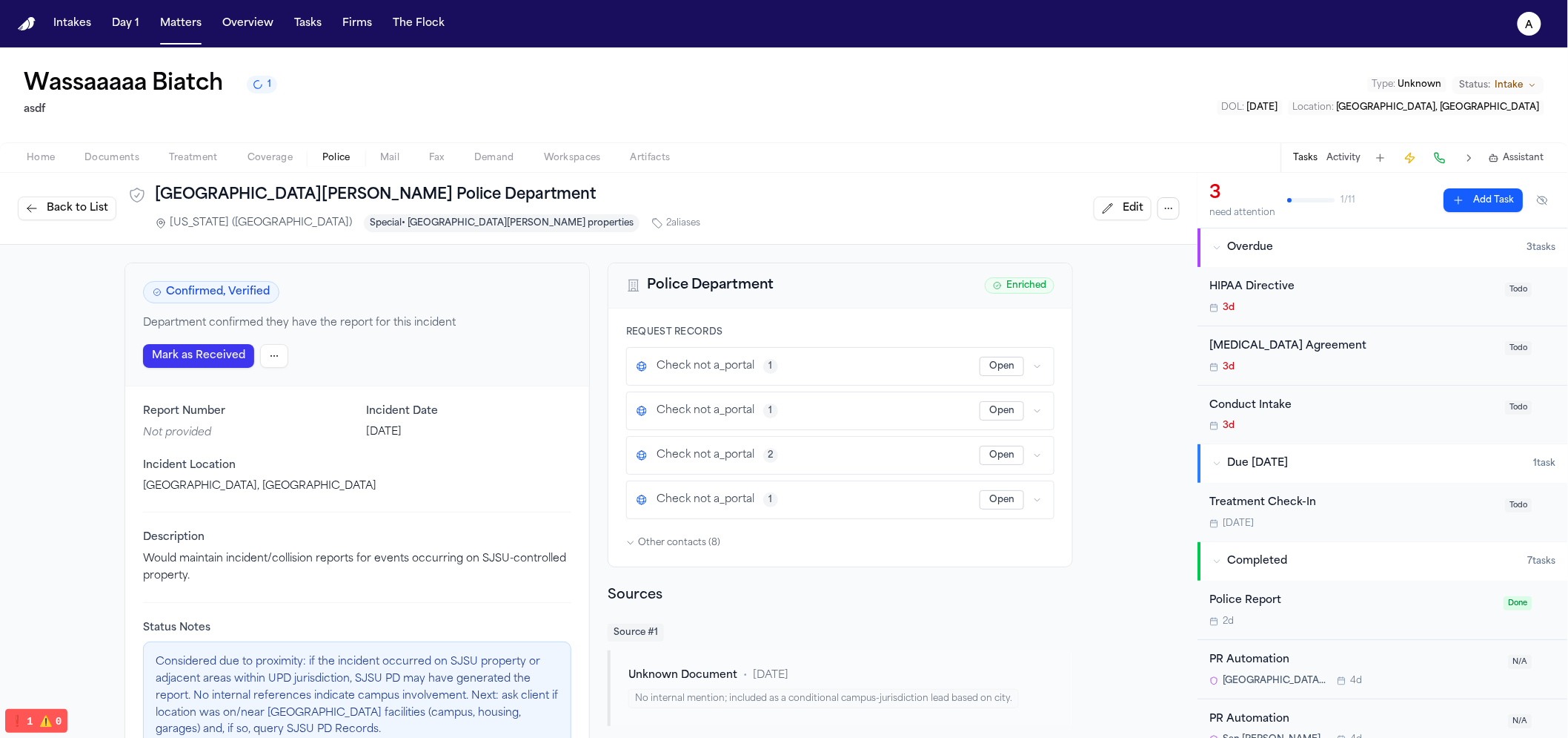
click at [251, 362] on div "Mark as Received" at bounding box center [215, 355] width 145 height 23
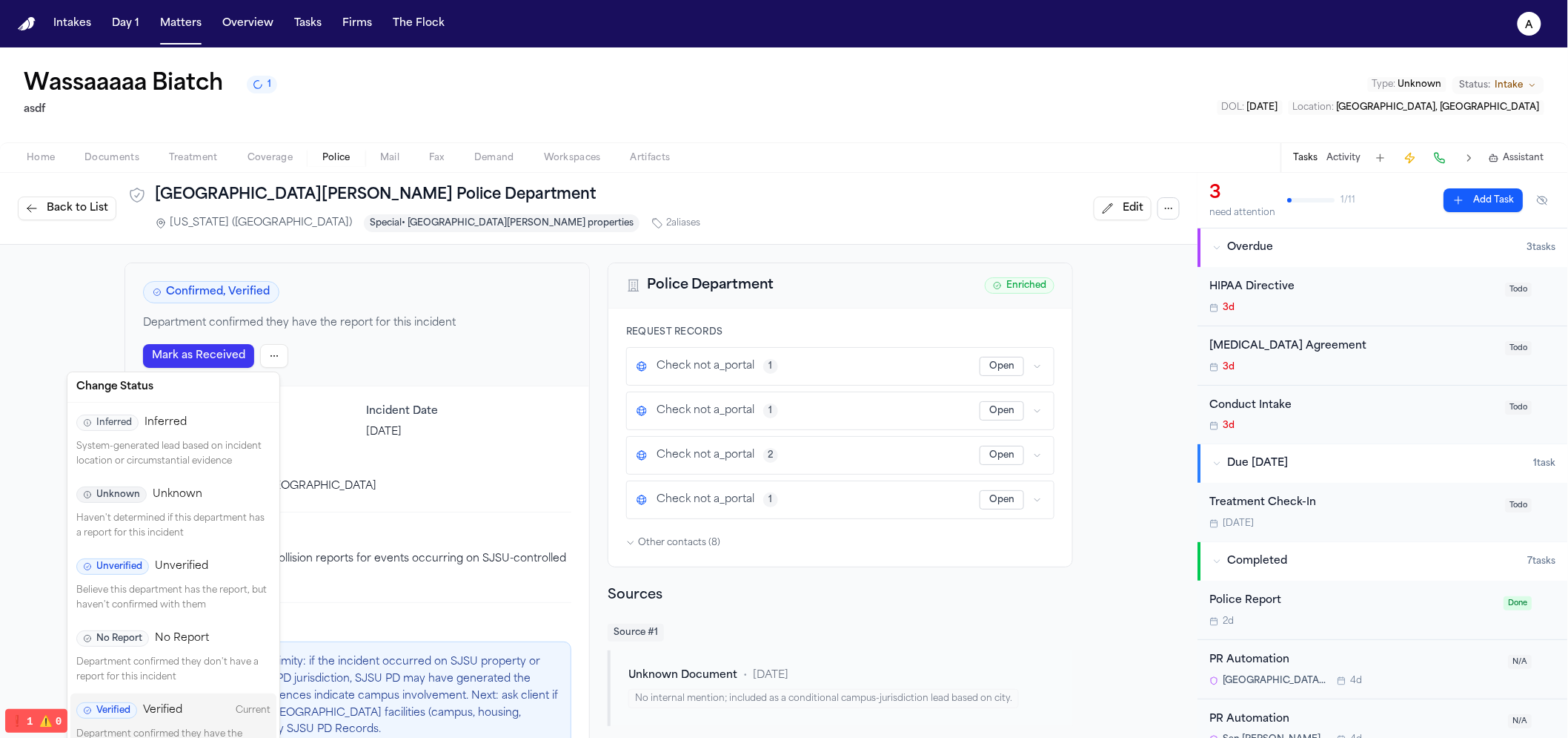
click at [253, 359] on html "Intakes Day 1 Matters Overview Tasks Firms The Flock a Wassaaaaa Biatch 1 asdf …" at bounding box center [784, 369] width 1568 height 738
click at [171, 586] on p "Believe this department has the report, but haven't confirmed with them" at bounding box center [173, 598] width 194 height 29
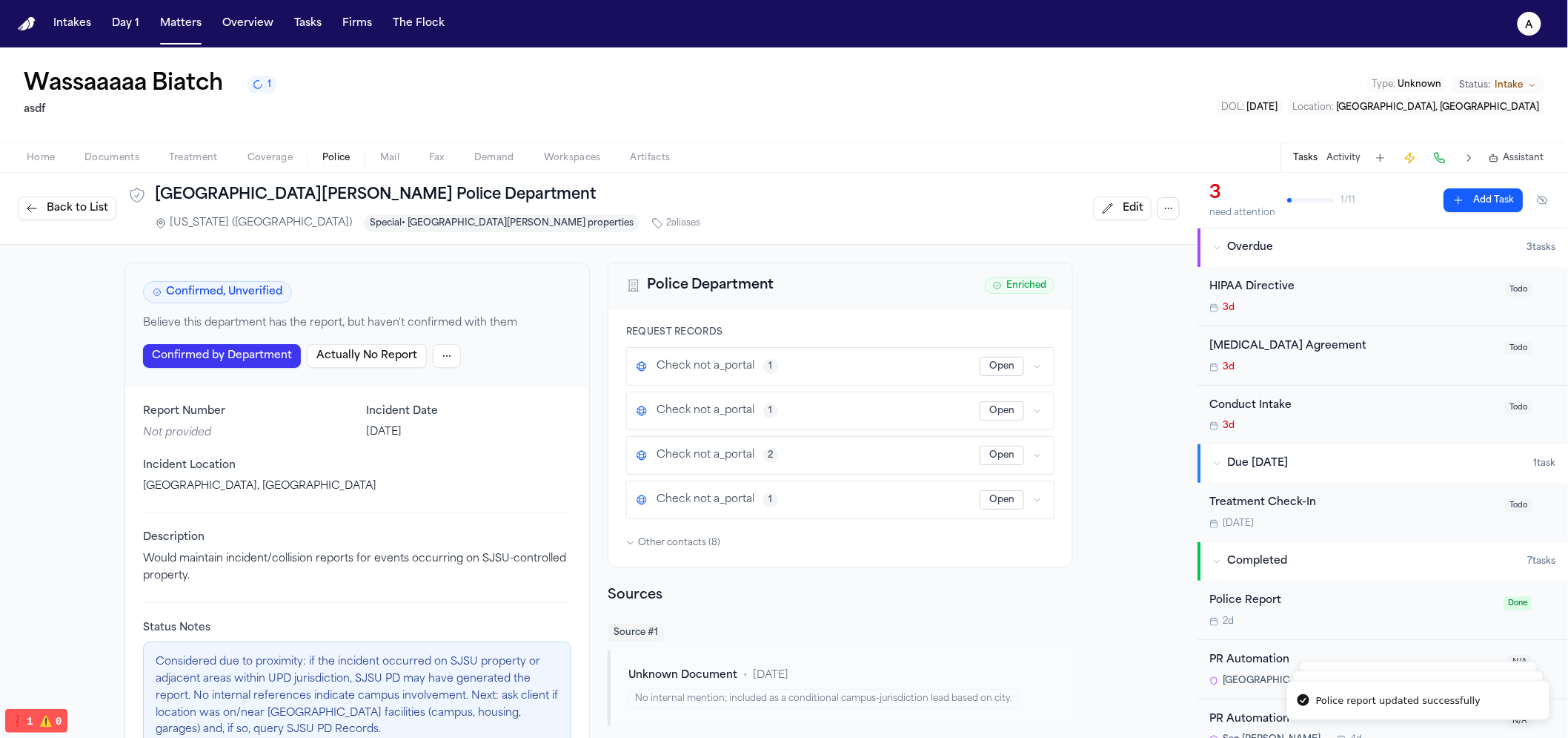
click at [354, 444] on div "Report Number Not provided Incident Date January 1, 2025 Incident Location San …" at bounding box center [357, 448] width 428 height 89
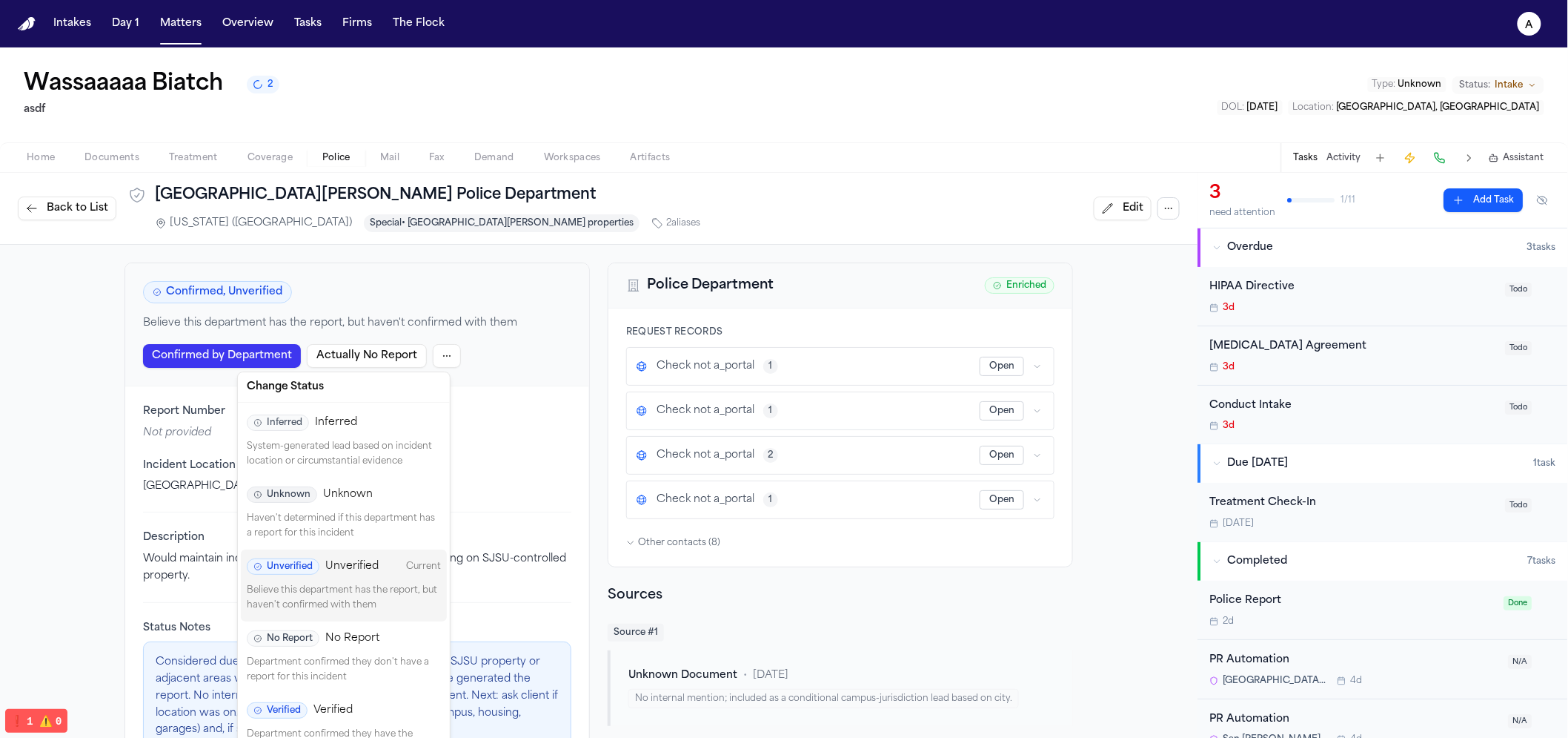
click at [448, 357] on html "Intakes Day 1 Matters Overview Tasks Firms The Flock a Wassaaaaa Biatch 2 asdf …" at bounding box center [784, 369] width 1568 height 738
click at [368, 698] on div "Verified Verified Department confirmed they have the report for this incident" at bounding box center [344, 730] width 206 height 72
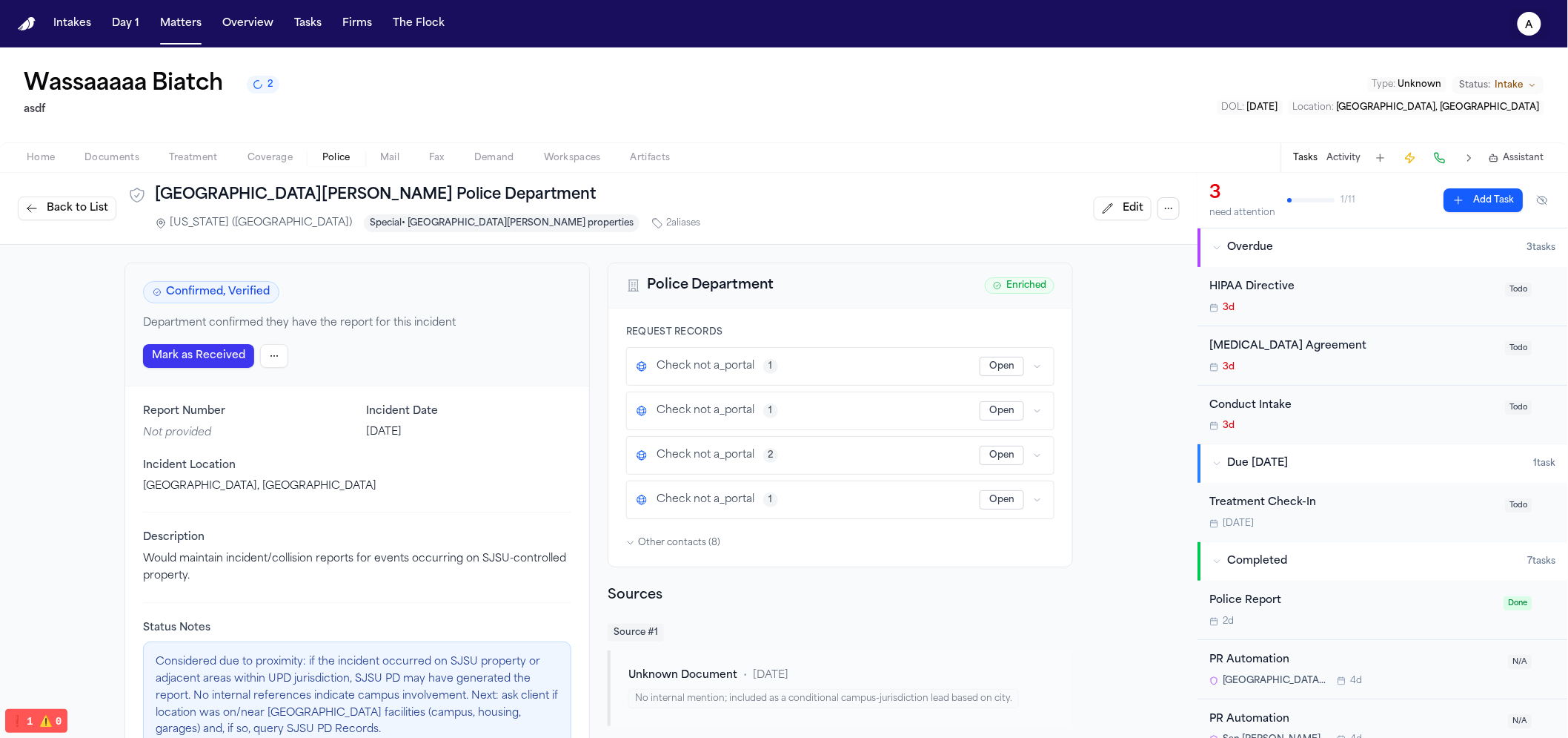
click at [1527, 26] on text "a" at bounding box center [1530, 25] width 8 height 11
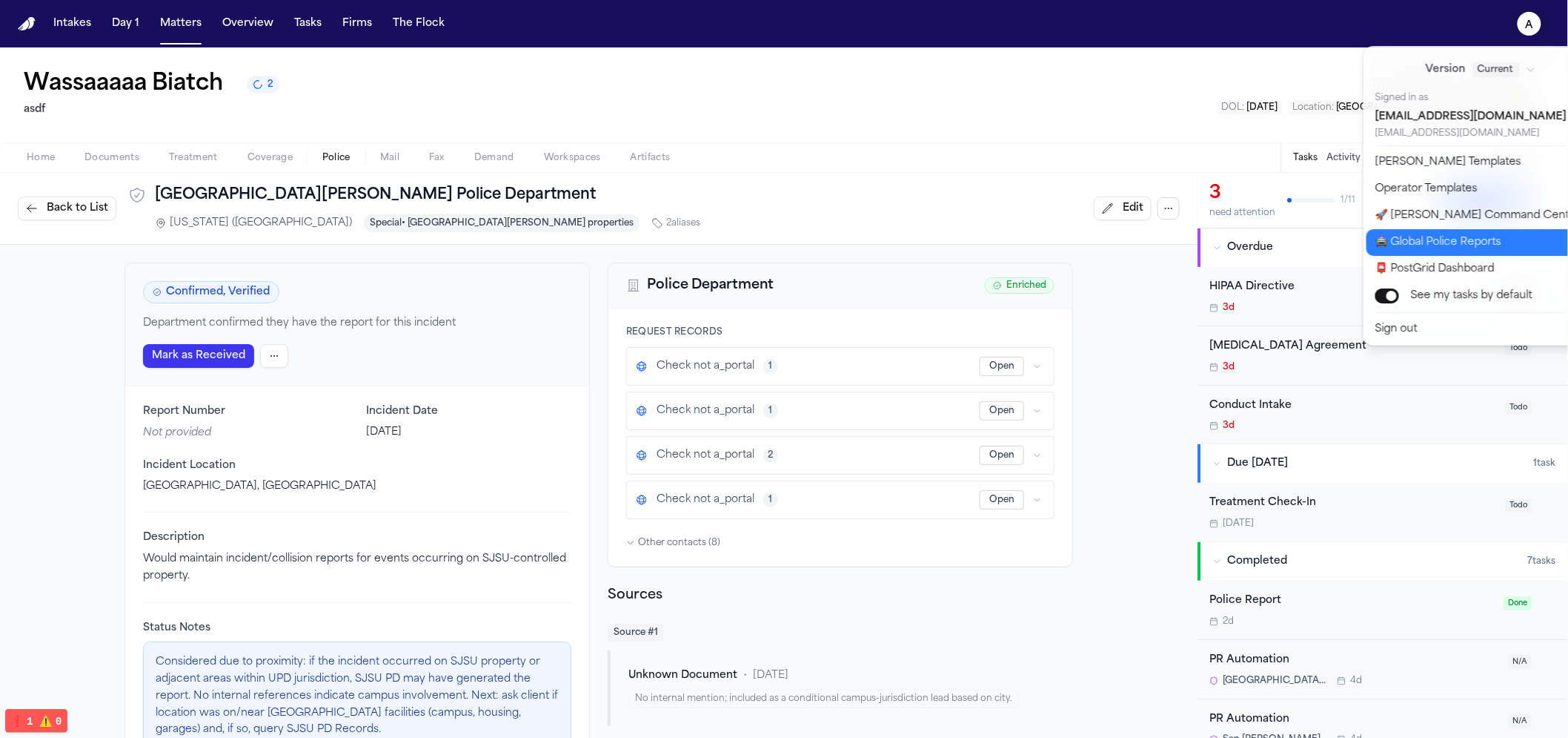
click at [1468, 244] on button "🚔 Global Police Reports" at bounding box center [1490, 243] width 247 height 27
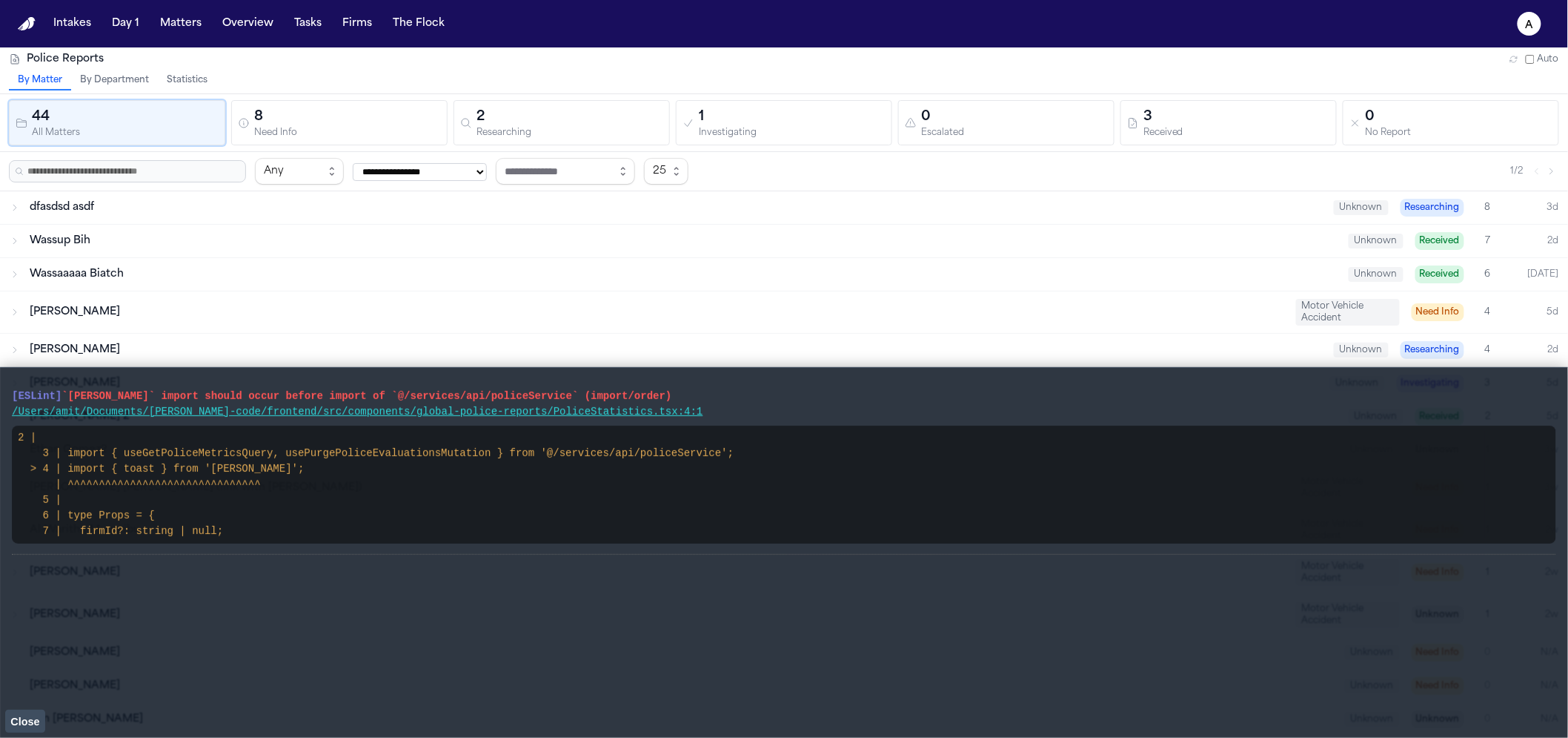
click at [174, 86] on button "Statistics" at bounding box center [187, 80] width 59 height 19
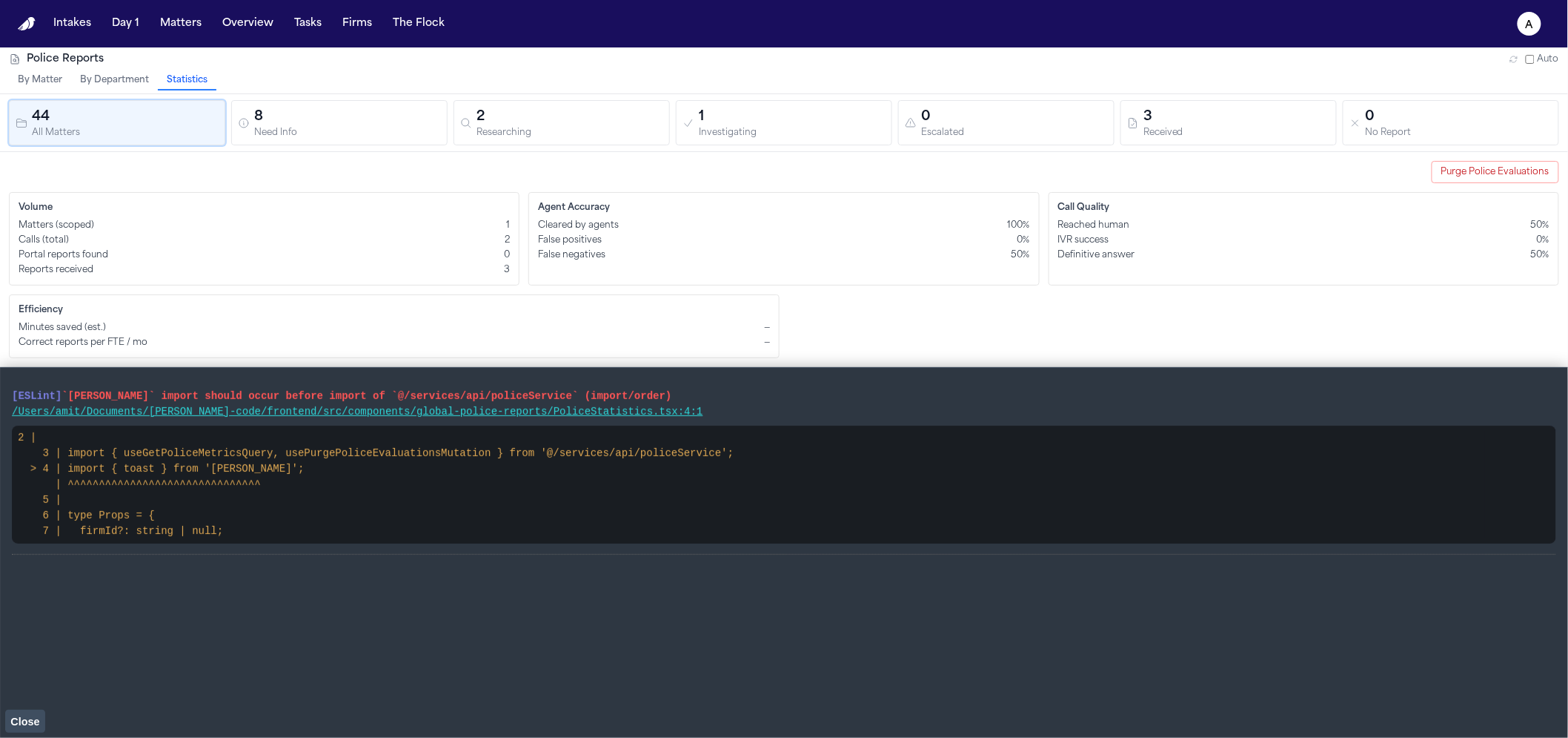
click at [13, 710] on button "Close" at bounding box center [25, 721] width 40 height 23
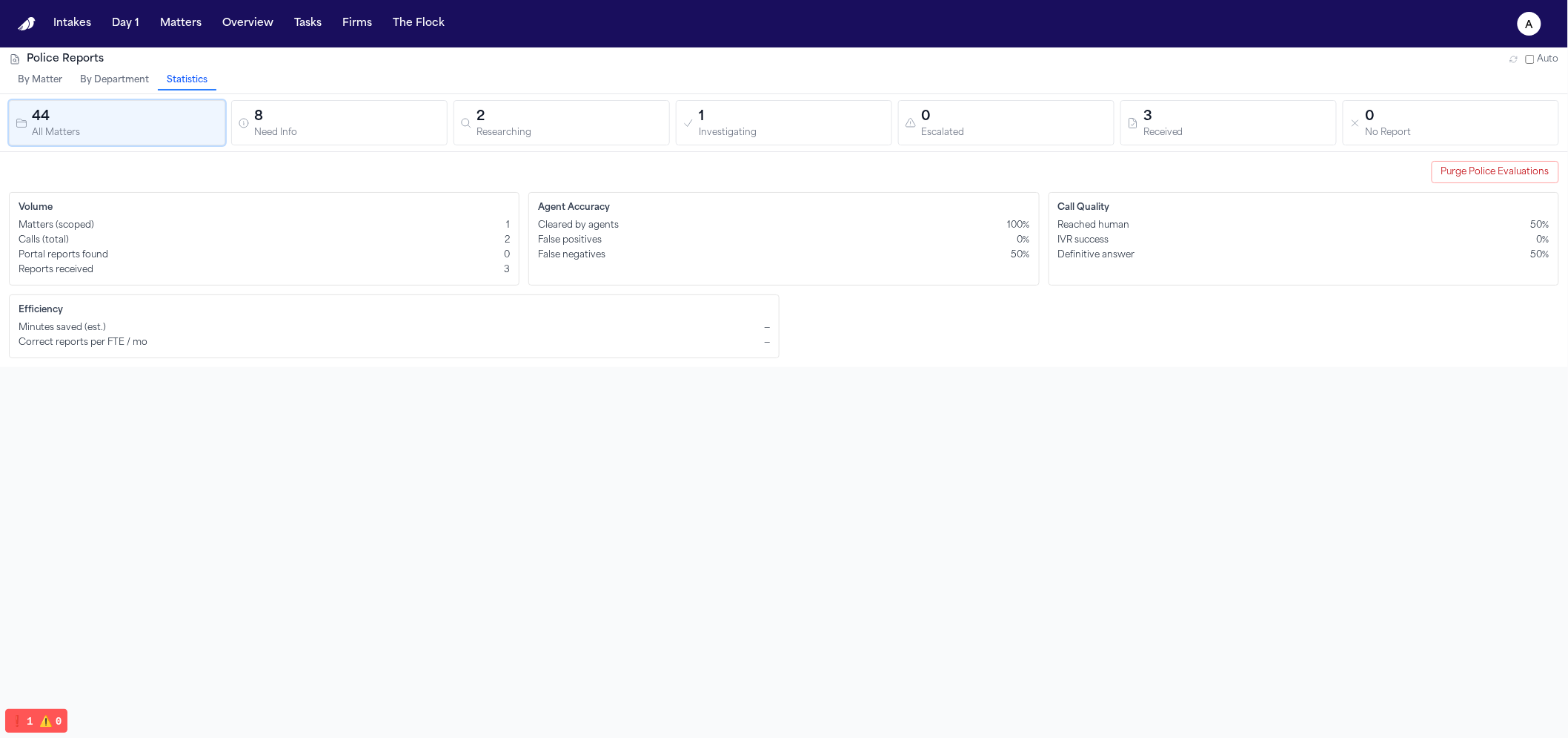
click at [383, 458] on div "Police Reports Auto By Matter By Department Statistics 44 All Matters 8 Need In…" at bounding box center [784, 417] width 1568 height 738
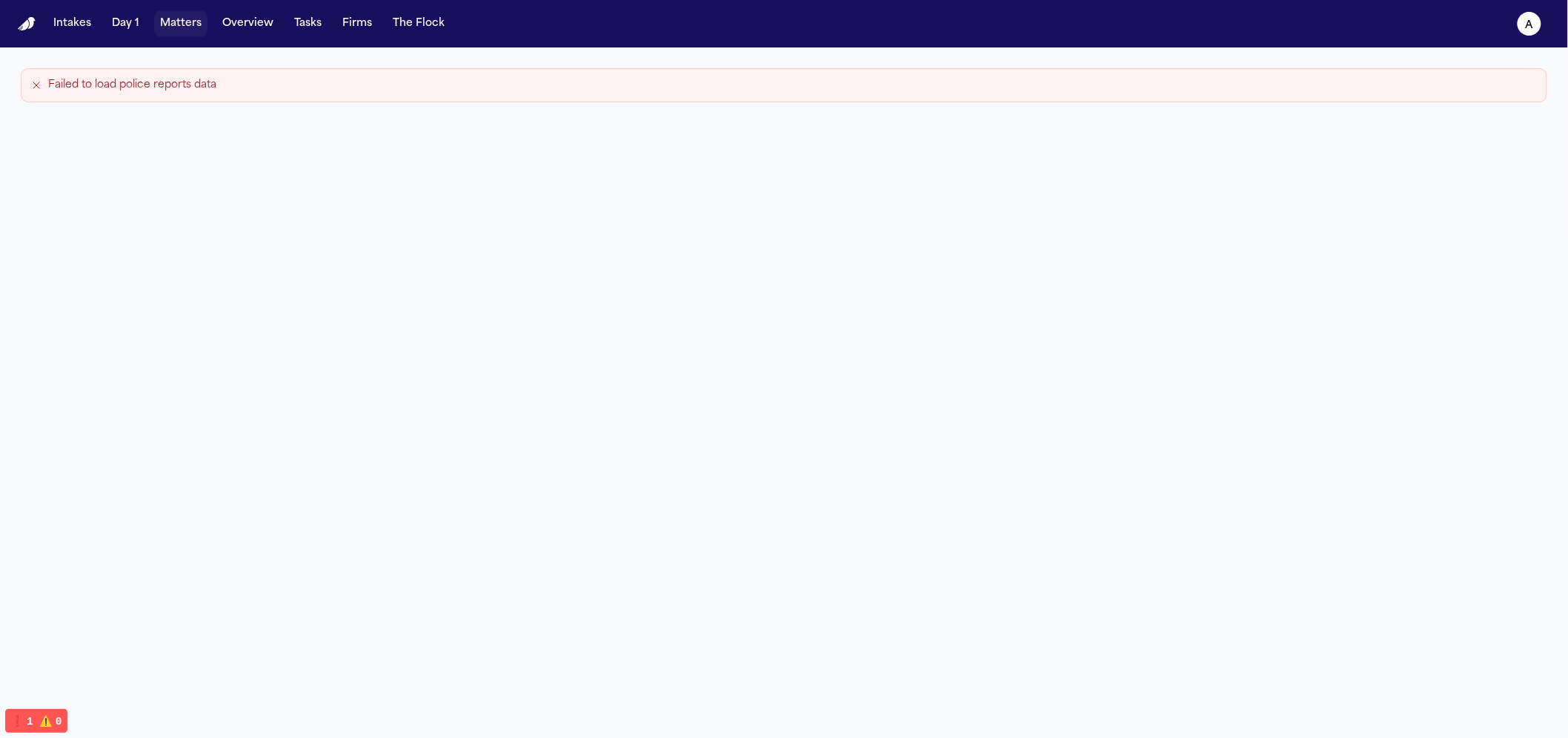
click at [168, 27] on button "Matters" at bounding box center [180, 24] width 53 height 27
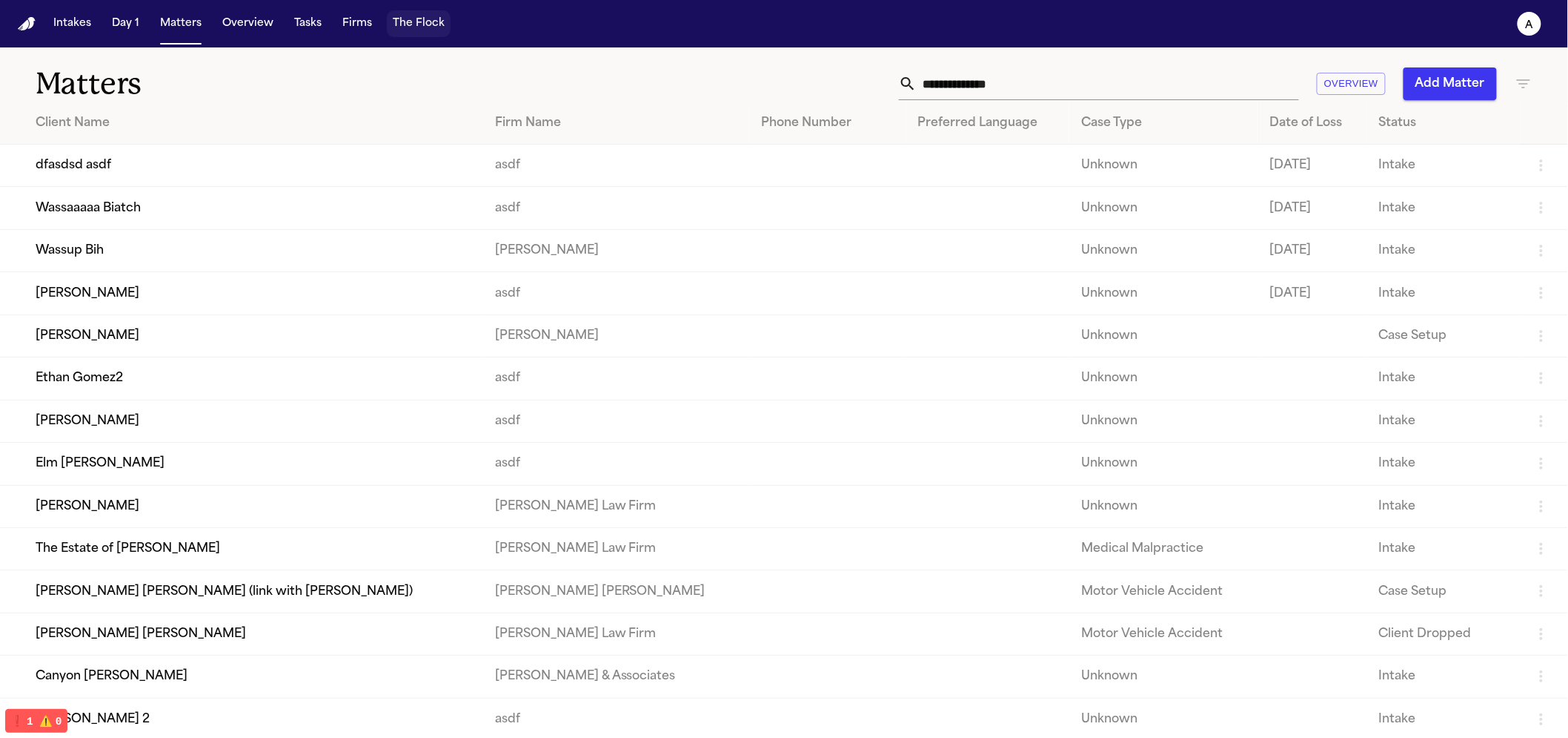
click at [388, 19] on button "The Flock" at bounding box center [418, 24] width 64 height 27
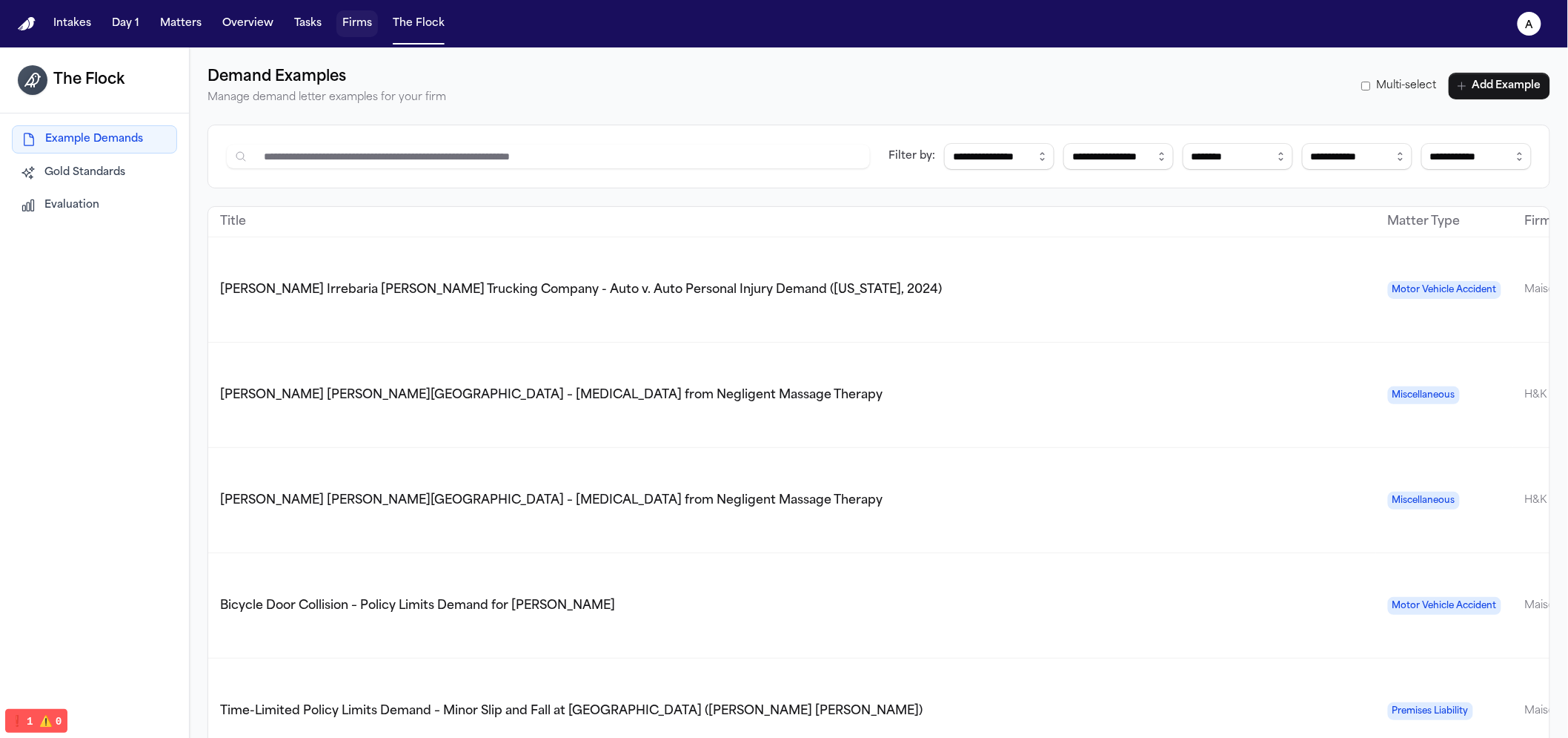
click at [336, 31] on button "Firms" at bounding box center [357, 24] width 41 height 27
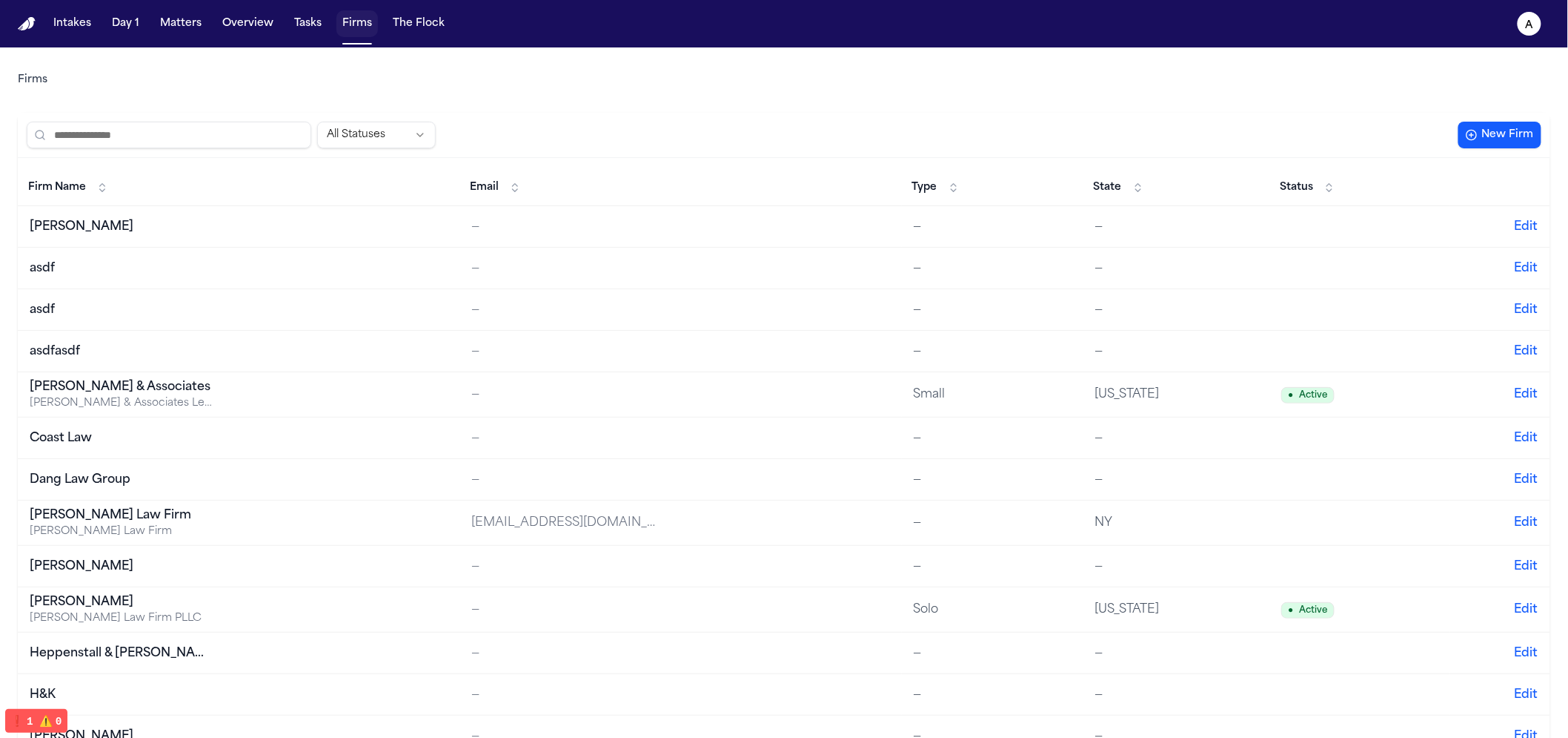
click at [370, 23] on button "Firms" at bounding box center [357, 24] width 41 height 27
click at [381, 23] on div "Intakes Day 1 Matters Overview Tasks Firms The Flock" at bounding box center [249, 24] width 403 height 27
click at [411, 36] on button "The Flock" at bounding box center [418, 24] width 64 height 27
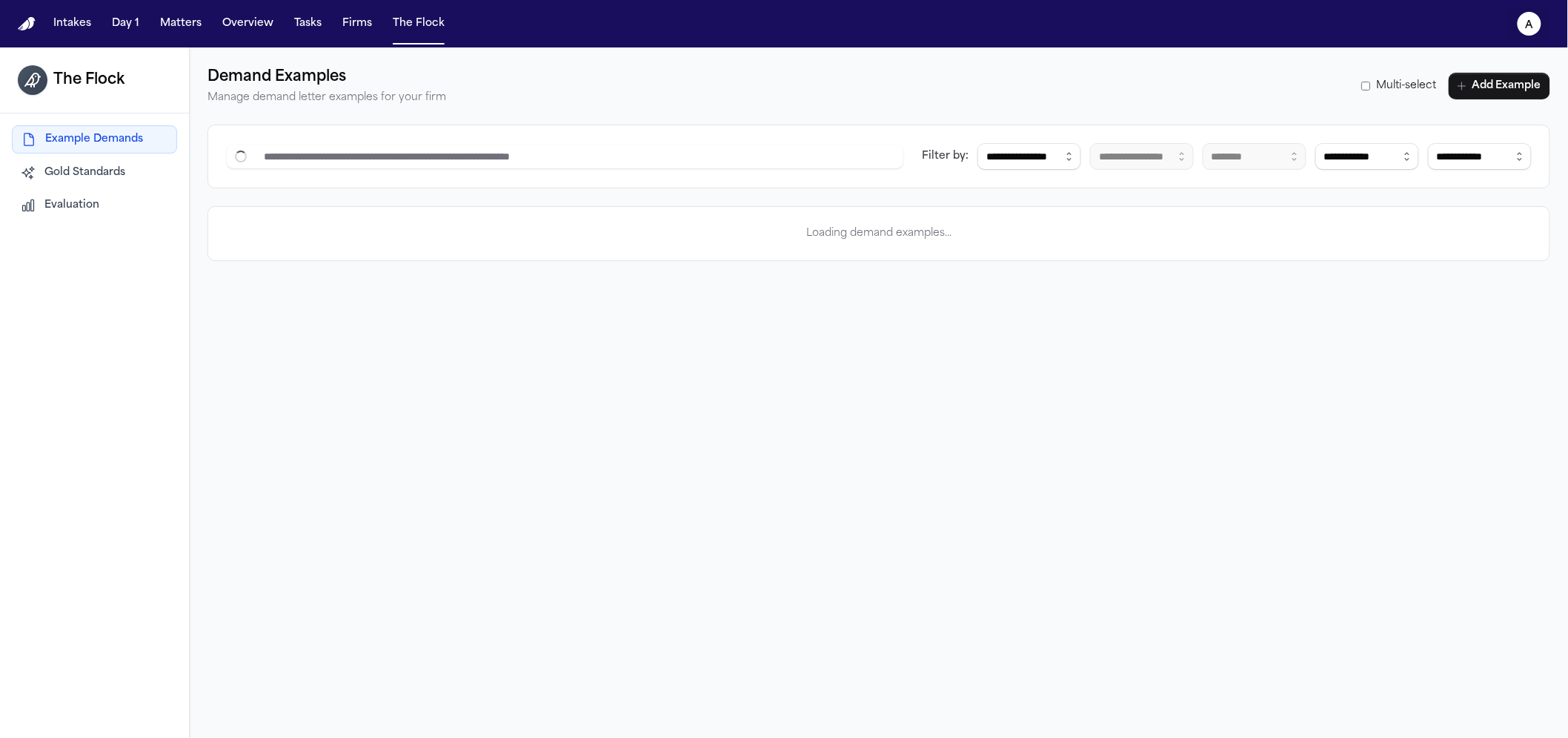
click at [1522, 25] on icon "a" at bounding box center [1530, 23] width 23 height 23
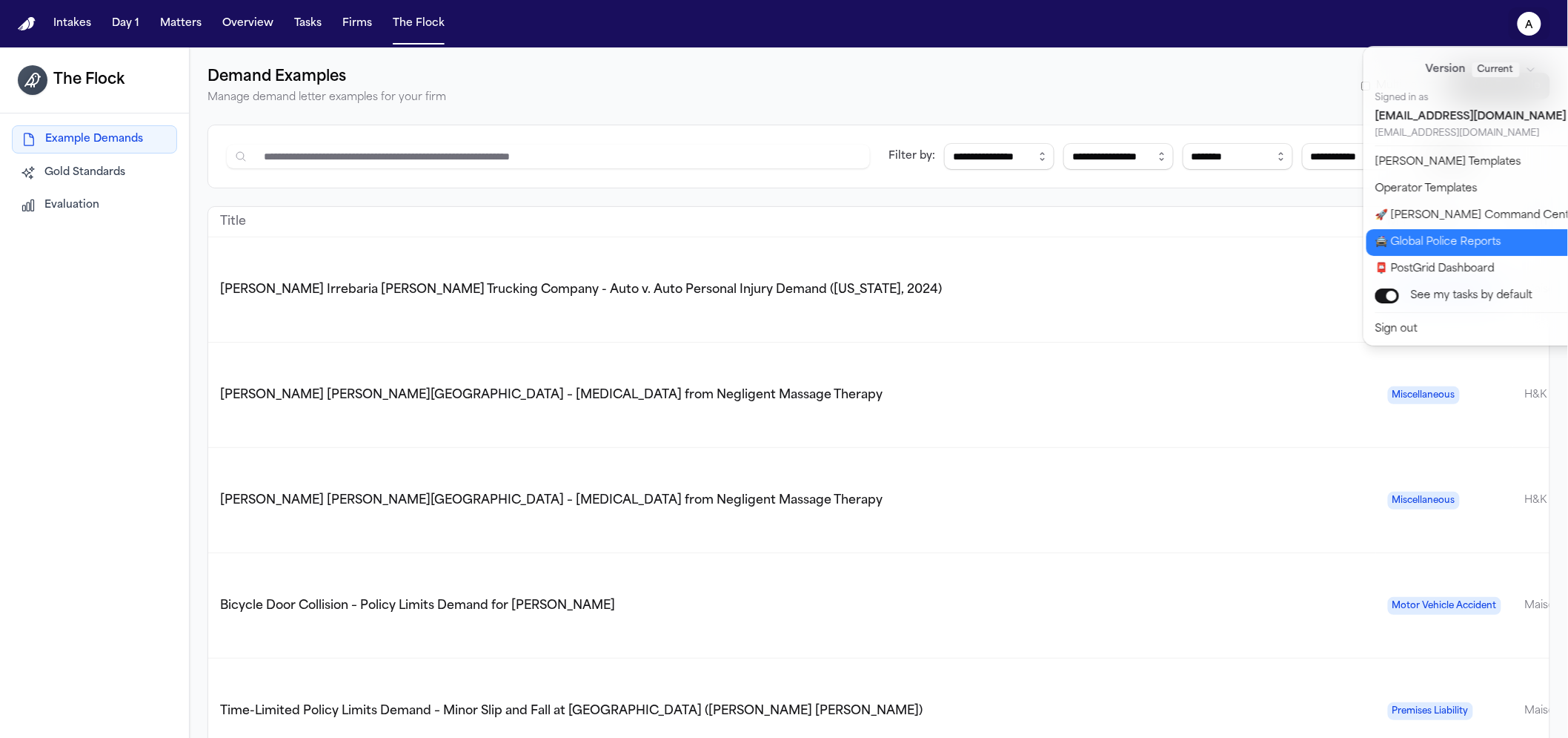
click at [1432, 244] on button "🚔 Global Police Reports" at bounding box center [1490, 243] width 247 height 27
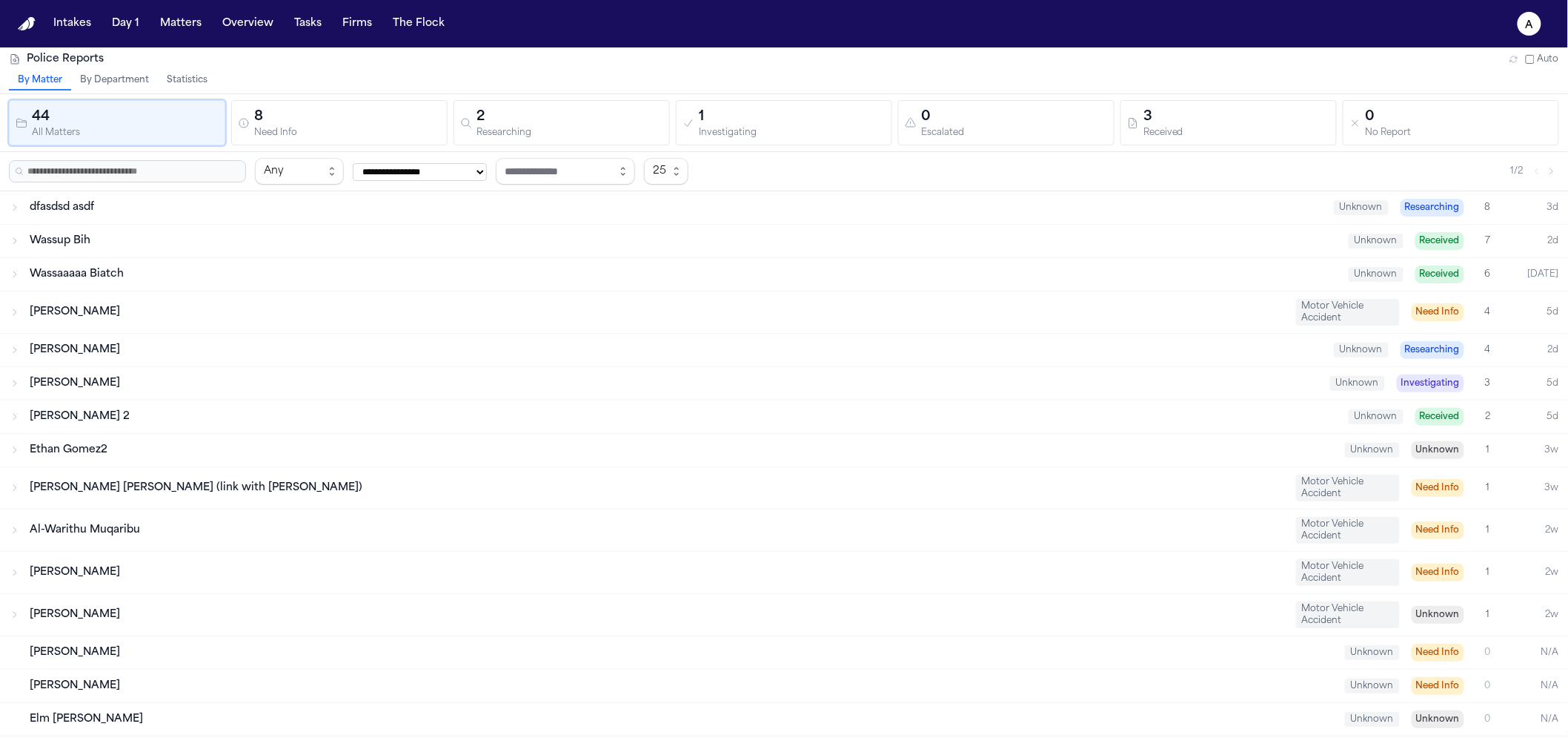
click at [197, 75] on button "Statistics" at bounding box center [187, 80] width 59 height 19
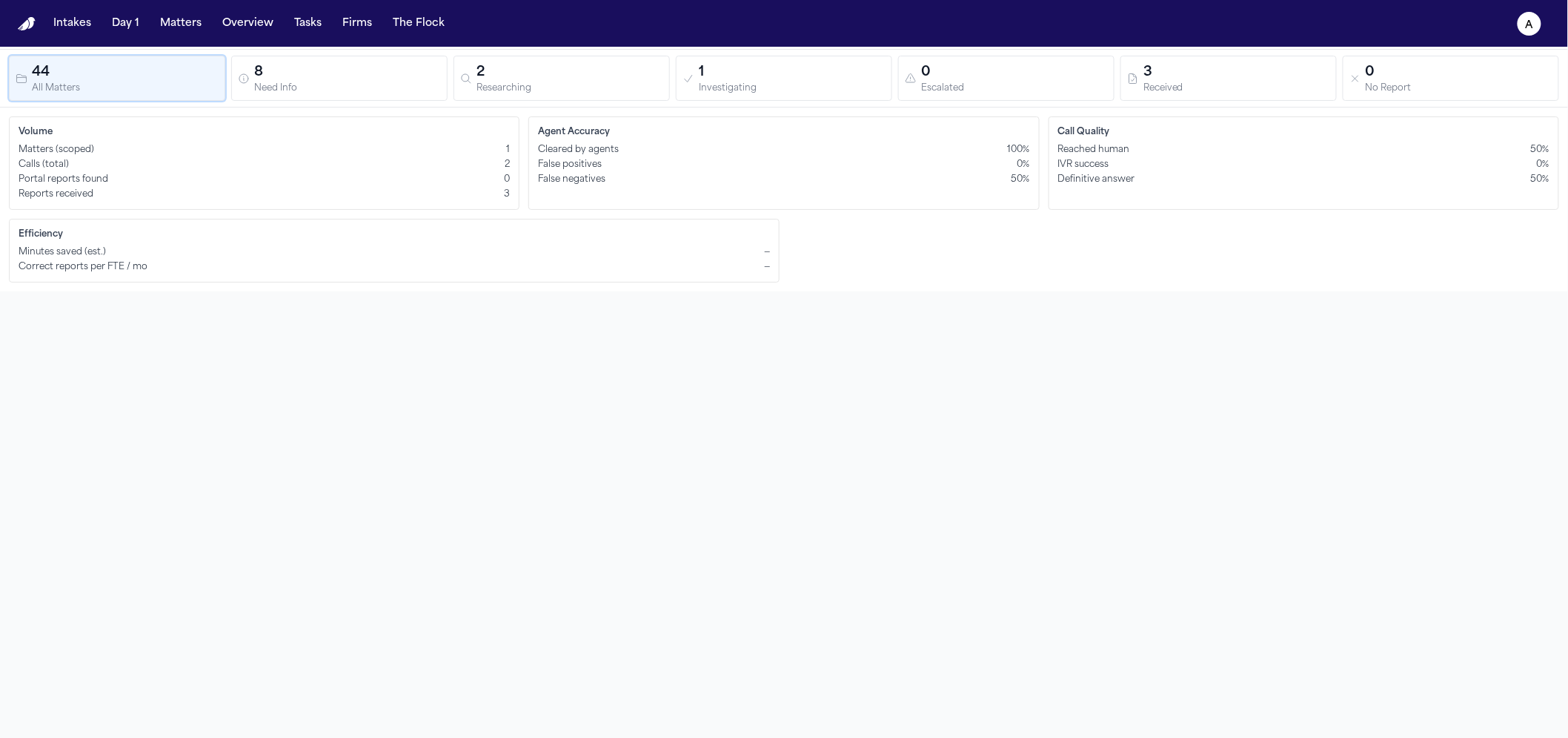
scroll to position [48, 0]
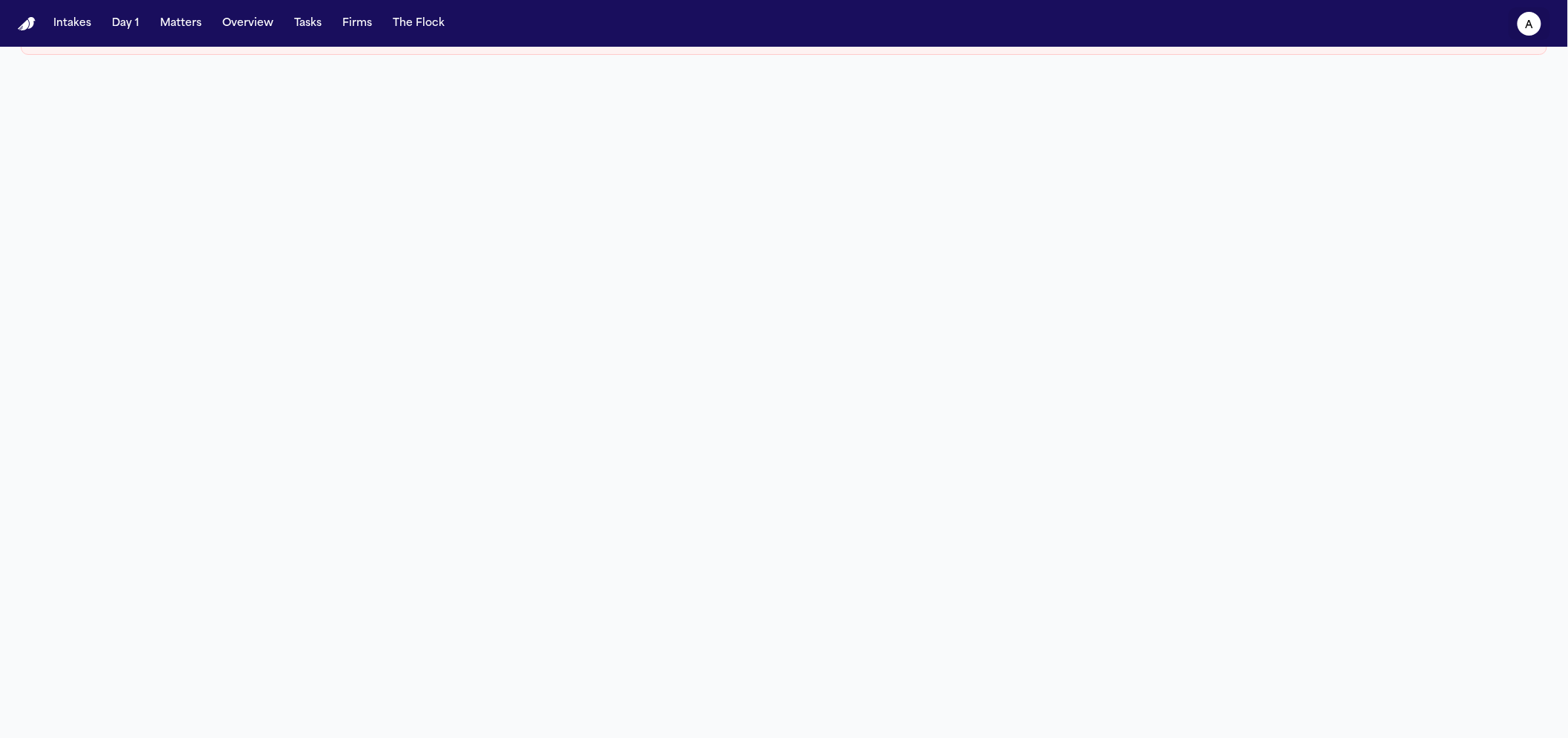
click at [1531, 20] on text "a" at bounding box center [1530, 25] width 8 height 11
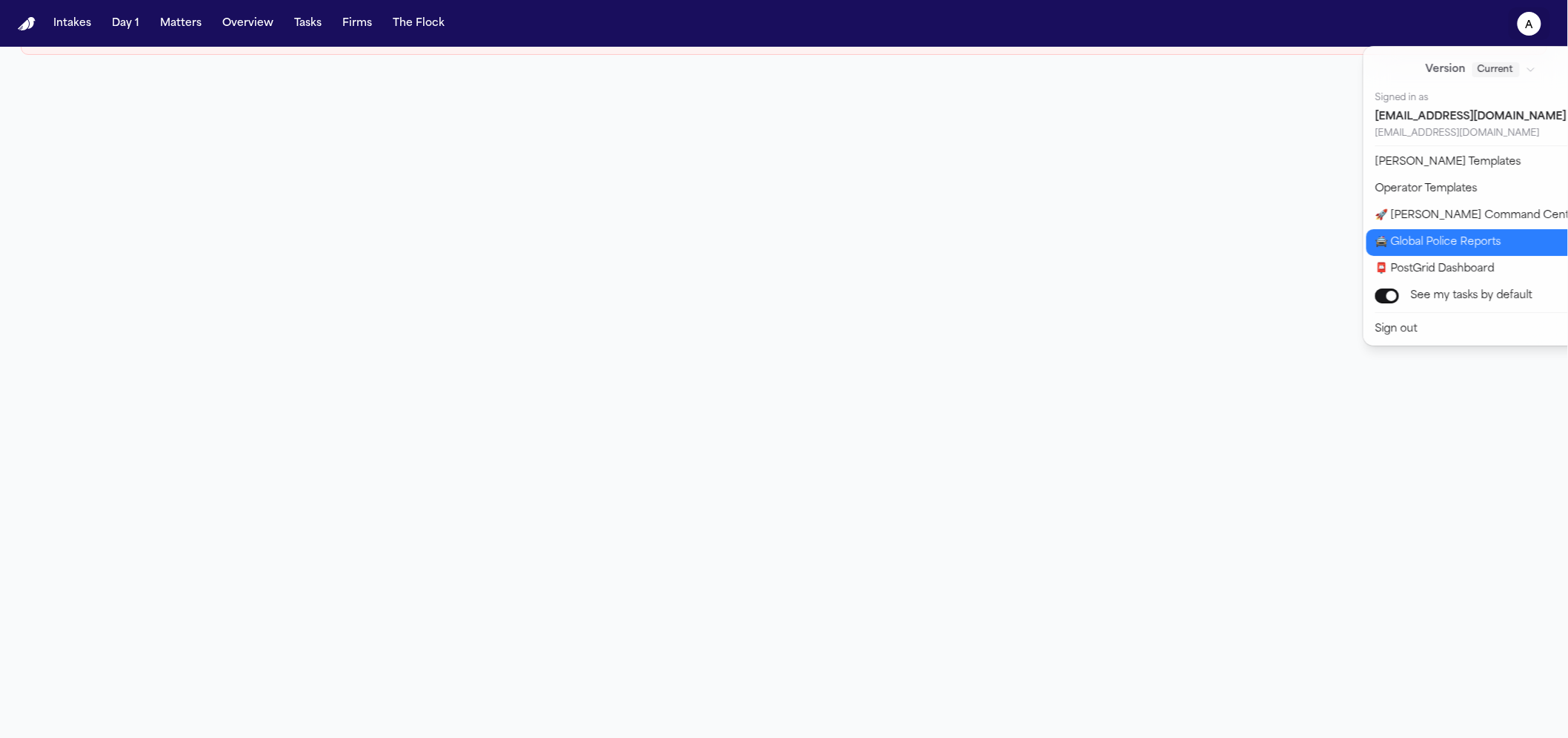
click at [1444, 249] on button "🚔 Global Police Reports" at bounding box center [1490, 243] width 247 height 27
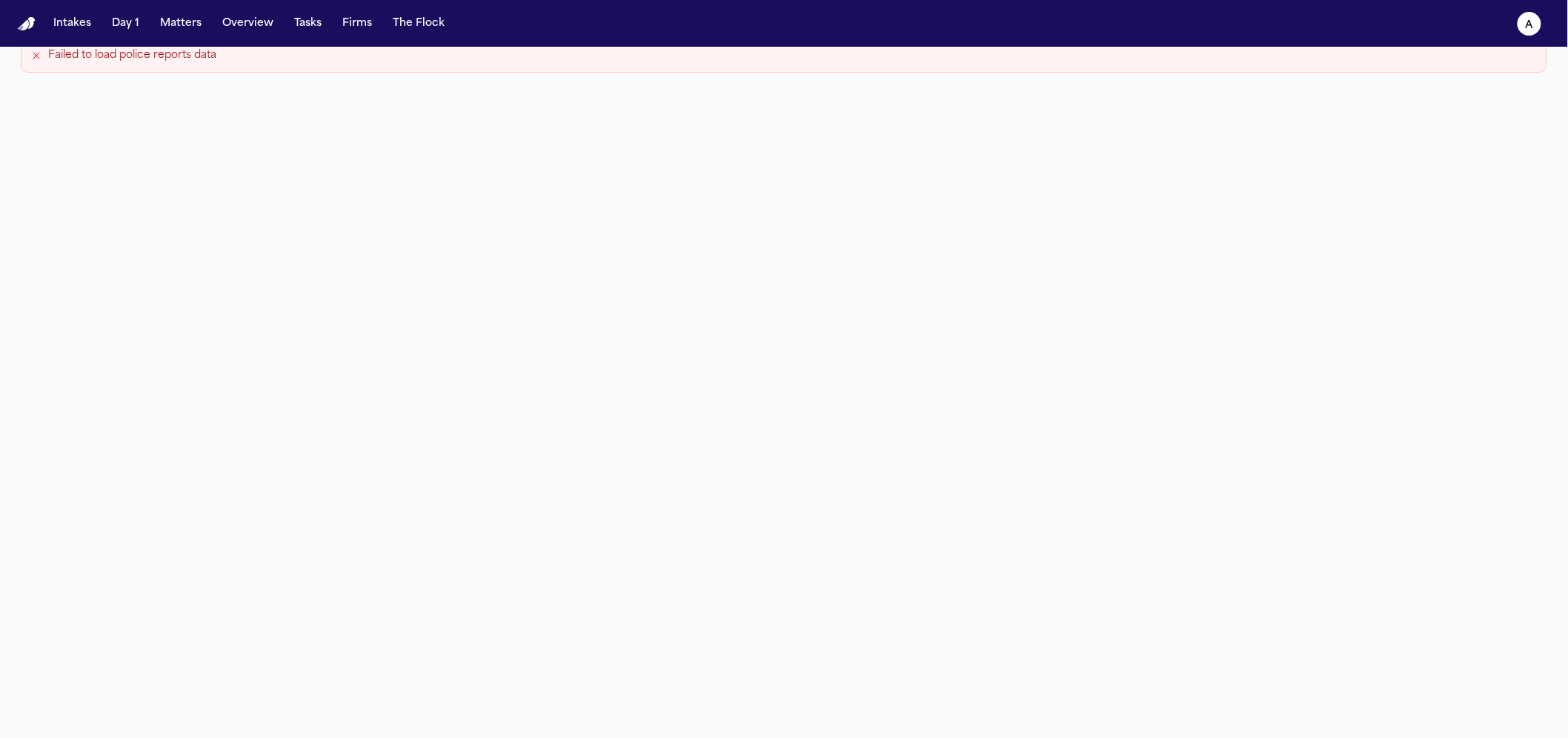
scroll to position [0, 0]
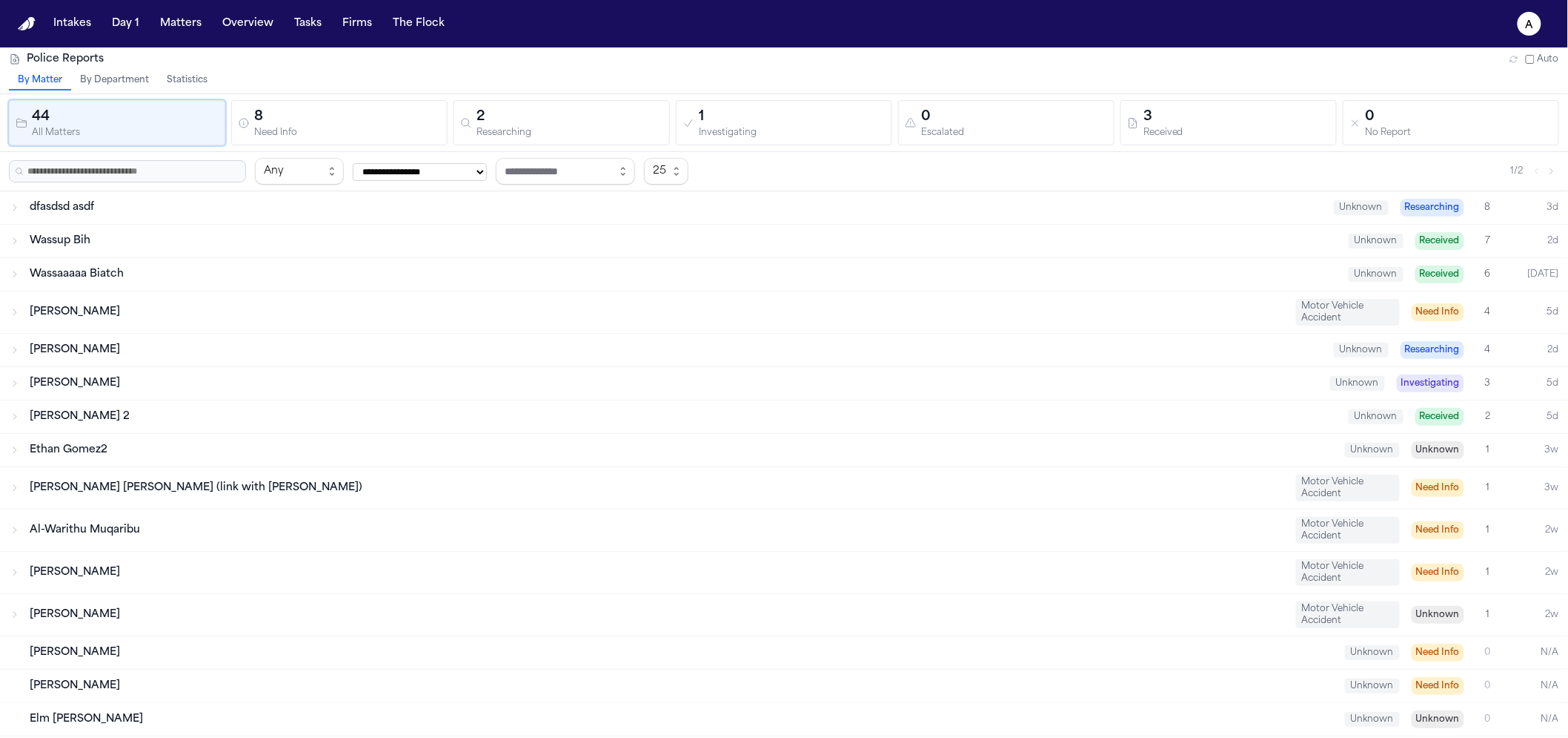
click at [160, 82] on button "Statistics" at bounding box center [187, 80] width 59 height 19
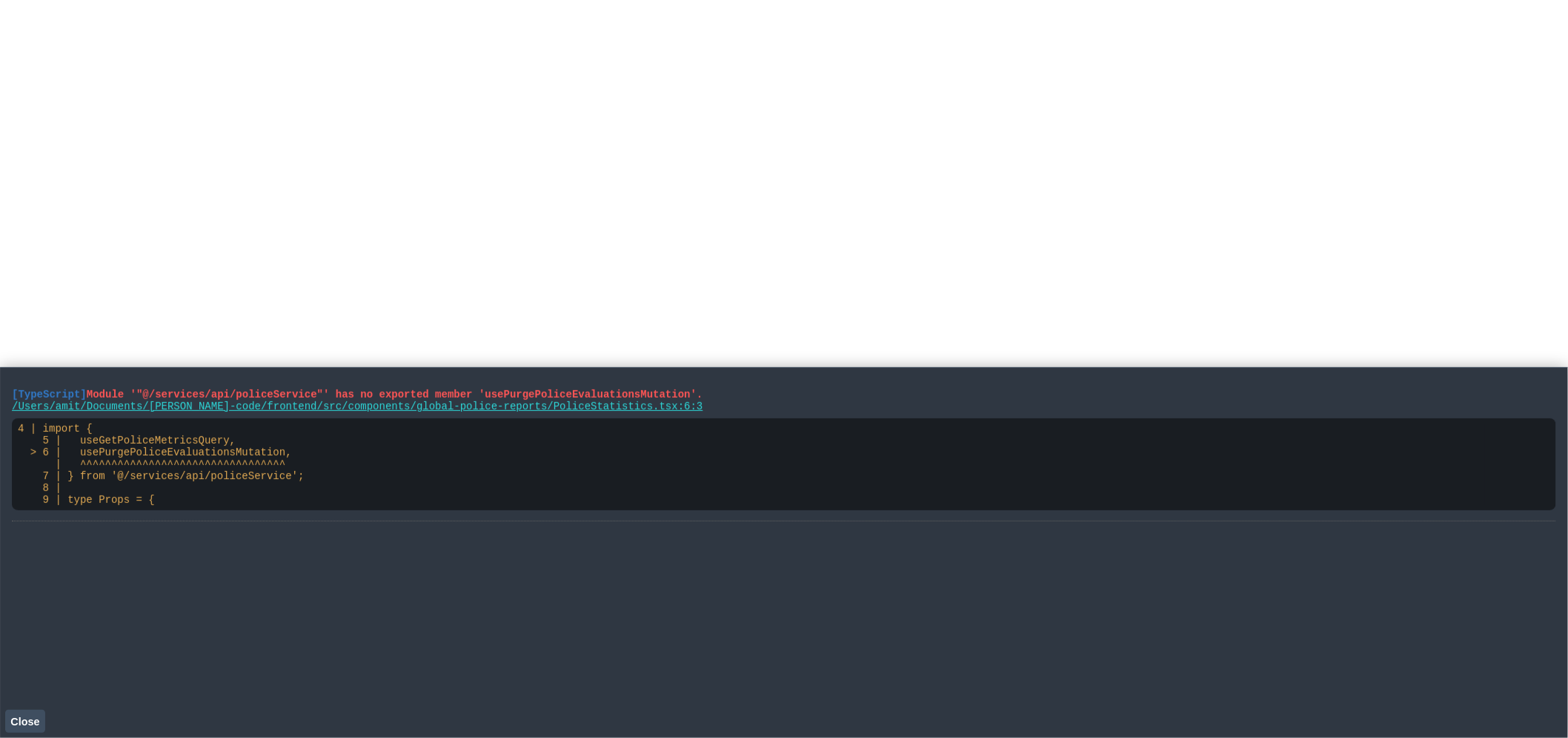
click at [41, 728] on button "Close" at bounding box center [25, 721] width 40 height 23
click at [326, 397] on span "Module '"@/services/api/policeService"' has no exported member 'usePurgePoliceE…" at bounding box center [395, 394] width 617 height 12
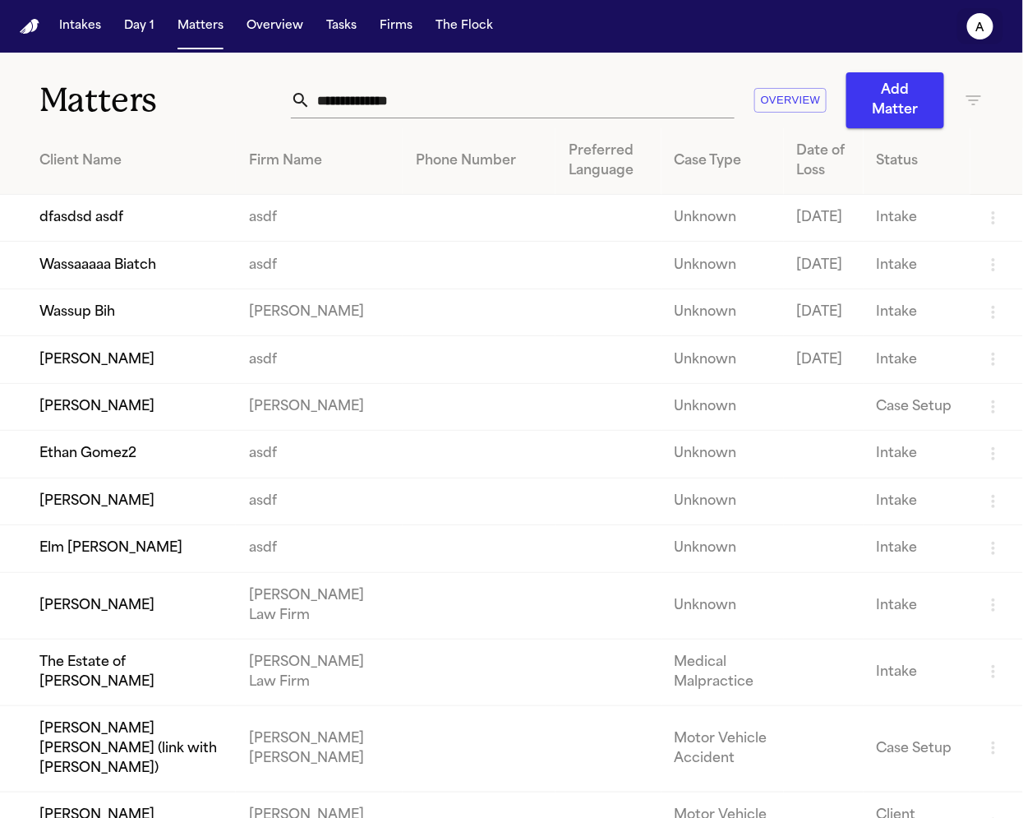
click at [964, 35] on button "a" at bounding box center [981, 26] width 46 height 36
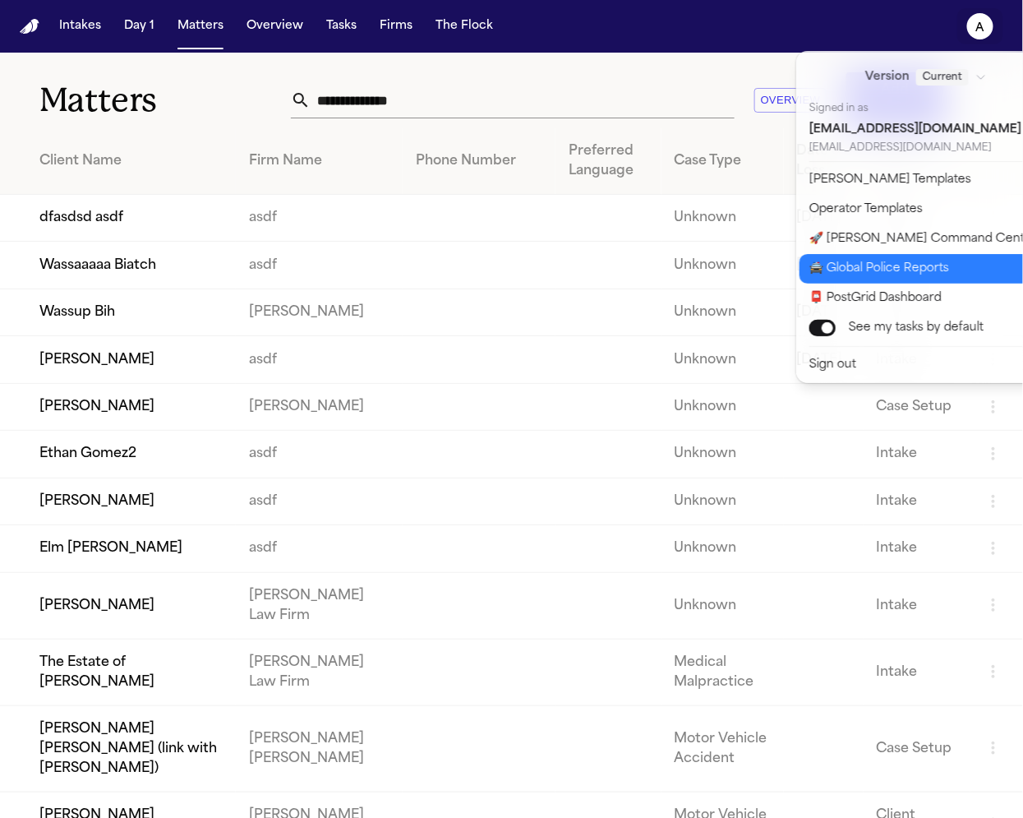
click at [839, 257] on button "🚔 Global Police Reports" at bounding box center [937, 269] width 274 height 30
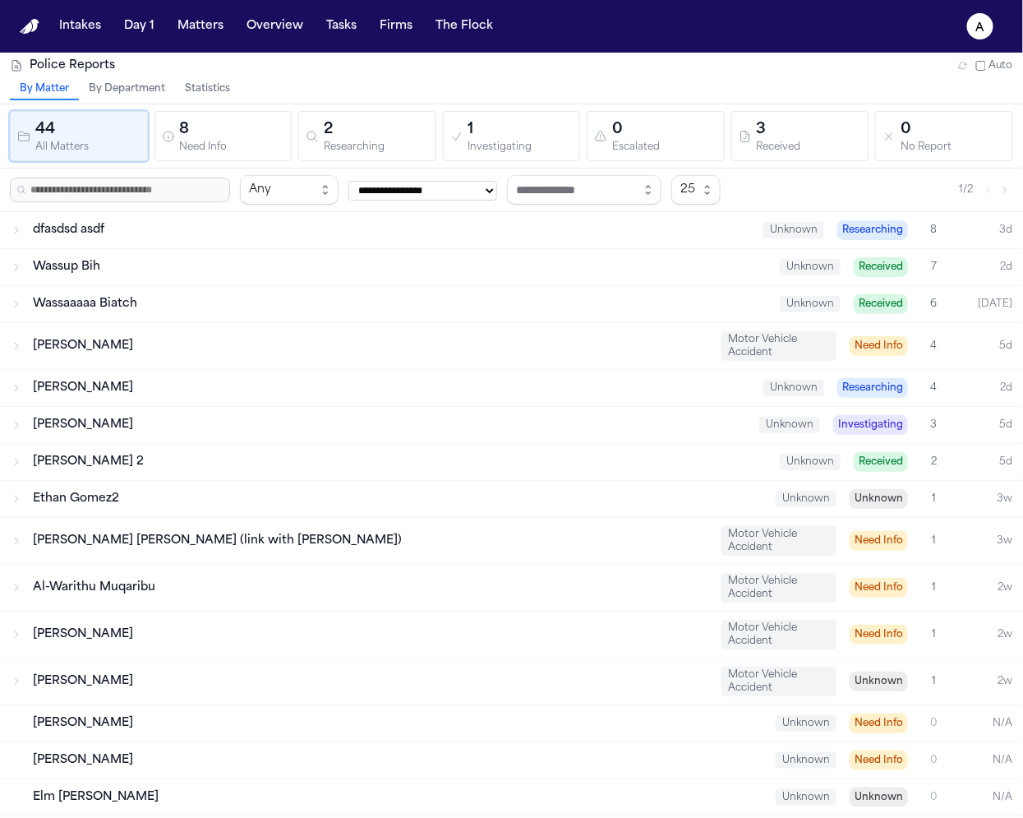
click at [211, 85] on button "Statistics" at bounding box center [207, 89] width 65 height 21
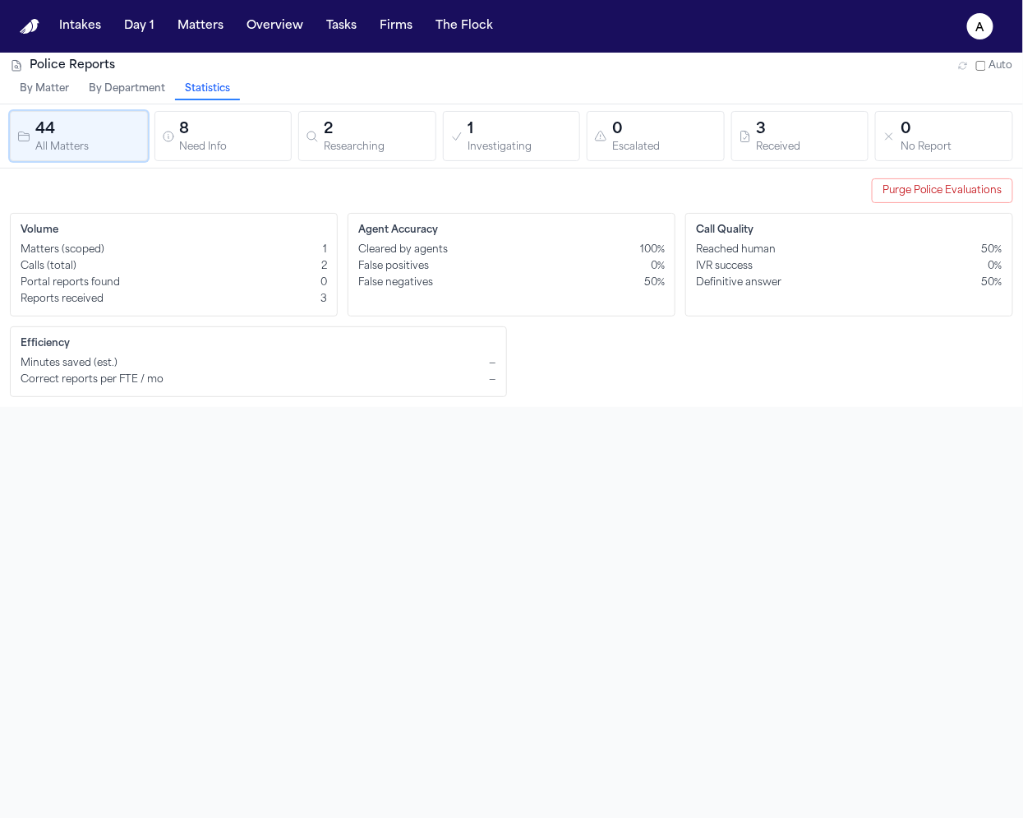
click at [895, 677] on div "Police Reports Auto By Matter By Department Statistics 44 All Matters 8 Need In…" at bounding box center [511, 462] width 1023 height 818
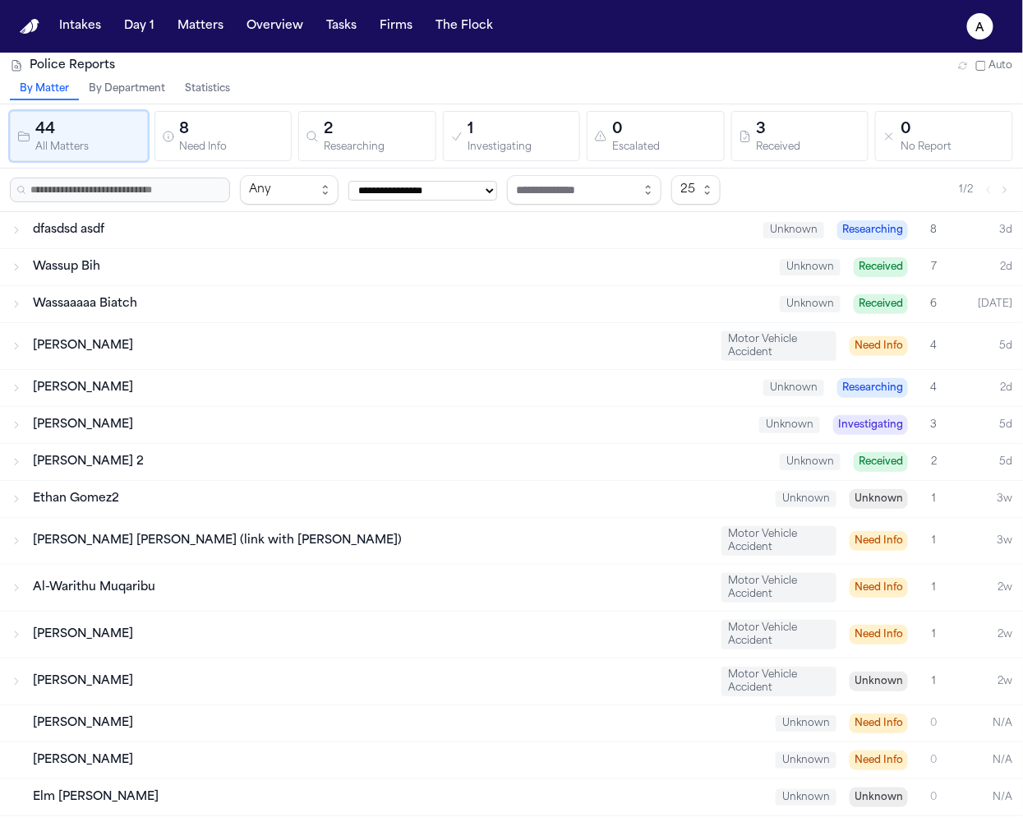
click at [240, 88] on div "By Matter By Department Statistics" at bounding box center [511, 91] width 1023 height 25
click at [216, 91] on button "Statistics" at bounding box center [207, 89] width 65 height 21
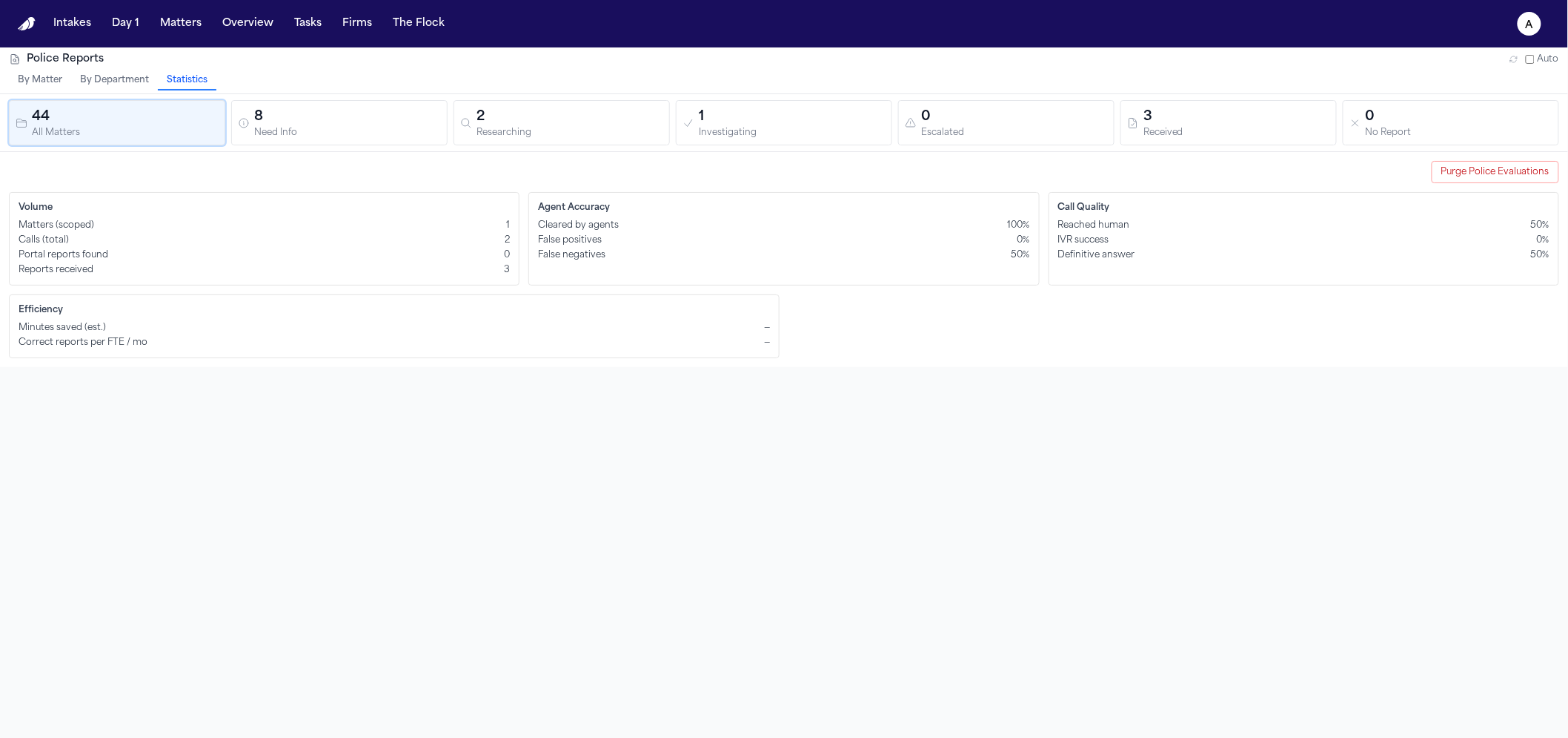
drag, startPoint x: 702, startPoint y: 381, endPoint x: 675, endPoint y: 423, distance: 49.9
click at [693, 392] on div "Police Reports Auto By Matter By Department Statistics 44 All Matters 8 Need In…" at bounding box center [784, 417] width 1568 height 738
click at [359, 348] on div "Efficiency Minutes saved (est.) — Correct reports per FTE / mo —" at bounding box center [394, 326] width 771 height 64
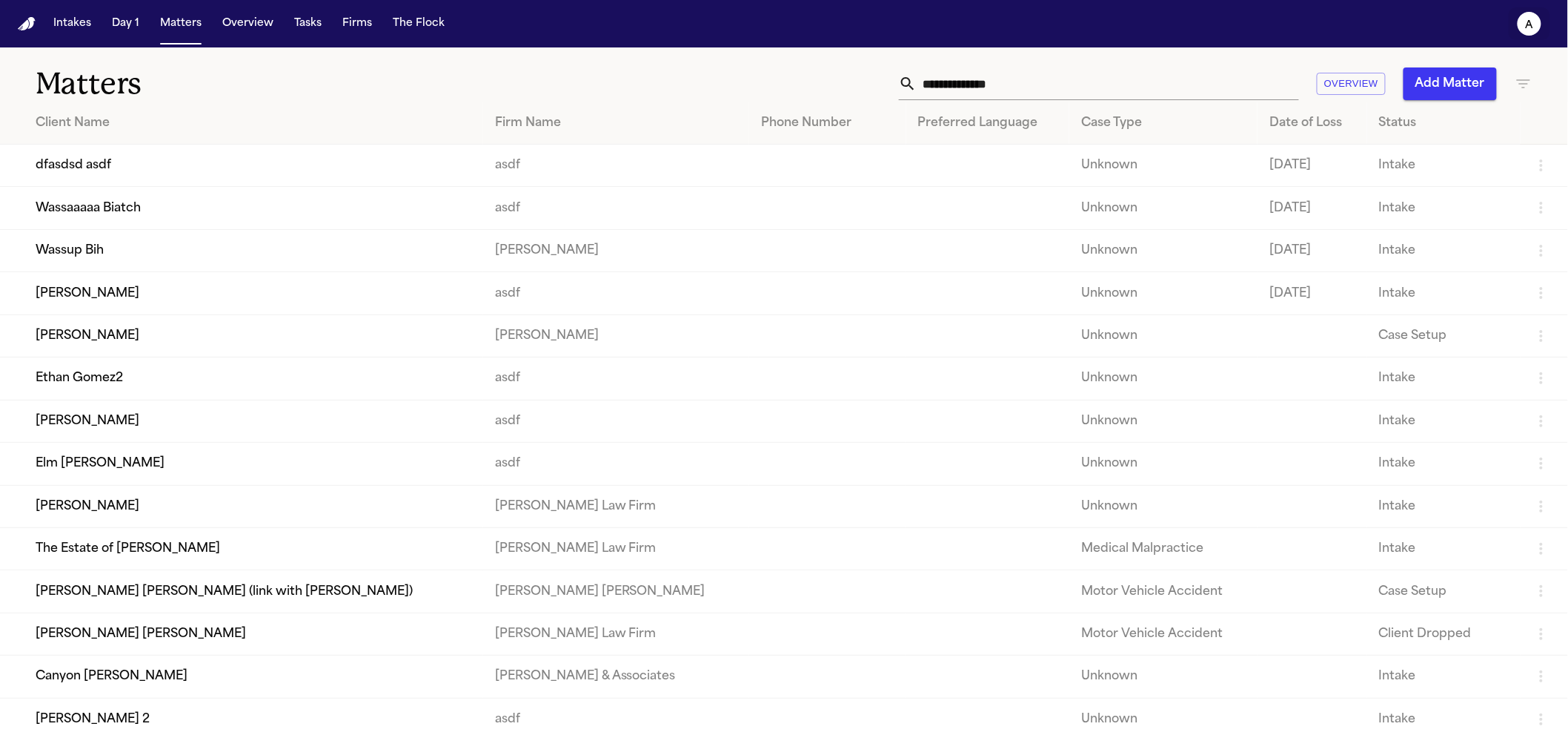
click at [1522, 23] on icon "a" at bounding box center [1530, 23] width 23 height 23
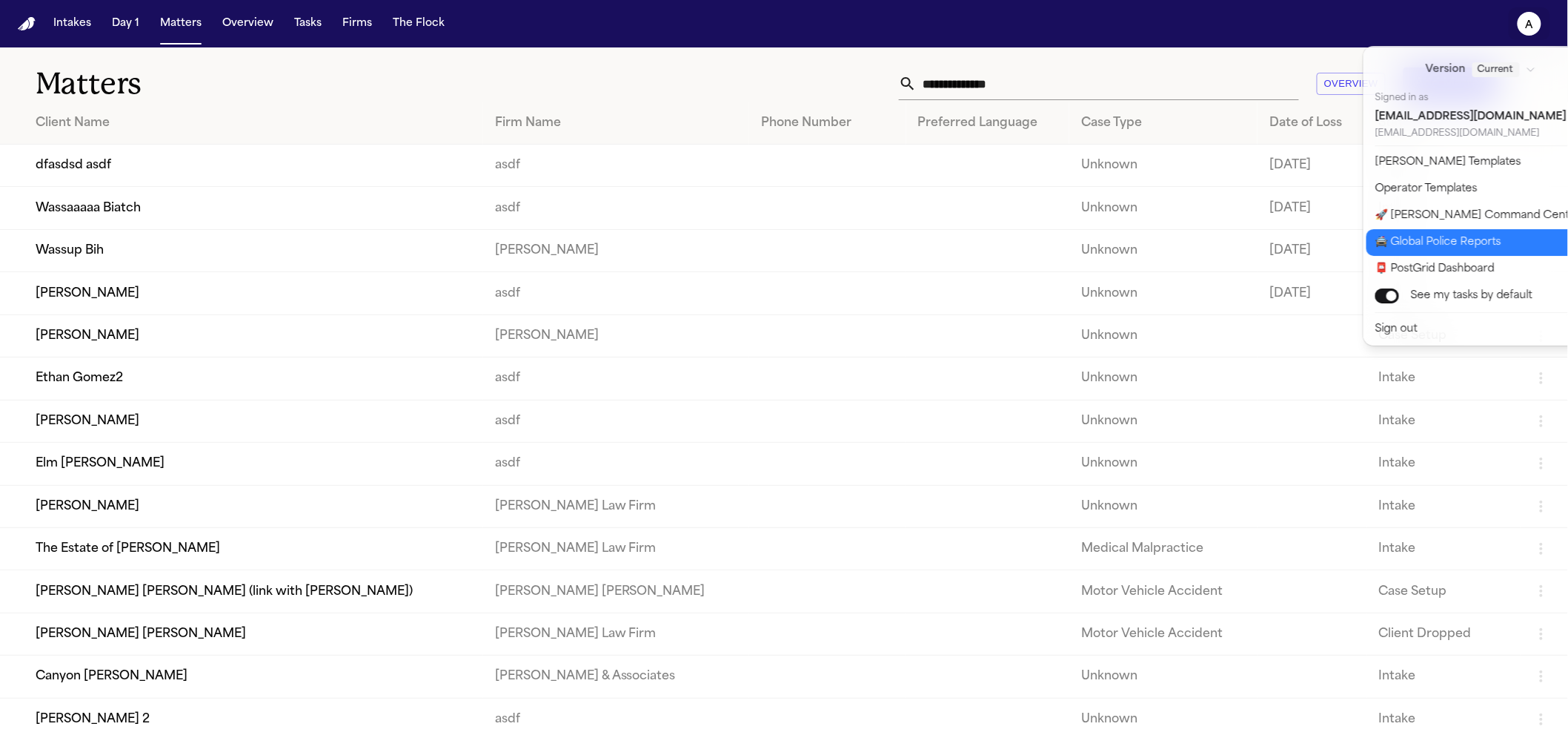
click at [1463, 244] on button "🚔 Global Police Reports" at bounding box center [1490, 243] width 247 height 27
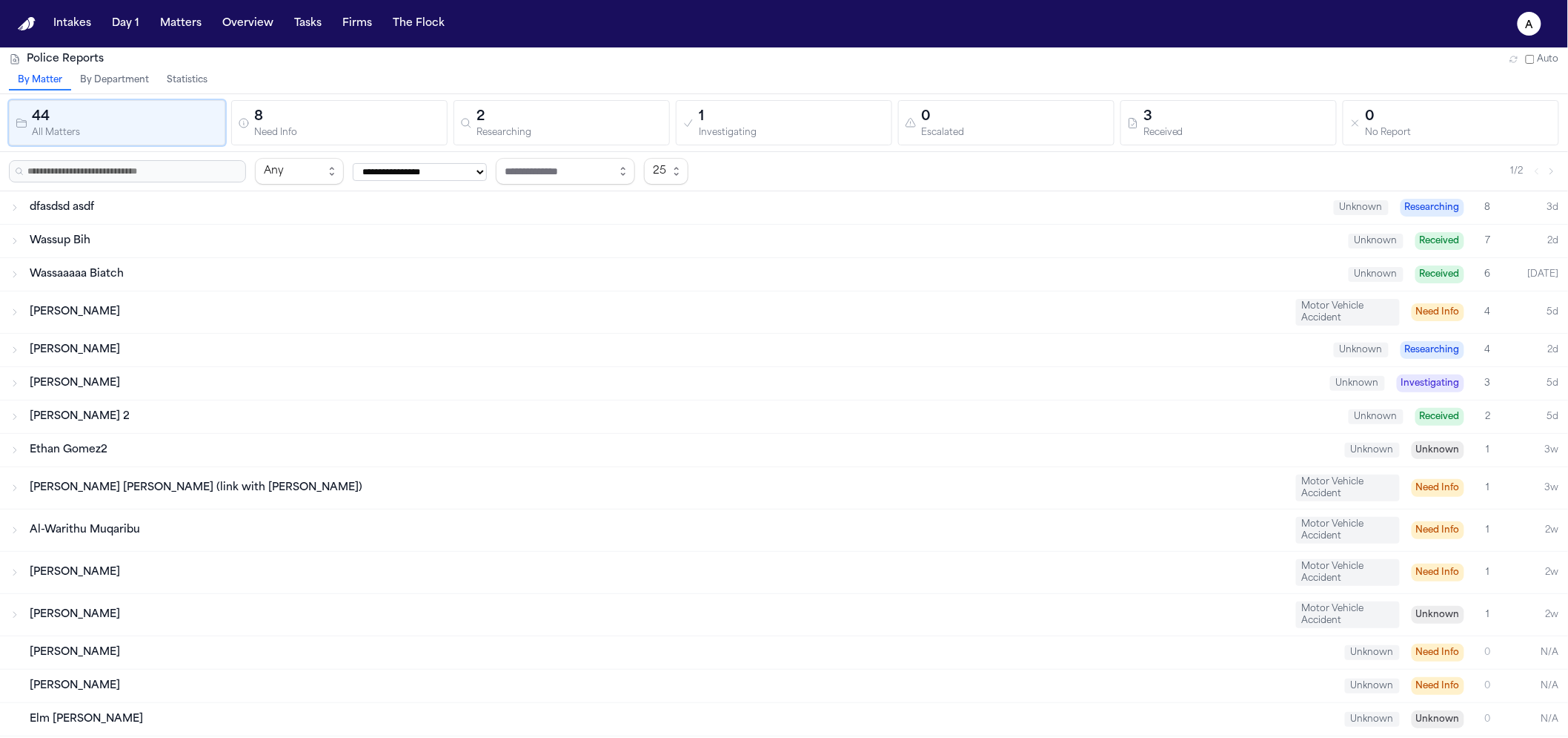
click at [180, 79] on button "Statistics" at bounding box center [187, 80] width 59 height 19
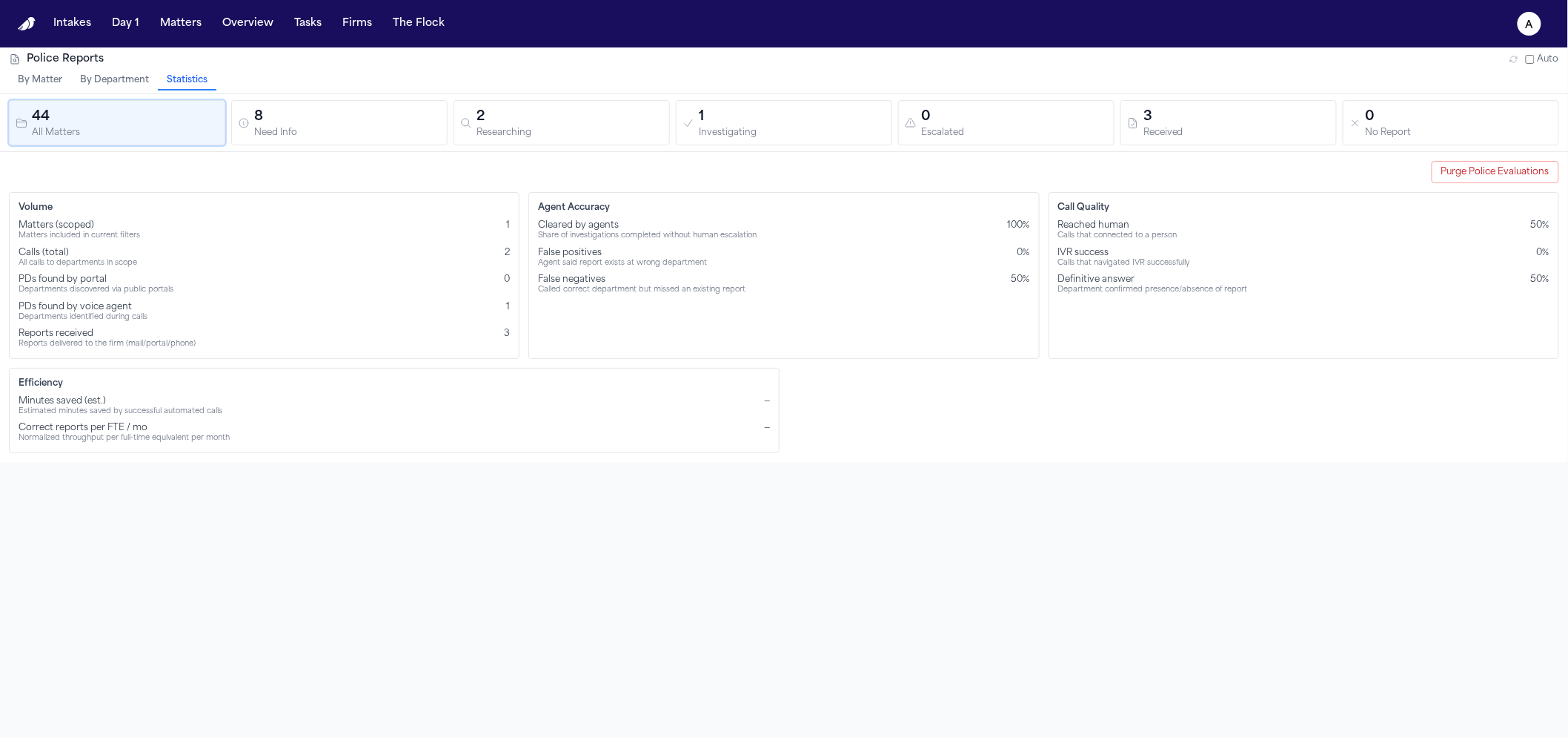
click at [38, 313] on div "Departments identified during calls" at bounding box center [83, 318] width 129 height 10
click at [35, 288] on div "Departments discovered via public portals" at bounding box center [96, 290] width 155 height 10
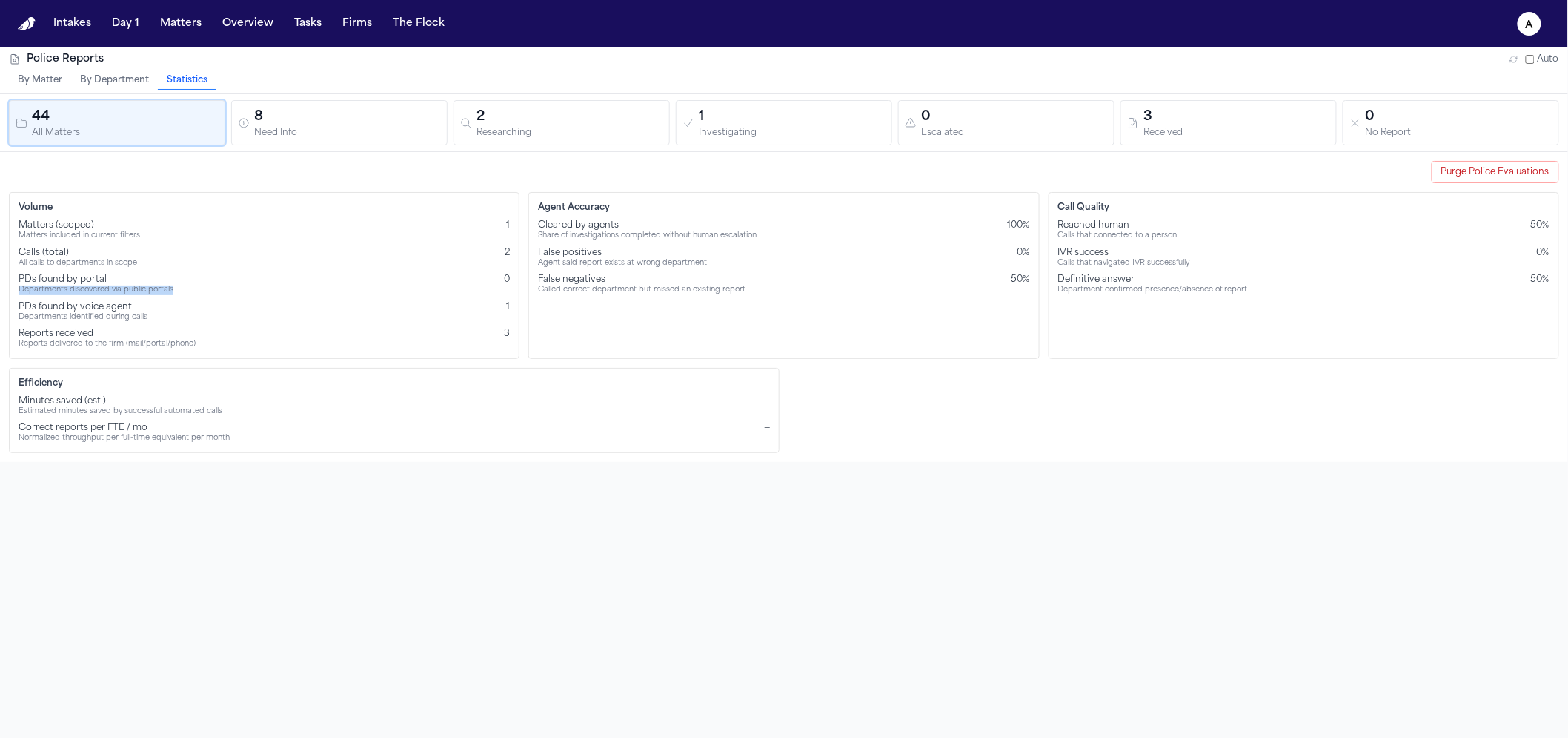
click at [35, 288] on div "Departments discovered via public portals" at bounding box center [96, 290] width 155 height 10
click at [35, 281] on div "PDs found by portal" at bounding box center [96, 279] width 155 height 12
click at [36, 290] on div "Departments discovered via public portals" at bounding box center [96, 290] width 155 height 10
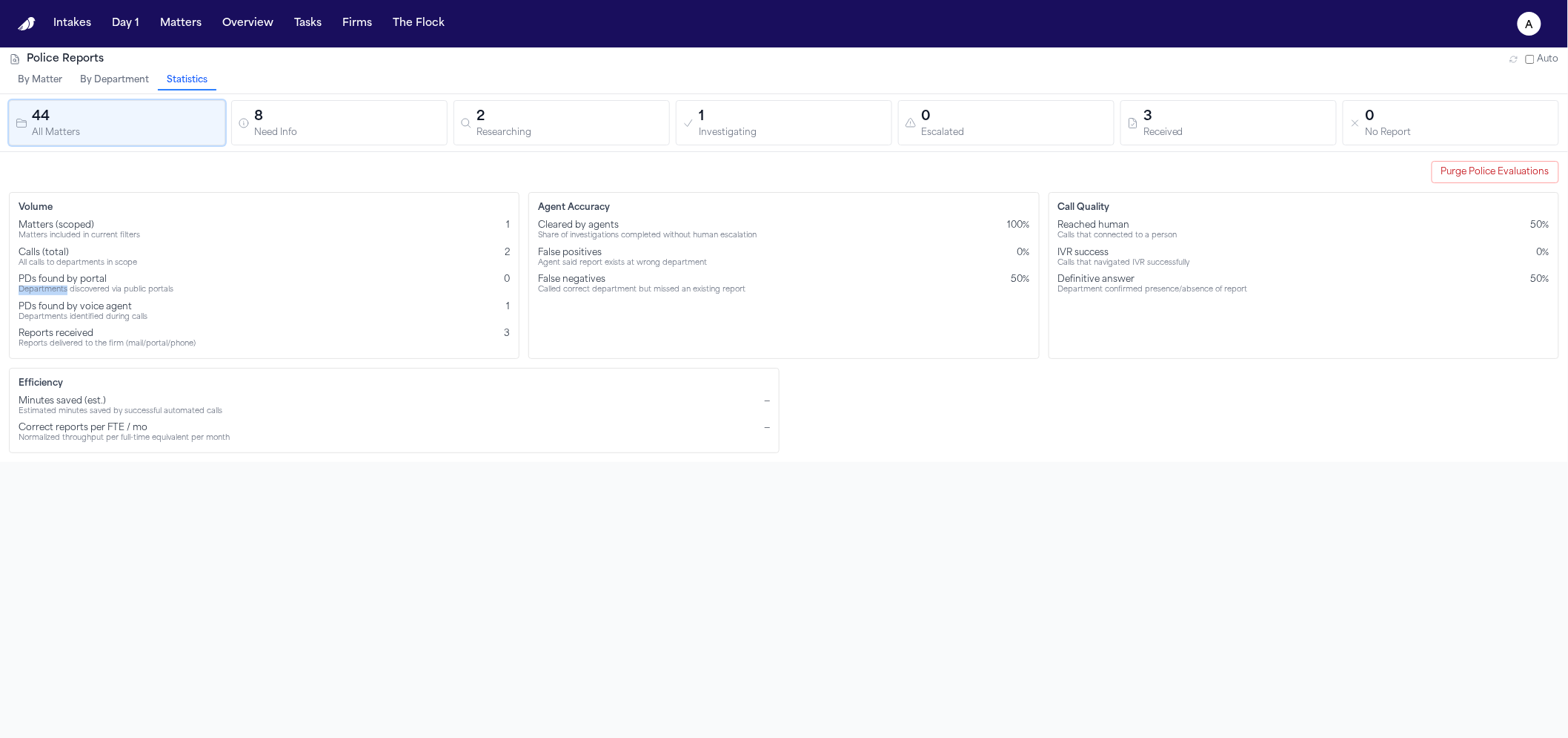
click at [36, 290] on div "Departments discovered via public portals" at bounding box center [96, 290] width 155 height 10
click at [36, 291] on div "Departments discovered via public portals" at bounding box center [96, 290] width 155 height 10
click at [44, 364] on div "Purge Police Evaluations Volume Matters (scoped) Matters included in current fi…" at bounding box center [784, 308] width 1568 height 310
click at [46, 352] on div "Volume Matters (scoped) Matters included in current filters 1 Calls (total) All…" at bounding box center [264, 275] width 510 height 167
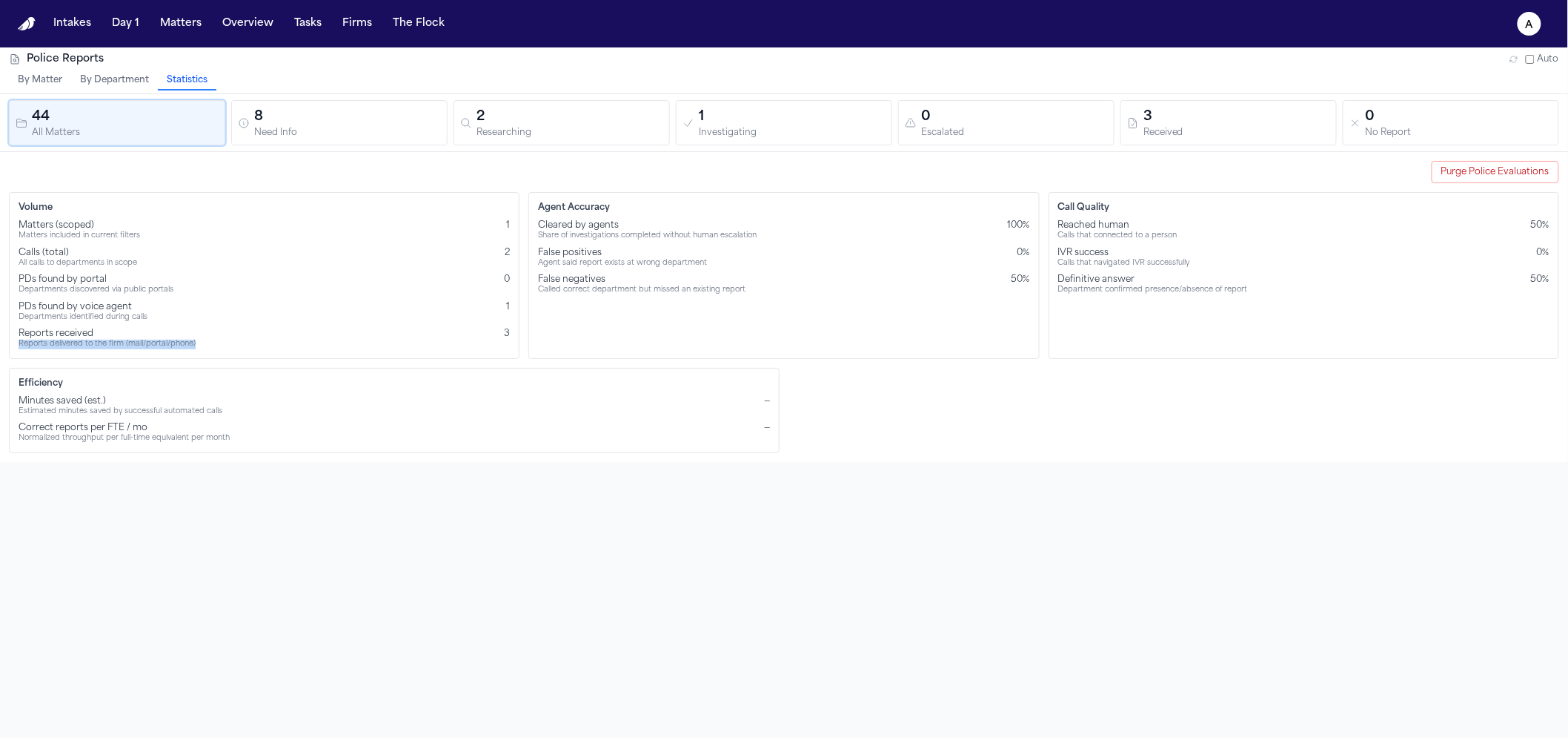
click at [46, 352] on div "Volume Matters (scoped) Matters included in current filters 1 Calls (total) All…" at bounding box center [264, 275] width 510 height 167
click at [44, 346] on div "Reports delivered to the firm (mail/portal/phone)" at bounding box center [107, 345] width 177 height 10
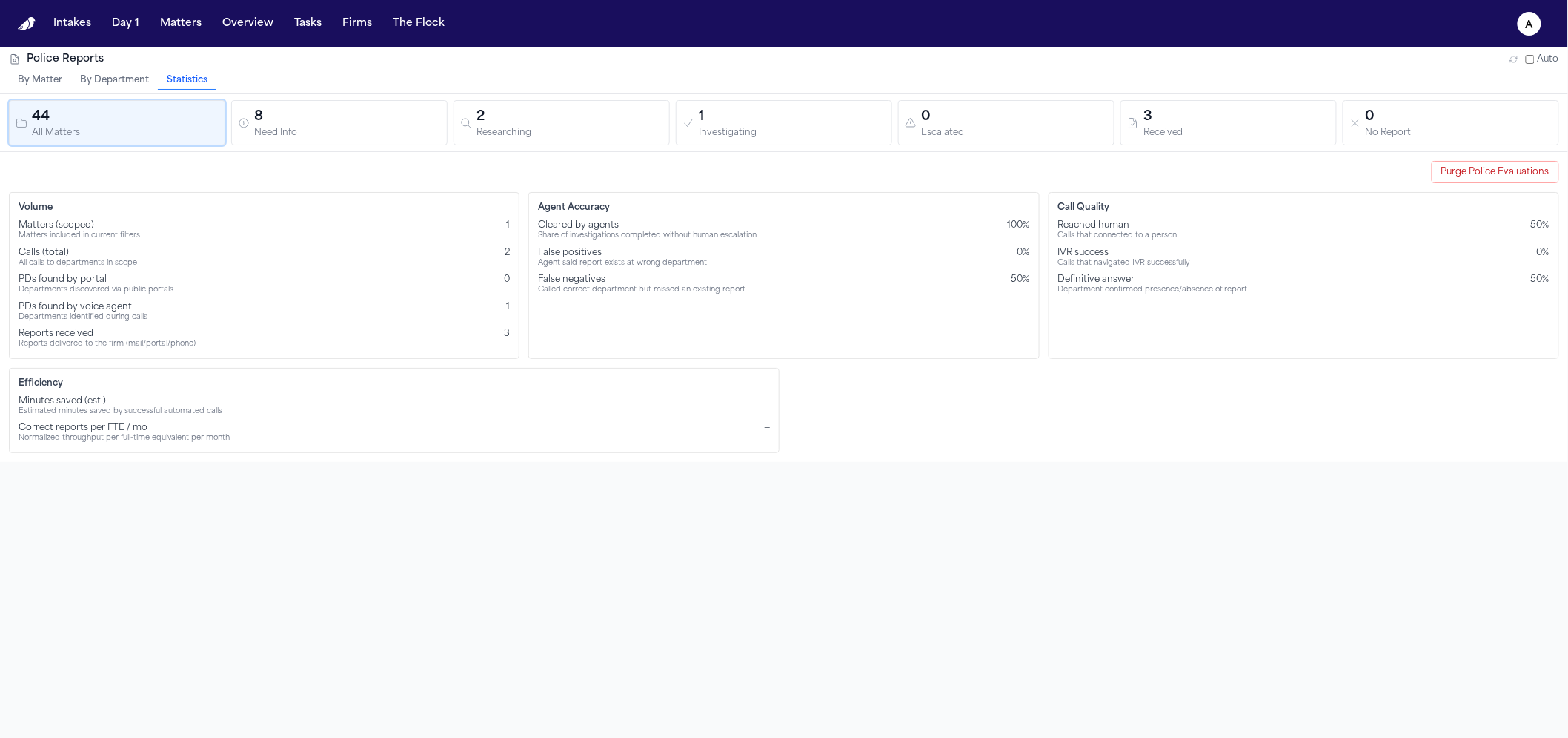
click at [119, 543] on div "Police Reports Auto By Matter By Department Statistics 44 All Matters 8 Need In…" at bounding box center [784, 417] width 1568 height 738
click at [136, 410] on div "Estimated minutes saved by successful automated calls" at bounding box center [121, 411] width 204 height 10
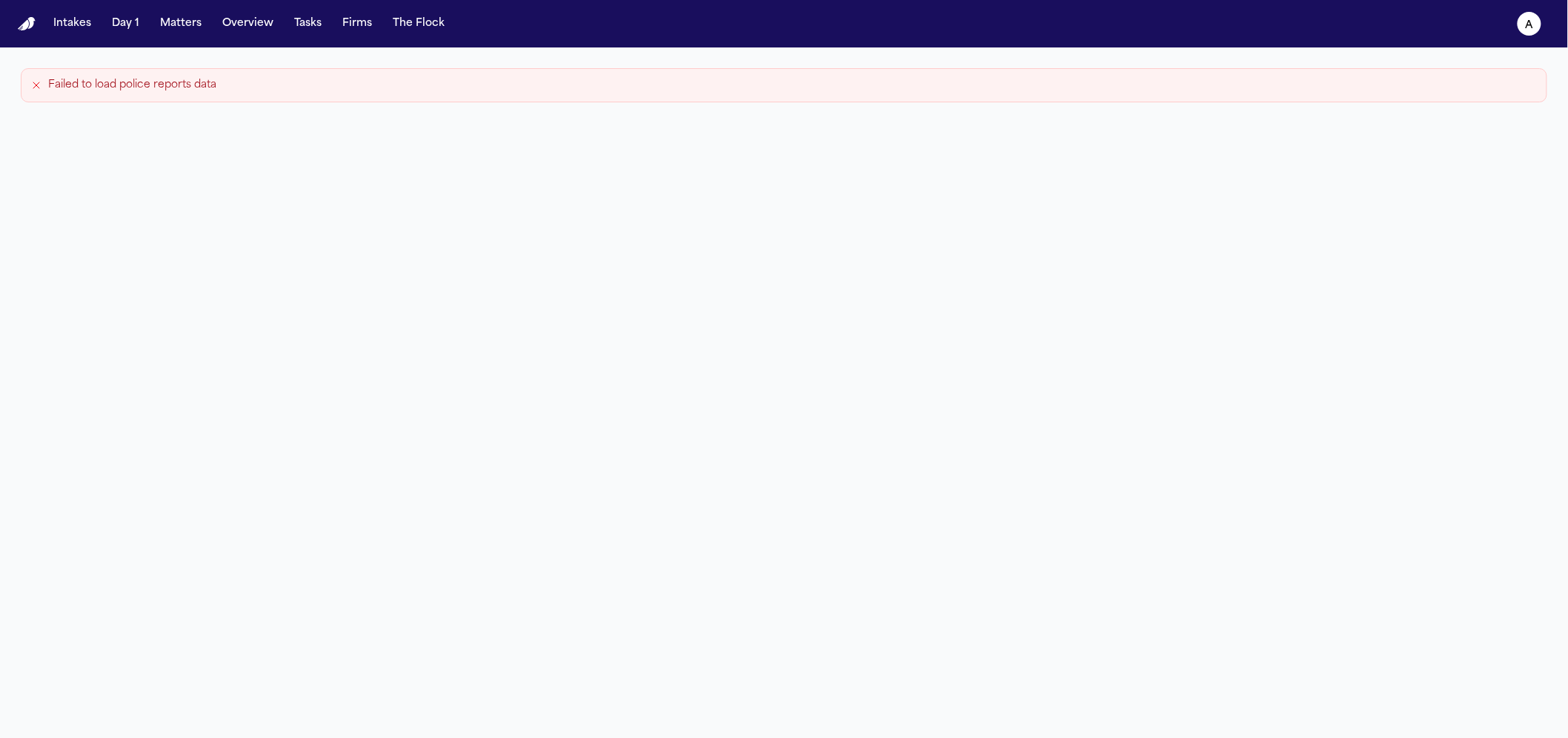
click at [143, 439] on div "Failed to load police reports data" at bounding box center [784, 417] width 1568 height 738
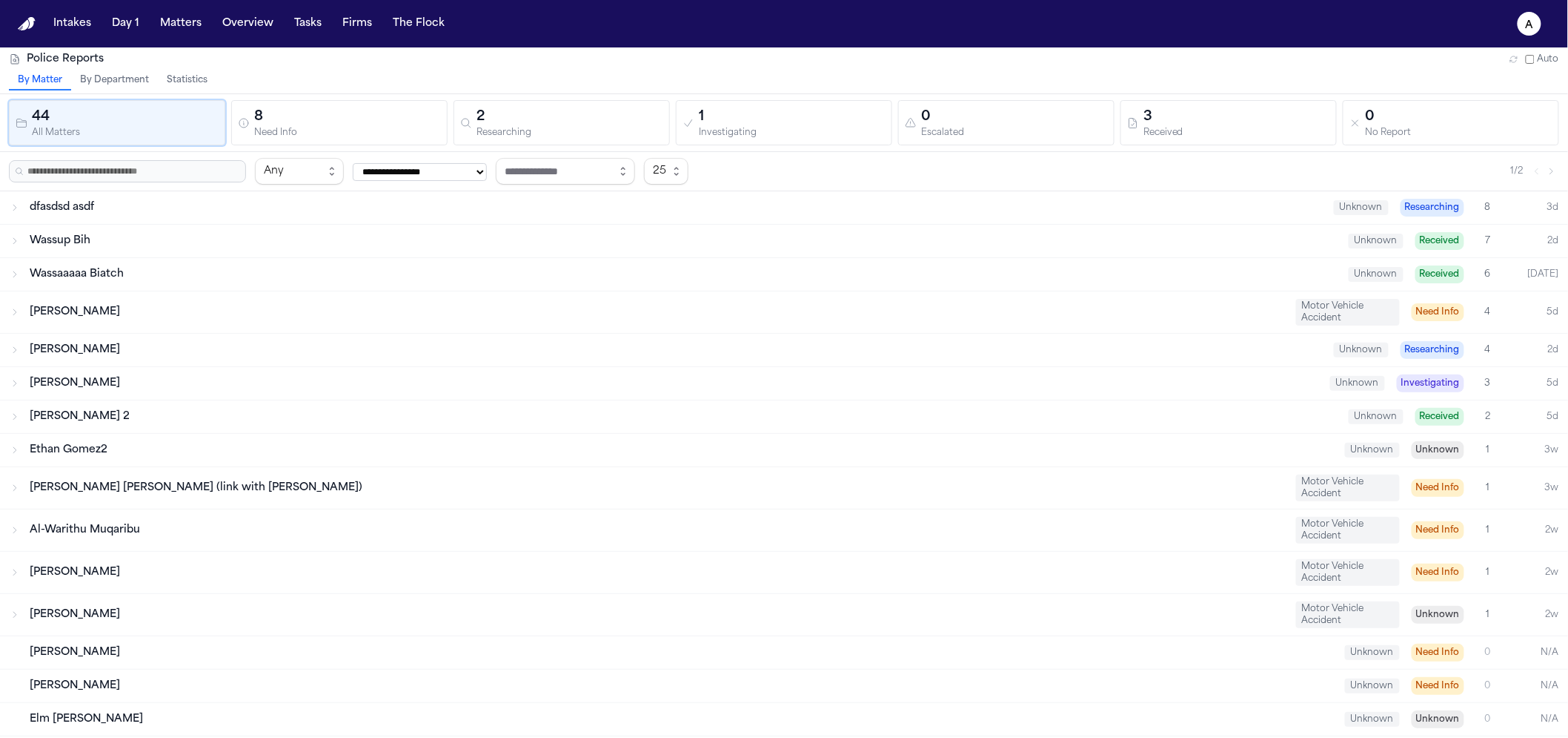
click at [186, 81] on button "Statistics" at bounding box center [187, 80] width 59 height 19
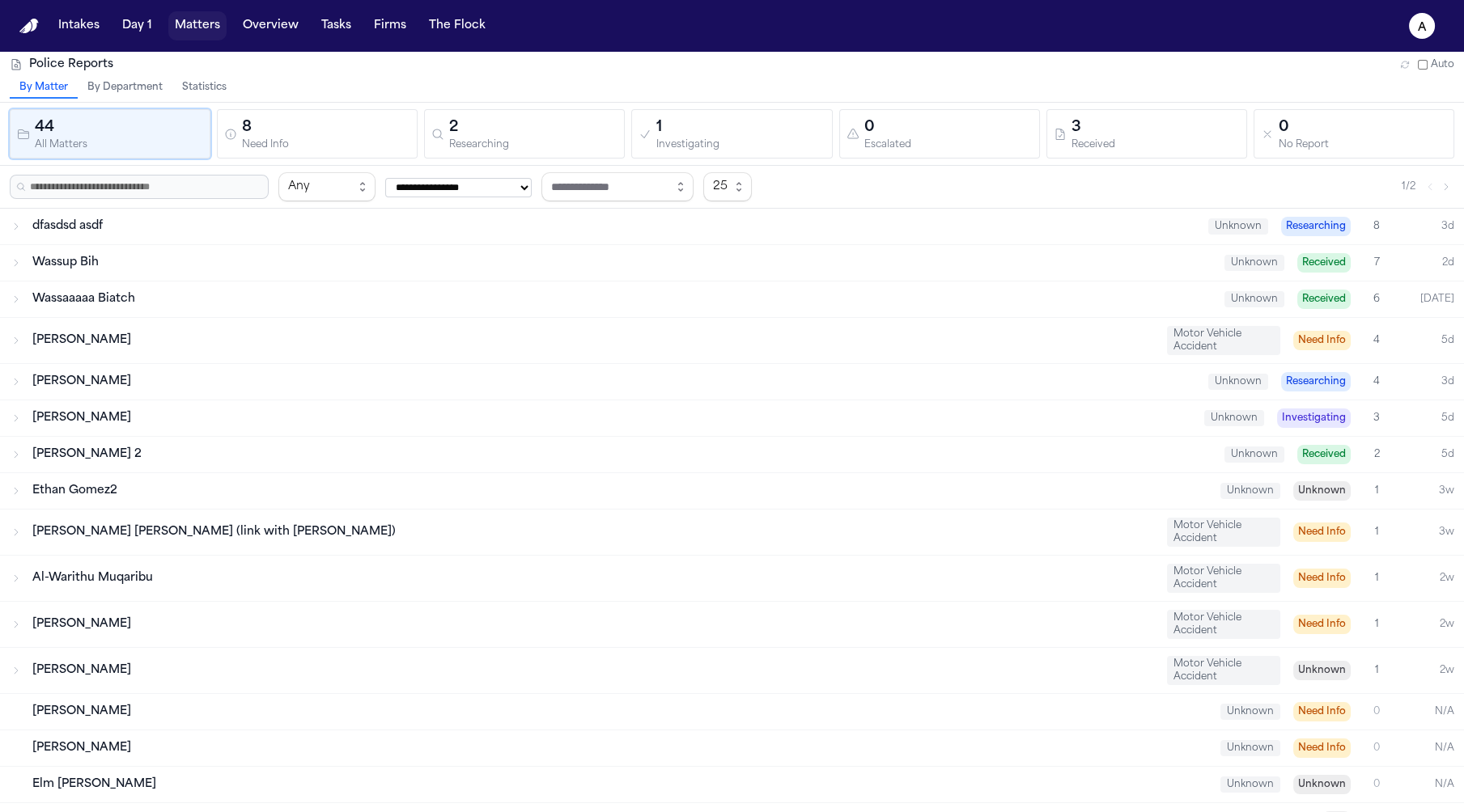
click at [183, 29] on button "Matters" at bounding box center [197, 27] width 58 height 30
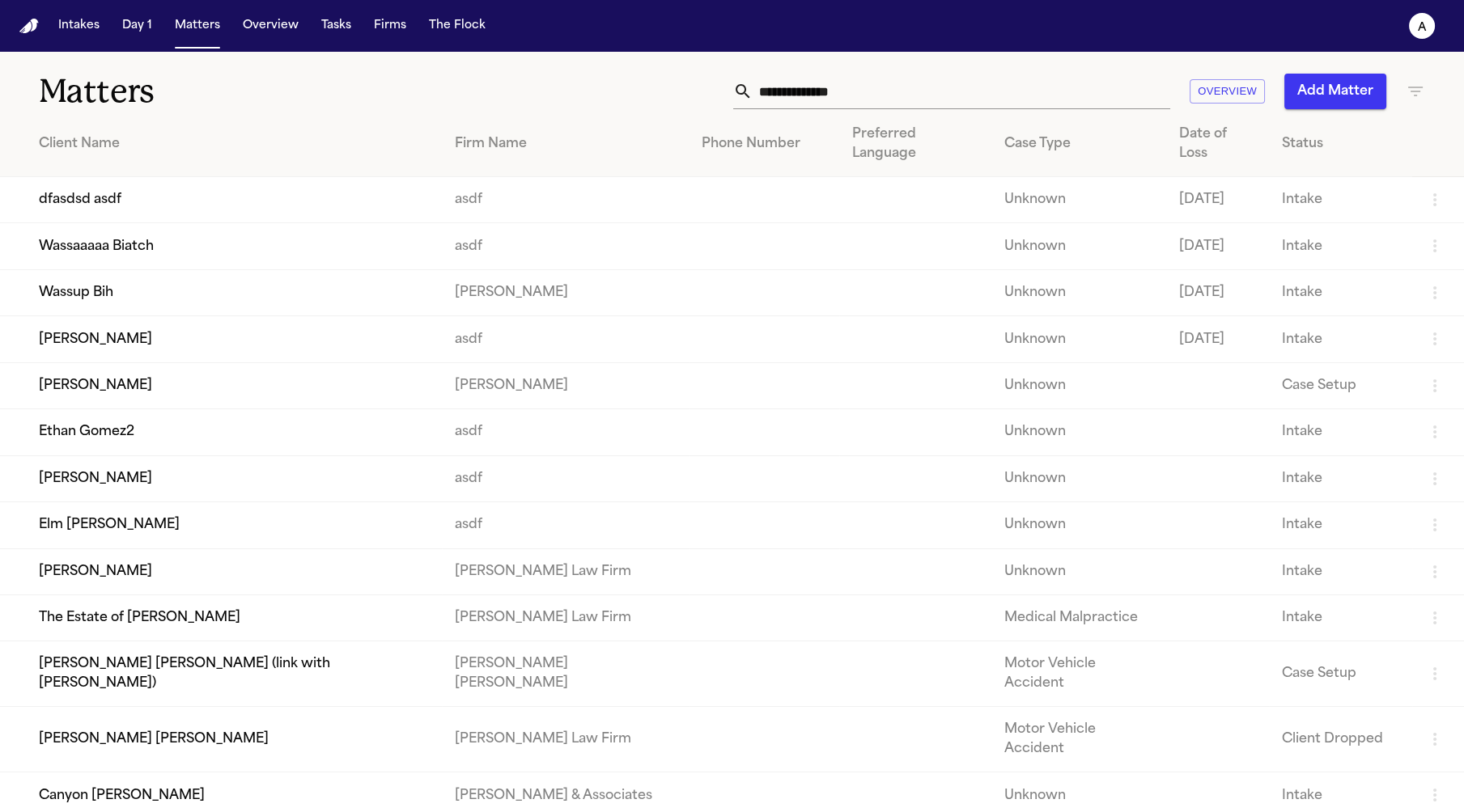
click at [370, 223] on td "Wassaaaaa Biatch" at bounding box center [221, 246] width 442 height 46
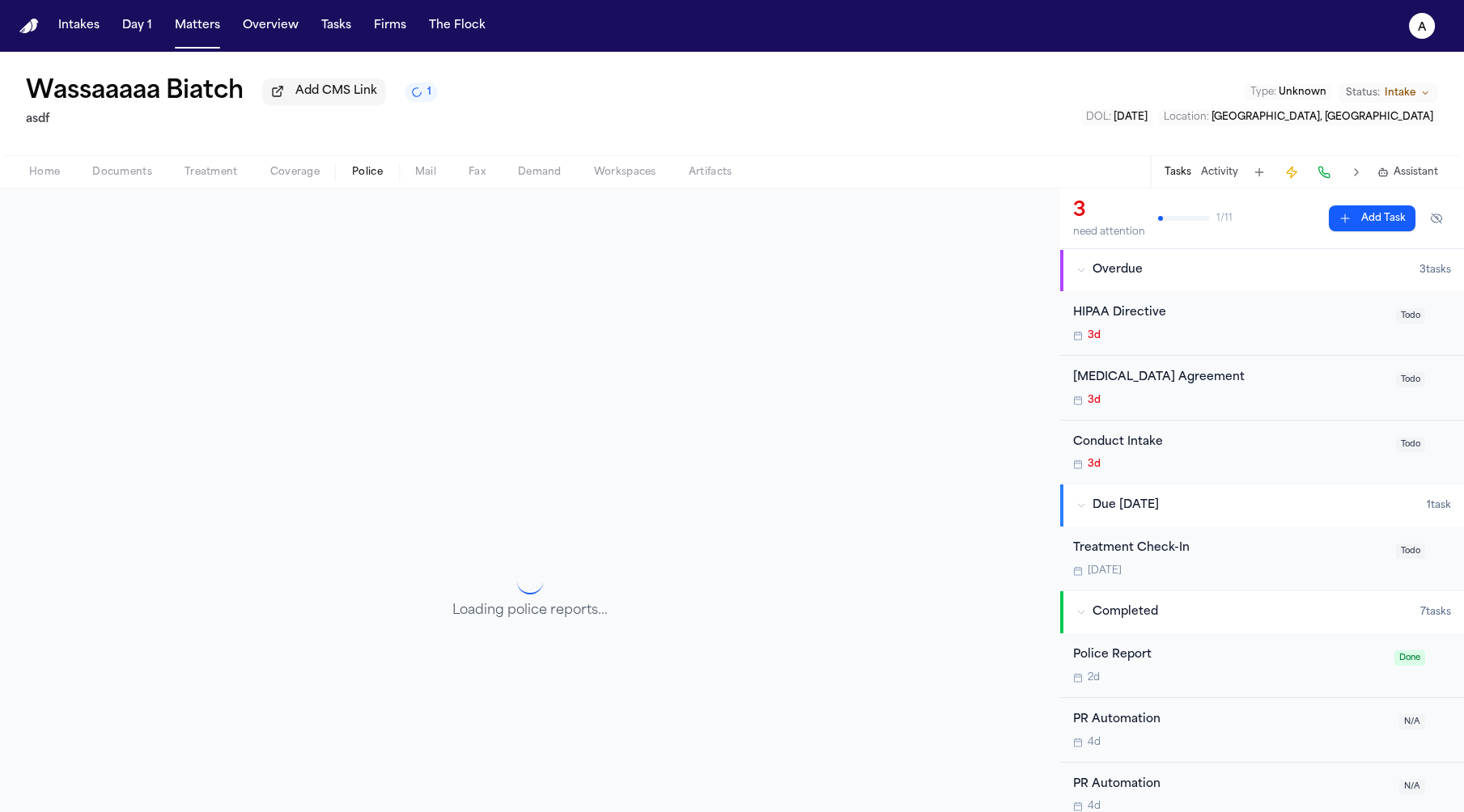
click at [370, 175] on span "Police" at bounding box center [367, 172] width 31 height 13
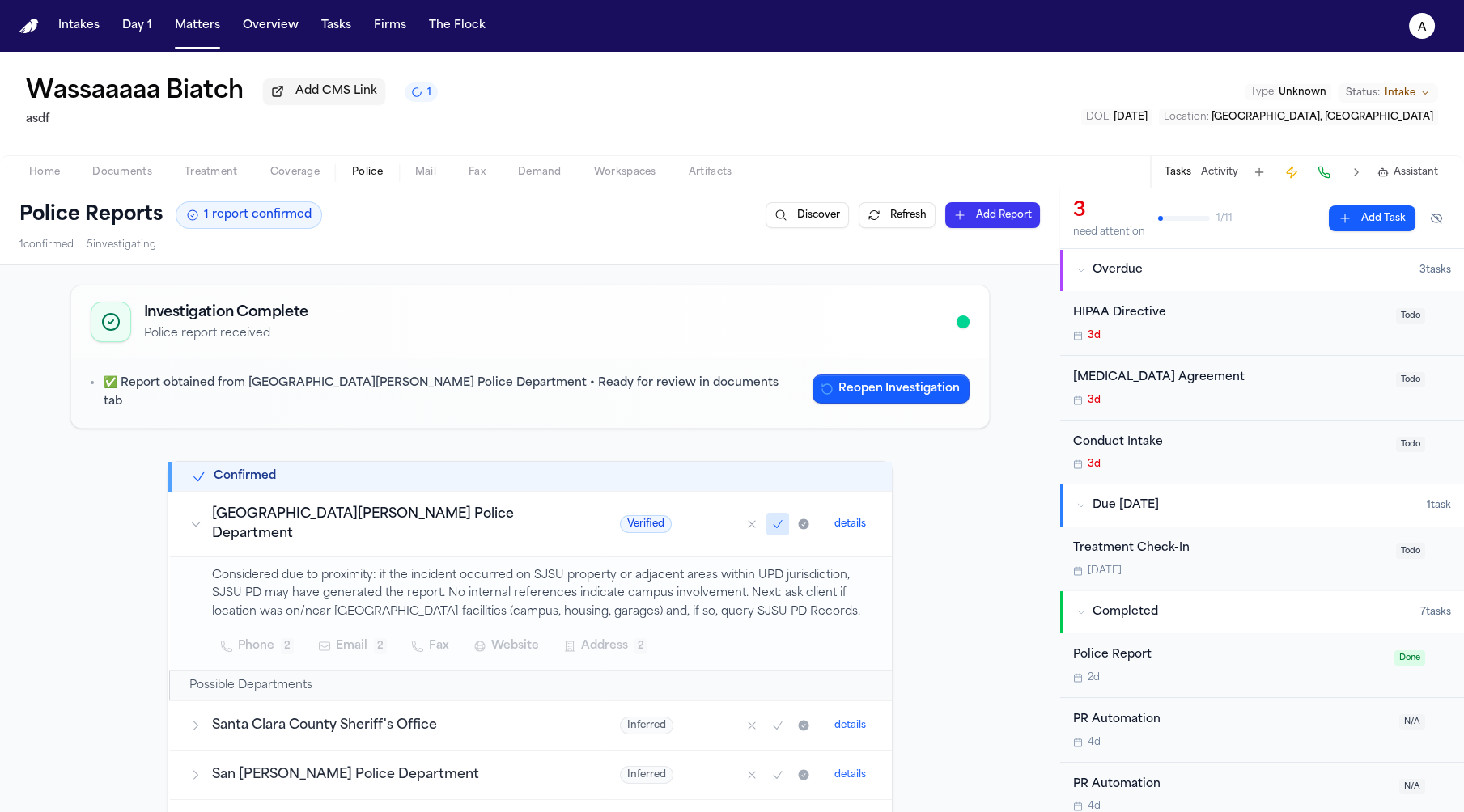
click at [844, 515] on button "details" at bounding box center [850, 525] width 44 height 20
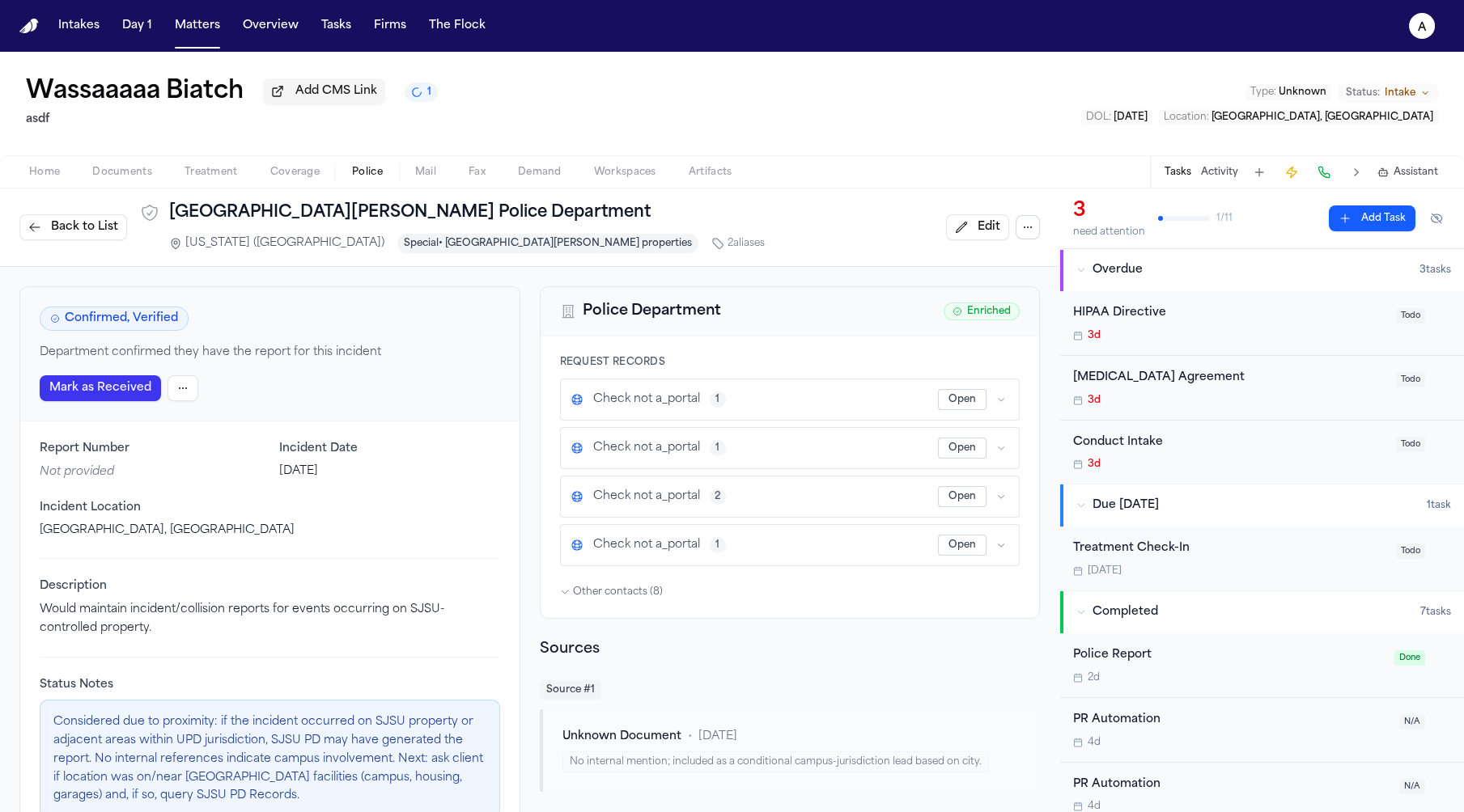
drag, startPoint x: 131, startPoint y: 389, endPoint x: 245, endPoint y: 464, distance: 136.5
click at [245, 362] on div "Confirmed, Verified Department confirmed they have the report for this incident…" at bounding box center [270, 354] width 499 height 134
click at [245, 465] on p "Not provided" at bounding box center [150, 471] width 221 height 17
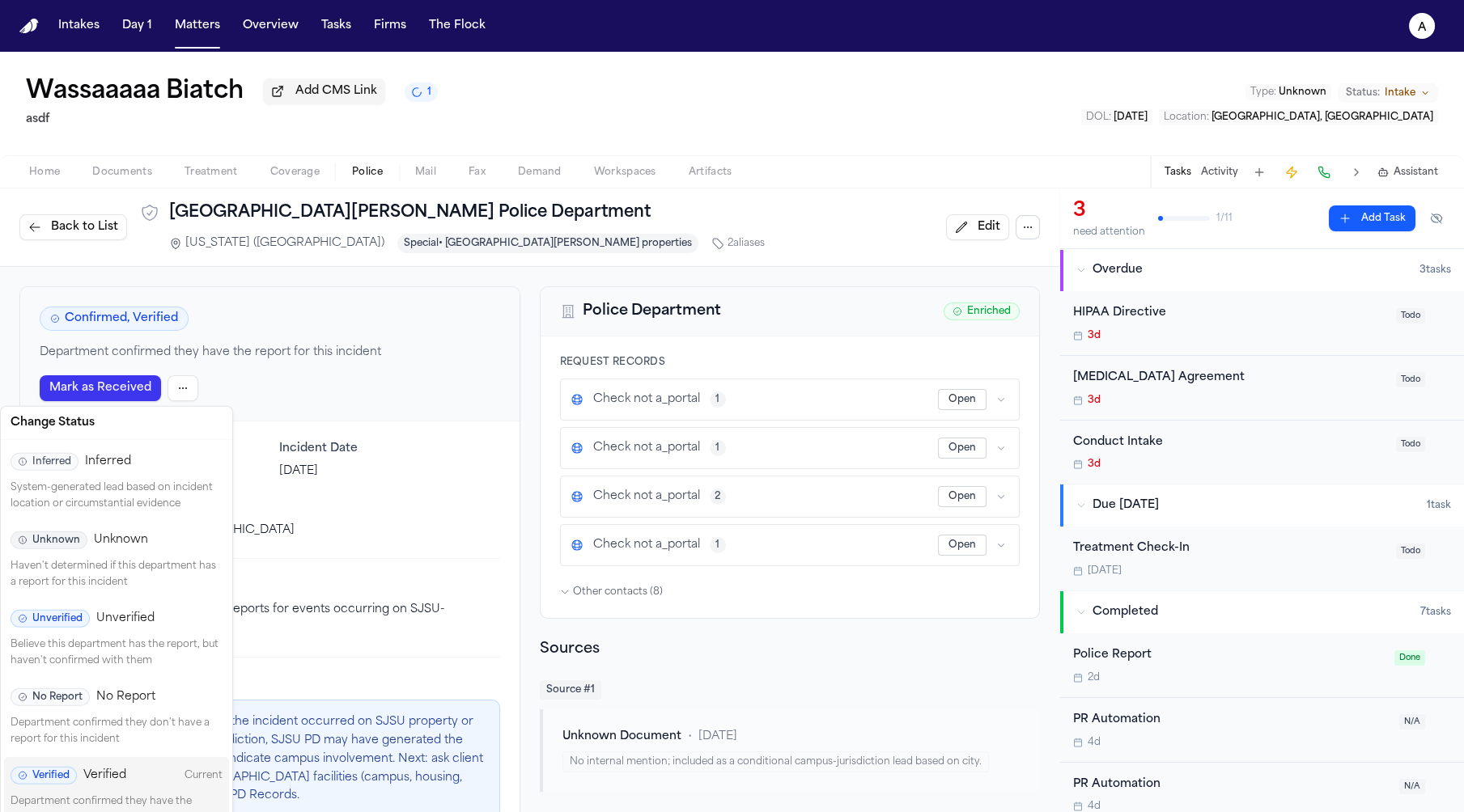
click at [193, 396] on html "Intakes Day 1 Matters Overview Tasks Firms The Flock a Wassaaaaa Biatch Add CMS…" at bounding box center [732, 406] width 1464 height 812
click at [154, 602] on div "Unverified Unverified Believe this department has the report, but haven't confi…" at bounding box center [116, 640] width 225 height 79
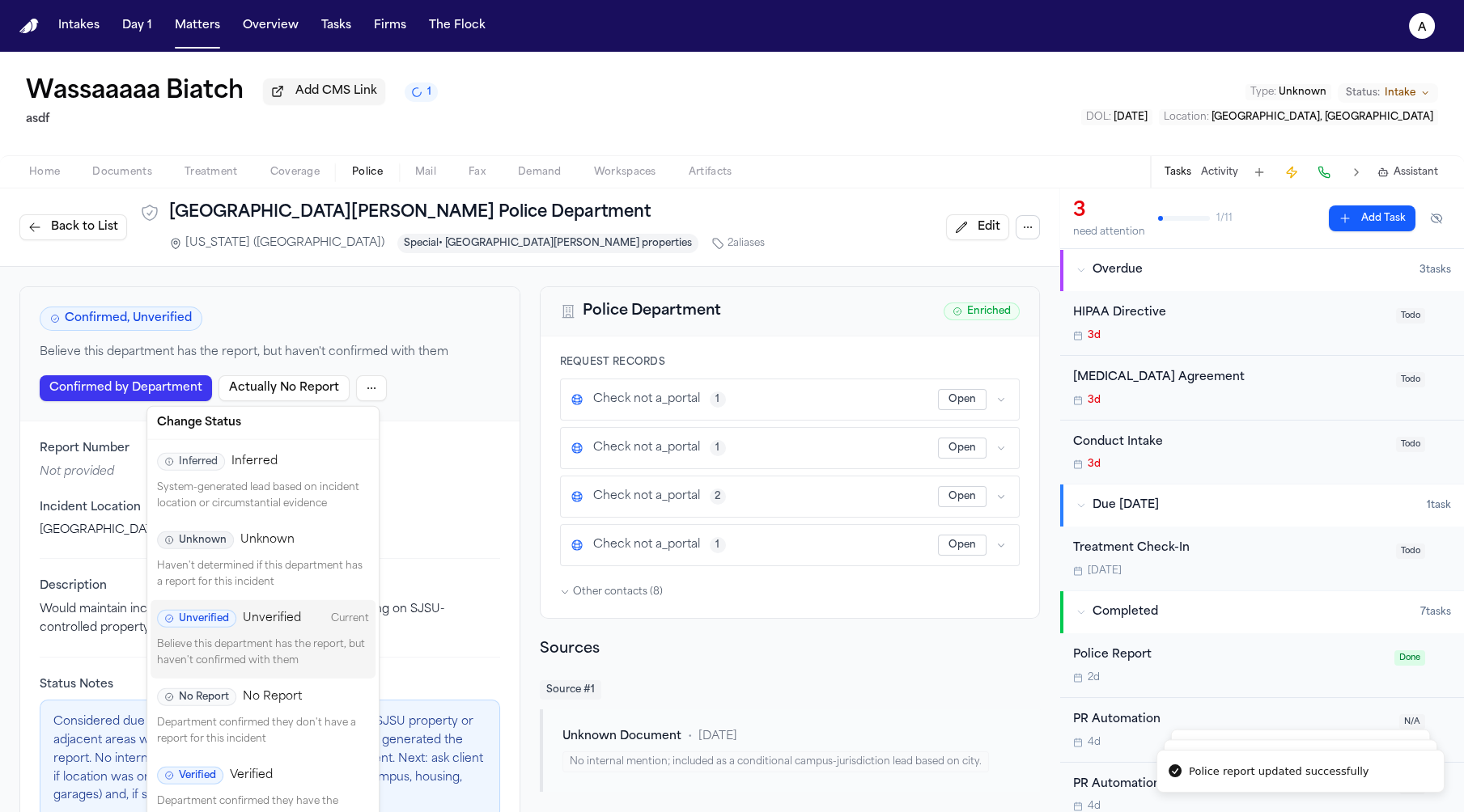
click at [361, 389] on html "Police report updated successfully Police reports refreshed and orchestration t…" at bounding box center [732, 406] width 1464 height 812
click at [319, 767] on div "Verified Verified" at bounding box center [262, 776] width 212 height 18
